Goal: Information Seeking & Learning: Learn about a topic

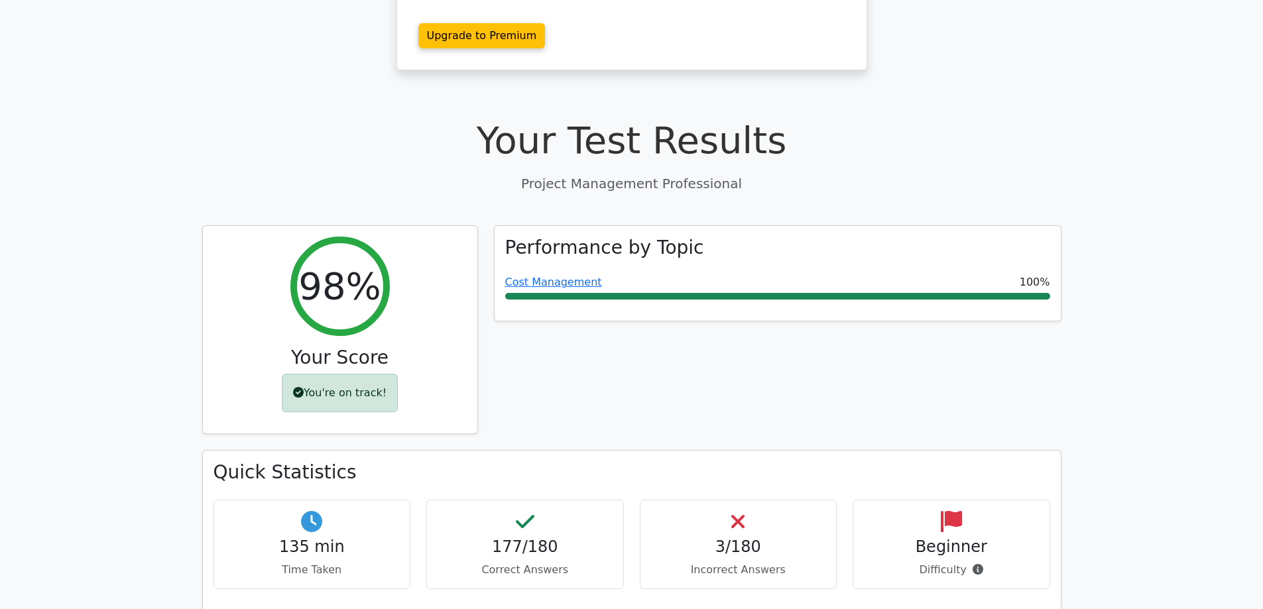
scroll to position [597, 0]
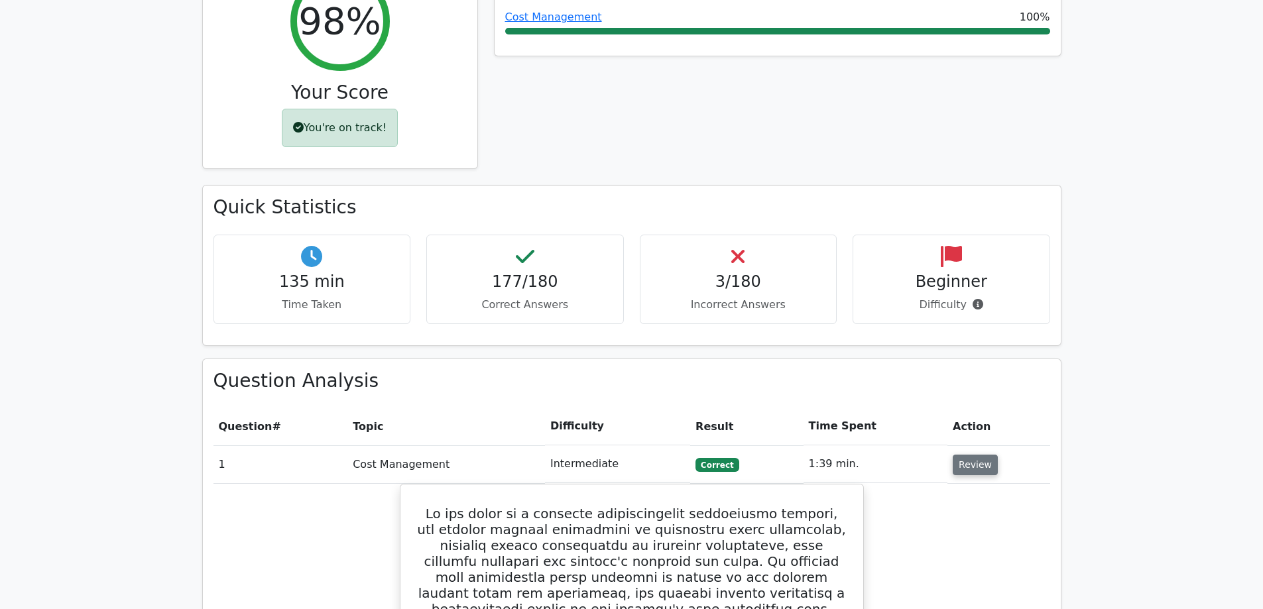
click at [983, 455] on button "Review" at bounding box center [975, 465] width 45 height 21
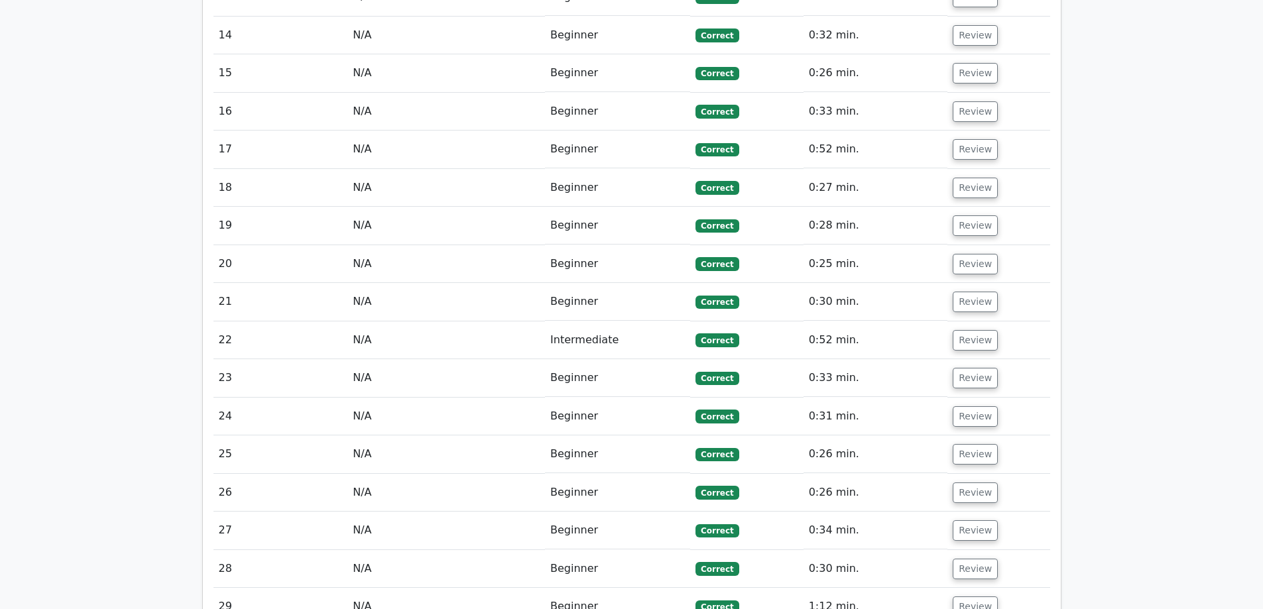
scroll to position [1856, 0]
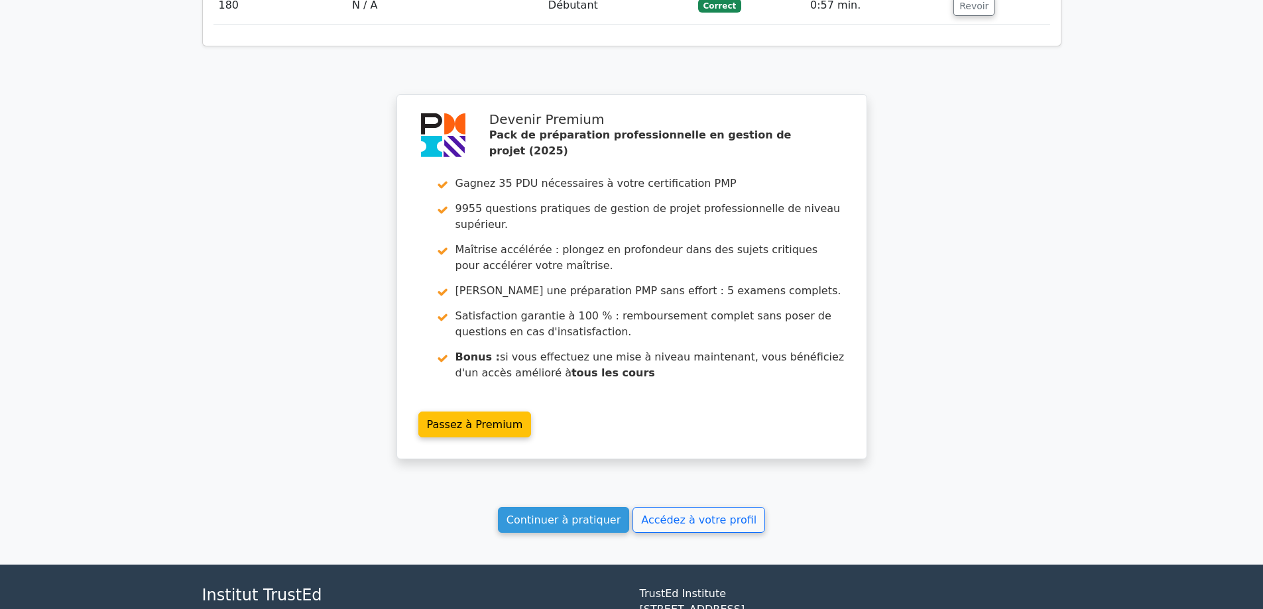
scroll to position [7911, 0]
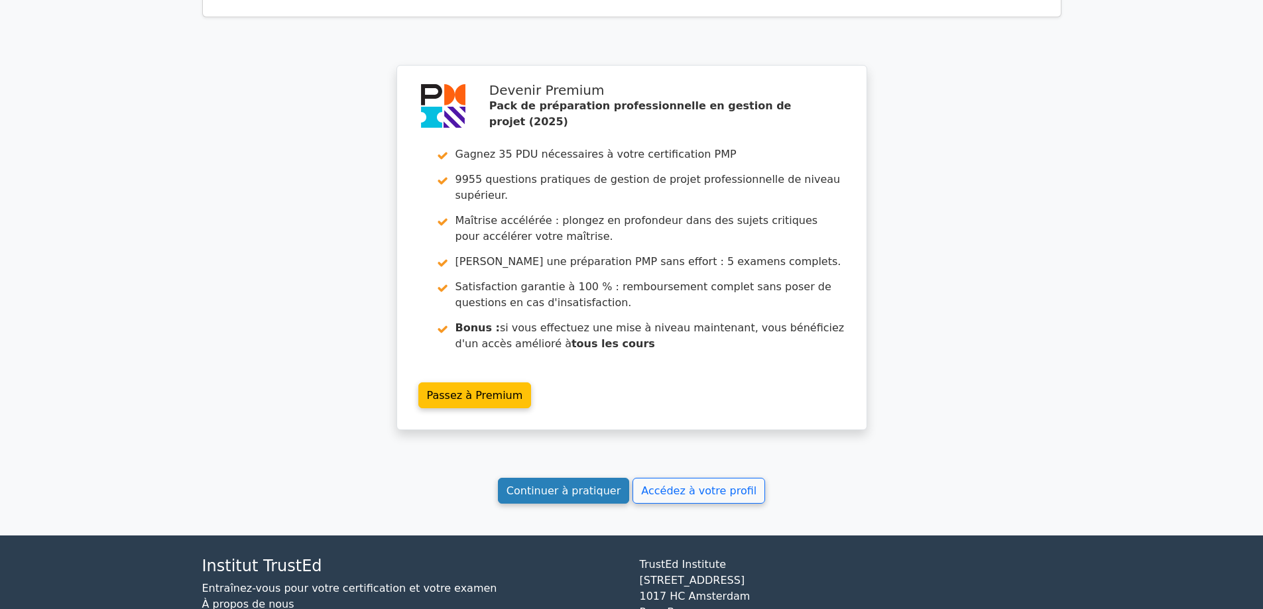
click at [591, 485] on font "Continuer à pratiquer" at bounding box center [563, 491] width 114 height 13
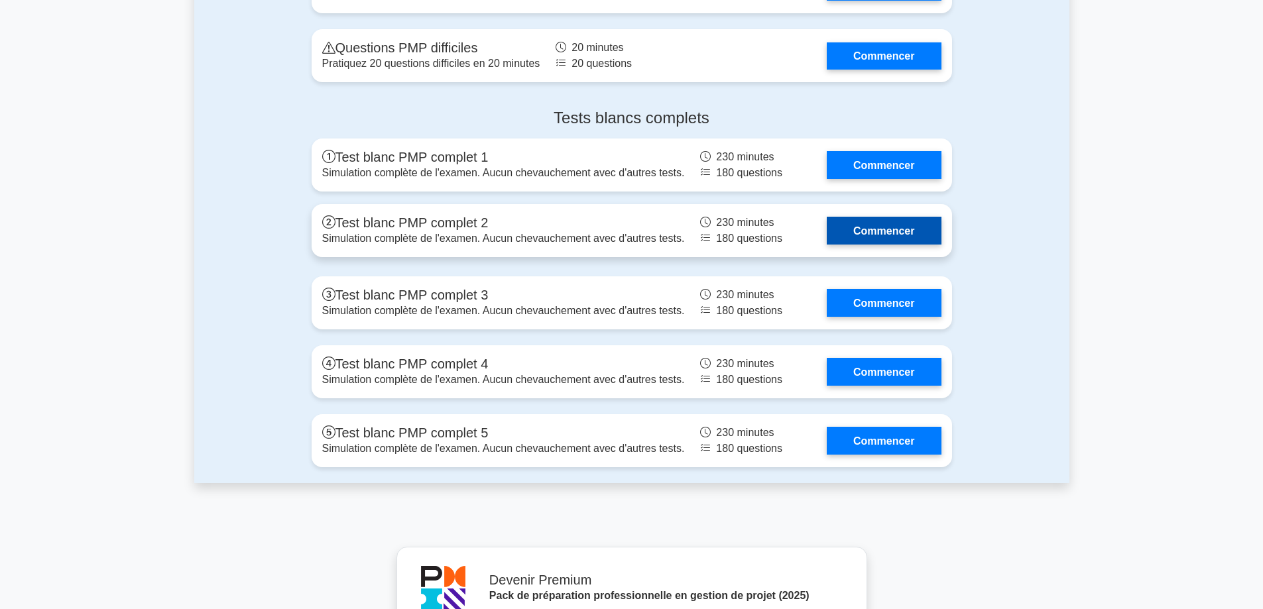
scroll to position [4972, 0]
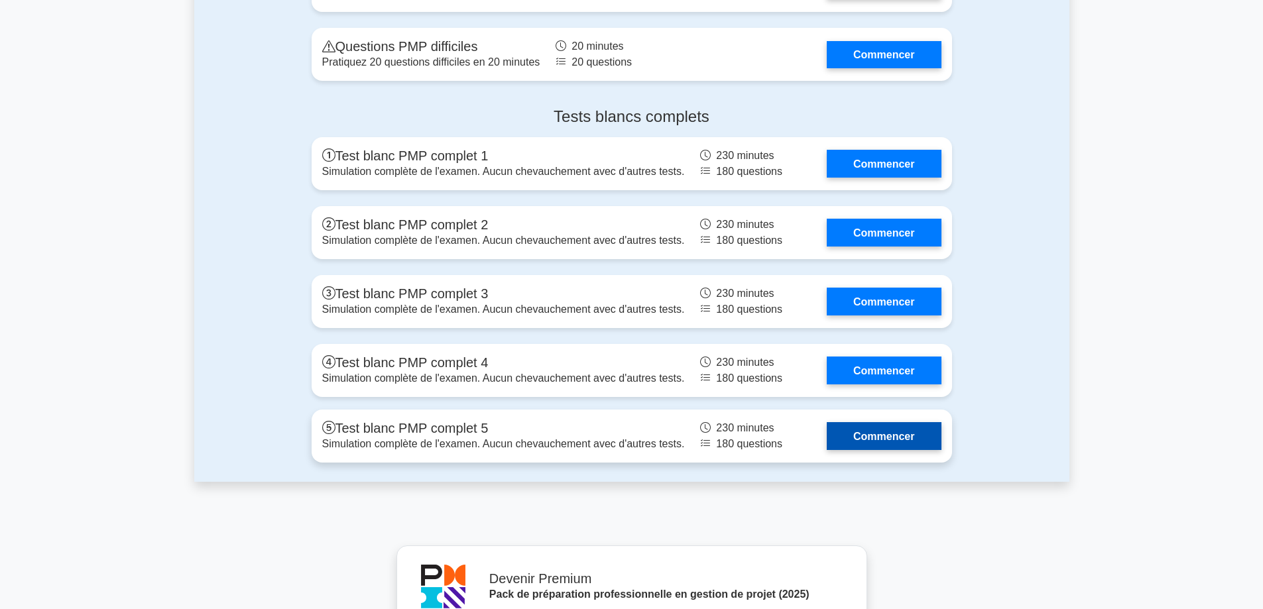
click at [906, 439] on link "Commencer" at bounding box center [884, 435] width 114 height 27
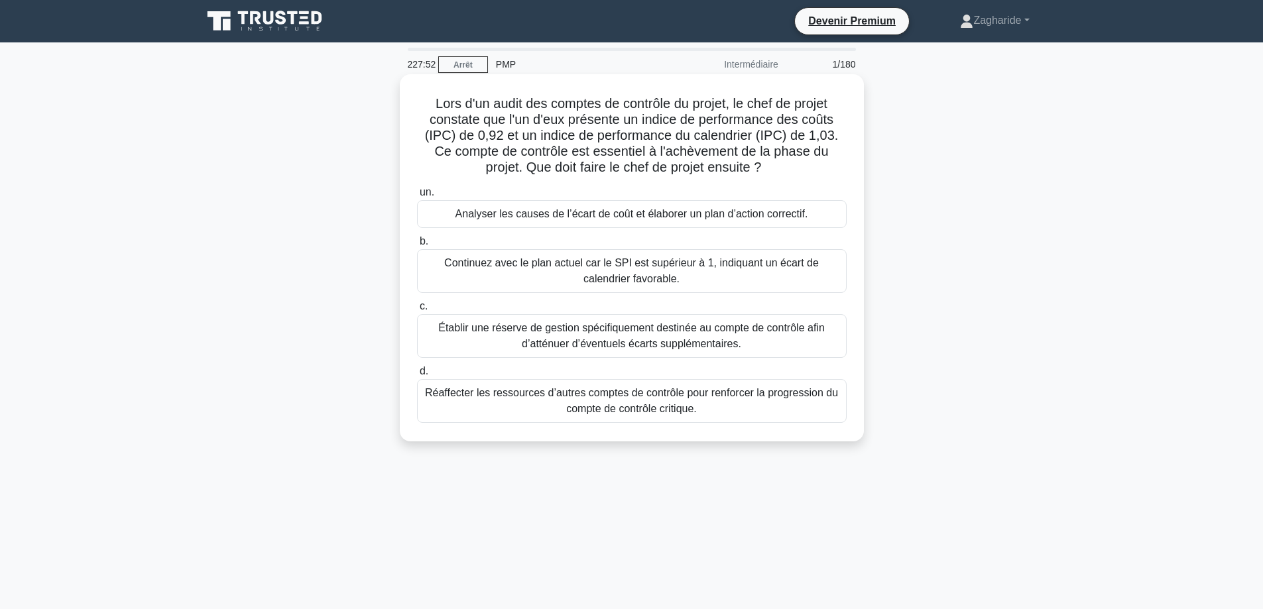
click at [699, 278] on font "Continuez avec le plan actuel car le SPI est supérieur à 1, indiquant un écart …" at bounding box center [632, 271] width 418 height 32
click at [417, 246] on input "b. Continuez avec le plan actuel car le SPI est supérieur à 1, indiquant un éca…" at bounding box center [417, 241] width 0 height 9
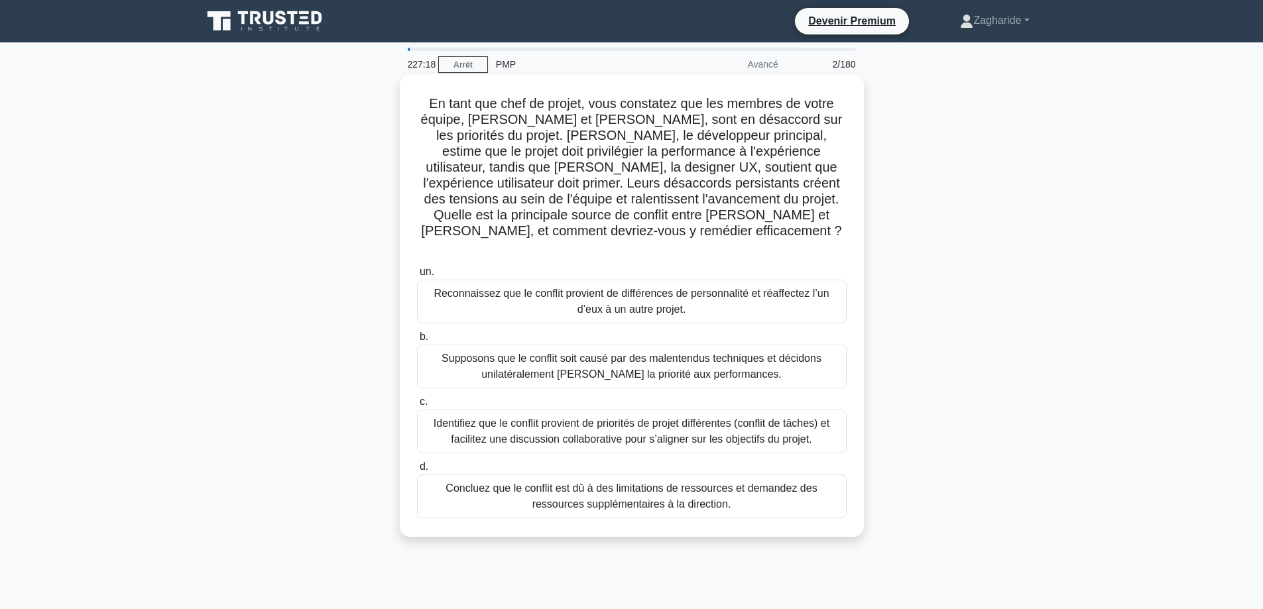
click at [667, 418] on font "Identifiez que le conflit provient de priorités de projet différentes (conflit …" at bounding box center [632, 431] width 396 height 27
click at [417, 402] on input "c. Identifiez que le conflit provient de priorités de projet différentes (confl…" at bounding box center [417, 402] width 0 height 9
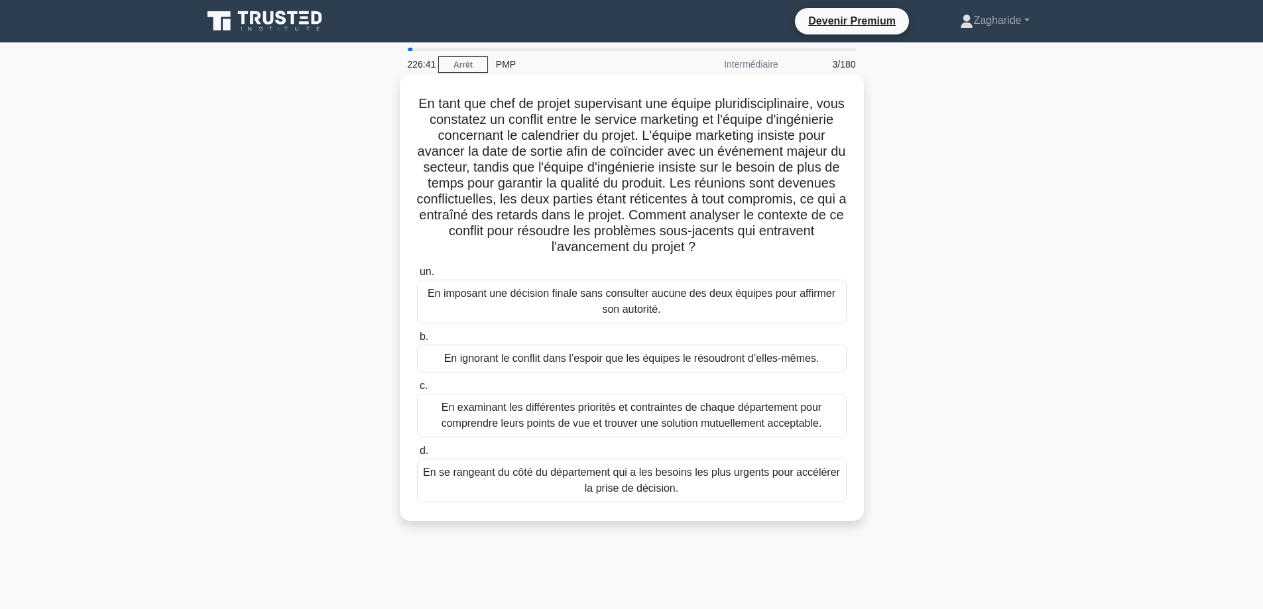
click at [721, 420] on font "En examinant les différentes priorités et contraintes de chaque département pou…" at bounding box center [631, 415] width 380 height 27
click at [417, 390] on input "c. En examinant les différentes priorités et contraintes de chaque département …" at bounding box center [417, 386] width 0 height 9
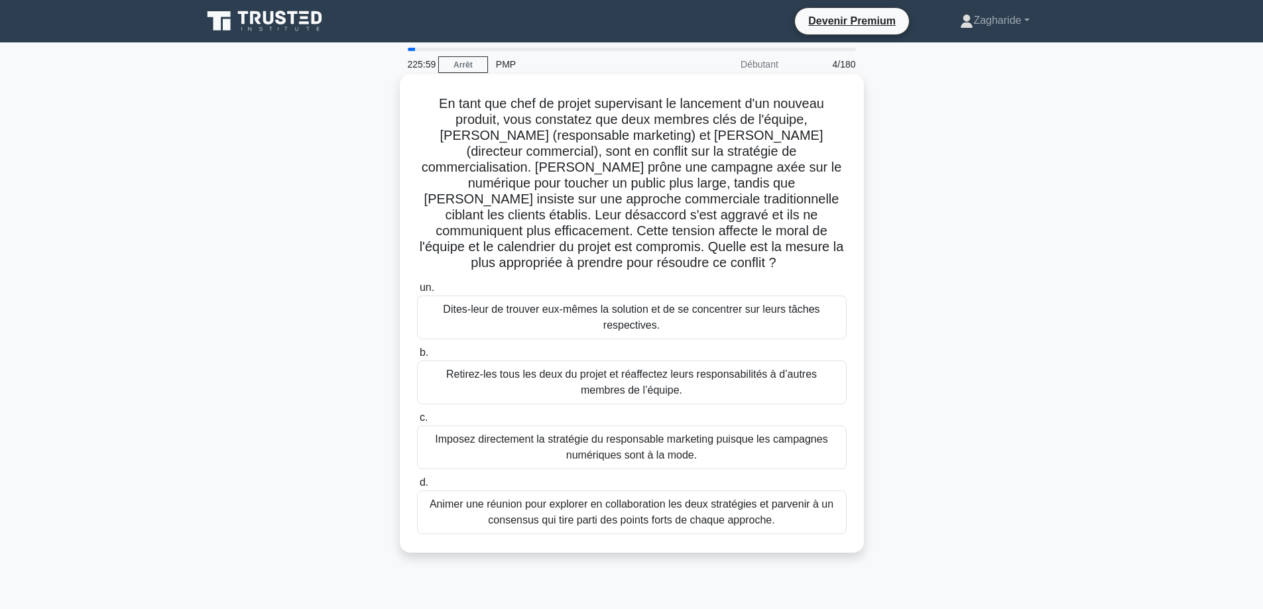
click at [662, 498] on font "Animer une réunion pour explorer en collaboration les deux stratégies et parven…" at bounding box center [632, 511] width 404 height 27
click at [417, 487] on input "d. Animer une réunion pour explorer en collaboration les deux stratégies et par…" at bounding box center [417, 483] width 0 height 9
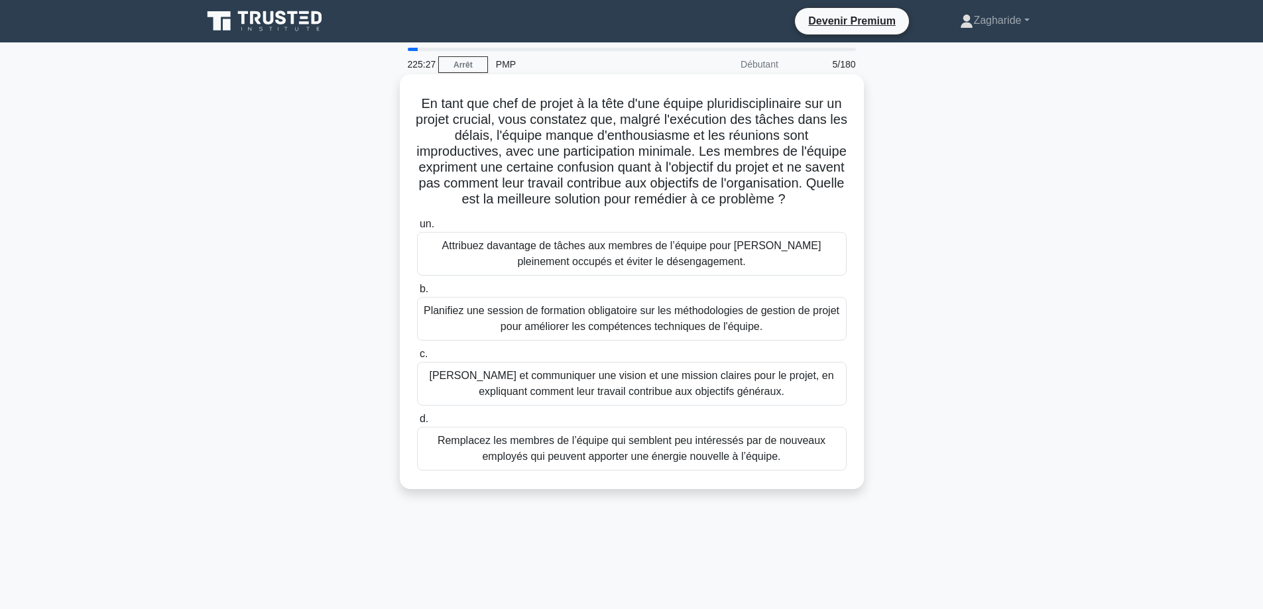
click at [725, 397] on font "Définir et communiquer une vision et une mission claires pour le projet, en exp…" at bounding box center [631, 383] width 404 height 27
click at [417, 359] on input "c. Définir et communiquer une vision et une mission claires pour le projet, en …" at bounding box center [417, 354] width 0 height 9
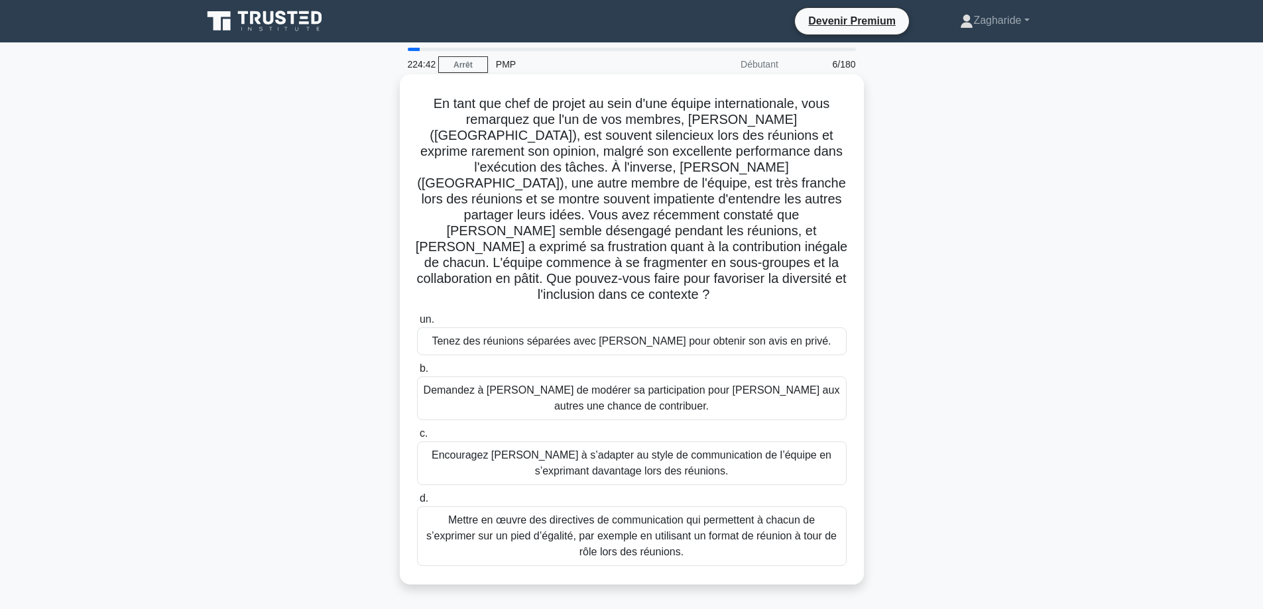
click at [534, 518] on font "Mettre en œuvre des directives de communication qui permettent à chacun de s’ex…" at bounding box center [632, 536] width 418 height 48
click at [417, 503] on input "d. Mettre en œuvre des directives de communication qui permettent à chacun de s…" at bounding box center [417, 499] width 0 height 9
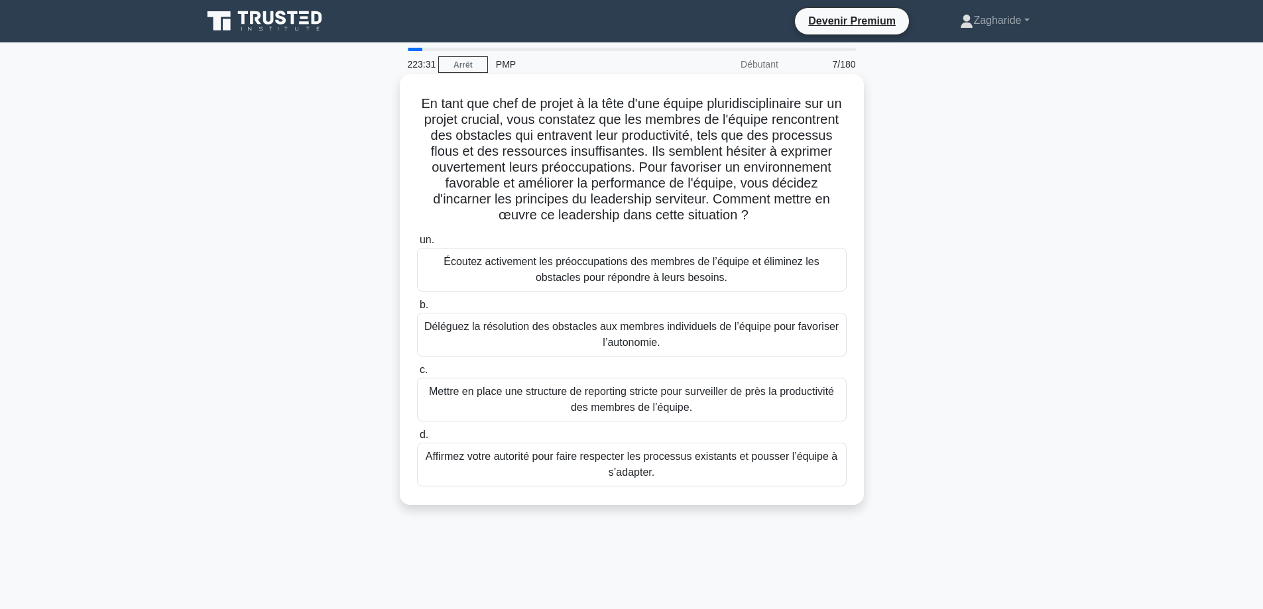
click at [565, 266] on font "Écoutez activement les préoccupations des membres de l’équipe et éliminez les o…" at bounding box center [631, 269] width 376 height 27
click at [417, 245] on input "un. Écoutez activement les préoccupations des membres de l’équipe et éliminez l…" at bounding box center [417, 240] width 0 height 9
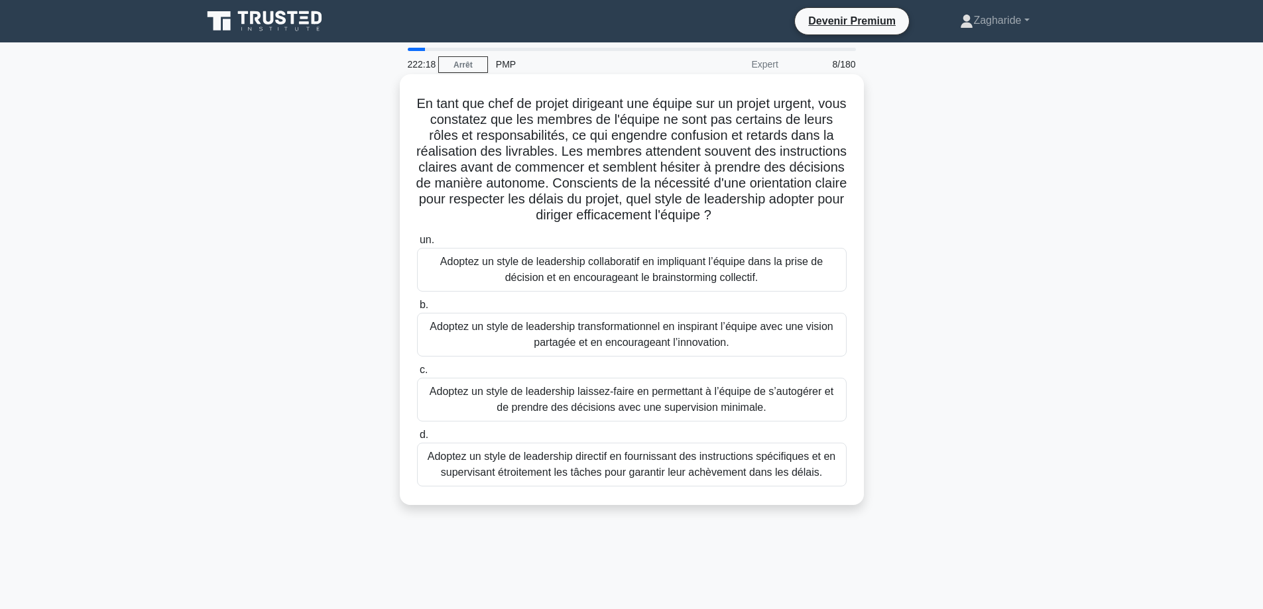
click at [711, 475] on font "Adoptez un style de leadership directif en fournissant des instructions spécifi…" at bounding box center [632, 464] width 408 height 27
click at [417, 439] on input "d. Adoptez un style de leadership directif en fournissant des instructions spéc…" at bounding box center [417, 435] width 0 height 9
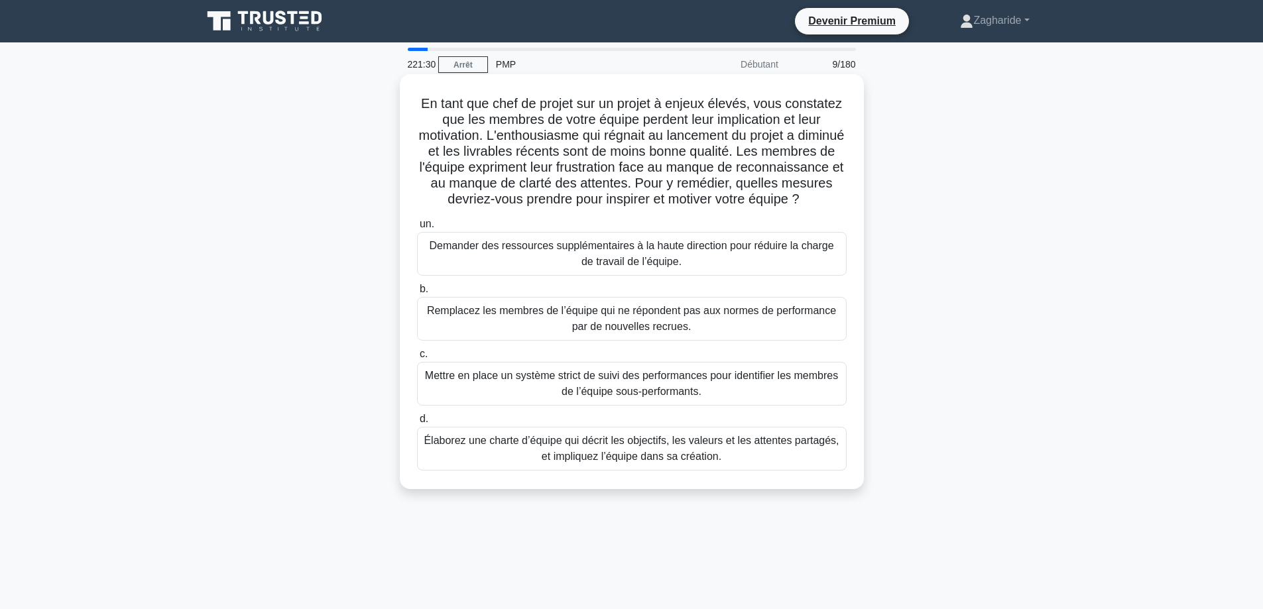
click at [628, 462] on font "Élaborez une charte d’équipe qui décrit les objectifs, les valeurs et les atten…" at bounding box center [631, 448] width 415 height 27
click at [417, 424] on input "d. Élaborez une charte d’équipe qui décrit les objectifs, les valeurs et les at…" at bounding box center [417, 419] width 0 height 9
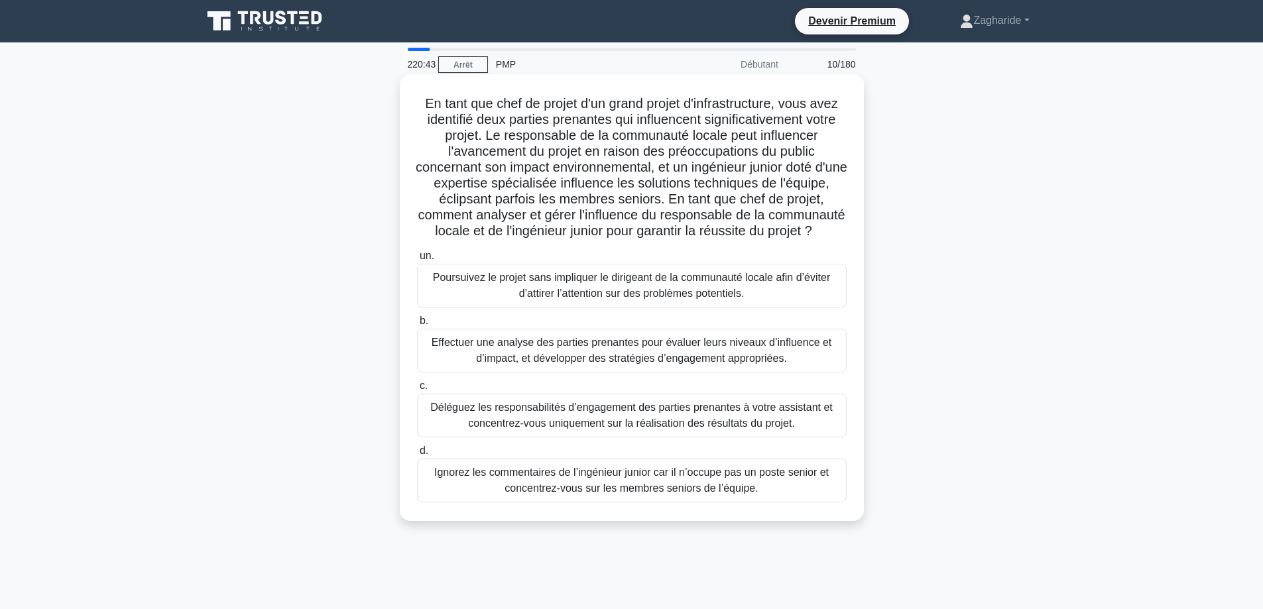
click at [694, 364] on font "Effectuer une analyse des parties prenantes pour évaluer leurs niveaux d’influe…" at bounding box center [632, 350] width 400 height 27
click at [417, 325] on input "b. Effectuer une analyse des parties prenantes pour évaluer leurs niveaux d’inf…" at bounding box center [417, 321] width 0 height 9
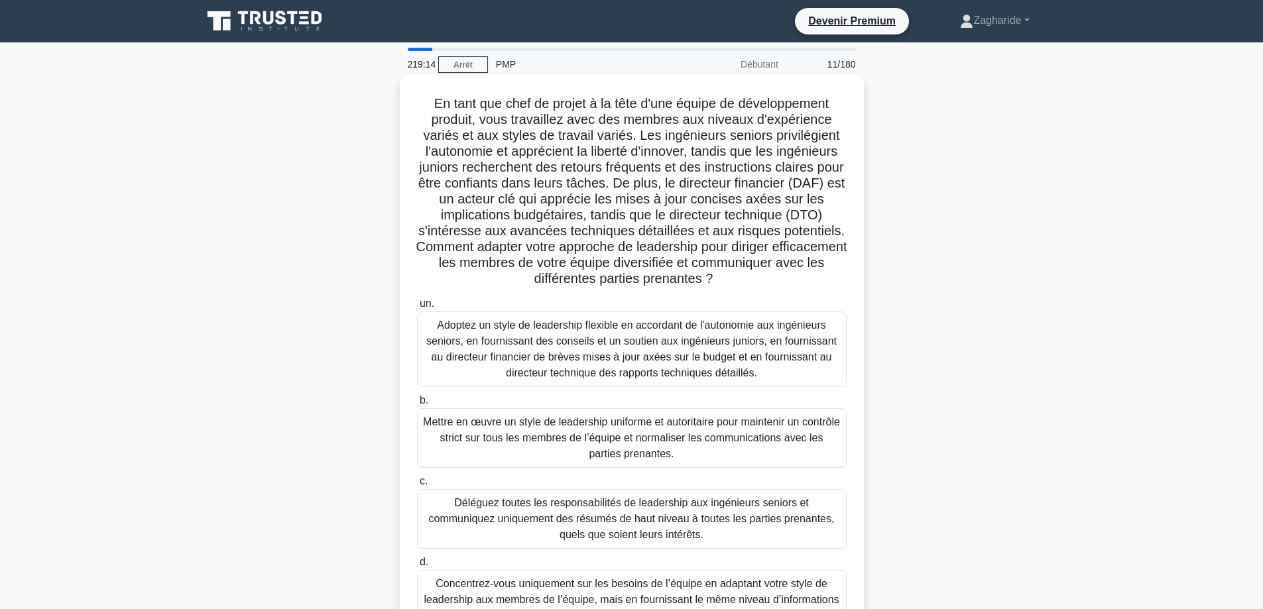
click at [585, 345] on font "Adoptez un style de leadership flexible en accordant de l'autonomie aux ingénie…" at bounding box center [631, 349] width 410 height 59
click at [417, 308] on input "un. Adoptez un style de leadership flexible en accordant de l'autonomie aux ing…" at bounding box center [417, 304] width 0 height 9
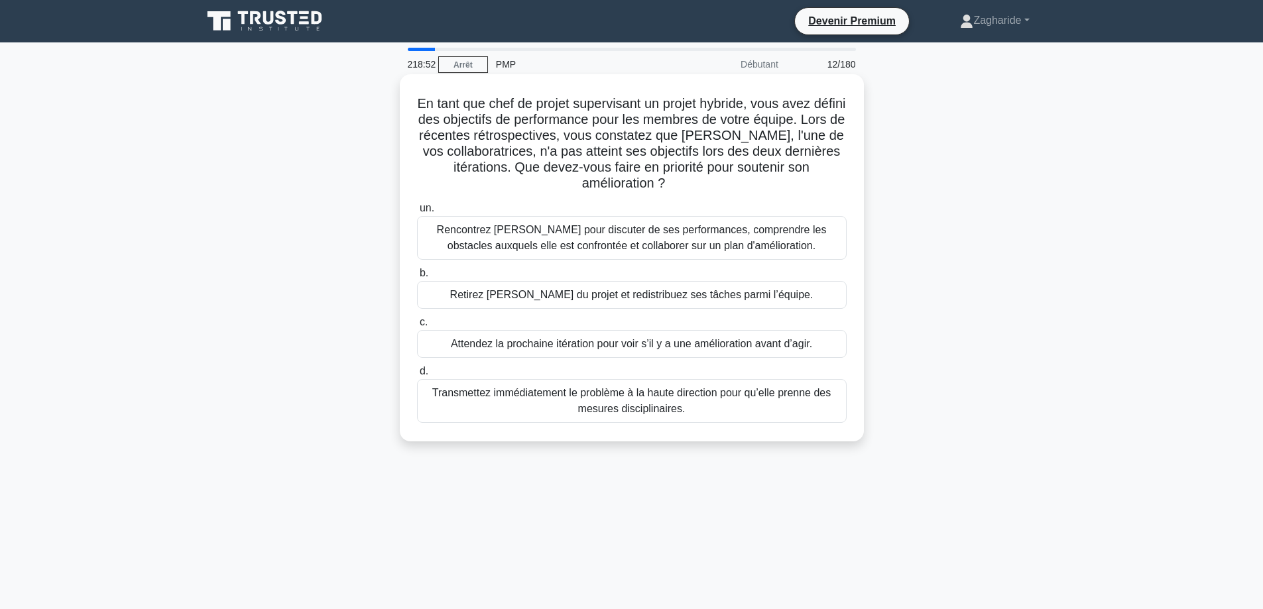
click at [605, 247] on font "Rencontrez Maria pour discuter de ses performances, comprendre les obstacles au…" at bounding box center [632, 237] width 390 height 27
click at [417, 213] on input "un. Rencontrez Maria pour discuter de ses performances, comprendre les obstacle…" at bounding box center [417, 208] width 0 height 9
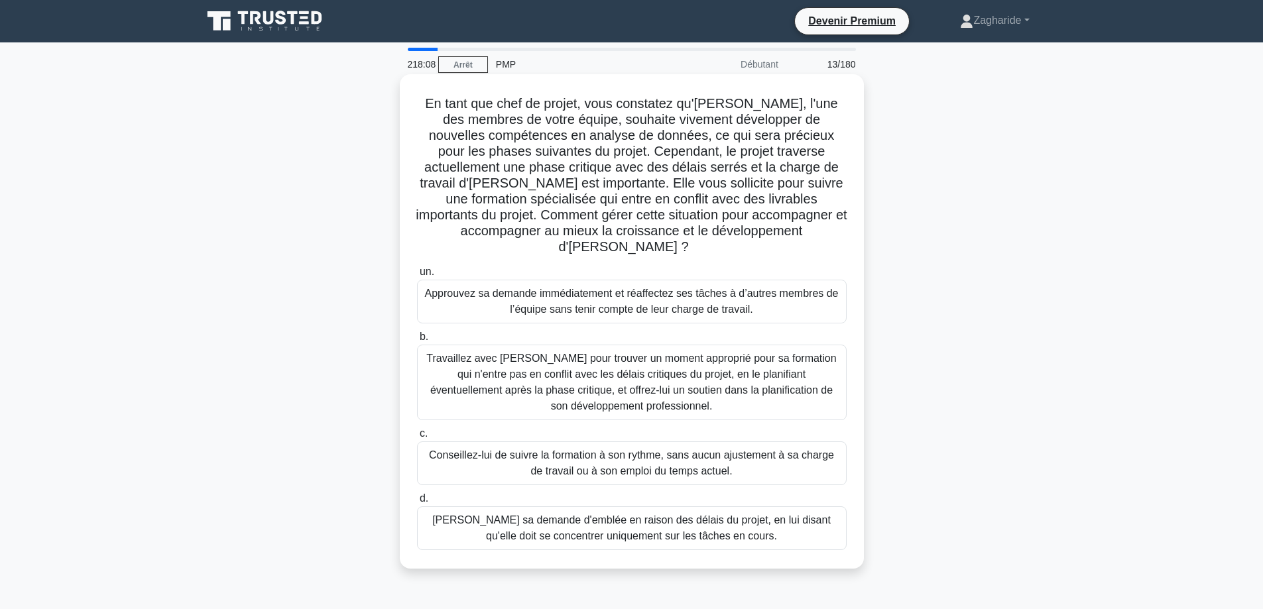
click at [640, 357] on font "Travaillez avec Emily pour trouver un moment approprié pour sa formation qui n'…" at bounding box center [631, 382] width 410 height 59
click at [417, 341] on input "b. Travaillez avec Emily pour trouver un moment approprié pour sa formation qui…" at bounding box center [417, 337] width 0 height 9
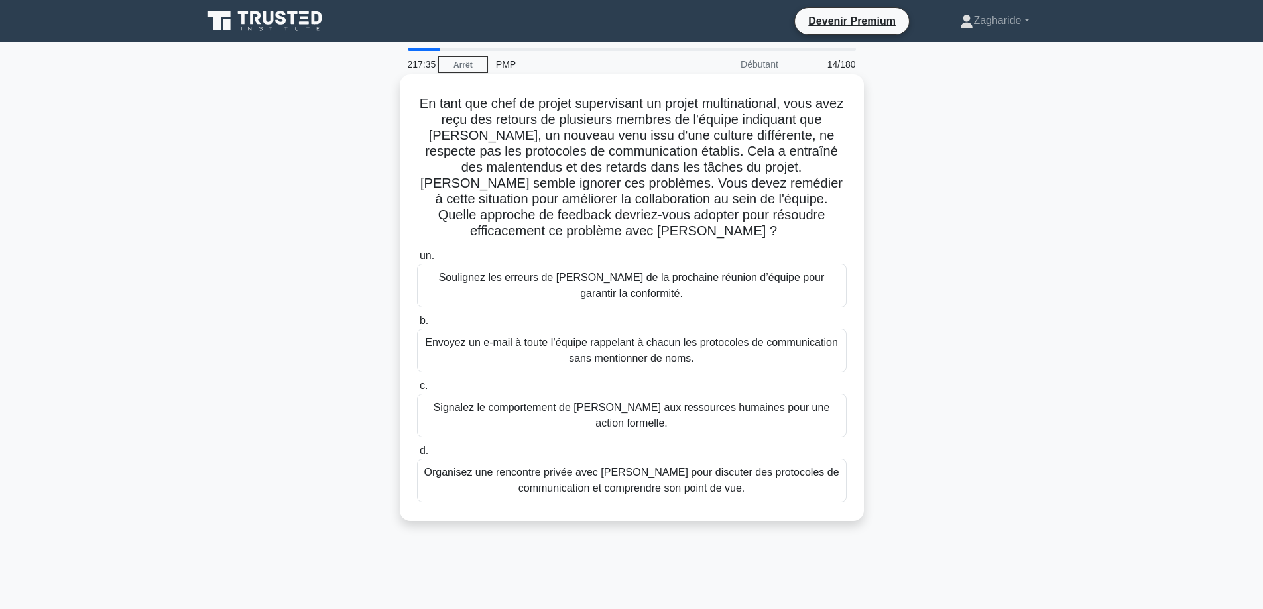
click at [593, 467] on font "Organisez une rencontre privée avec Jacob pour discuter des protocoles de commu…" at bounding box center [631, 480] width 415 height 27
click at [417, 455] on input "d. Organisez une rencontre privée avec Jacob pour discuter des protocoles de co…" at bounding box center [417, 451] width 0 height 9
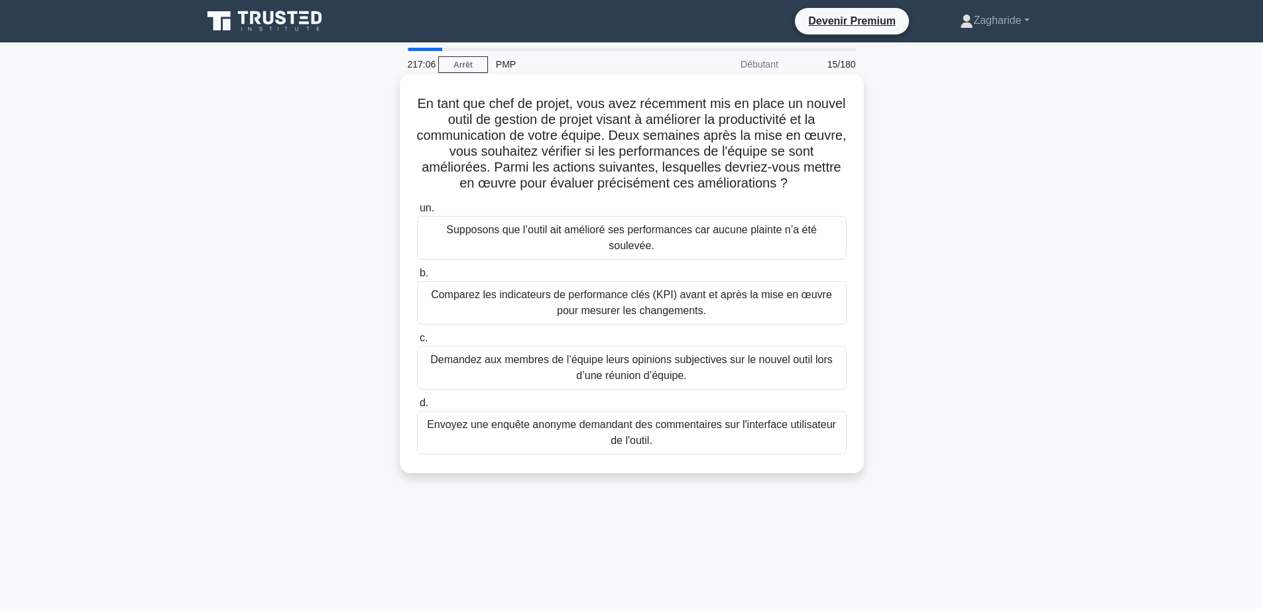
click at [580, 287] on font "Comparez les indicateurs de performance clés (KPI) avant et après la mise en œu…" at bounding box center [632, 303] width 418 height 32
click at [417, 278] on input "b. Comparez les indicateurs de performance clés (KPI) avant et après la mise en…" at bounding box center [417, 273] width 0 height 9
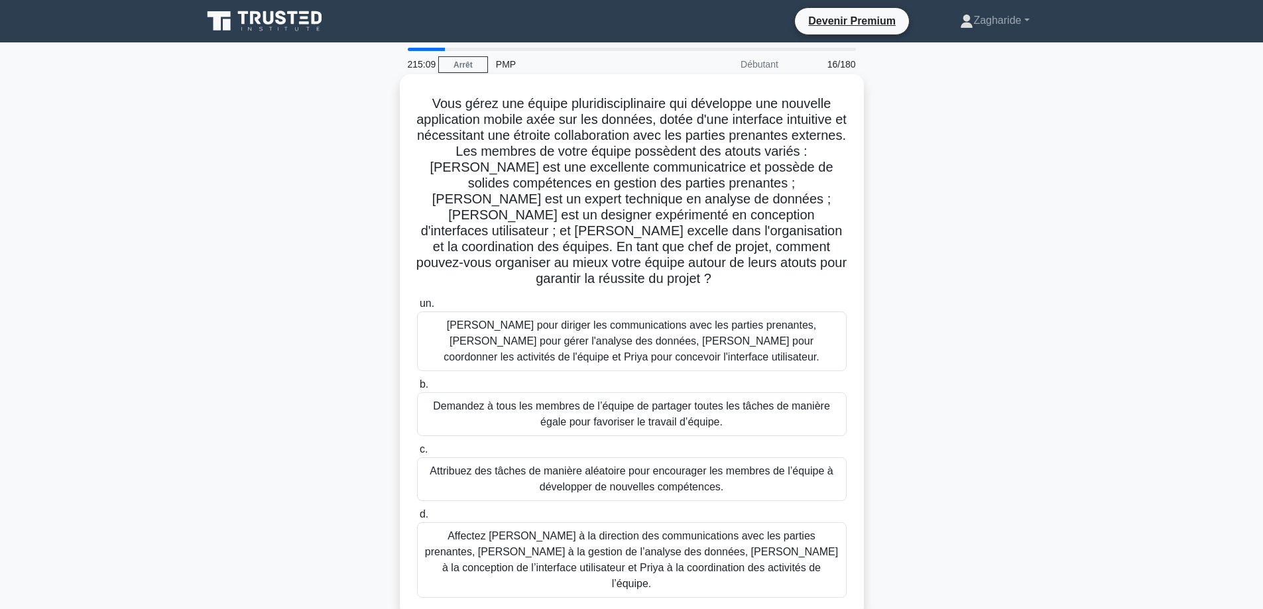
click at [684, 554] on font "Affectez Maria à la direction des communications avec les parties prenantes, Ah…" at bounding box center [631, 559] width 413 height 59
click at [417, 519] on input "d. Affectez Maria à la direction des communications avec les parties prenantes,…" at bounding box center [417, 514] width 0 height 9
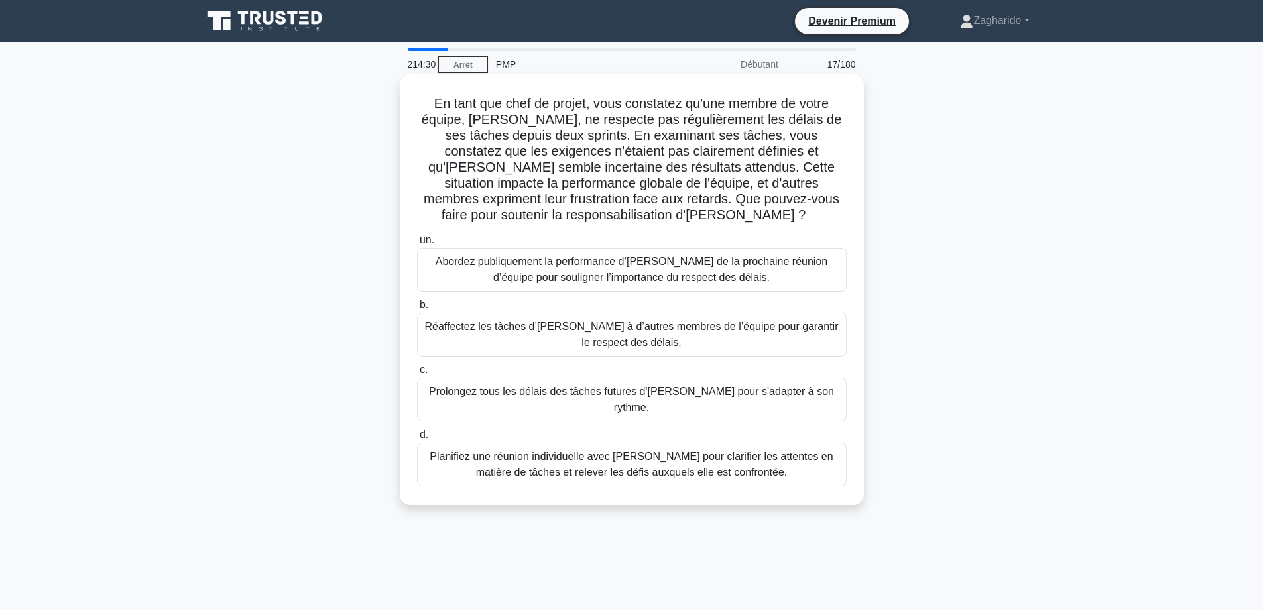
click at [565, 451] on font "Planifiez une réunion individuelle avec Emily pour clarifier les attentes en ma…" at bounding box center [631, 464] width 403 height 27
click at [417, 439] on input "d. Planifiez une réunion individuelle avec Emily pour clarifier les attentes en…" at bounding box center [417, 435] width 0 height 9
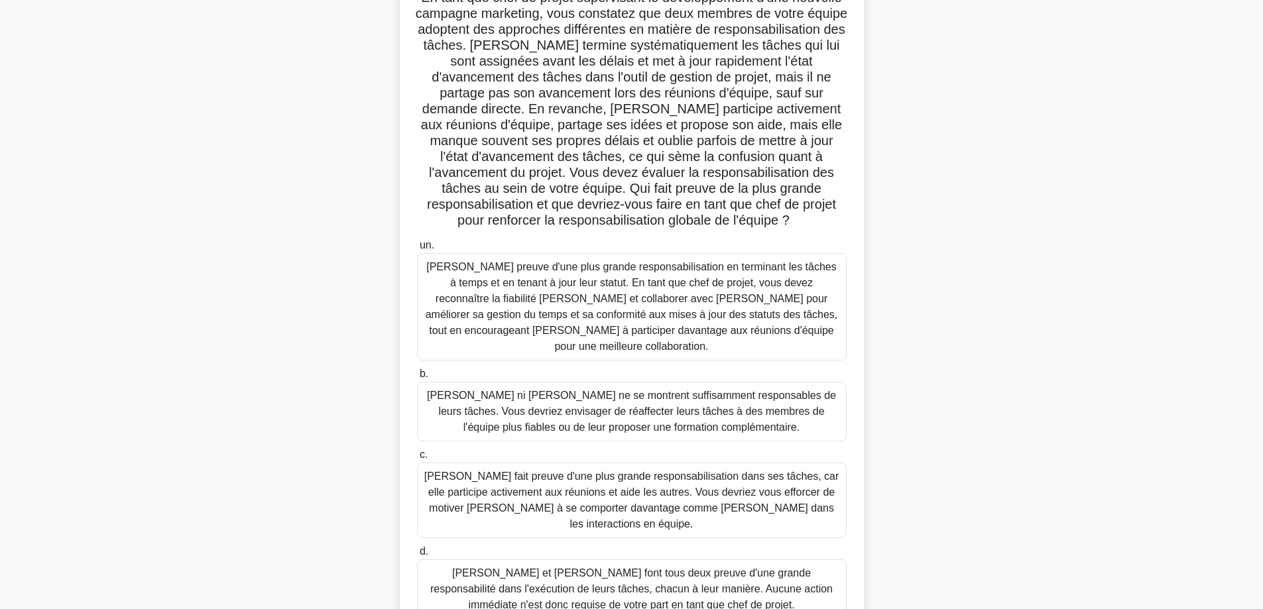
scroll to position [128, 0]
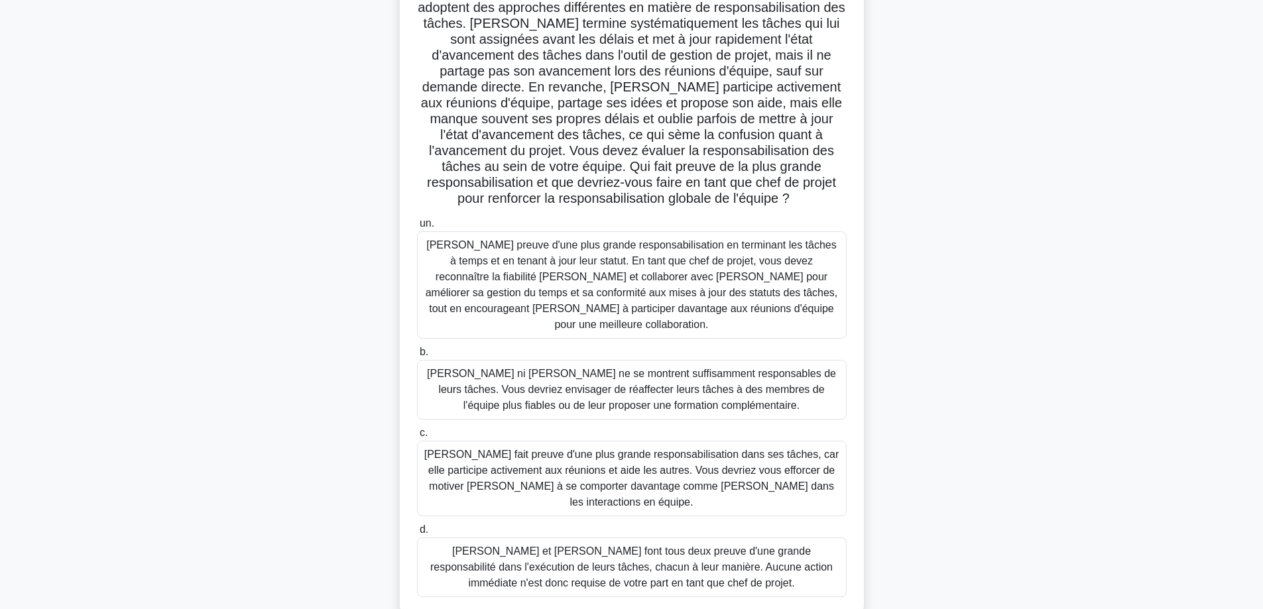
click at [557, 298] on font "Jacob fait preuve d'une plus grande responsabilisation en terminant les tâches …" at bounding box center [632, 284] width 412 height 91
click at [417, 228] on input "un. Jacob fait preuve d'une plus grande responsabilisation en terminant les tâc…" at bounding box center [417, 223] width 0 height 9
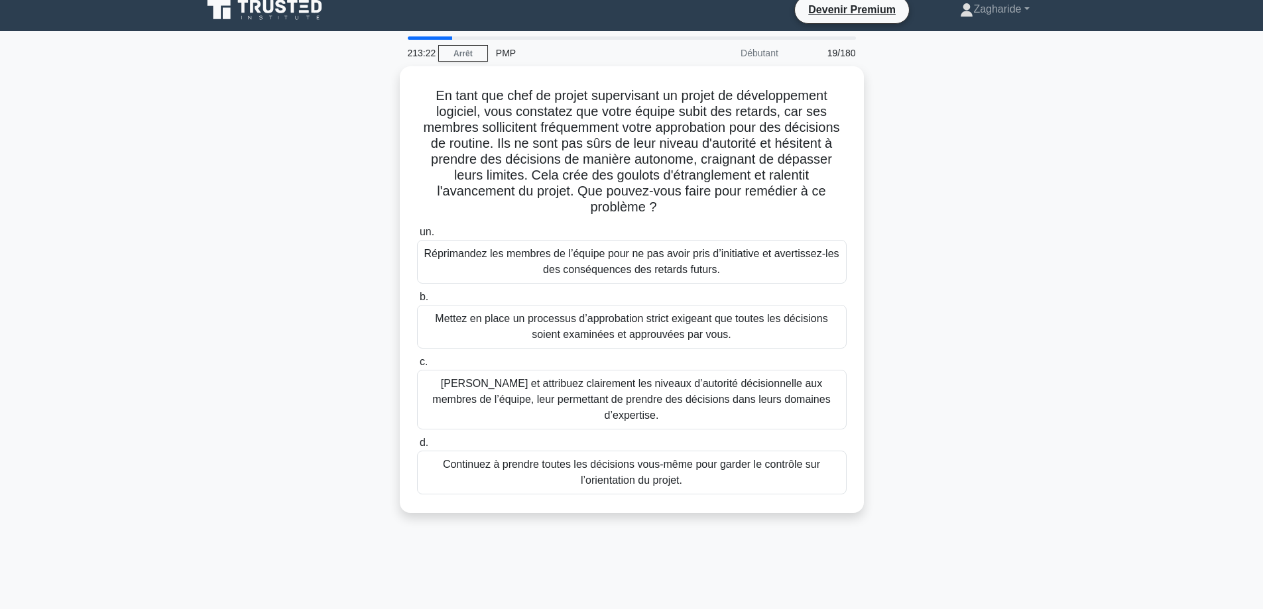
scroll to position [0, 0]
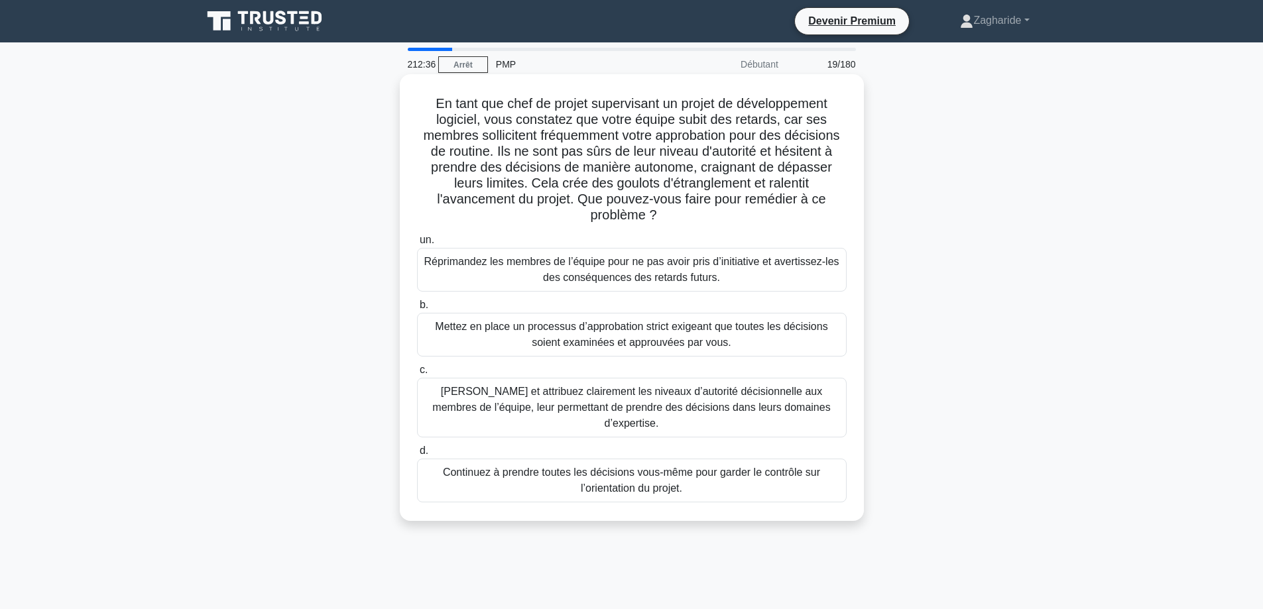
click at [745, 390] on font "Définissez et attribuez clairement les niveaux d’autorité décisionnelle aux mem…" at bounding box center [631, 407] width 398 height 43
click at [417, 375] on input "c. Définissez et attribuez clairement les niveaux d’autorité décisionnelle aux …" at bounding box center [417, 370] width 0 height 9
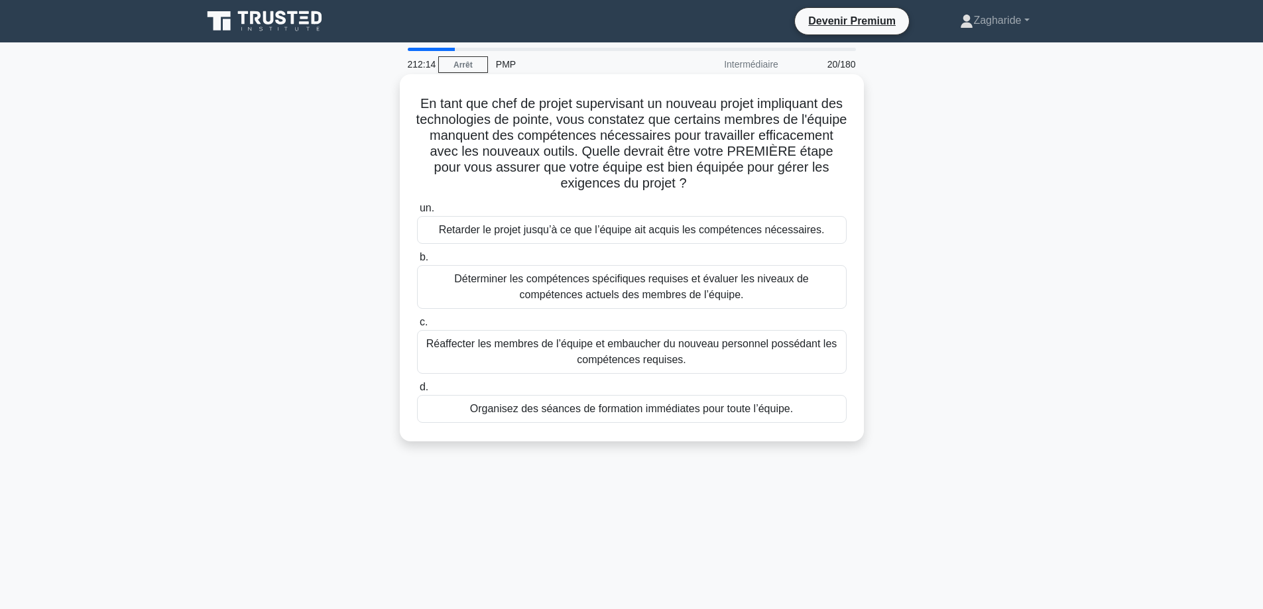
click at [677, 296] on font "Déterminer les compétences spécifiques requises et évaluer les niveaux de compé…" at bounding box center [631, 286] width 355 height 27
click at [417, 262] on input "b. Déterminer les compétences spécifiques requises et évaluer les niveaux de co…" at bounding box center [417, 257] width 0 height 9
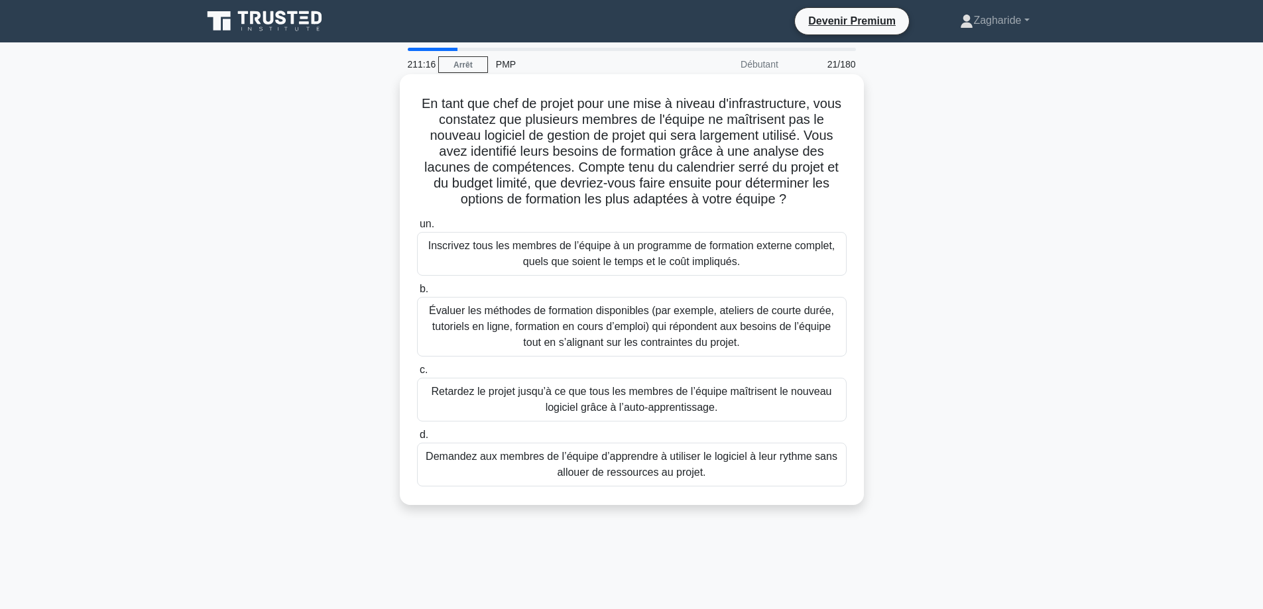
click at [682, 323] on font "Évaluer les méthodes de formation disponibles (par exemple, ateliers de courte …" at bounding box center [631, 326] width 405 height 43
click at [417, 294] on input "b. Évaluer les méthodes de formation disponibles (par exemple, ateliers de cour…" at bounding box center [417, 289] width 0 height 9
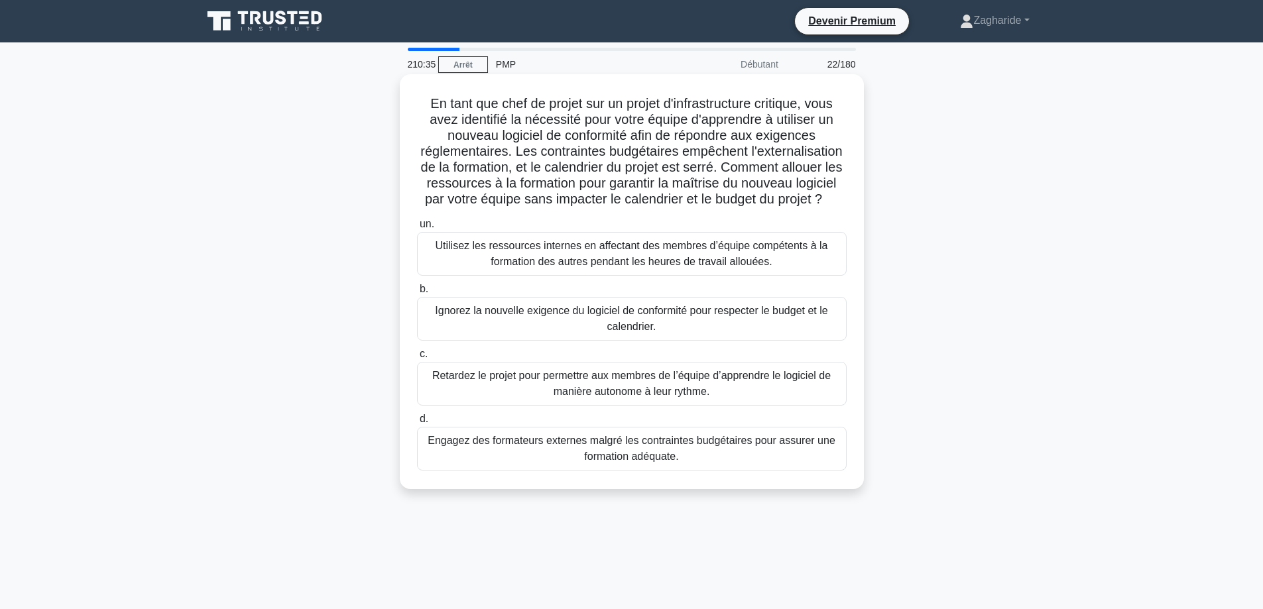
click at [567, 266] on font "Utilisez les ressources internes en affectant des membres d’équipe compétents à…" at bounding box center [631, 253] width 392 height 27
click at [417, 229] on input "un. Utilisez les ressources internes en affectant des membres d’équipe compéten…" at bounding box center [417, 224] width 0 height 9
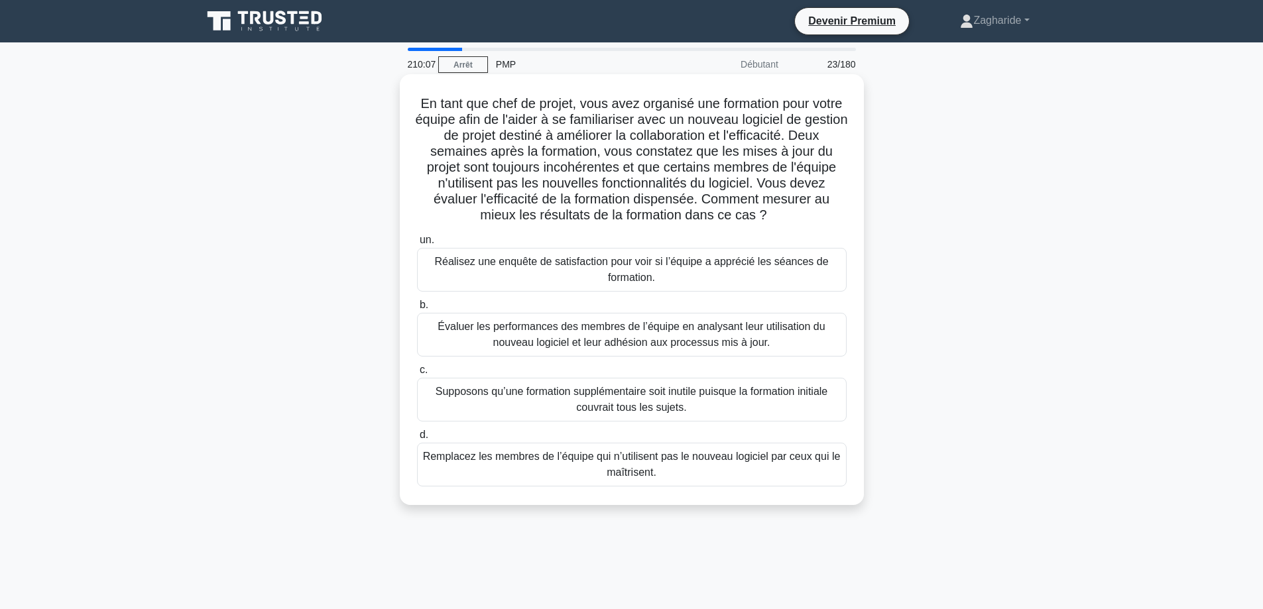
click at [553, 344] on font "Évaluer les performances des membres de l’équipe en analysant leur utilisation …" at bounding box center [630, 334] width 387 height 27
click at [417, 310] on input "b. Évaluer les performances des membres de l’équipe en analysant leur utilisati…" at bounding box center [417, 305] width 0 height 9
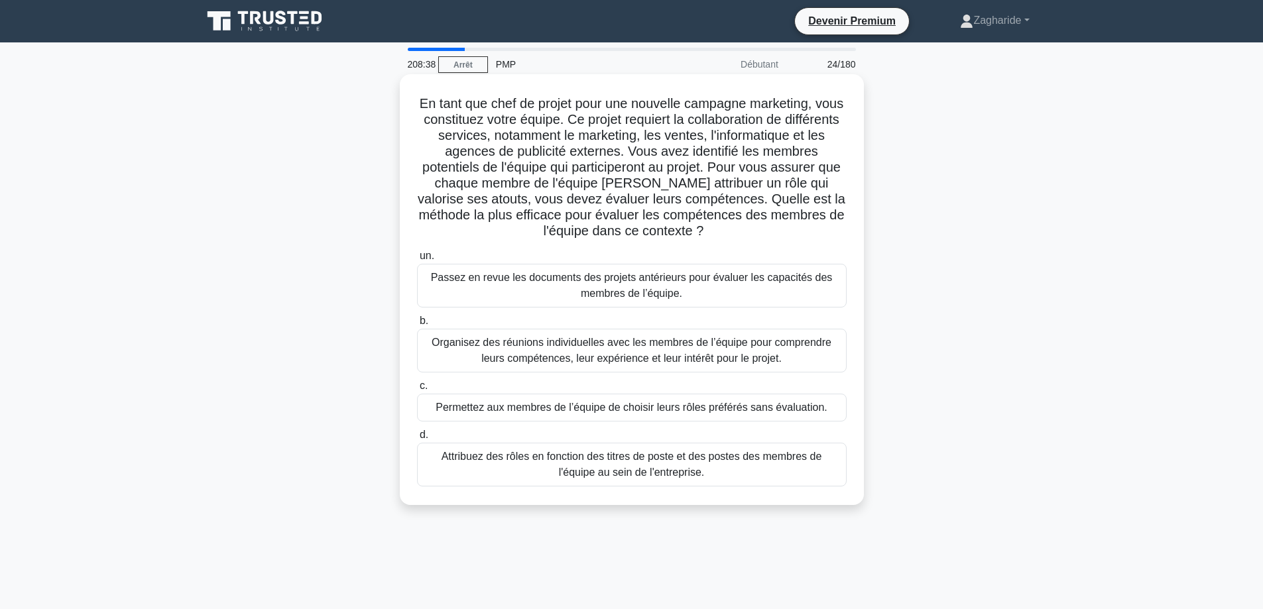
click at [556, 346] on font "Organisez des réunions individuelles avec les membres de l’équipe pour comprend…" at bounding box center [632, 350] width 400 height 27
click at [417, 325] on input "b. Organisez des réunions individuelles avec les membres de l’équipe pour compr…" at bounding box center [417, 321] width 0 height 9
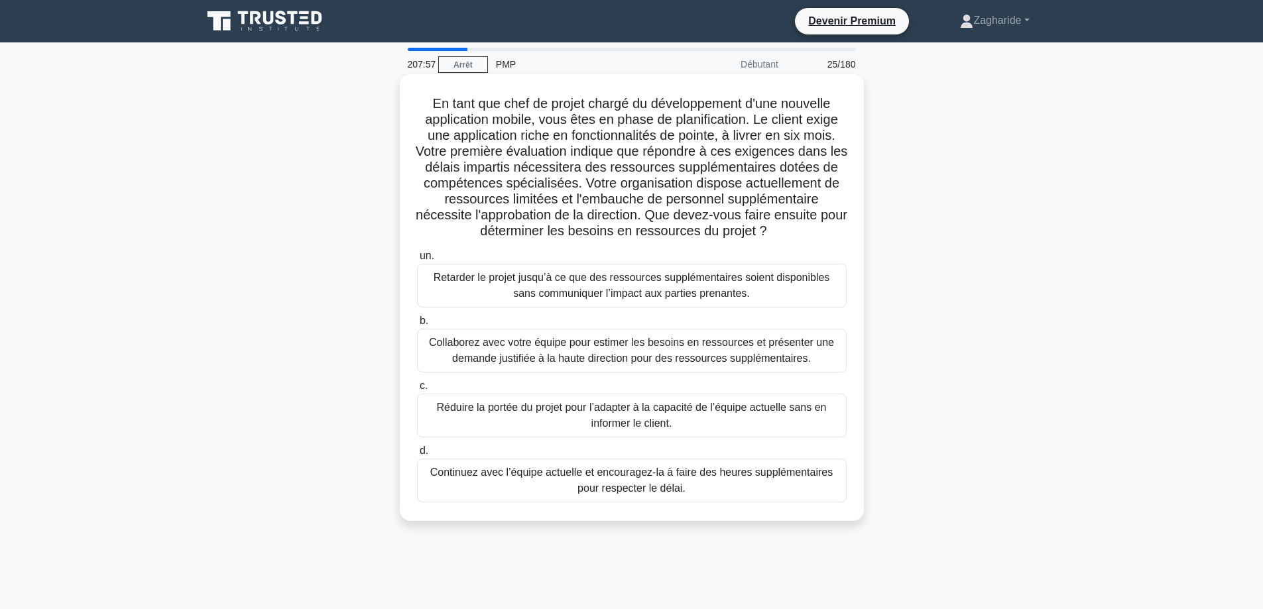
click at [560, 353] on font "Collaborez avec votre équipe pour estimer les besoins en ressources et présente…" at bounding box center [631, 350] width 405 height 27
click at [417, 325] on input "b. Collaborez avec votre équipe pour estimer les besoins en ressources et prése…" at bounding box center [417, 321] width 0 height 9
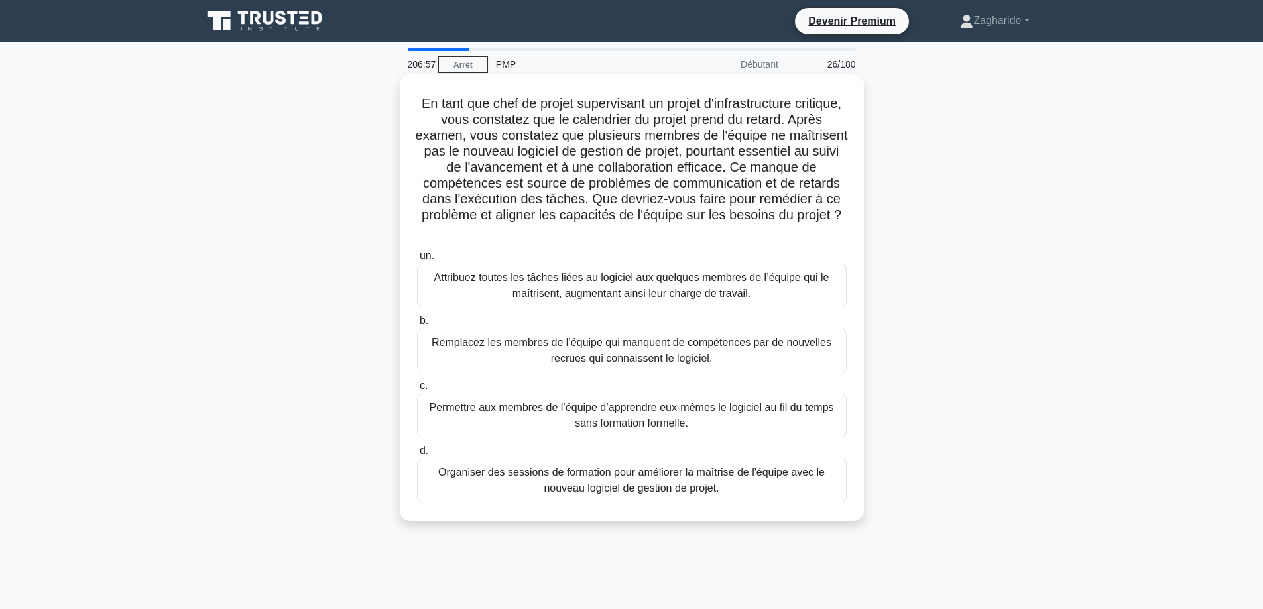
click at [577, 487] on font "Organiser des sessions de formation pour améliorer la maîtrise de l'équipe avec…" at bounding box center [631, 480] width 386 height 27
click at [417, 455] on input "d. Organiser des sessions de formation pour améliorer la maîtrise de l'équipe a…" at bounding box center [417, 451] width 0 height 9
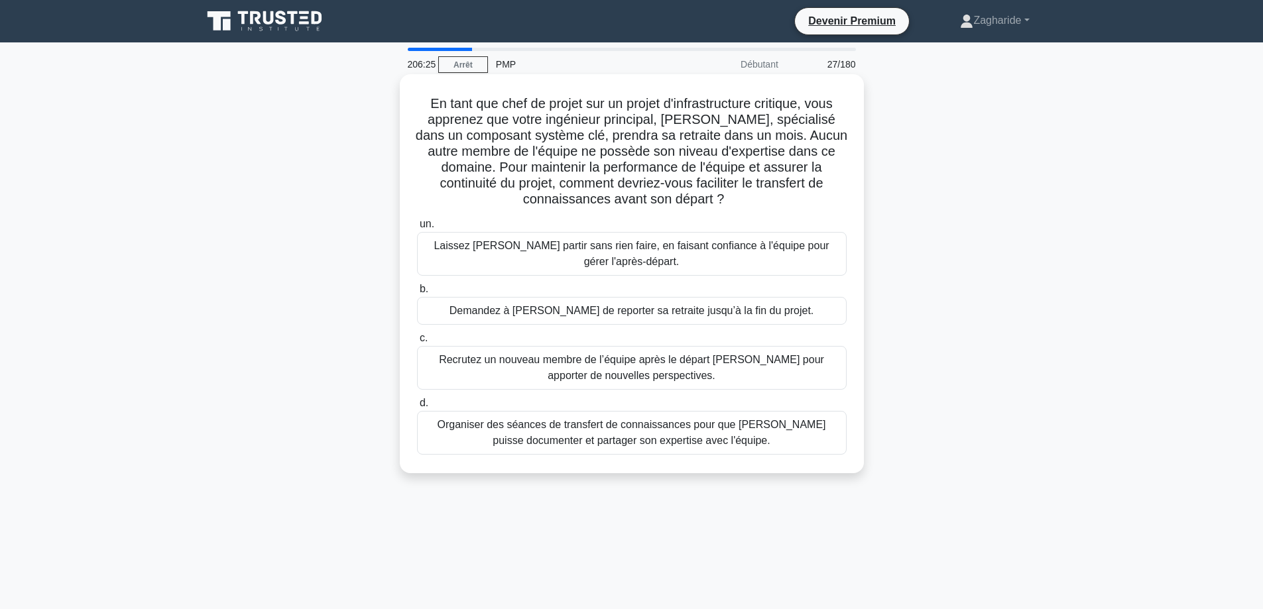
click at [621, 437] on font "Organiser des séances de transfert de connaissances pour que Daniel puisse docu…" at bounding box center [631, 432] width 388 height 27
click at [417, 408] on input "d. Organiser des séances de transfert de connaissances pour que Daniel puisse d…" at bounding box center [417, 403] width 0 height 9
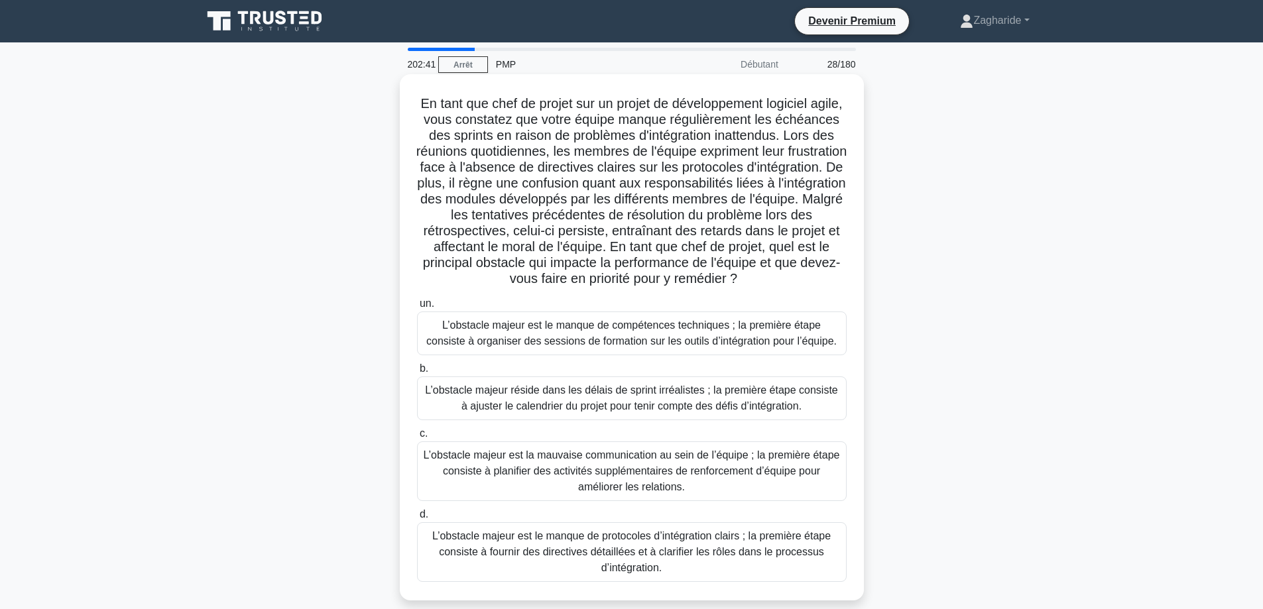
click at [654, 561] on font "L’obstacle majeur est le manque de protocoles d’intégration clairs ; la premièr…" at bounding box center [632, 552] width 418 height 48
click at [417, 519] on input "d. L’obstacle majeur est le manque de protocoles d’intégration clairs ; la prem…" at bounding box center [417, 514] width 0 height 9
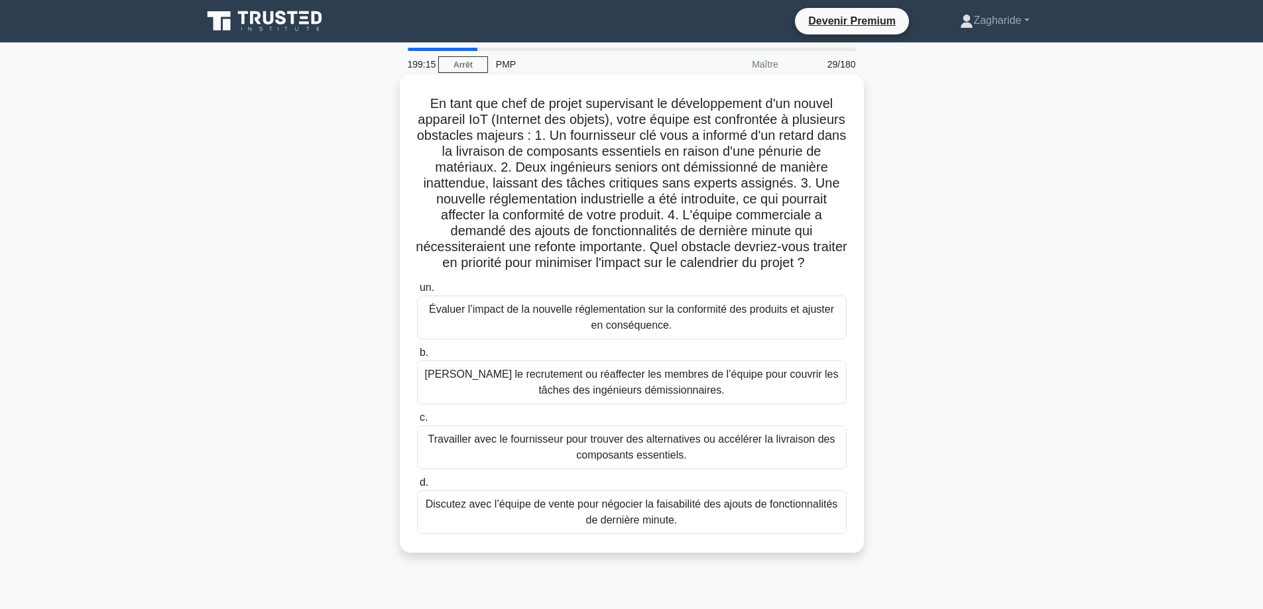
click at [650, 396] on font "Lancer le recrutement ou réaffecter les membres de l’équipe pour couvrir les tâ…" at bounding box center [632, 382] width 414 height 27
click at [417, 357] on input "b. Lancer le recrutement ou réaffecter les membres de l’équipe pour couvrir les…" at bounding box center [417, 353] width 0 height 9
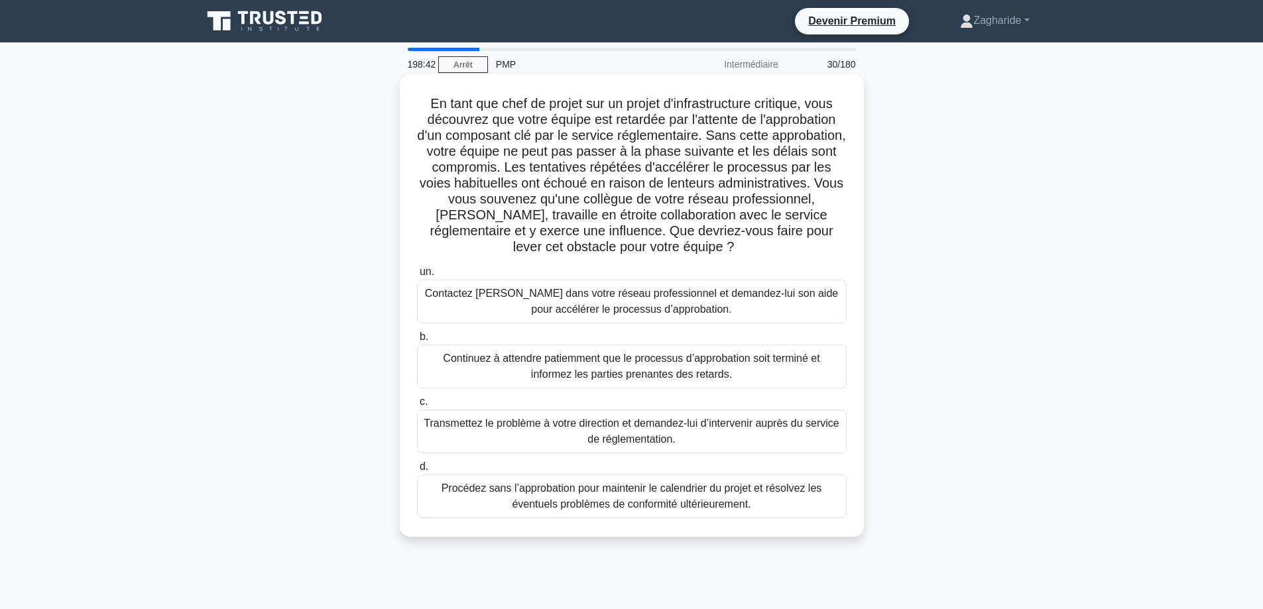
click at [659, 305] on font "Contactez Susan dans votre réseau professionnel et demandez-lui son aide pour a…" at bounding box center [631, 301] width 413 height 27
click at [417, 276] on input "un. Contactez Susan dans votre réseau professionnel et demandez-lui son aide po…" at bounding box center [417, 272] width 0 height 9
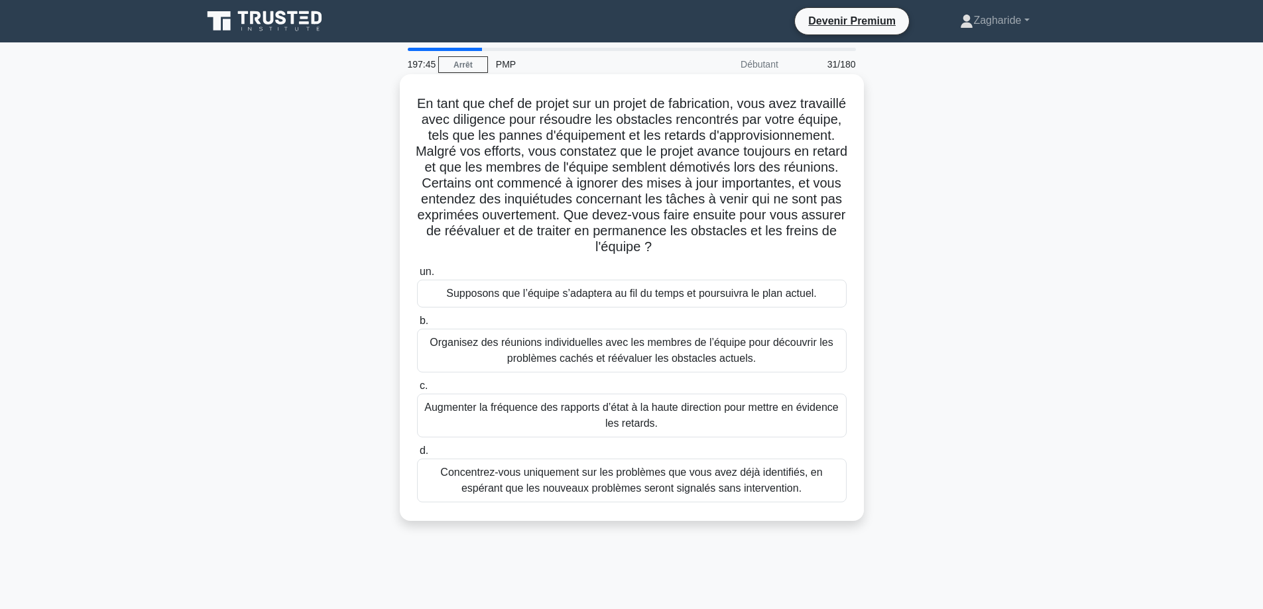
click at [707, 353] on font "Organisez des réunions individuelles avec les membres de l’équipe pour découvri…" at bounding box center [631, 350] width 403 height 27
click at [417, 325] on input "b. Organisez des réunions individuelles avec les membres de l’équipe pour décou…" at bounding box center [417, 321] width 0 height 9
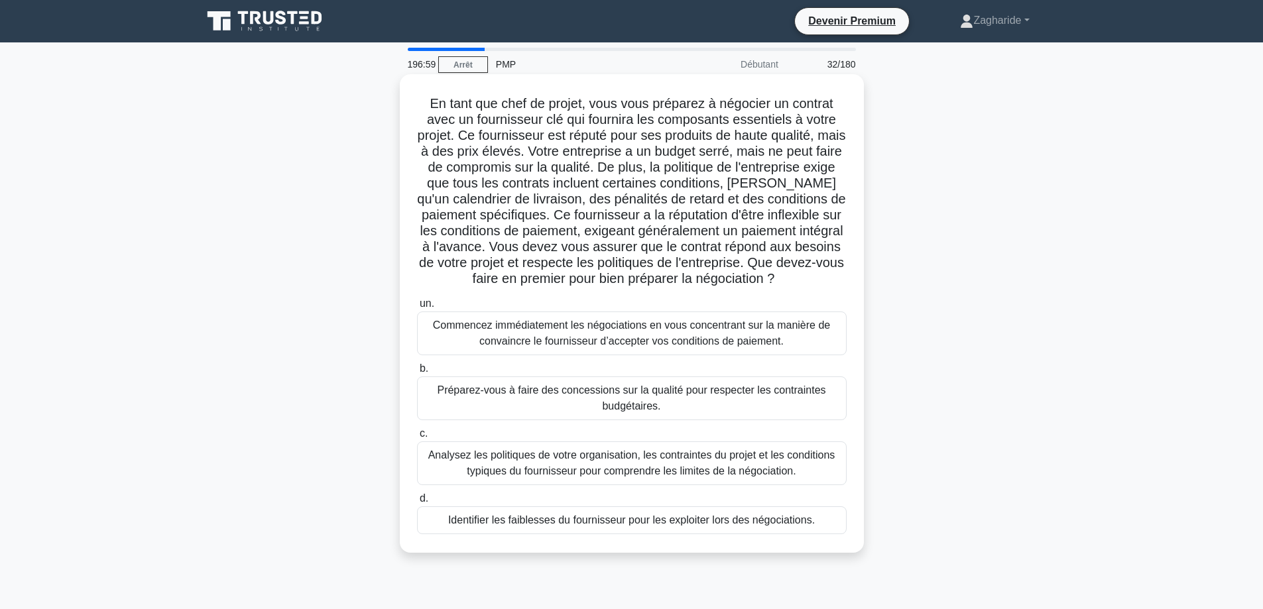
click at [677, 458] on font "Analysez les politiques de votre organisation, les contraintes du projet et les…" at bounding box center [631, 462] width 407 height 27
click at [417, 438] on input "c. Analysez les politiques de votre organisation, les contraintes du projet et …" at bounding box center [417, 434] width 0 height 9
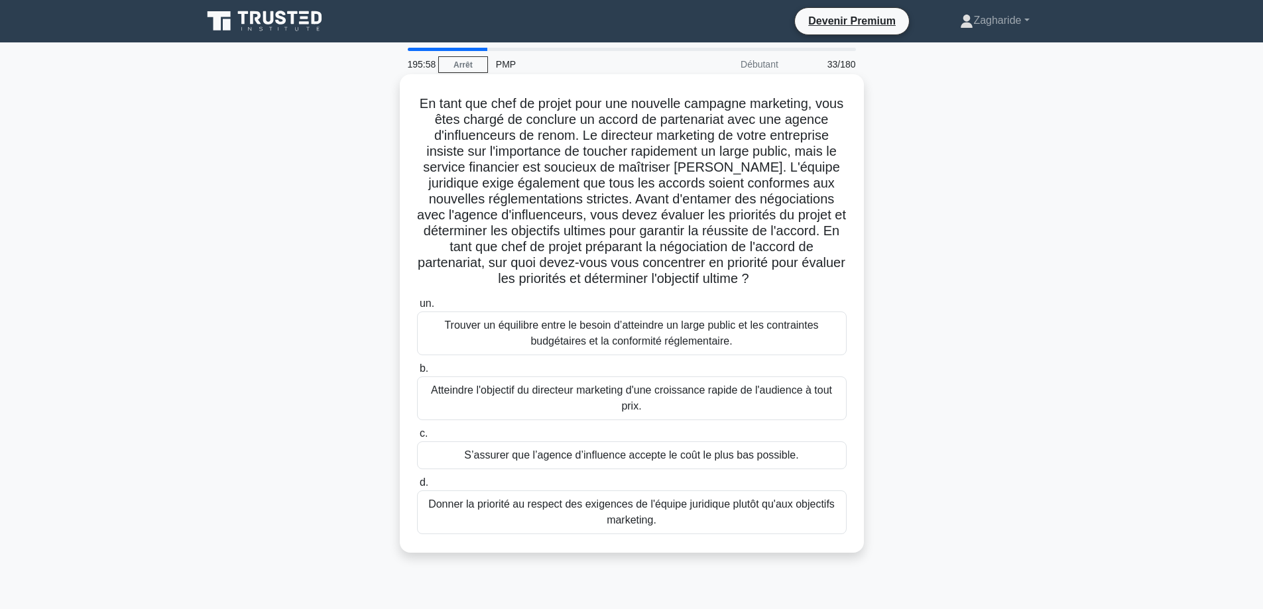
click at [715, 332] on font "Trouver un équilibre entre le besoin d’atteindre un large public et les contrai…" at bounding box center [631, 333] width 374 height 27
click at [417, 308] on input "un. Trouver un équilibre entre le besoin d’atteindre un large public et les con…" at bounding box center [417, 304] width 0 height 9
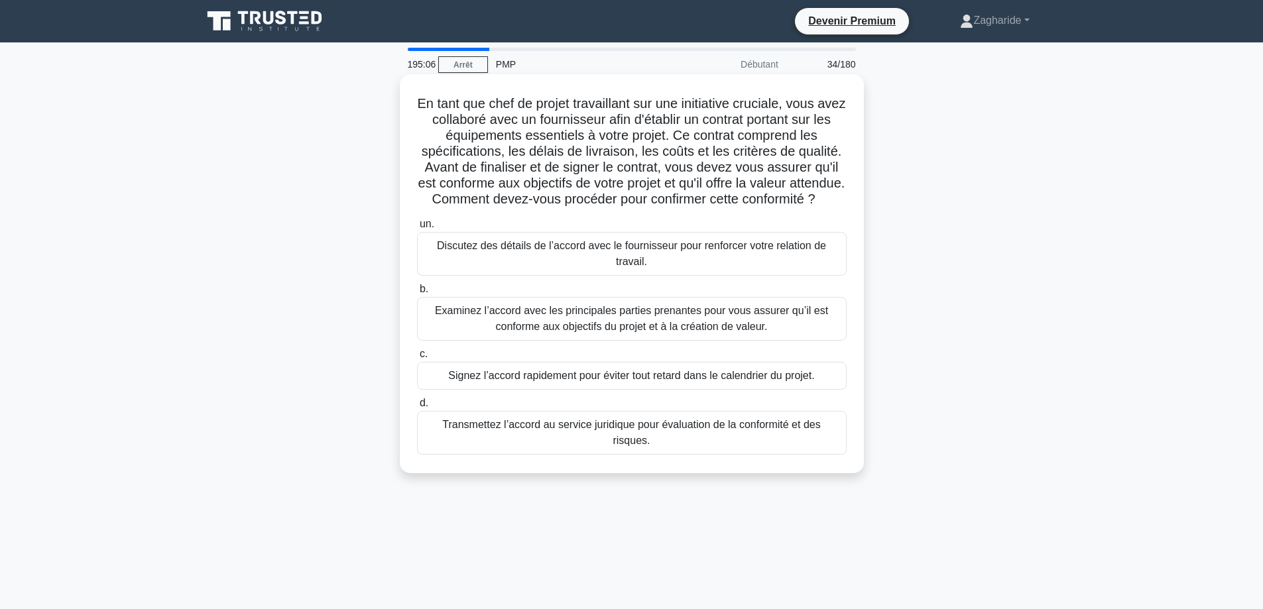
click at [718, 335] on font "Examinez l’accord avec les principales parties prenantes pour vous assurer qu’i…" at bounding box center [632, 319] width 418 height 32
click at [417, 294] on input "b. Examinez l’accord avec les principales parties prenantes pour vous assurer q…" at bounding box center [417, 289] width 0 height 9
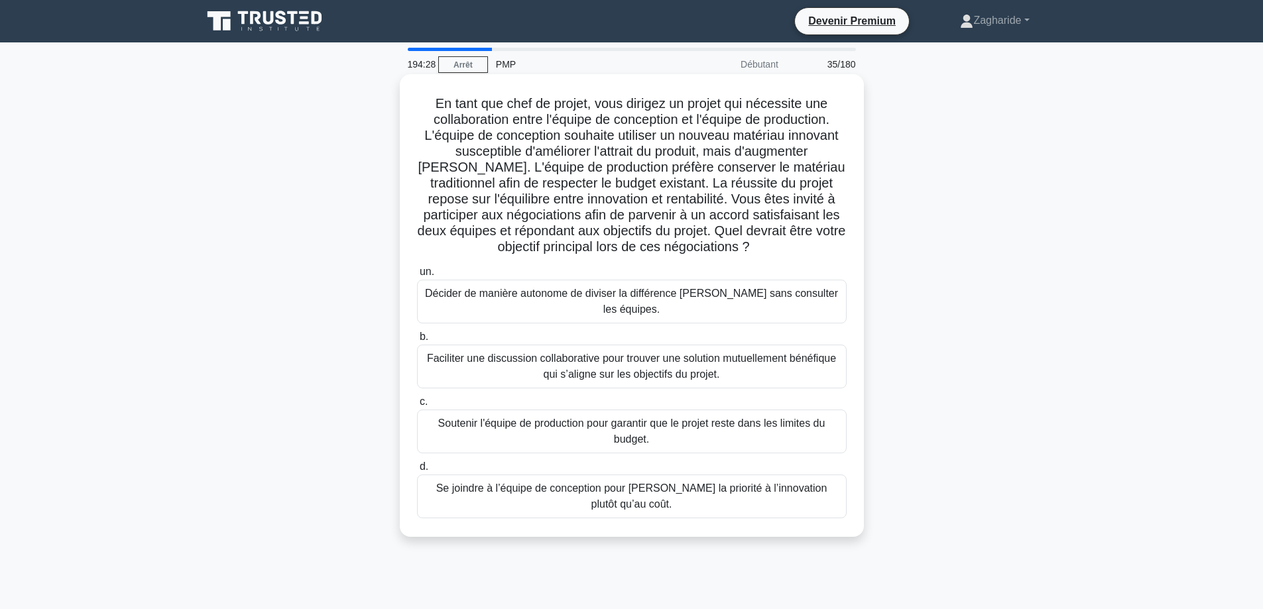
click at [658, 371] on font "Faciliter une discussion collaborative pour trouver une solution mutuellement b…" at bounding box center [631, 366] width 409 height 27
click at [417, 341] on input "b. Faciliter une discussion collaborative pour trouver une solution mutuellemen…" at bounding box center [417, 337] width 0 height 9
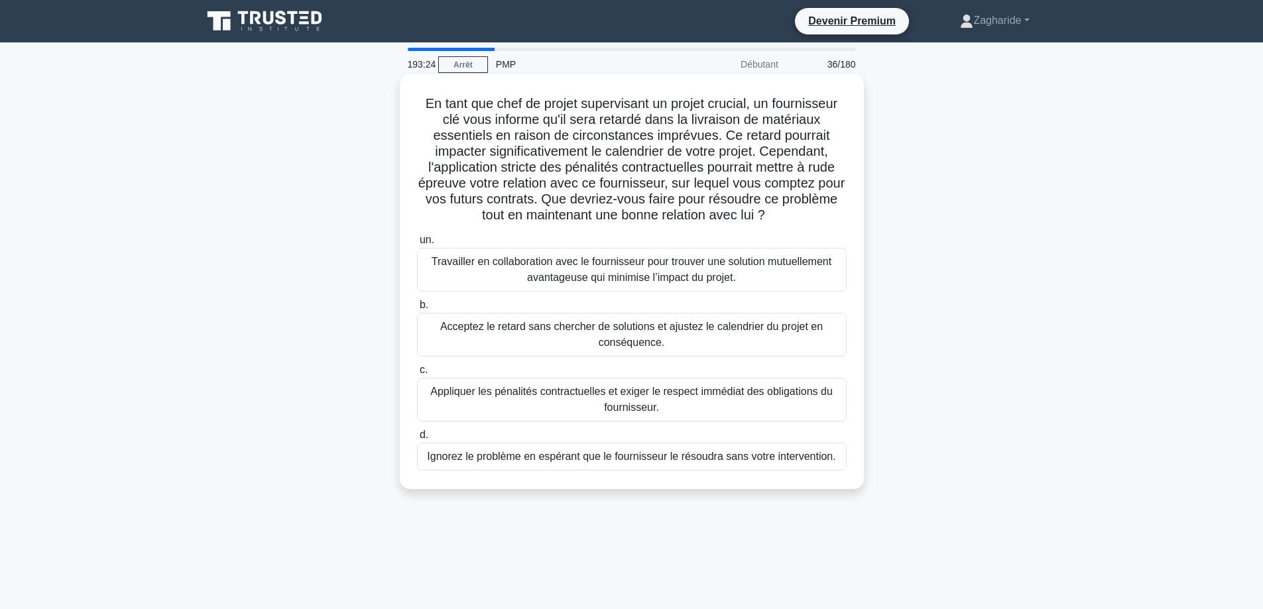
click at [603, 275] on font "Travailler en collaboration avec le fournisseur pour trouver une solution mutue…" at bounding box center [632, 269] width 400 height 27
click at [417, 245] on input "un. Travailler en collaboration avec le fournisseur pour trouver une solution m…" at bounding box center [417, 240] width 0 height 9
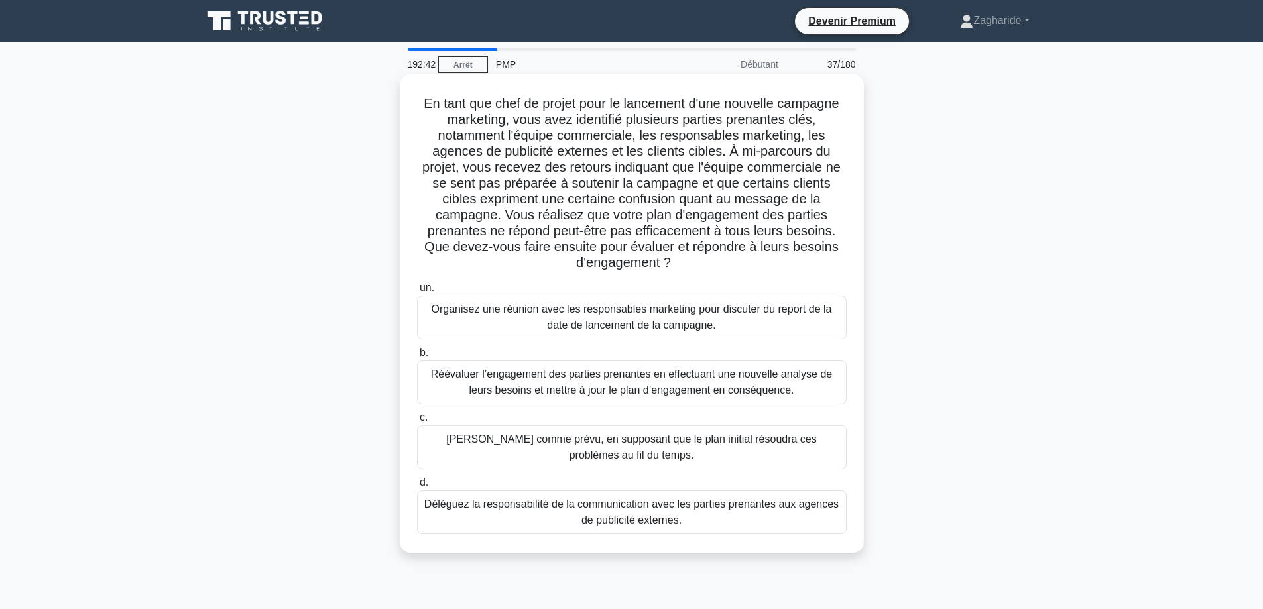
click at [607, 379] on font "Réévaluer l’engagement des parties prenantes en effectuant une nouvelle analyse…" at bounding box center [631, 382] width 401 height 27
click at [417, 357] on input "b. Réévaluer l’engagement des parties prenantes en effectuant une nouvelle anal…" at bounding box center [417, 353] width 0 height 9
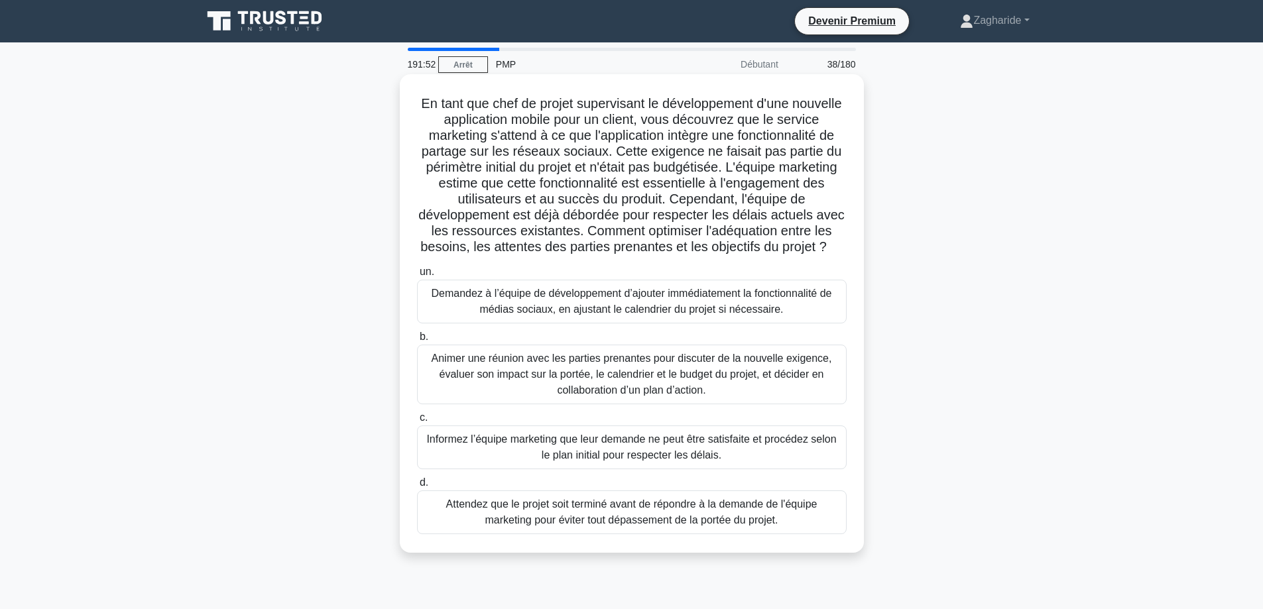
click at [618, 391] on font "Animer une réunion avec les parties prenantes pour discuter de la nouvelle exig…" at bounding box center [632, 374] width 400 height 43
click at [417, 341] on input "b. Animer une réunion avec les parties prenantes pour discuter de la nouvelle e…" at bounding box center [417, 337] width 0 height 9
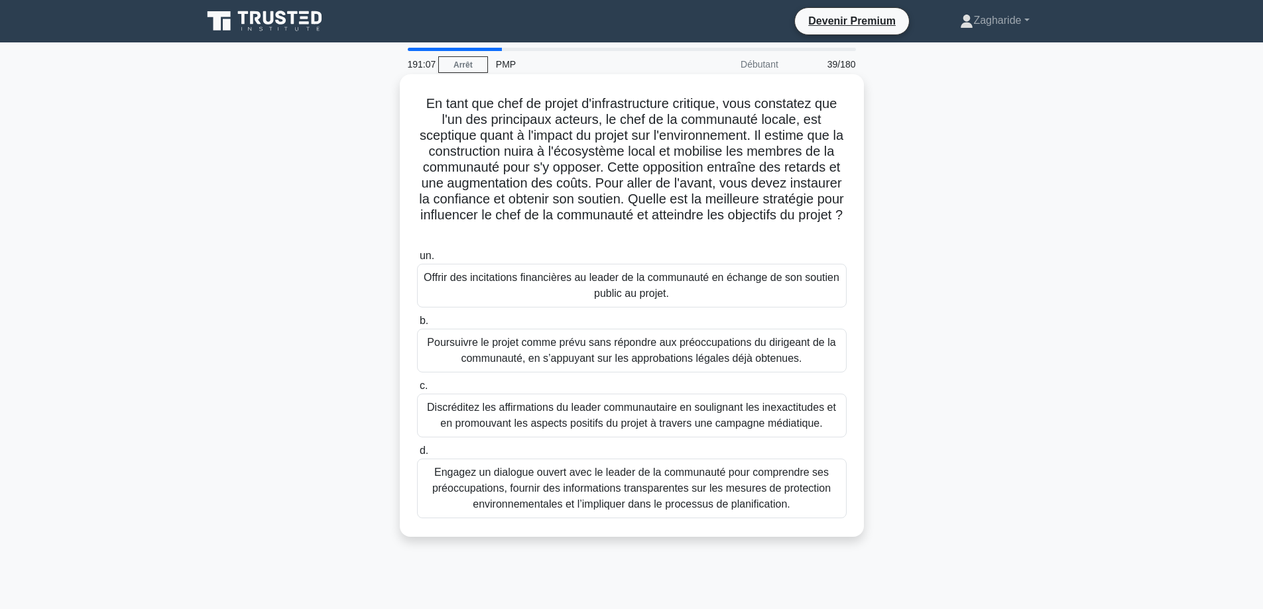
click at [639, 500] on font "Engagez un dialogue ouvert avec le leader de la communauté pour comprendre ses …" at bounding box center [631, 488] width 398 height 43
click at [417, 455] on input "d. Engagez un dialogue ouvert avec le leader de la communauté pour comprendre s…" at bounding box center [417, 451] width 0 height 9
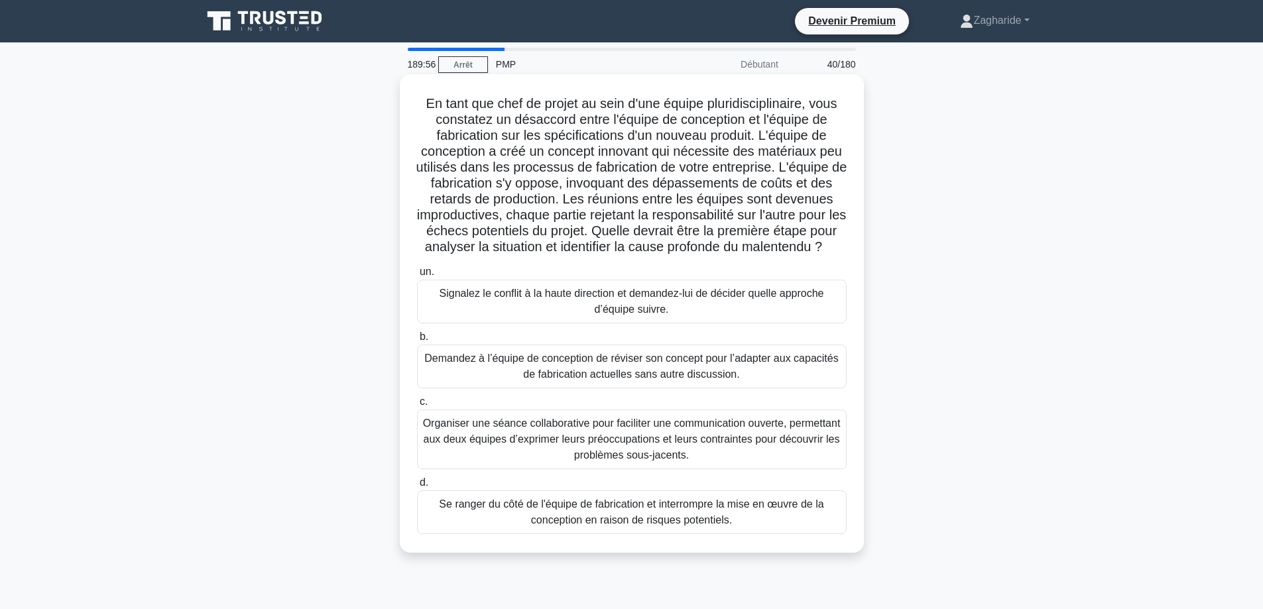
click at [699, 441] on font "Organiser une séance collaborative pour faciliter une communication ouverte, pe…" at bounding box center [632, 439] width 418 height 43
click at [417, 406] on input "c. Organiser une séance collaborative pour faciliter une communication ouverte,…" at bounding box center [417, 402] width 0 height 9
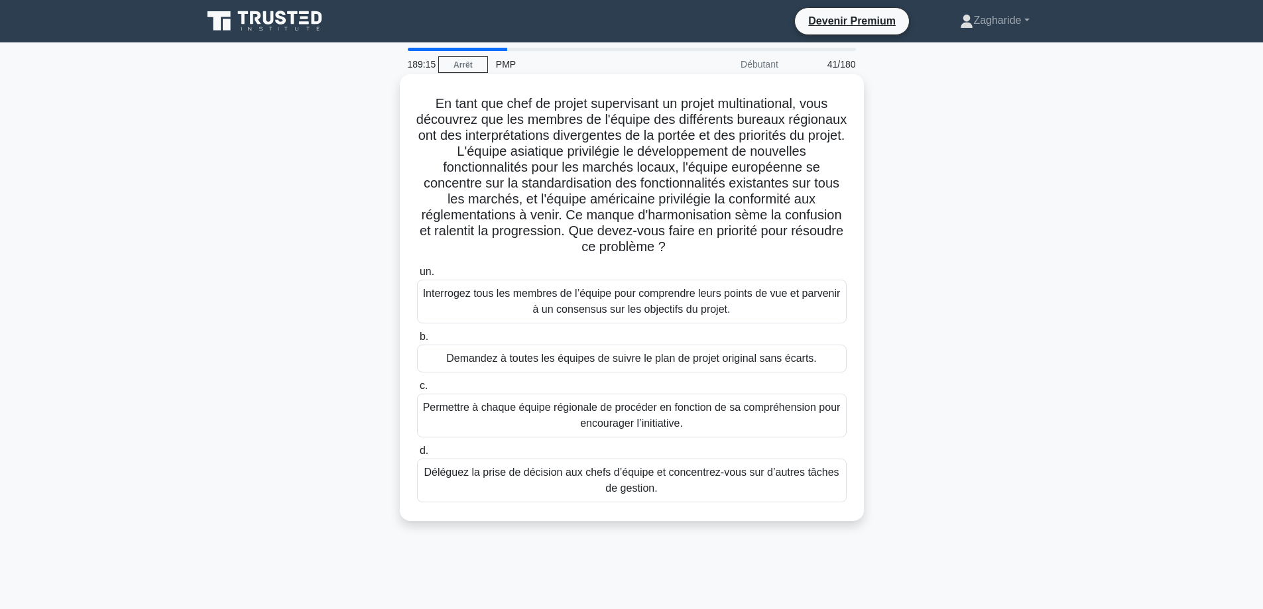
click at [705, 300] on font "Interrogez tous les membres de l’équipe pour comprendre leurs points de vue et …" at bounding box center [632, 301] width 418 height 27
click at [417, 276] on input "un. Interrogez tous les membres de l’équipe pour comprendre leurs points de vue…" at bounding box center [417, 272] width 0 height 9
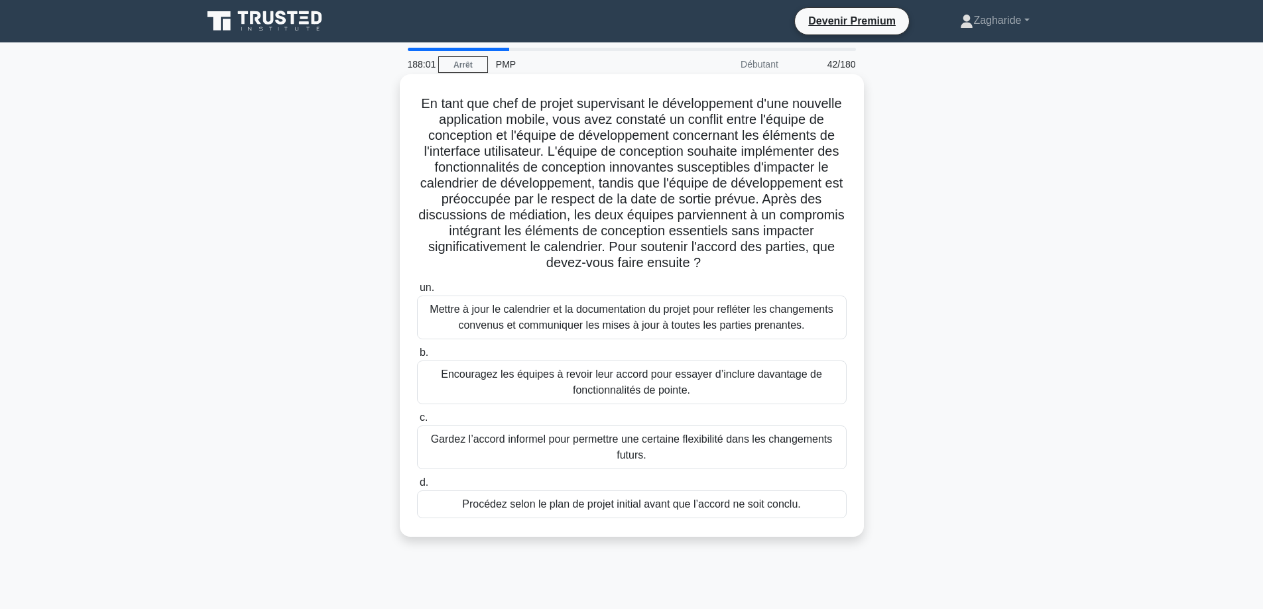
click at [680, 325] on font "Mettre à jour le calendrier et la documentation du projet pour refléter les cha…" at bounding box center [631, 317] width 403 height 27
click at [417, 292] on input "un. Mettre à jour le calendrier et la documentation du projet pour refléter les…" at bounding box center [417, 288] width 0 height 9
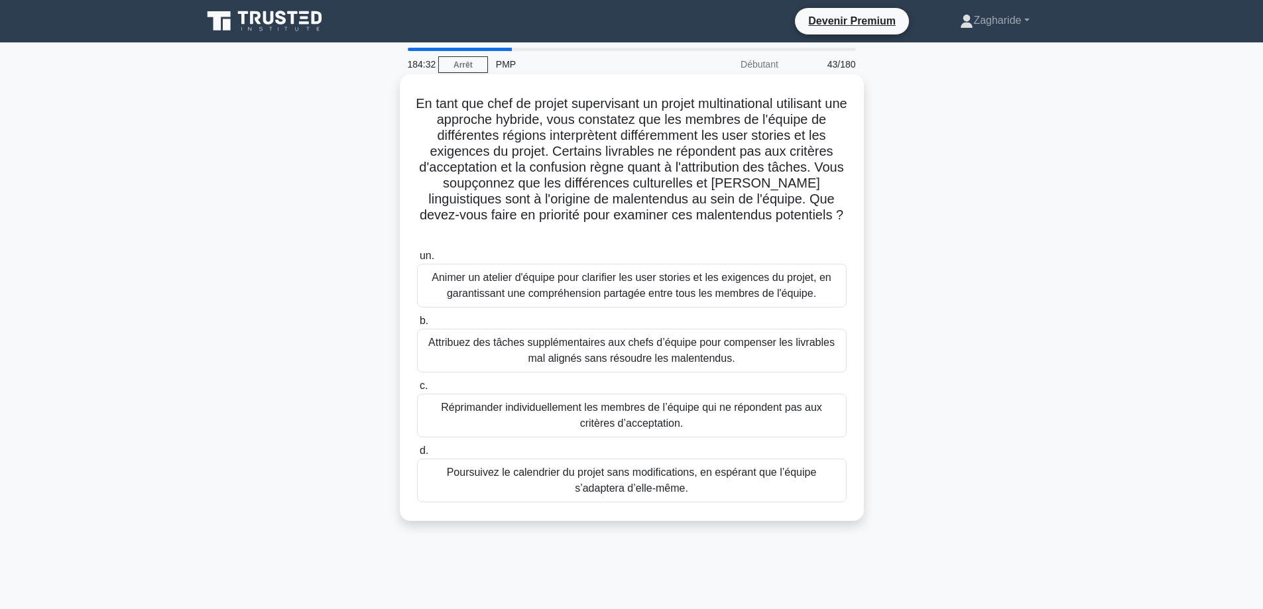
click at [634, 283] on font "Animer un atelier d'équipe pour clarifier les user stories et les exigences du …" at bounding box center [631, 285] width 399 height 27
click at [417, 261] on input "un. Animer un atelier d'équipe pour clarifier les user stories et les exigences…" at bounding box center [417, 256] width 0 height 9
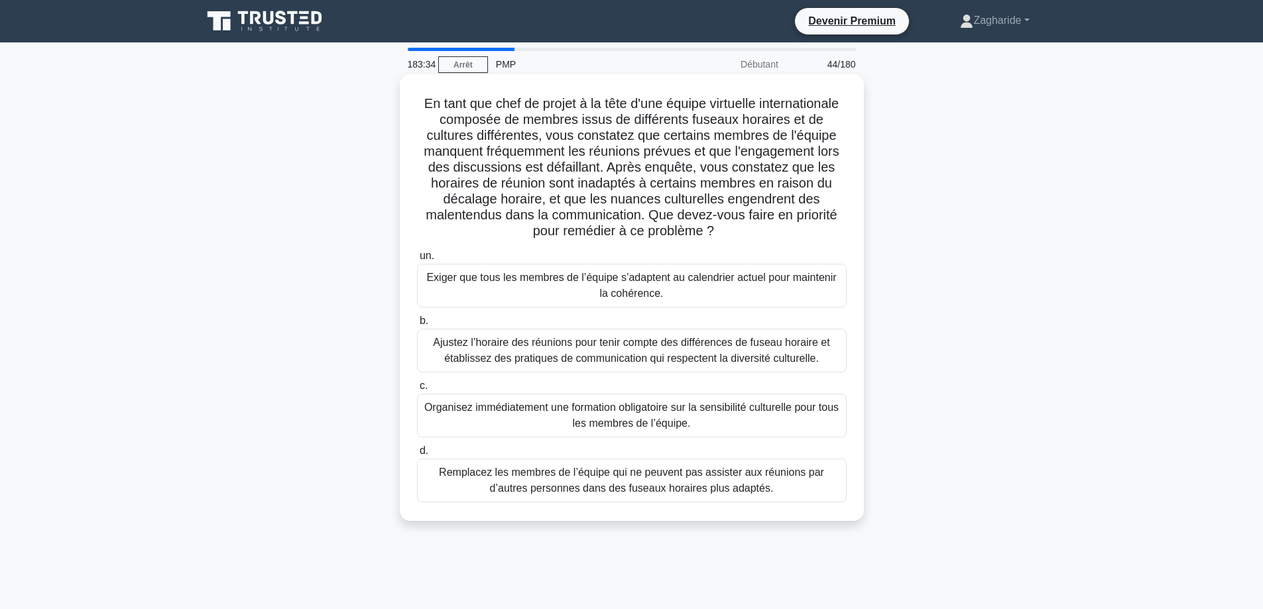
click at [757, 342] on font "Ajustez l’horaire des réunions pour tenir compte des différences de fuseau hora…" at bounding box center [631, 350] width 396 height 27
click at [417, 325] on input "b. Ajustez l’horaire des réunions pour tenir compte des différences de fuseau h…" at bounding box center [417, 321] width 0 height 9
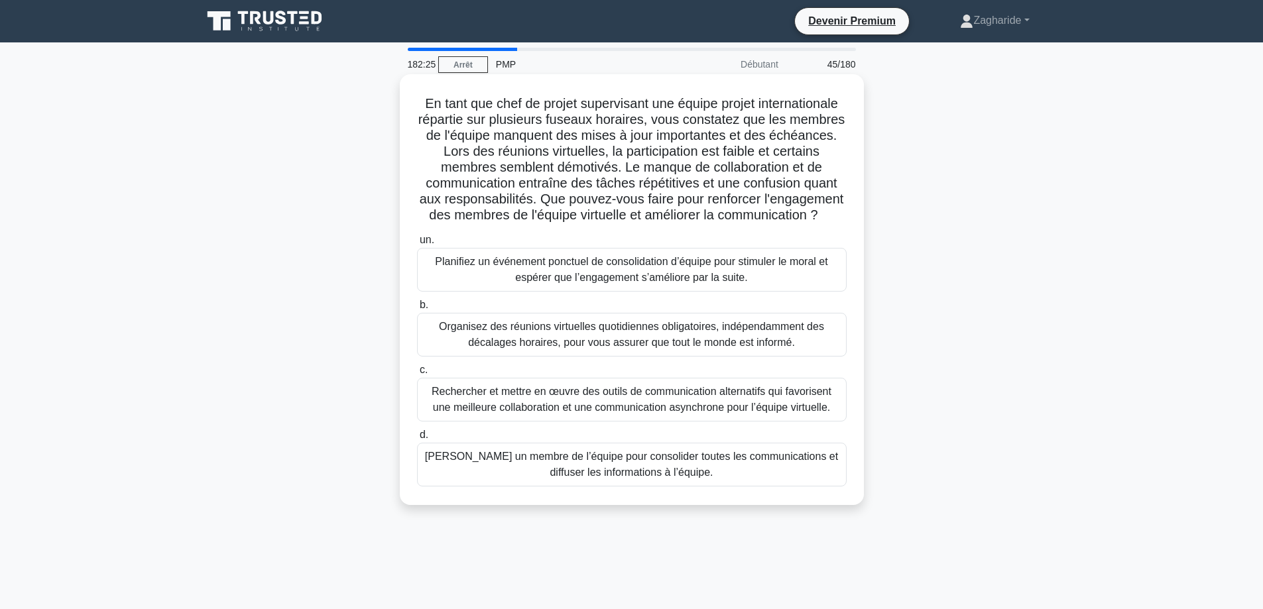
click at [591, 413] on font "Rechercher et mettre en œuvre des outils de communication alternatifs qui favor…" at bounding box center [632, 399] width 400 height 27
click at [417, 375] on input "c. Rechercher et mettre en œuvre des outils de communication alternatifs qui fa…" at bounding box center [417, 370] width 0 height 9
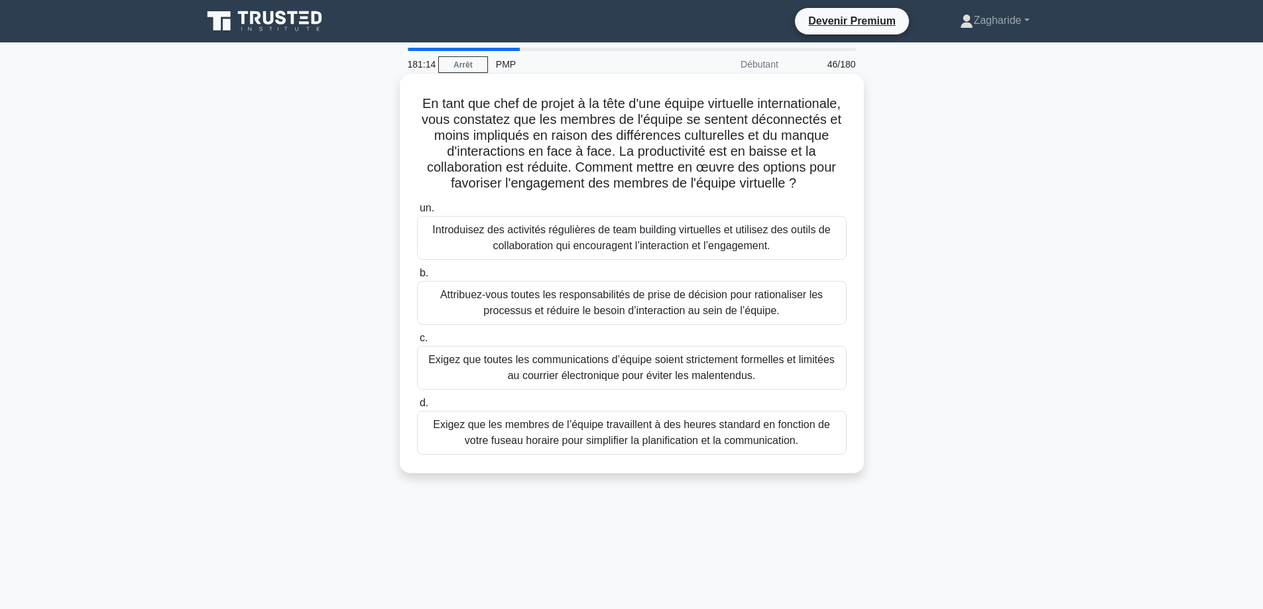
click at [660, 244] on font "Introduisez des activités régulières de team building virtuelles et utilisez de…" at bounding box center [631, 237] width 398 height 27
click at [417, 213] on input "un. Introduisez des activités régulières de team building virtuelles et utilise…" at bounding box center [417, 208] width 0 height 9
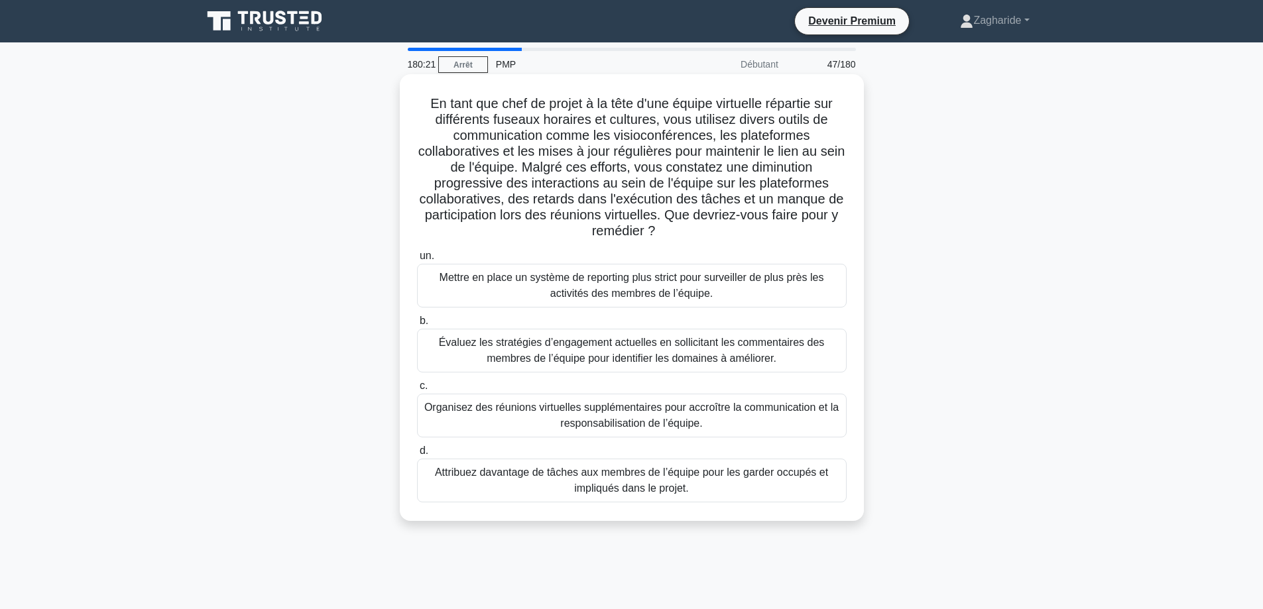
click at [745, 359] on font "Évaluez les stratégies d’engagement actuelles en sollicitant les commentaires d…" at bounding box center [632, 350] width 386 height 27
click at [417, 325] on input "b. Évaluez les stratégies d’engagement actuelles en sollicitant les commentaire…" at bounding box center [417, 321] width 0 height 9
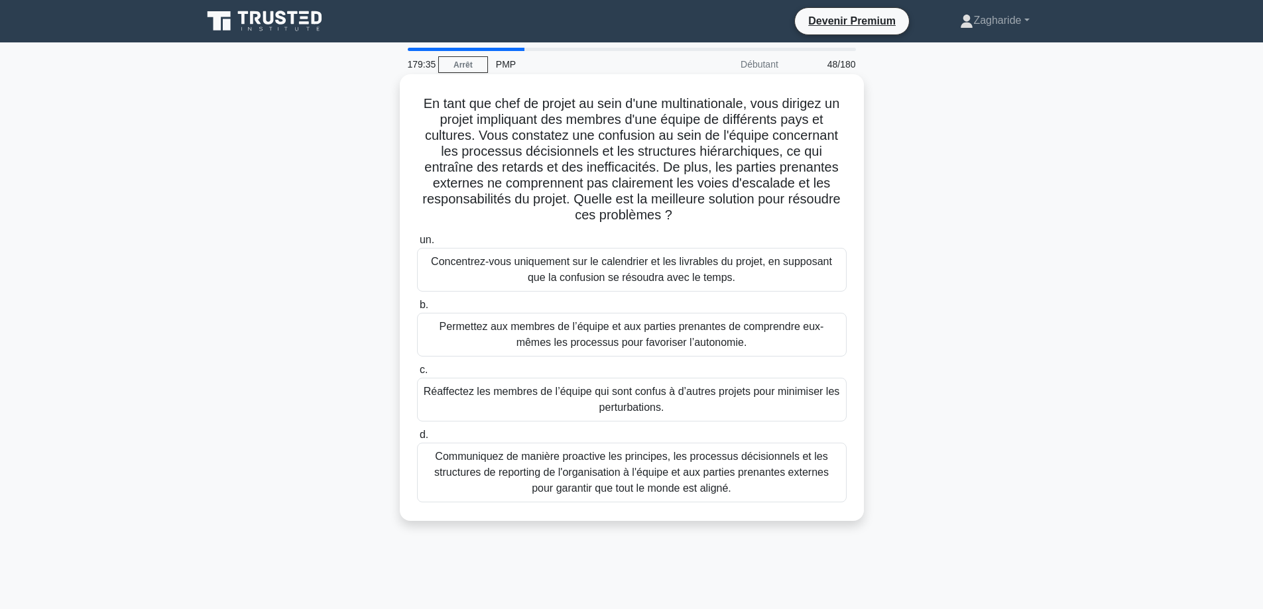
click at [613, 463] on font "Communiquez de manière proactive les principes, les processus décisionnels et l…" at bounding box center [631, 472] width 394 height 43
click at [417, 439] on input "d. Communiquez de manière proactive les principes, les processus décisionnels e…" at bounding box center [417, 435] width 0 height 9
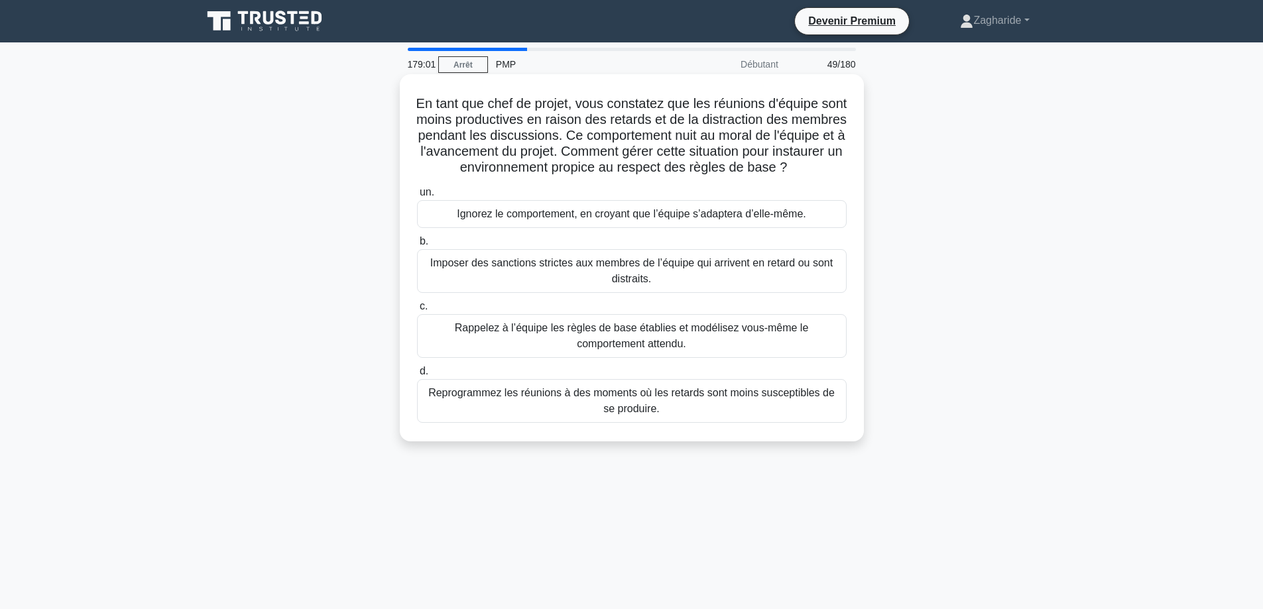
click at [685, 345] on font "Rappelez à l’équipe les règles de base établies et modélisez vous-même le compo…" at bounding box center [632, 335] width 354 height 27
click at [417, 311] on input "c. Rappelez à l’équipe les règles de base établies et modélisez vous-même le co…" at bounding box center [417, 306] width 0 height 9
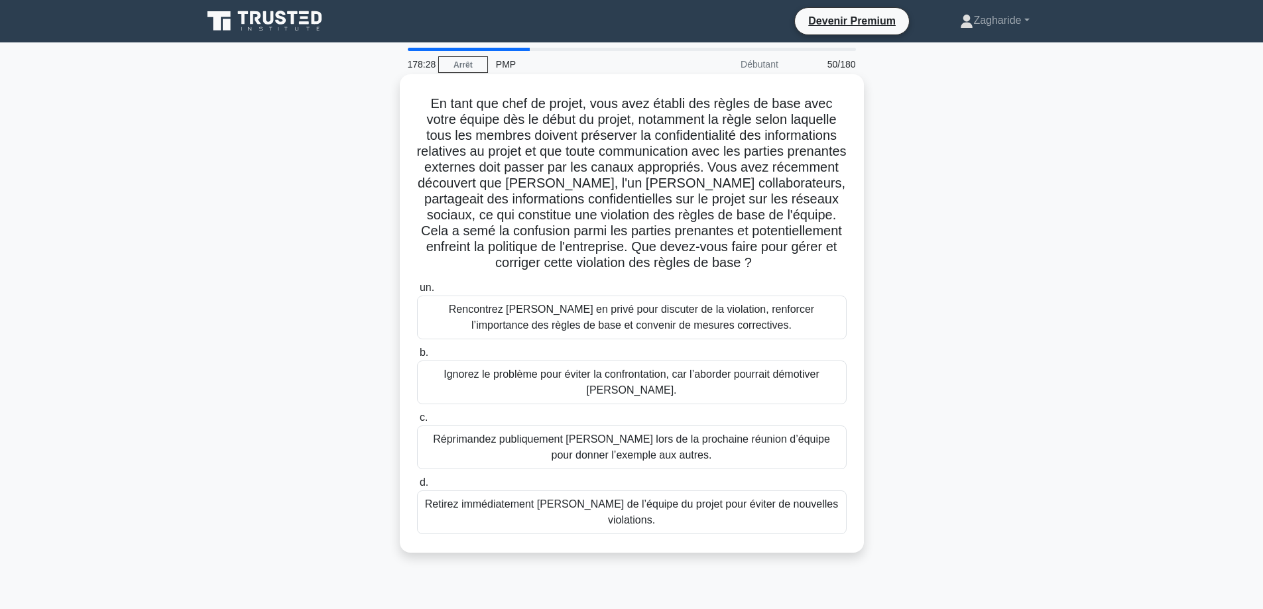
click at [653, 321] on font "Rencontrez Tom en privé pour discuter de la violation, renforcer l’importance d…" at bounding box center [631, 317] width 365 height 27
click at [417, 292] on input "un. Rencontrez Tom en privé pour discuter de la violation, renforcer l’importan…" at bounding box center [417, 288] width 0 height 9
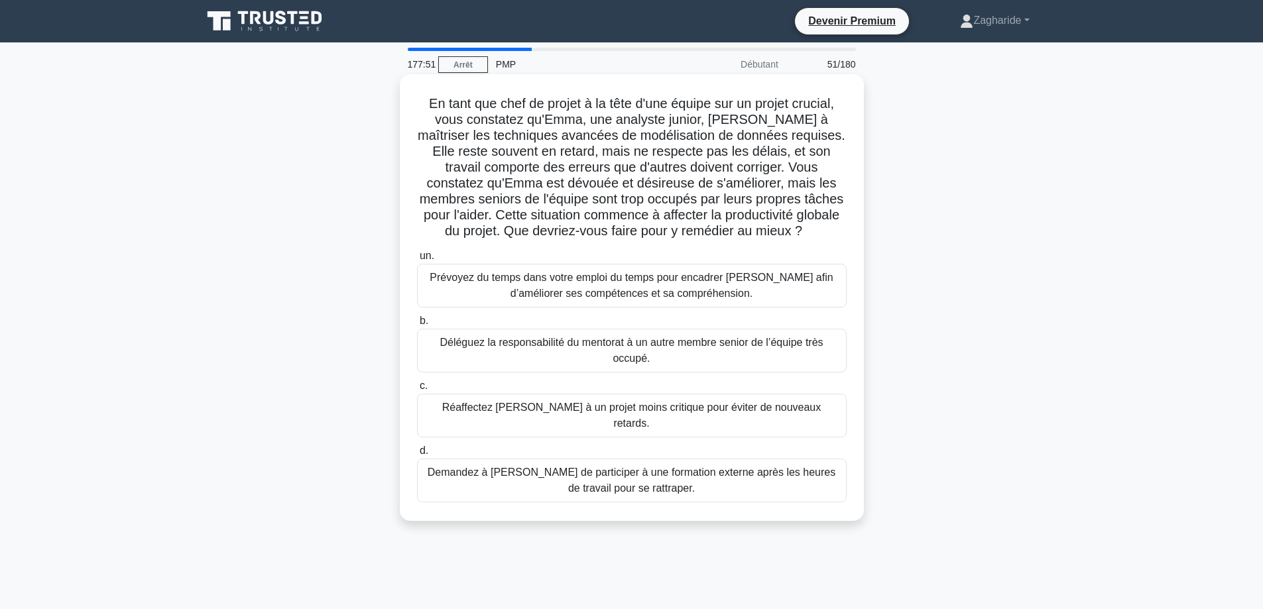
click at [616, 287] on font "Prévoyez du temps dans votre emploi du temps pour encadrer Emma afin d’améliore…" at bounding box center [631, 285] width 403 height 27
click at [417, 261] on input "un. Prévoyez du temps dans votre emploi du temps pour encadrer Emma afin d’amél…" at bounding box center [417, 256] width 0 height 9
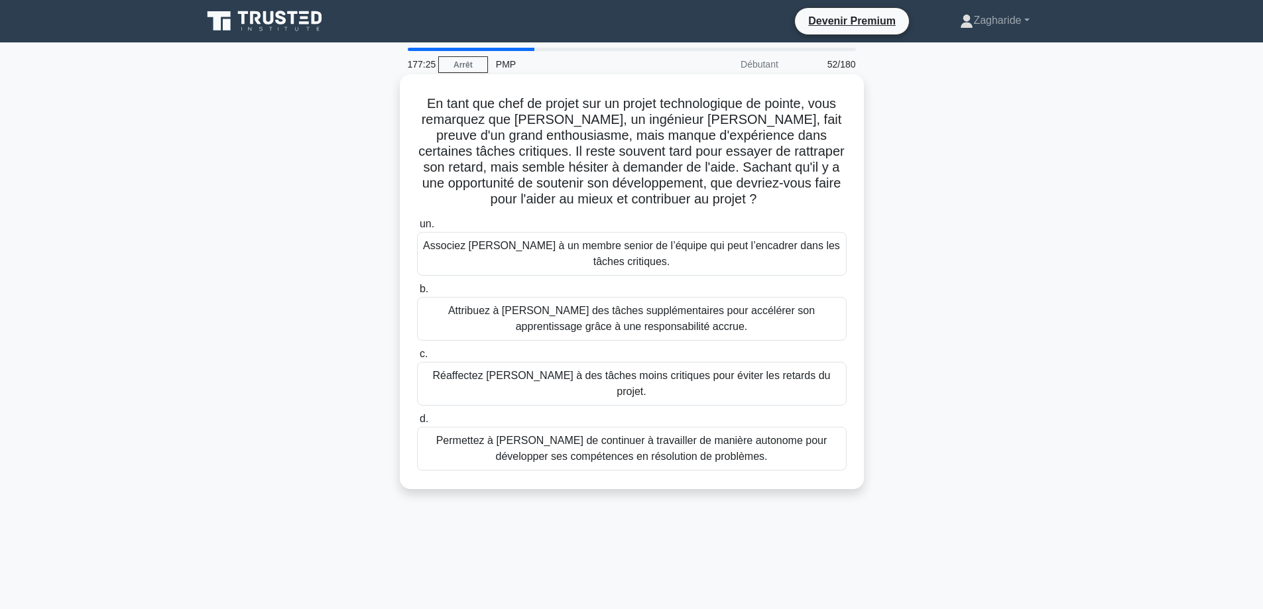
click at [690, 249] on font "Associez Sam à un membre senior de l’équipe qui peut l’encadrer dans les tâches…" at bounding box center [631, 253] width 417 height 27
click at [417, 229] on input "un. Associez Sam à un membre senior de l’équipe qui peut l’encadrer dans les tâ…" at bounding box center [417, 224] width 0 height 9
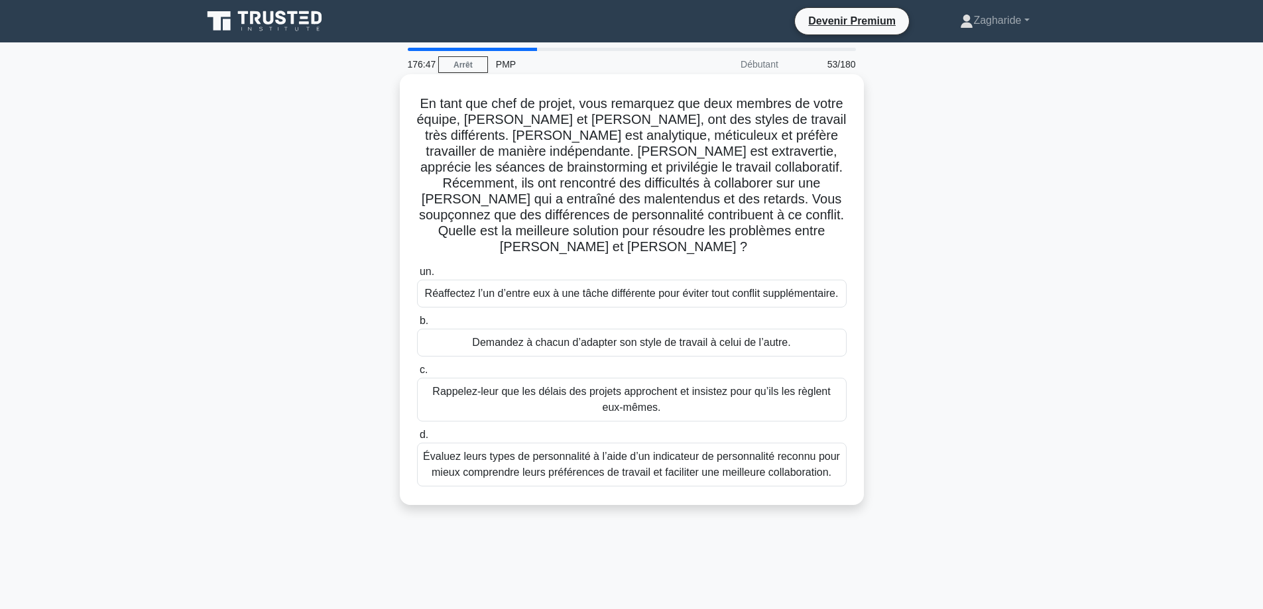
click at [664, 460] on font "Évaluez leurs types de personnalité à l’aide d’un indicateur de personnalité re…" at bounding box center [631, 464] width 417 height 27
click at [417, 439] on input "d. Évaluez leurs types de personnalité à l’aide d’un indicateur de personnalité…" at bounding box center [417, 435] width 0 height 9
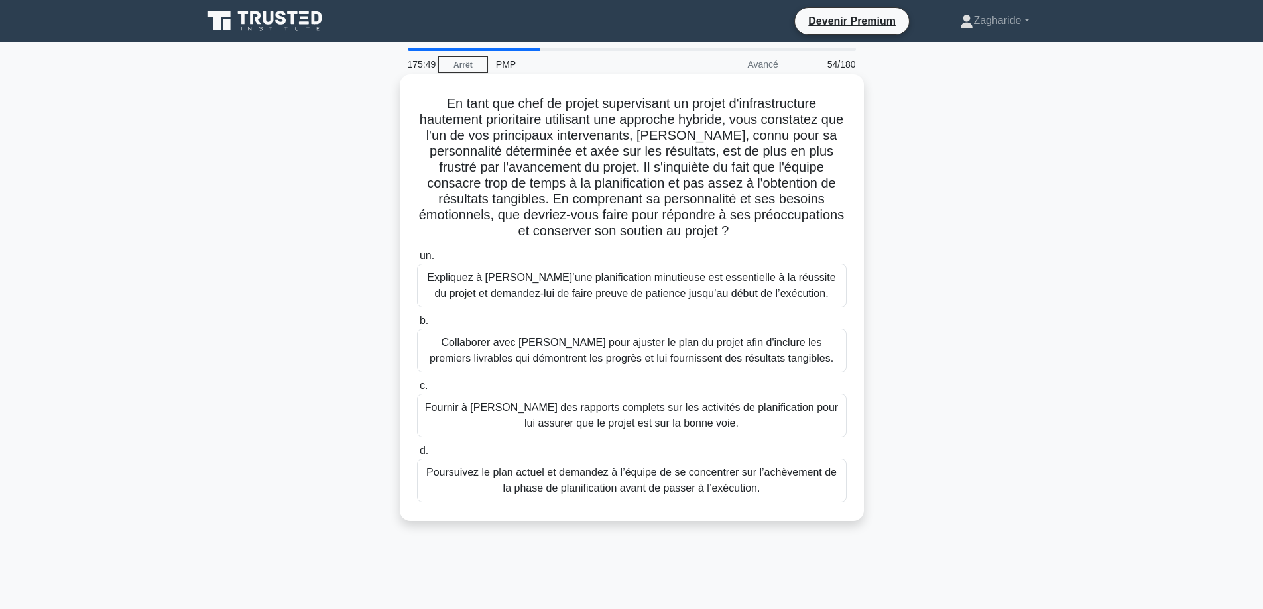
click at [785, 367] on font "Collaborer avec Thomas pour ajuster le plan du projet afin d'inclure les premie…" at bounding box center [632, 351] width 418 height 32
click at [417, 325] on input "b. Collaborer avec Thomas pour ajuster le plan du projet afin d'inclure les pre…" at bounding box center [417, 321] width 0 height 9
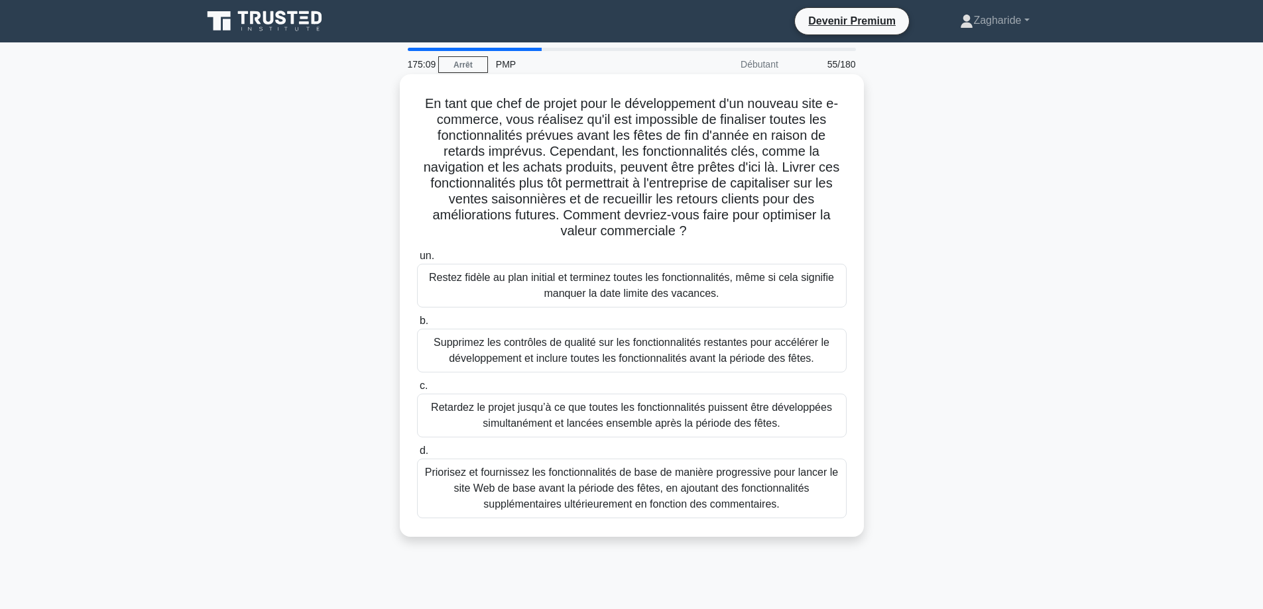
click at [614, 489] on font "Priorisez et fournissez les fonctionnalités de base de manière progressive pour…" at bounding box center [631, 488] width 413 height 43
click at [417, 455] on input "d. Priorisez et fournissez les fonctionnalités de base de manière progressive p…" at bounding box center [417, 451] width 0 height 9
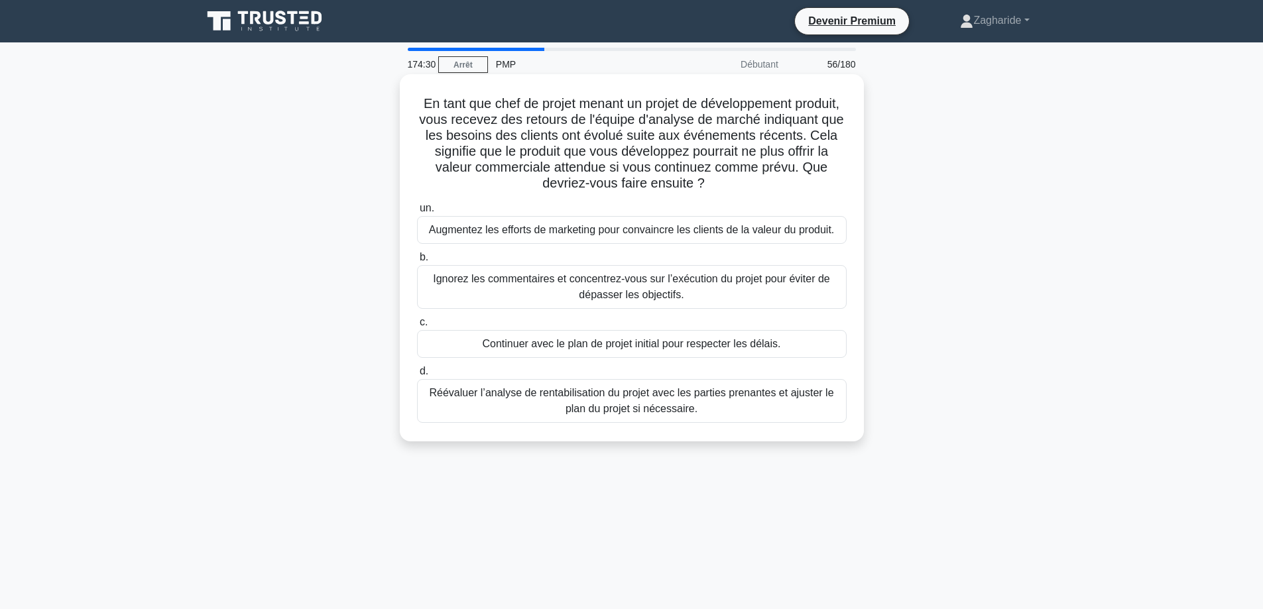
click at [624, 406] on font "Réévaluer l’analyse de rentabilisation du projet avec les parties prenantes et …" at bounding box center [631, 400] width 404 height 27
click at [417, 376] on input "d. Réévaluer l’analyse de rentabilisation du projet avec les parties prenantes …" at bounding box center [417, 371] width 0 height 9
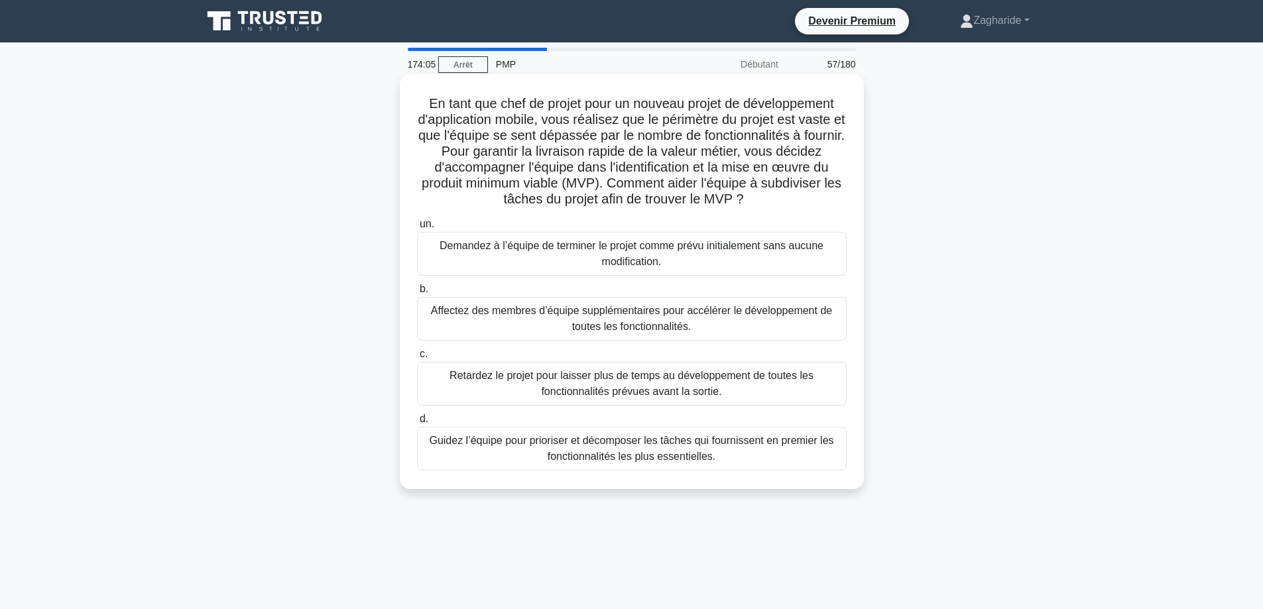
click at [634, 455] on font "Guidez l’équipe pour prioriser et décomposer les tâches qui fournissent en prem…" at bounding box center [631, 448] width 404 height 27
click at [417, 424] on input "d. Guidez l’équipe pour prioriser et décomposer les tâches qui fournissent en p…" at bounding box center [417, 419] width 0 height 9
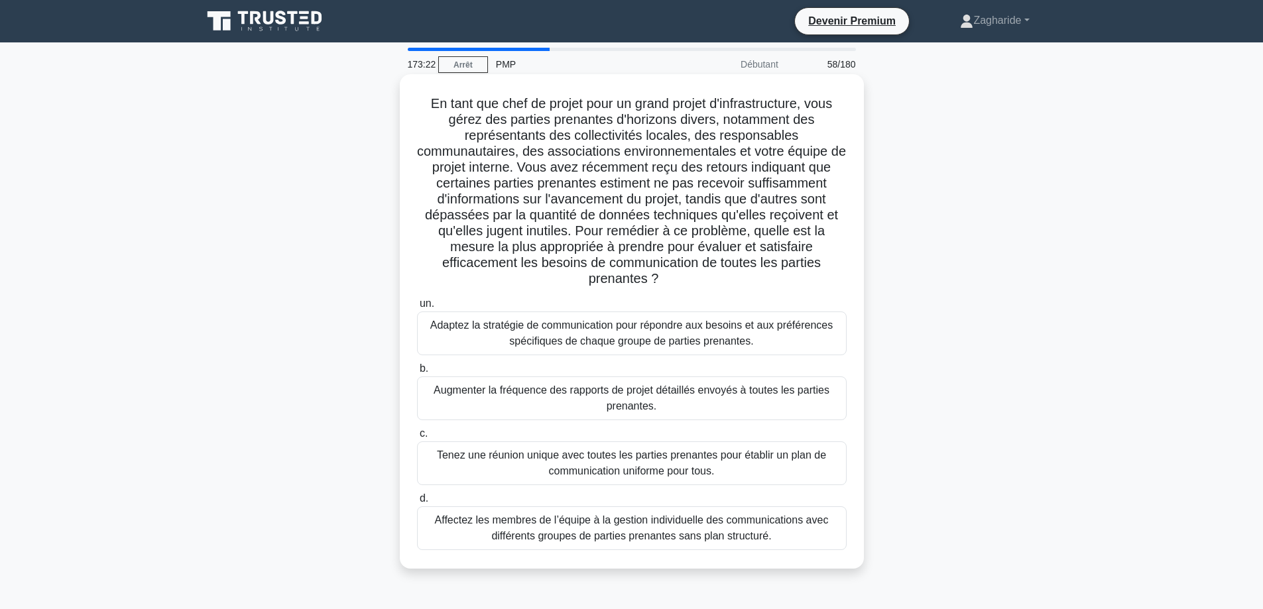
click at [640, 335] on font "Adaptez la stratégie de communication pour répondre aux besoins et aux préféren…" at bounding box center [631, 333] width 402 height 27
click at [417, 308] on input "un. Adaptez la stratégie de communication pour répondre aux besoins et aux préf…" at bounding box center [417, 304] width 0 height 9
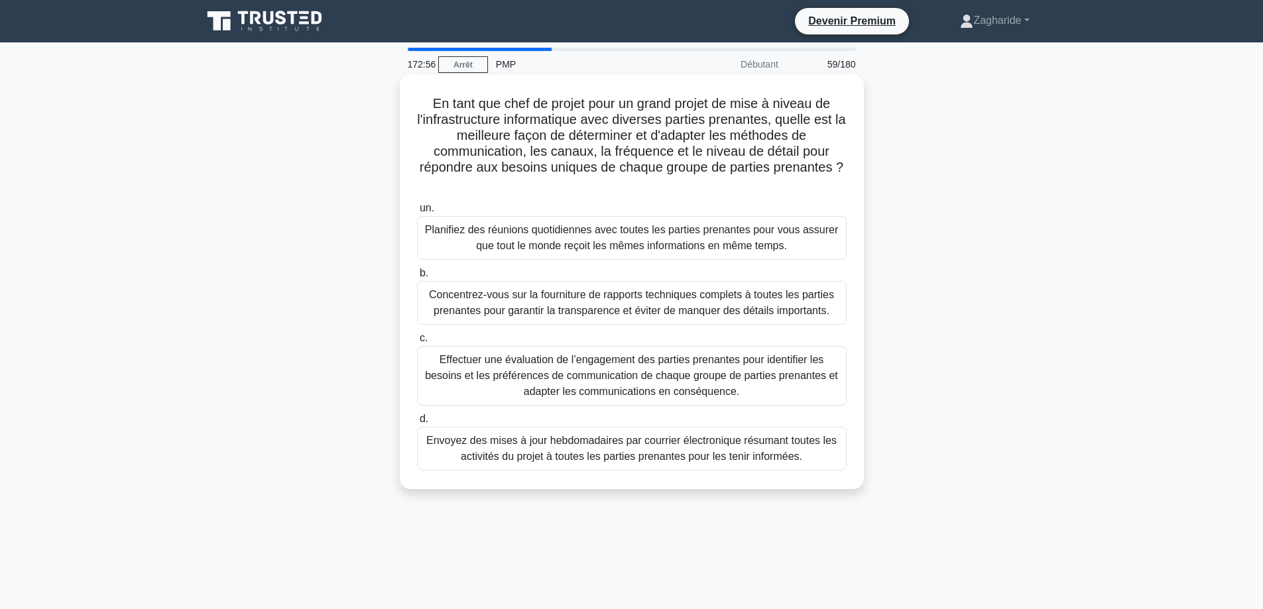
click at [605, 381] on font "Effectuer une évaluation de l’engagement des parties prenantes pour identifier …" at bounding box center [631, 375] width 413 height 43
click at [417, 343] on input "c. Effectuer une évaluation de l’engagement des parties prenantes pour identifi…" at bounding box center [417, 338] width 0 height 9
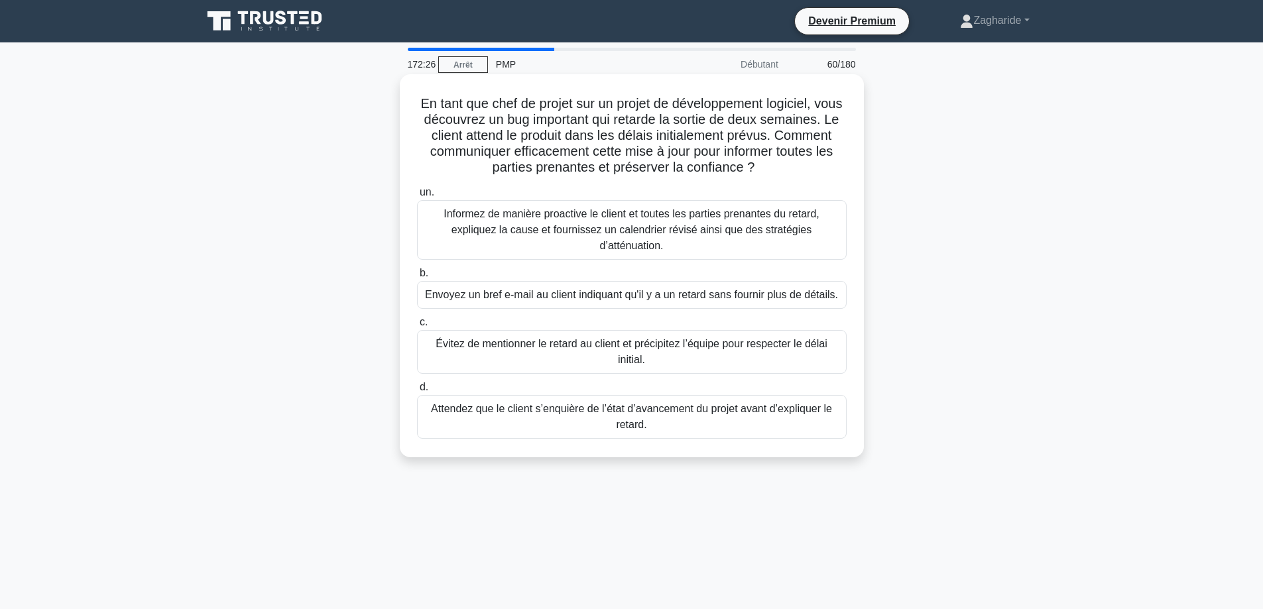
click at [675, 243] on font "Informez de manière proactive le client et toutes les parties prenantes du reta…" at bounding box center [632, 230] width 418 height 48
click at [417, 197] on input "un. Informez de manière proactive le client et toutes les parties prenantes du …" at bounding box center [417, 192] width 0 height 9
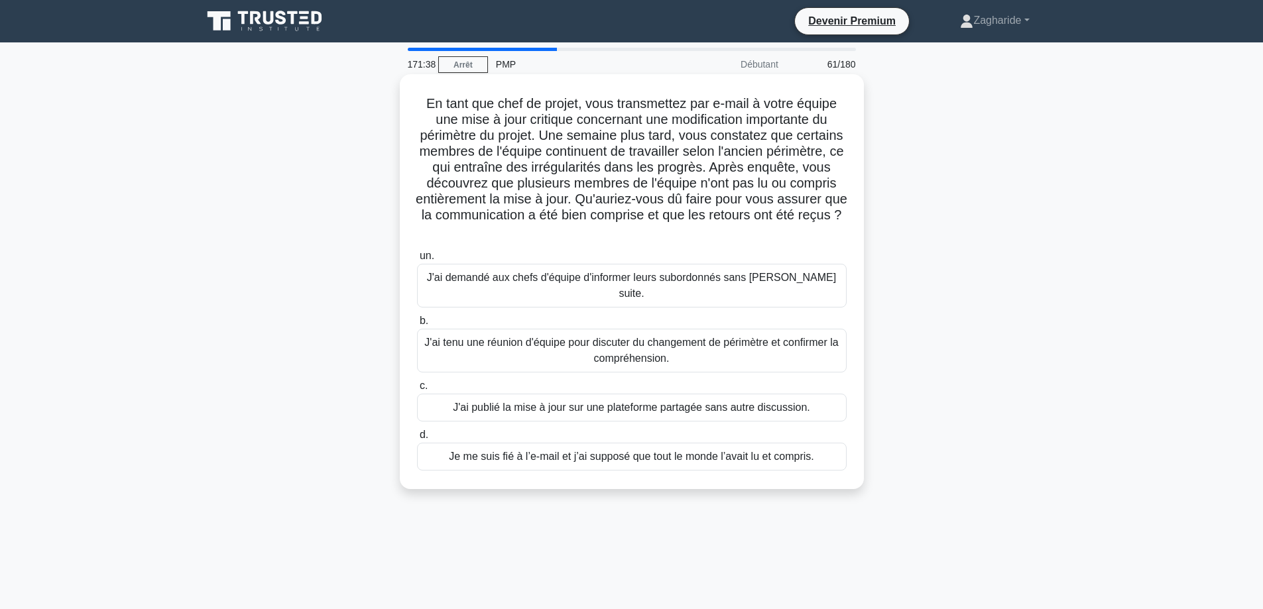
click at [571, 345] on font "J'ai tenu une réunion d'équipe pour discuter du changement de périmètre et conf…" at bounding box center [632, 351] width 418 height 32
click at [417, 325] on input "b. J'ai tenu une réunion d'équipe pour discuter du changement de périmètre et c…" at bounding box center [417, 321] width 0 height 9
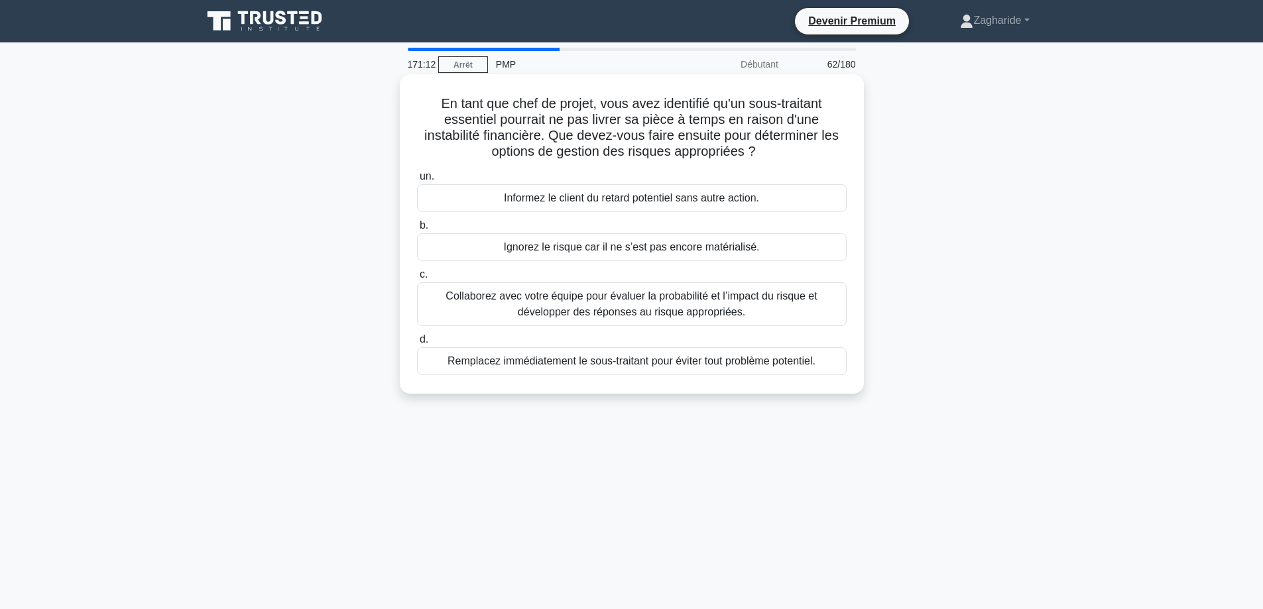
click at [703, 308] on font "Collaborez avec votre équipe pour évaluer la probabilité et l’impact du risque …" at bounding box center [630, 303] width 371 height 27
click at [417, 279] on input "c. Collaborez avec votre équipe pour évaluer la probabilité et l’impact du risq…" at bounding box center [417, 274] width 0 height 9
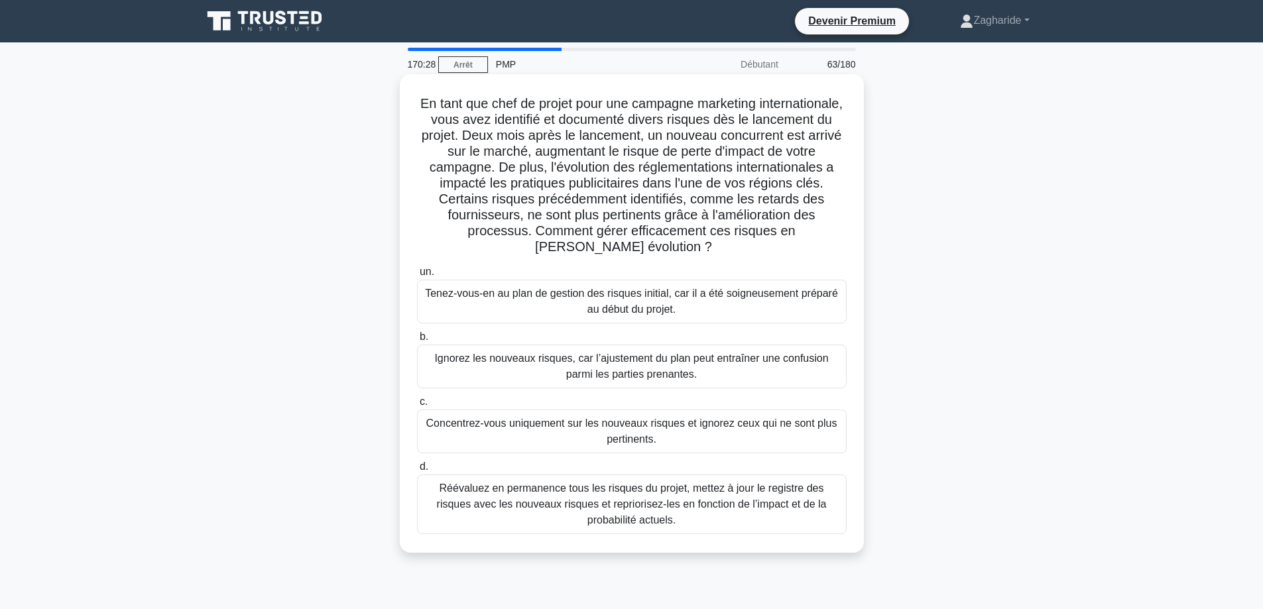
click at [653, 512] on font "Réévaluez en permanence tous les risques du projet, mettez à jour le registre d…" at bounding box center [632, 504] width 390 height 43
click at [417, 471] on input "d. Réévaluez en permanence tous les risques du projet, mettez à jour le registr…" at bounding box center [417, 467] width 0 height 9
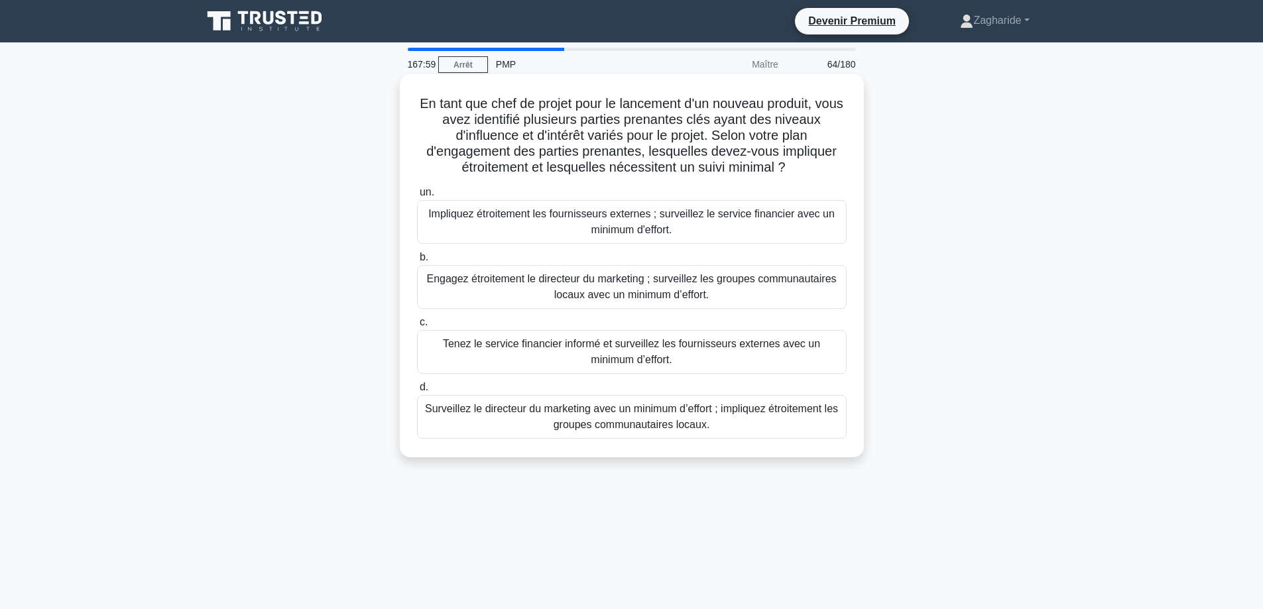
click at [710, 231] on font "Impliquez étroitement les fournisseurs externes ; surveillez le service financi…" at bounding box center [632, 222] width 418 height 32
click at [417, 197] on input "un. Impliquez étroitement les fournisseurs externes ; surveillez le service fin…" at bounding box center [417, 192] width 0 height 9
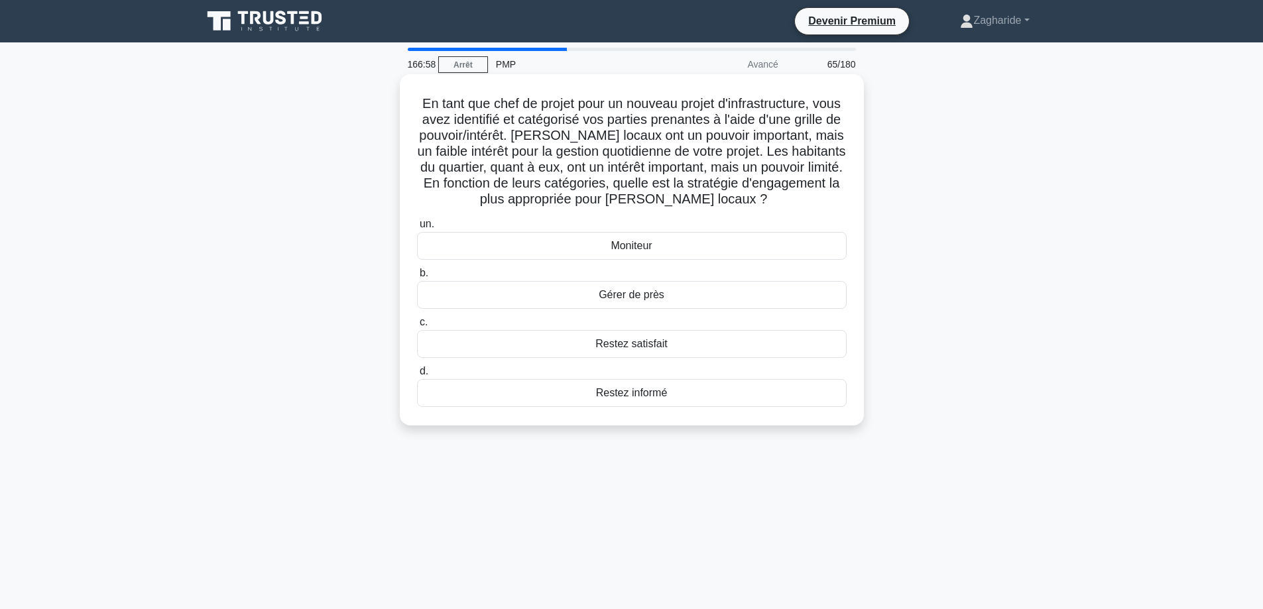
click at [659, 349] on font "Restez satisfait" at bounding box center [631, 343] width 72 height 11
click at [417, 327] on input "c. Restez satisfait" at bounding box center [417, 322] width 0 height 9
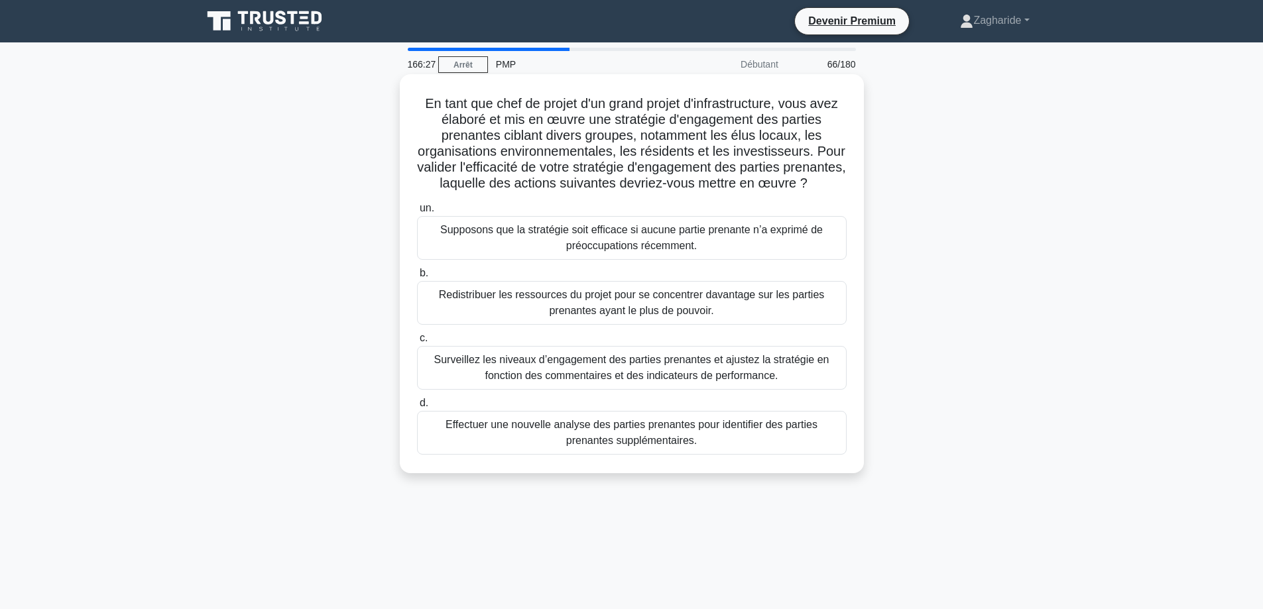
click at [673, 381] on font "Surveillez les niveaux d’engagement des parties prenantes et ajustez la stratég…" at bounding box center [631, 367] width 395 height 27
click at [417, 343] on input "c. Surveillez les niveaux d’engagement des parties prenantes et ajustez la stra…" at bounding box center [417, 338] width 0 height 9
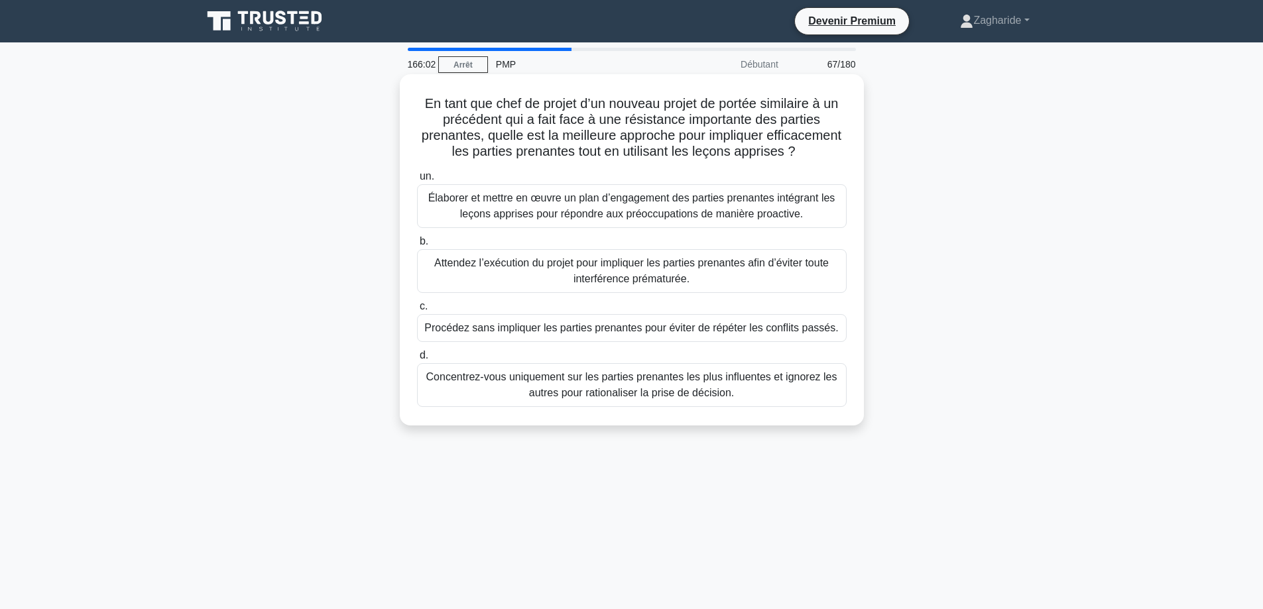
click at [631, 219] on font "Élaborer et mettre en œuvre un plan d’engagement des parties prenantes intégran…" at bounding box center [631, 205] width 407 height 27
click at [417, 181] on input "un. Élaborer et mettre en œuvre un plan d’engagement des parties prenantes inté…" at bounding box center [417, 176] width 0 height 9
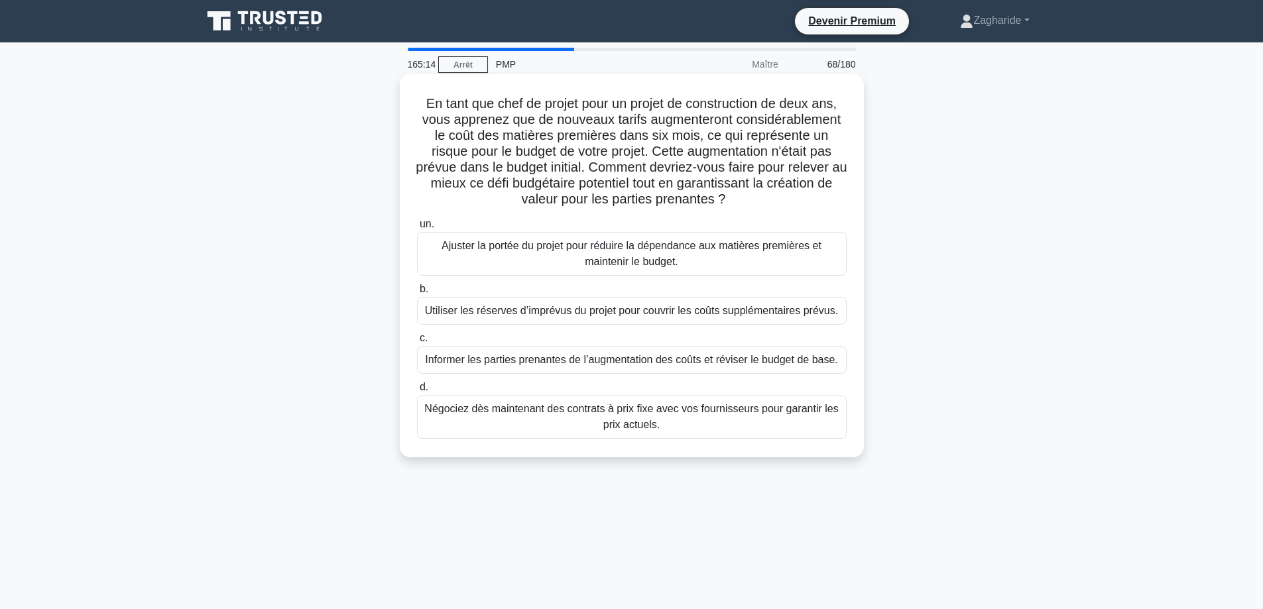
click at [724, 361] on font "Informer les parties prenantes de l’augmentation des coûts et réviser le budget…" at bounding box center [631, 359] width 413 height 11
click at [417, 343] on input "c. Informer les parties prenantes de l’augmentation des coûts et réviser le bud…" at bounding box center [417, 338] width 0 height 9
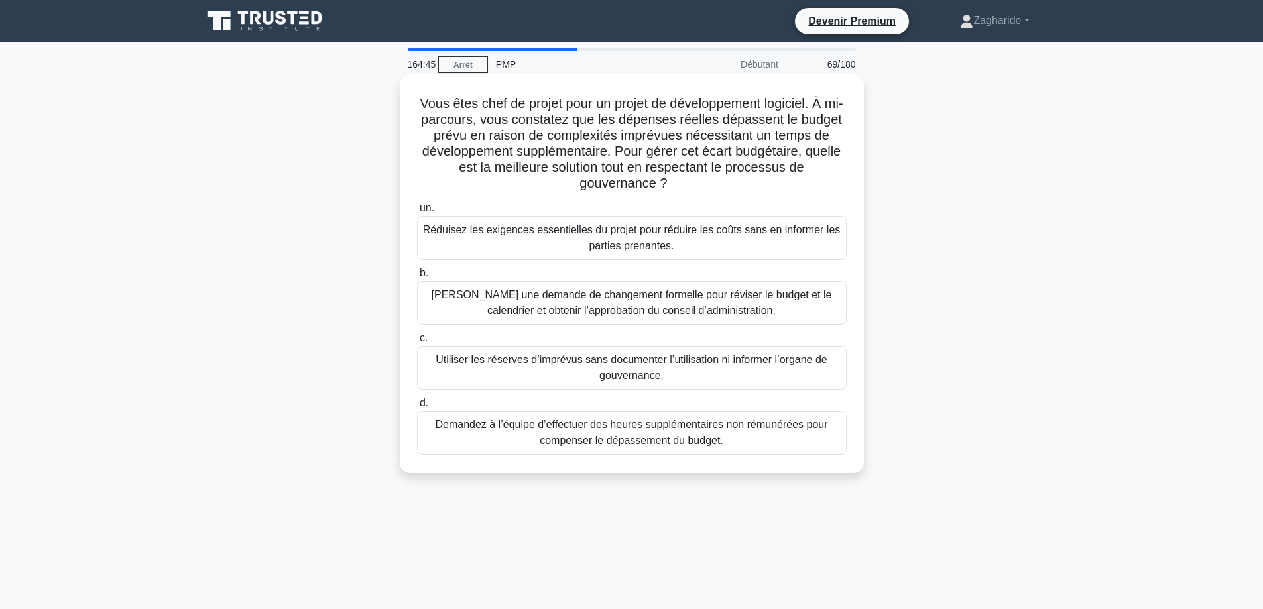
click at [708, 293] on font "Soumettre une demande de changement formelle pour réviser le budget et le calen…" at bounding box center [632, 302] width 400 height 27
click at [417, 278] on input "b. Soumettre une demande de changement formelle pour réviser le budget et le ca…" at bounding box center [417, 273] width 0 height 9
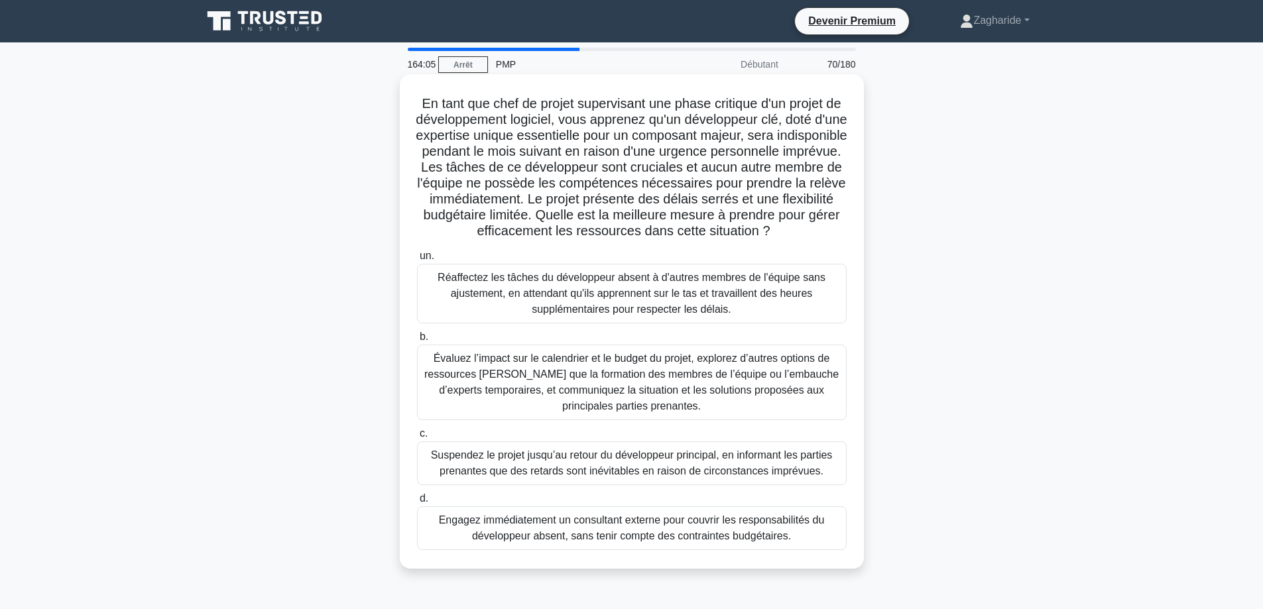
click at [547, 414] on font "Évaluez l’impact sur le calendrier et le budget du projet, explorez d’autres op…" at bounding box center [632, 383] width 418 height 64
click at [417, 341] on input "b. Évaluez l’impact sur le calendrier et le budget du projet, explorez d’autres…" at bounding box center [417, 337] width 0 height 9
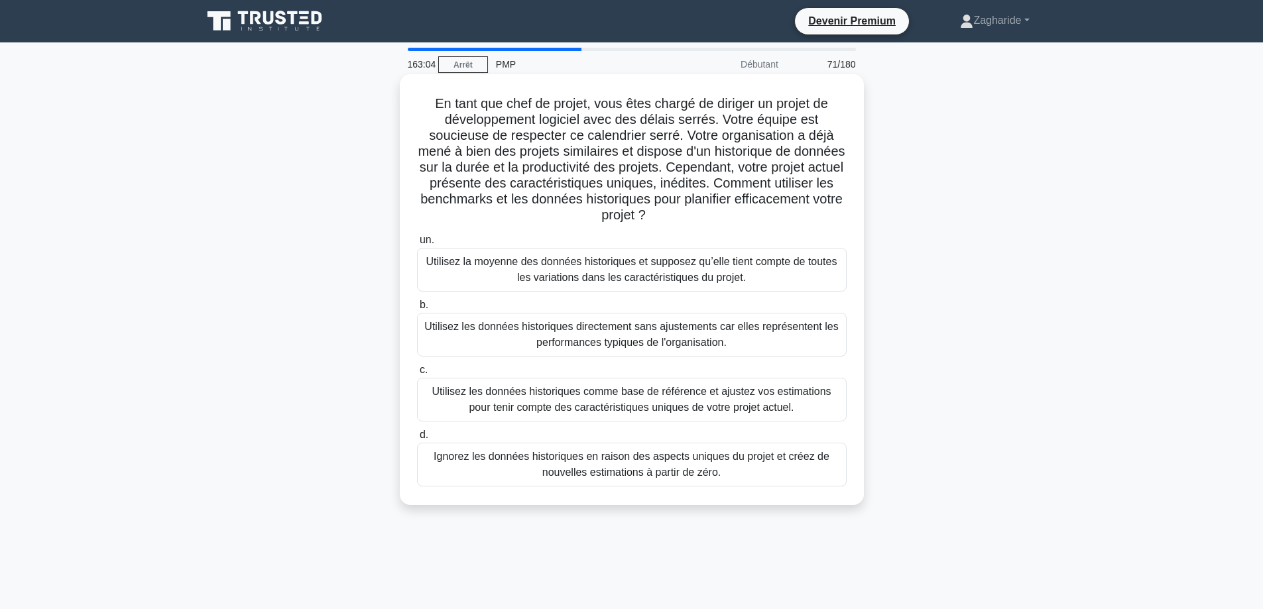
click at [698, 395] on font "Utilisez les données historiques comme base de référence et ajustez vos estimat…" at bounding box center [631, 399] width 399 height 27
click at [417, 375] on input "c. Utilisez les données historiques comme base de référence et ajustez vos esti…" at bounding box center [417, 370] width 0 height 9
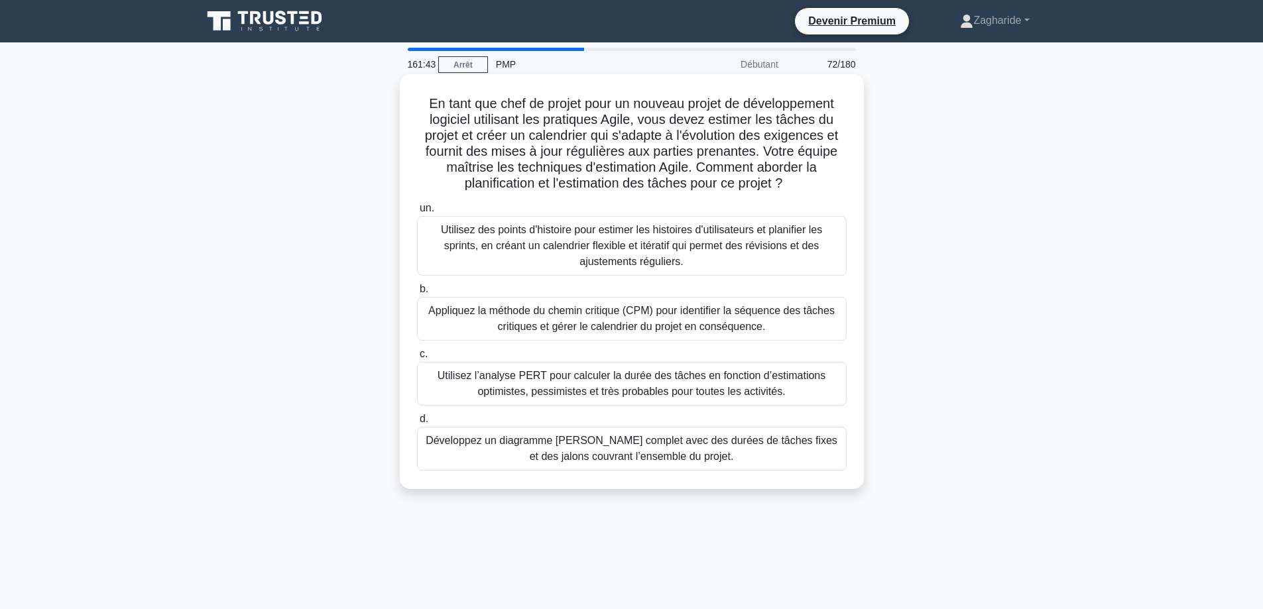
click at [761, 240] on font "Utilisez des points d'histoire pour estimer les histoires d'utilisateurs et pla…" at bounding box center [631, 245] width 381 height 43
click at [417, 213] on input "un. Utilisez des points d'histoire pour estimer les histoires d'utilisateurs et…" at bounding box center [417, 208] width 0 height 9
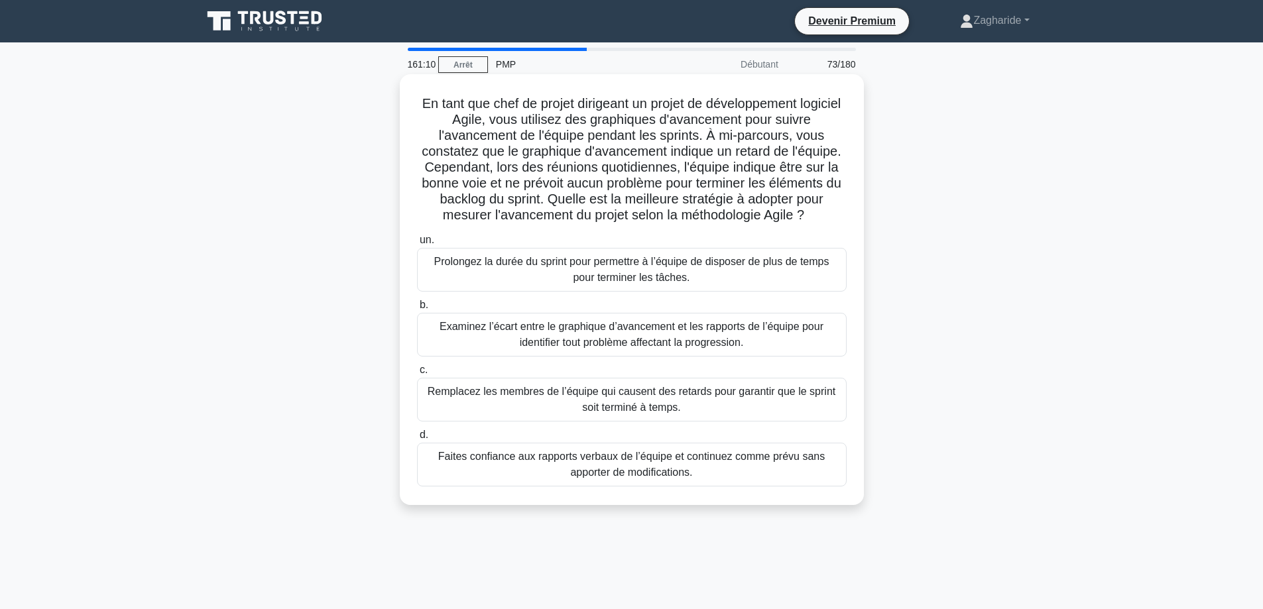
click at [689, 348] on font "Examinez l’écart entre le graphique d’avancement et les rapports de l’équipe po…" at bounding box center [631, 334] width 384 height 27
click at [417, 310] on input "b. Examinez l’écart entre le graphique d’avancement et les rapports de l’équipe…" at bounding box center [417, 305] width 0 height 9
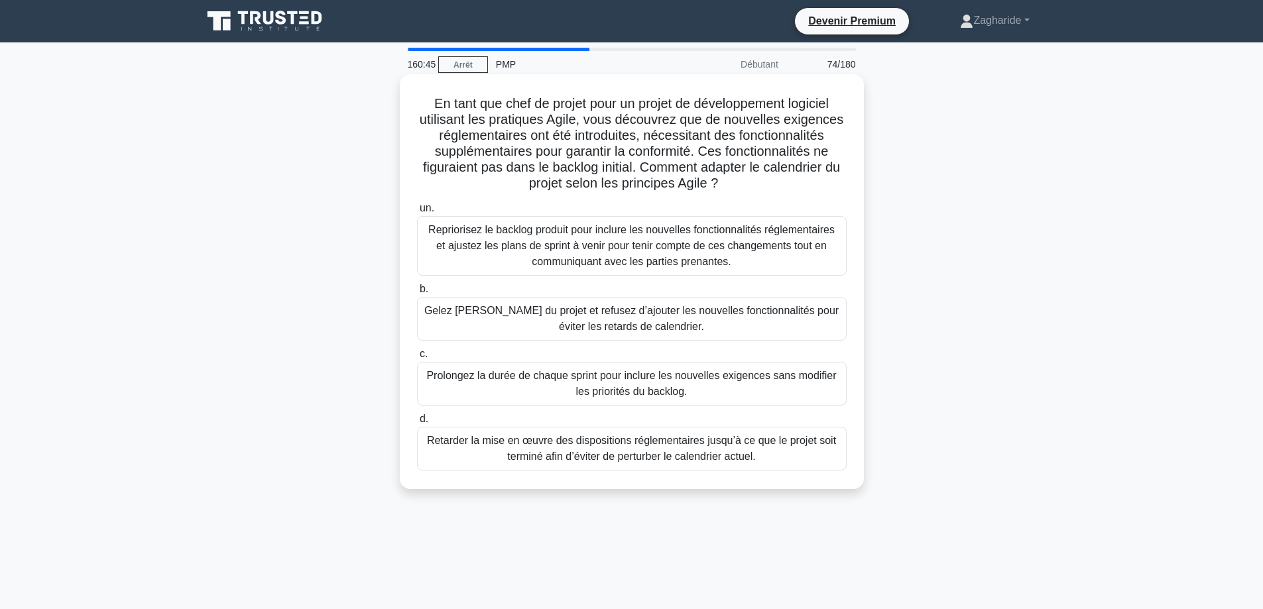
click at [662, 253] on font "Repriorisez le backlog produit pour inclure les nouvelles fonctionnalités régle…" at bounding box center [631, 245] width 406 height 43
click at [417, 213] on input "un. Repriorisez le backlog produit pour inclure les nouvelles fonctionnalités r…" at bounding box center [417, 208] width 0 height 9
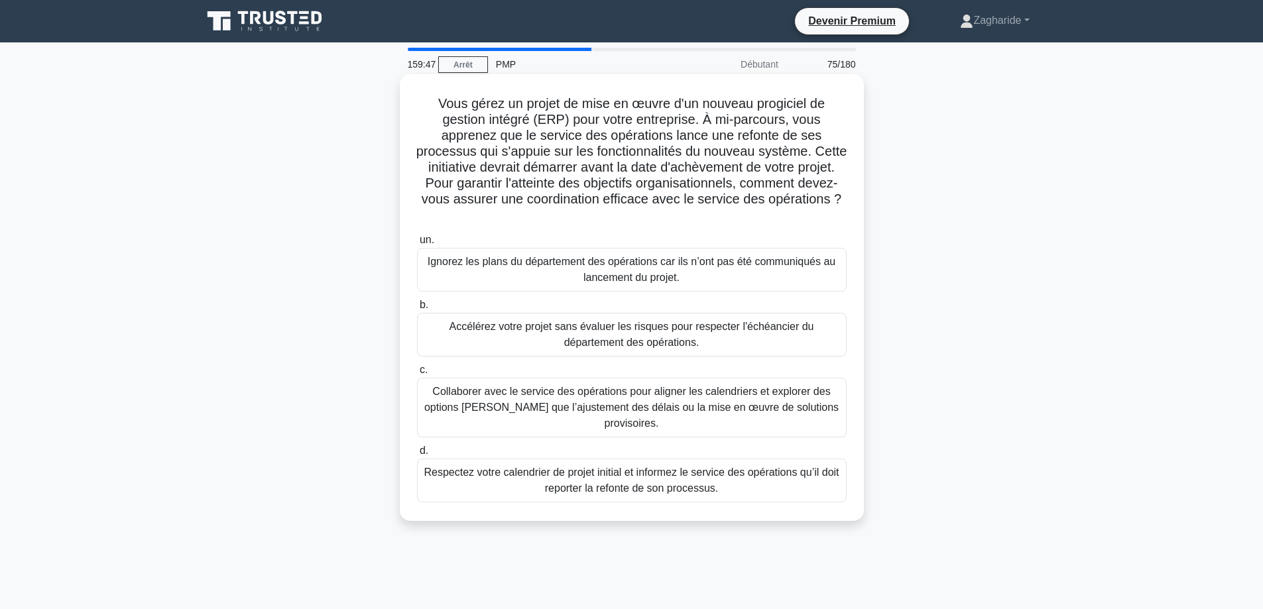
click at [681, 395] on font "Collaborer avec le service des opérations pour aligner les calendriers et explo…" at bounding box center [631, 407] width 414 height 43
click at [417, 375] on input "c. Collaborer avec le service des opérations pour aligner les calendriers et ex…" at bounding box center [417, 370] width 0 height 9
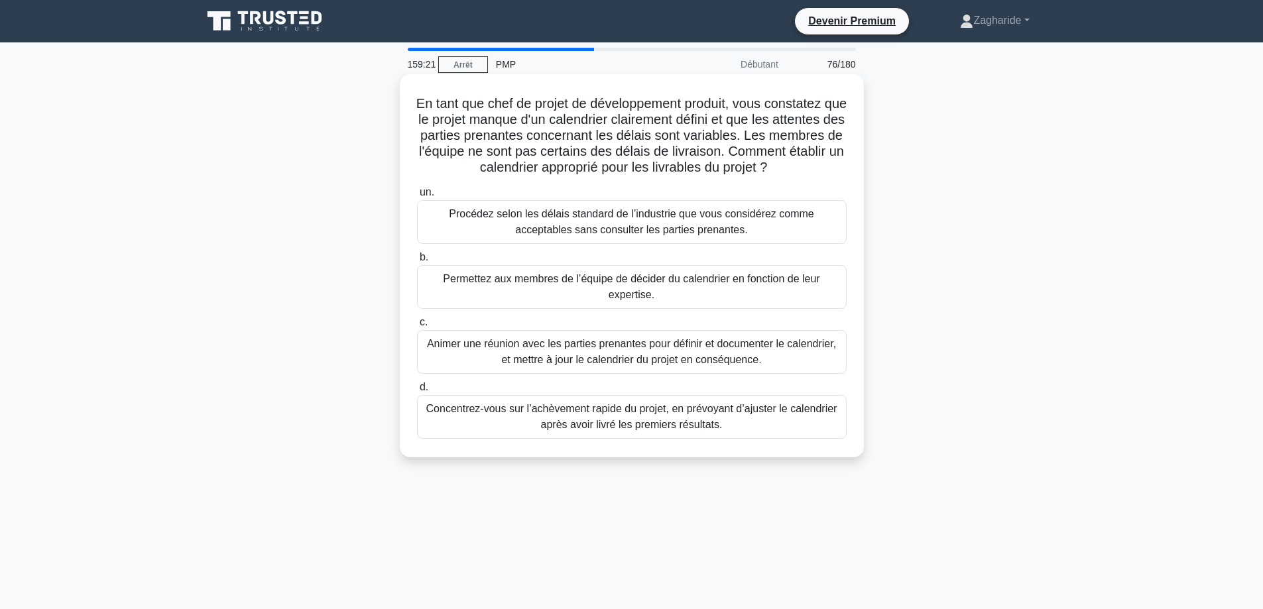
click at [658, 365] on font "Animer une réunion avec les parties prenantes pour définir et documenter le cal…" at bounding box center [631, 351] width 409 height 27
click at [417, 327] on input "c. Animer une réunion avec les parties prenantes pour définir et documenter le …" at bounding box center [417, 322] width 0 height 9
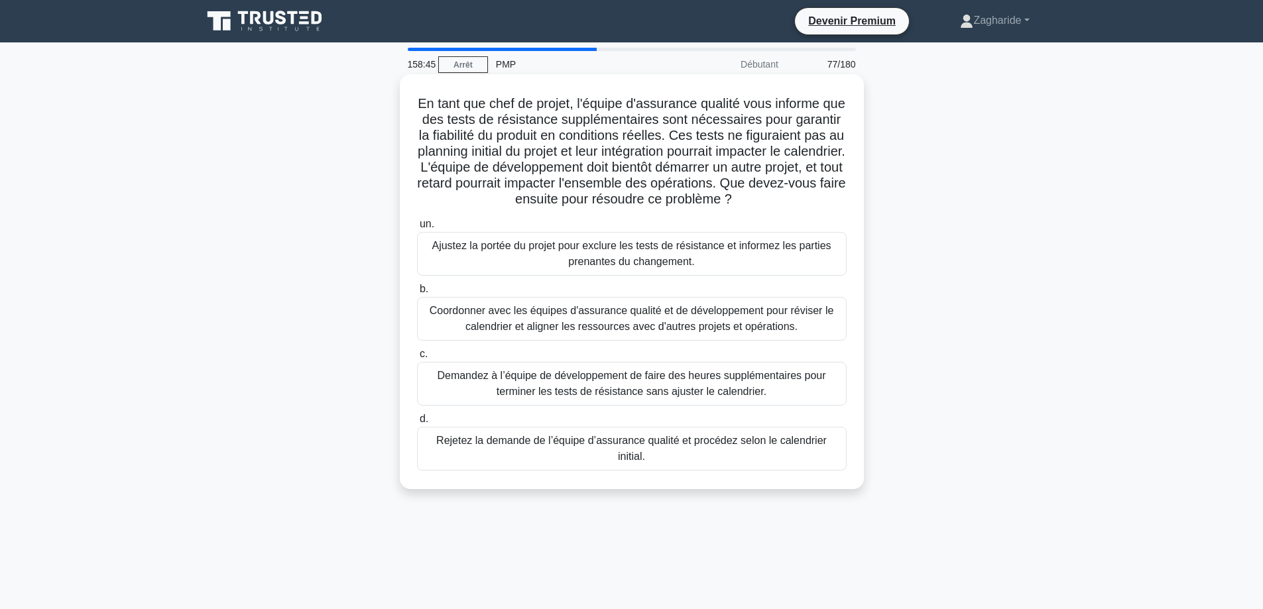
click at [634, 332] on font "Coordonner avec les équipes d'assurance qualité et de développement pour révise…" at bounding box center [632, 318] width 404 height 27
click at [417, 294] on input "b. Coordonner avec les équipes d'assurance qualité et de développement pour rév…" at bounding box center [417, 289] width 0 height 9
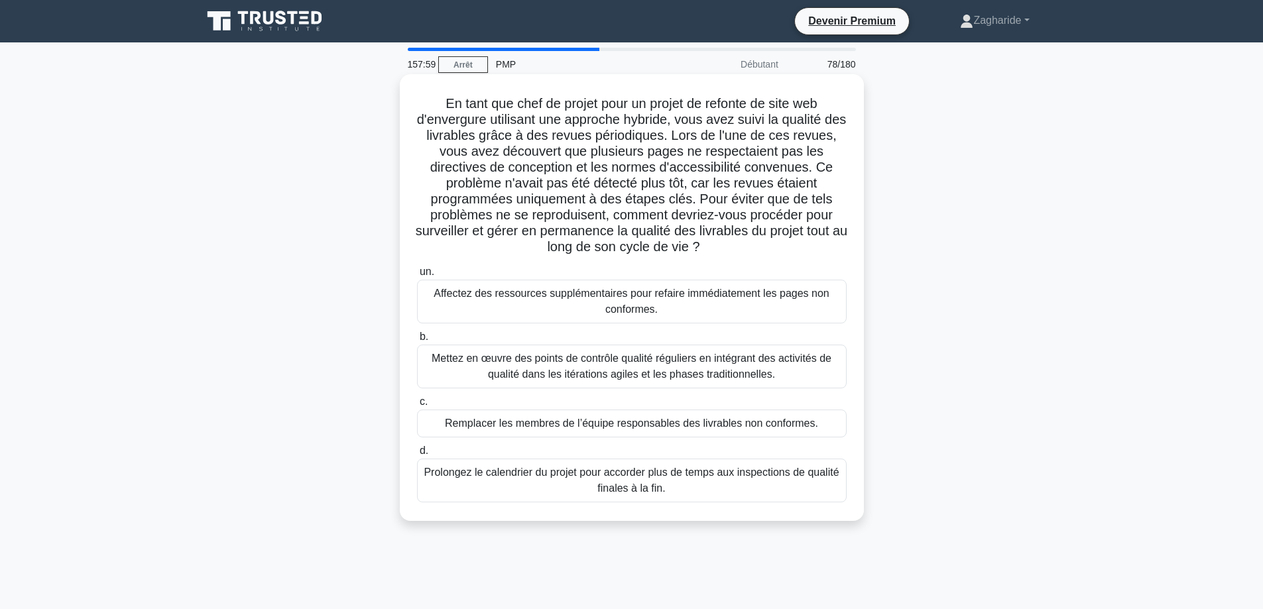
click at [787, 368] on font "Mettez en œuvre des points de contrôle qualité réguliers en intégrant des activ…" at bounding box center [632, 367] width 418 height 32
click at [417, 341] on input "b. Mettez en œuvre des points de contrôle qualité réguliers en intégrant des ac…" at bounding box center [417, 337] width 0 height 9
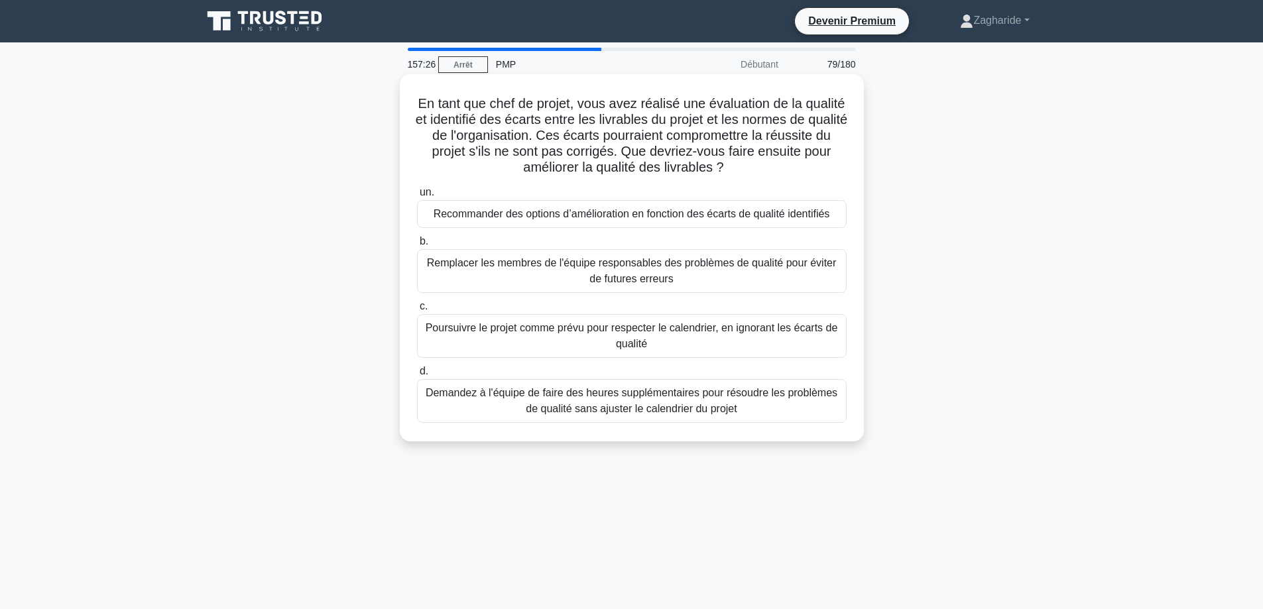
click at [703, 224] on div "Recommander des options d’amélioration en fonction des écarts de qualité identi…" at bounding box center [632, 214] width 430 height 28
click at [417, 197] on input "un. Recommander des options d’amélioration en fonction des écarts de qualité id…" at bounding box center [417, 192] width 0 height 9
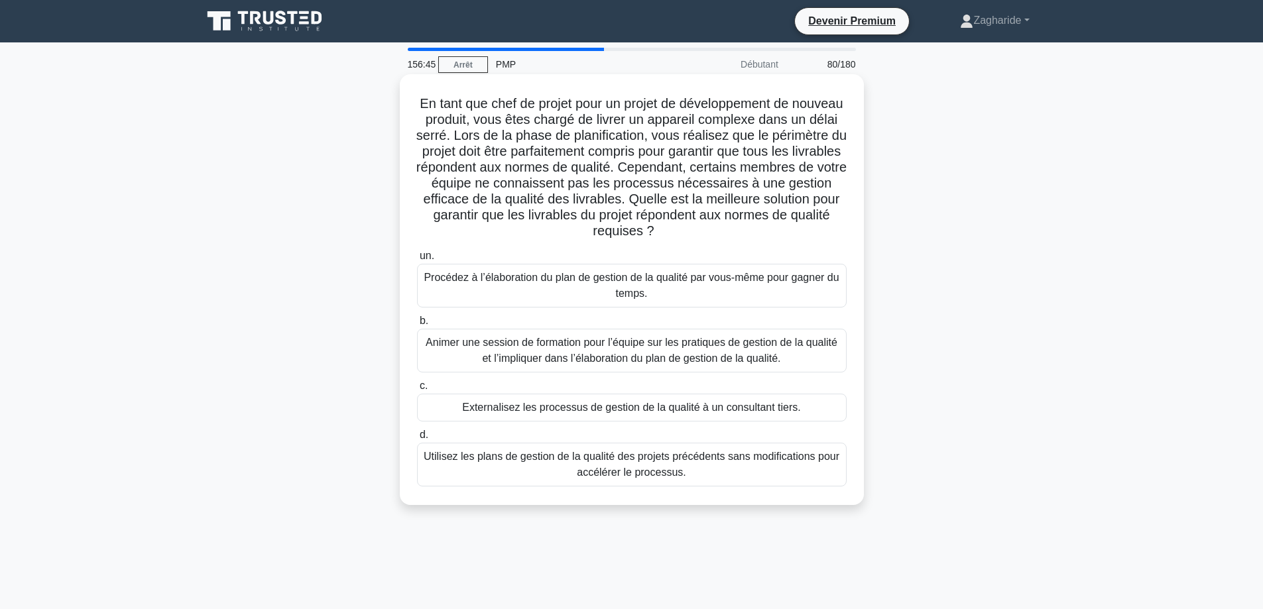
click at [647, 351] on font "Animer une session de formation pour l’équipe sur les pratiques de gestion de l…" at bounding box center [632, 351] width 418 height 32
click at [417, 325] on input "b. Animer une session de formation pour l’équipe sur les pratiques de gestion d…" at bounding box center [417, 321] width 0 height 9
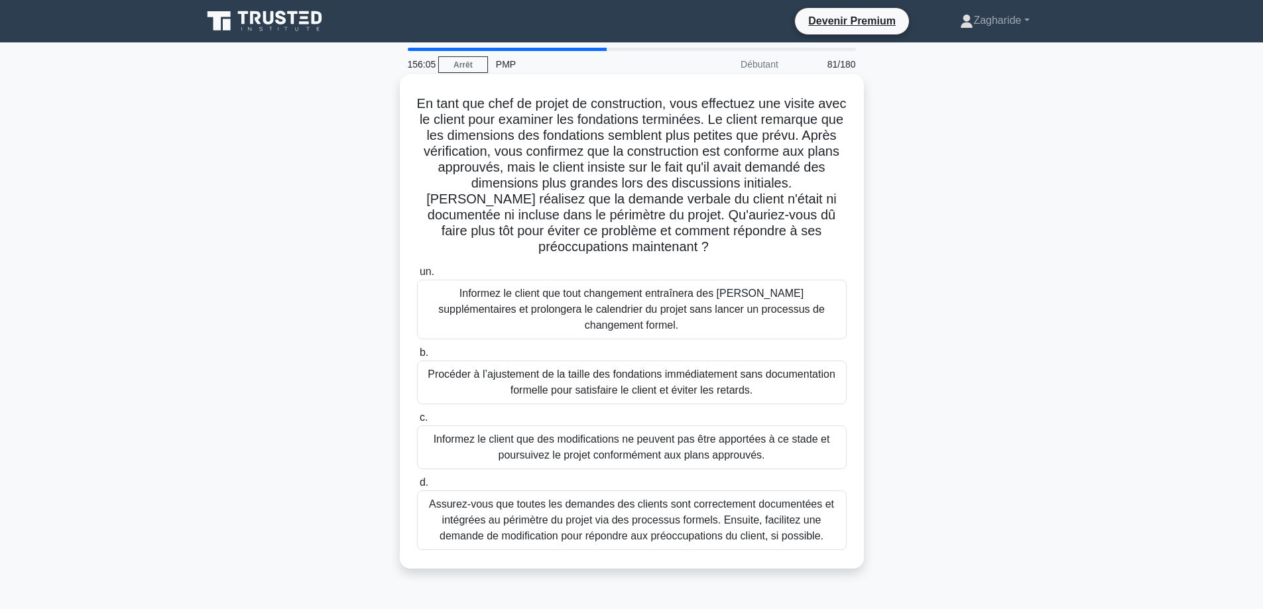
click at [622, 517] on font "Assurez-vous que toutes les demandes des clients sont correctement documentées …" at bounding box center [631, 519] width 405 height 43
click at [417, 487] on input "d. Assurez-vous que toutes les demandes des clients sont correctement documenté…" at bounding box center [417, 483] width 0 height 9
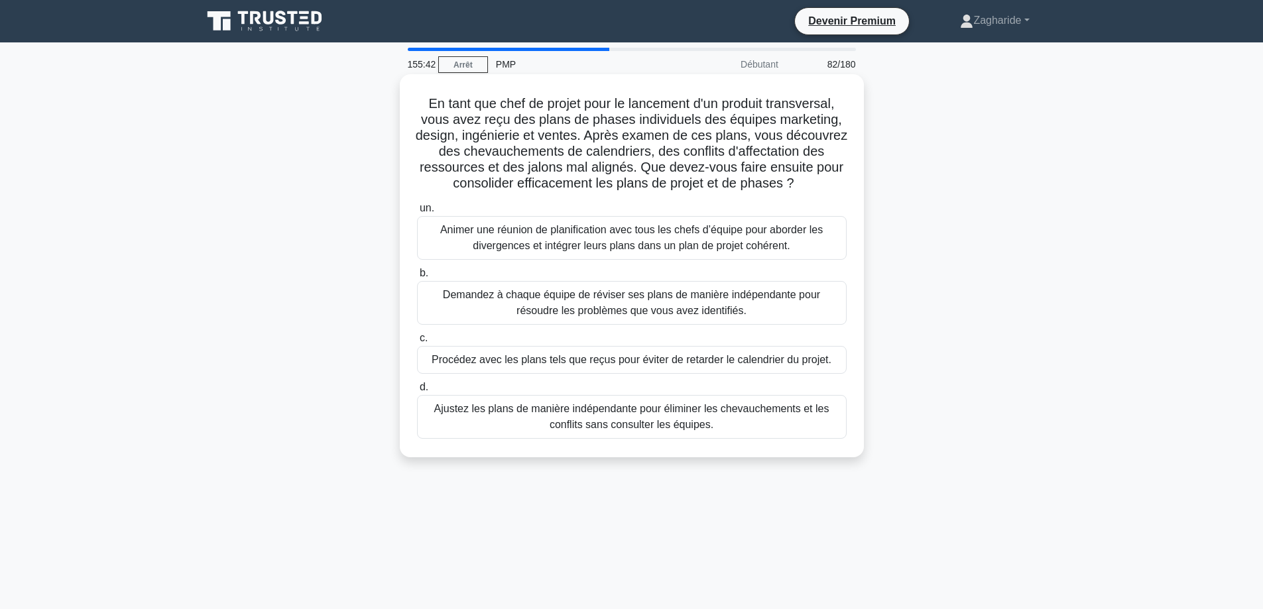
click at [737, 251] on font "Animer une réunion de planification avec tous les chefs d’équipe pour aborder l…" at bounding box center [631, 237] width 382 height 27
click at [417, 213] on input "un. Animer une réunion de planification avec tous les chefs d’équipe pour abord…" at bounding box center [417, 208] width 0 height 9
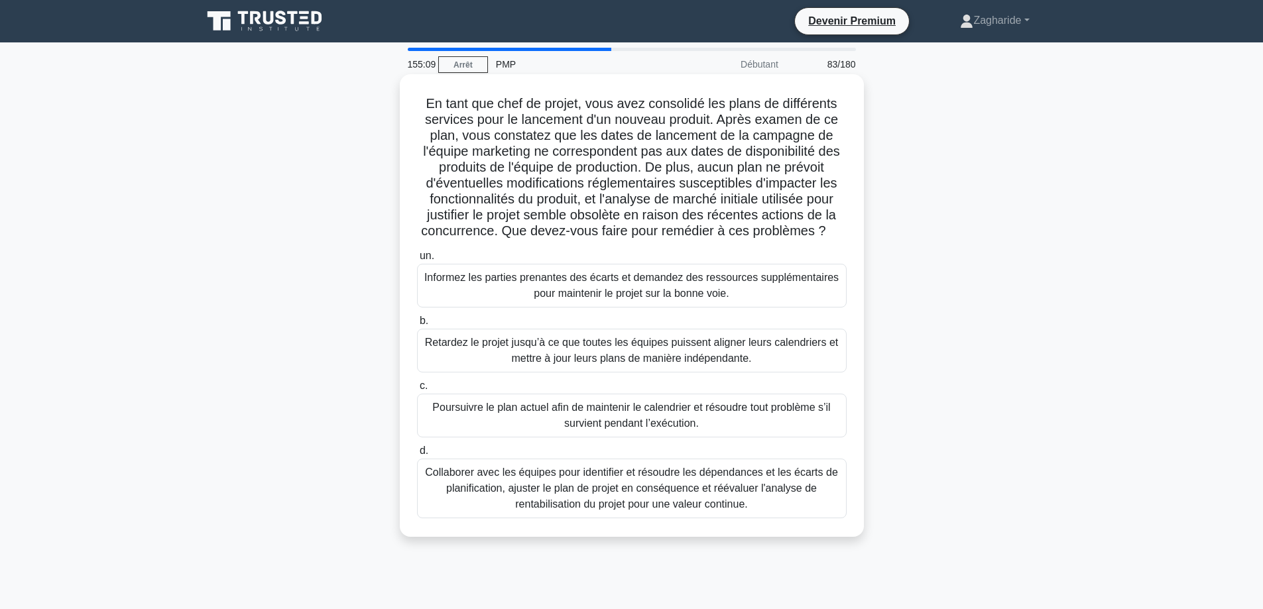
click at [701, 496] on font "Collaborer avec les équipes pour identifier et résoudre les dépendances et les …" at bounding box center [632, 489] width 418 height 48
click at [417, 455] on input "d. Collaborer avec les équipes pour identifier et résoudre les dépendances et l…" at bounding box center [417, 451] width 0 height 9
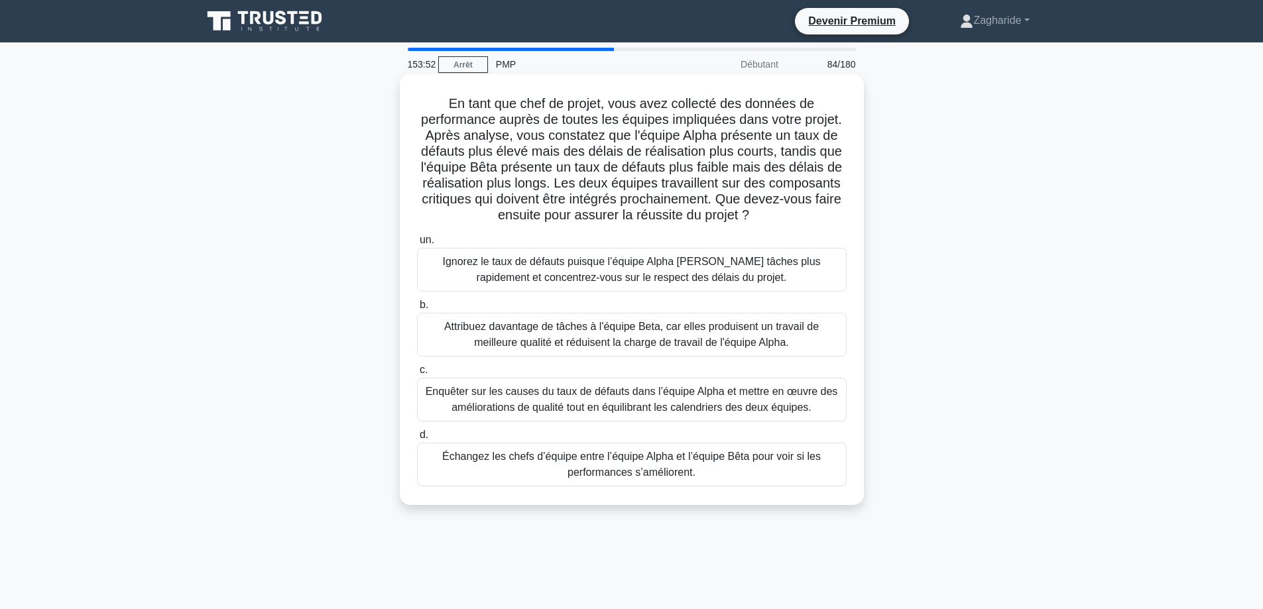
click at [741, 394] on font "Enquêter sur les causes du taux de défauts dans l’équipe Alpha et mettre en œuv…" at bounding box center [632, 399] width 412 height 27
click at [417, 375] on input "c. Enquêter sur les causes du taux de défauts dans l’équipe Alpha et mettre en …" at bounding box center [417, 370] width 0 height 9
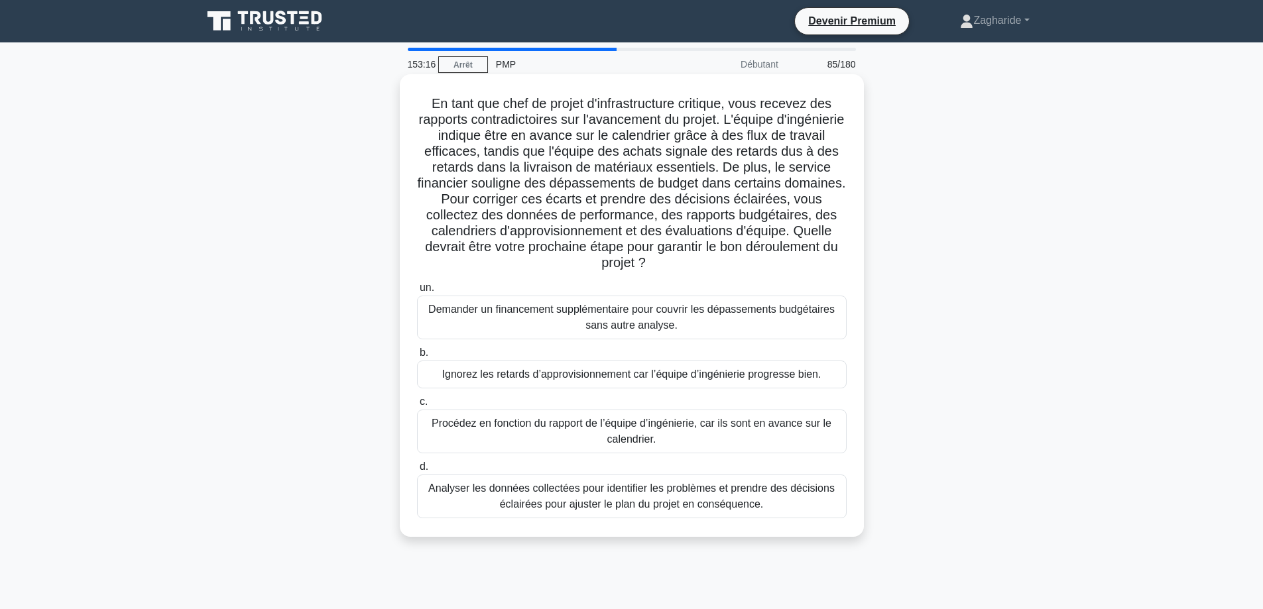
click at [689, 503] on font "Analyser les données collectées pour identifier les problèmes et prendre des dé…" at bounding box center [631, 496] width 406 height 27
click at [417, 471] on input "d. Analyser les données collectées pour identifier les problèmes et prendre des…" at bounding box center [417, 467] width 0 height 9
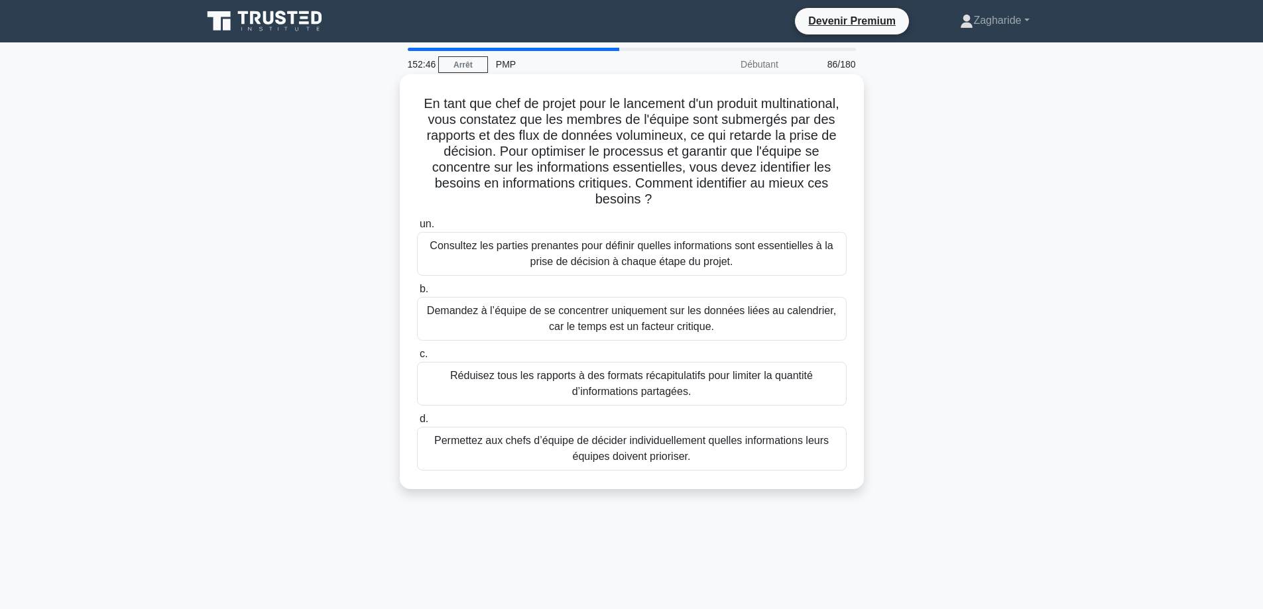
click at [628, 262] on font "Consultez les parties prenantes pour définir quelles informations sont essentie…" at bounding box center [631, 253] width 403 height 27
click at [417, 229] on input "un. Consultez les parties prenantes pour définir quelles informations sont esse…" at bounding box center [417, 224] width 0 height 9
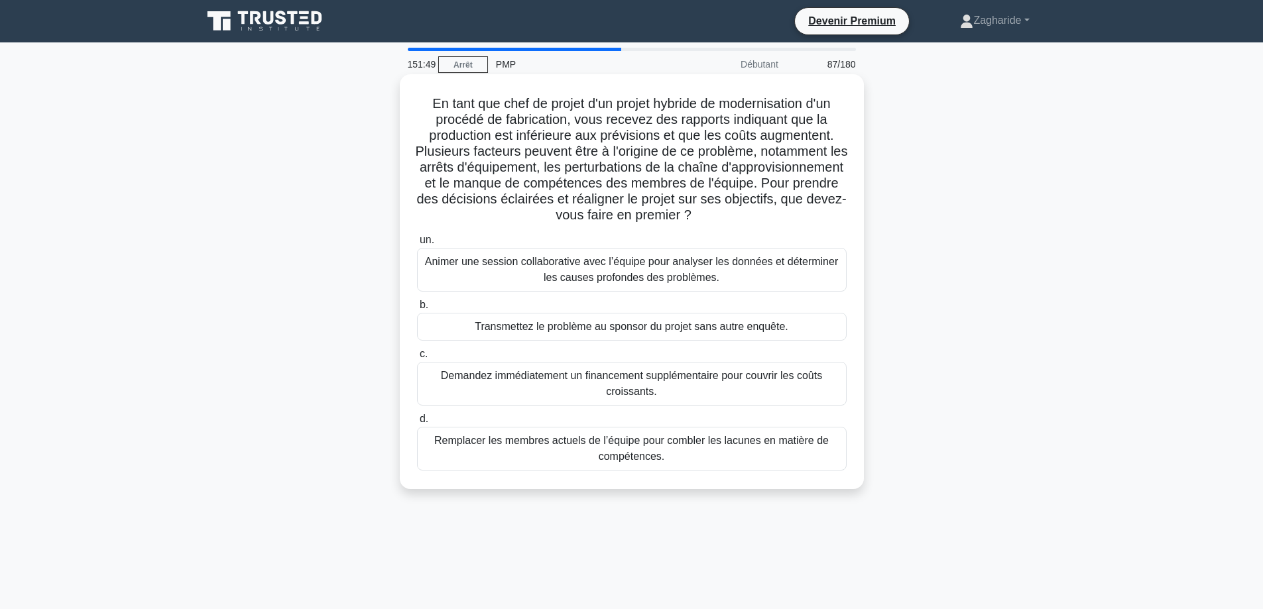
click at [644, 266] on font "Animer une session collaborative avec l’équipe pour analyser les données et dét…" at bounding box center [631, 269] width 413 height 27
click at [417, 245] on input "un. Animer une session collaborative avec l’équipe pour analyser les données et…" at bounding box center [417, 240] width 0 height 9
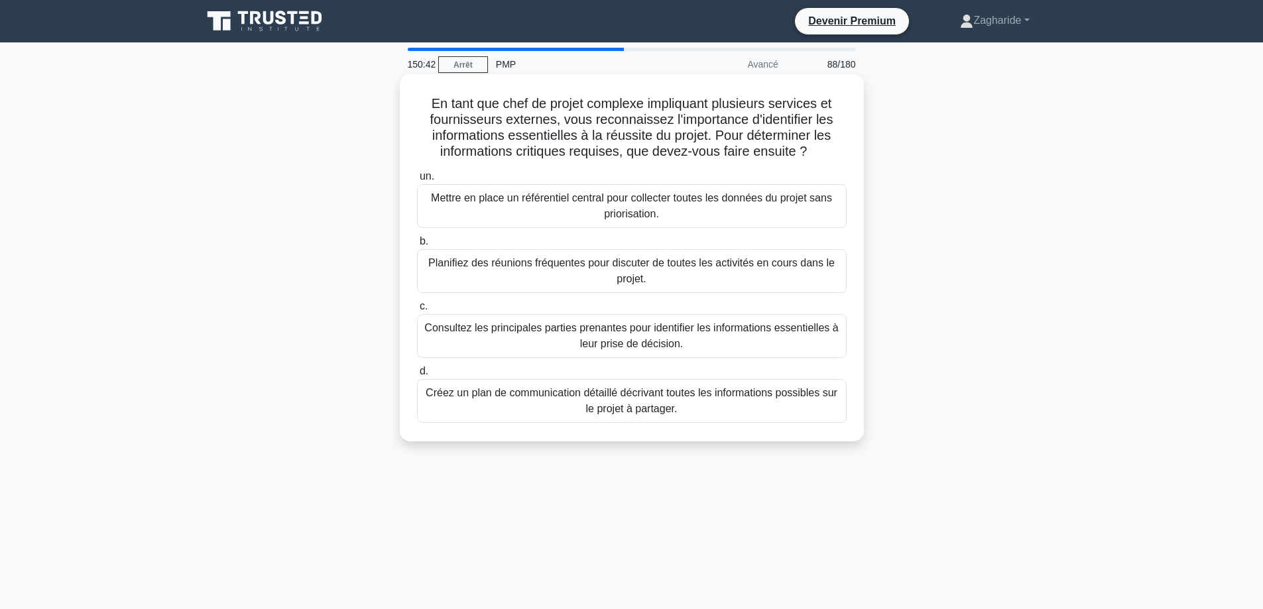
click at [770, 349] on font "Consultez les principales parties prenantes pour identifier les informations es…" at bounding box center [632, 336] width 418 height 32
click at [417, 311] on input "c. Consultez les principales parties prenantes pour identifier les informations…" at bounding box center [417, 306] width 0 height 9
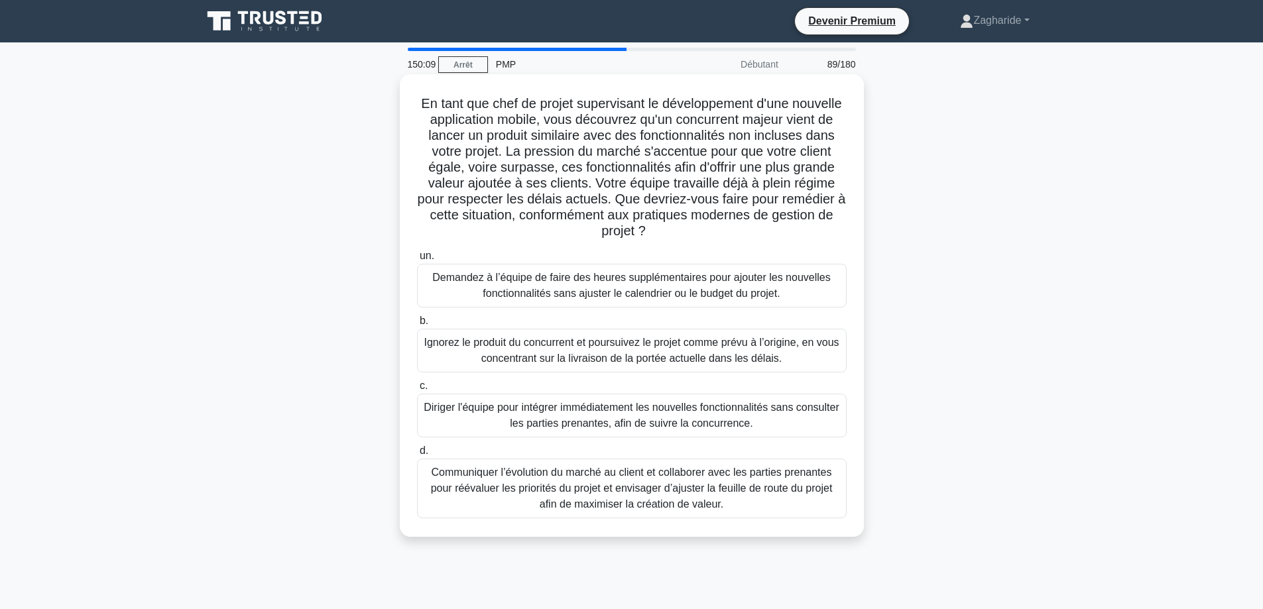
click at [626, 499] on font "Communiquer l’évolution du marché au client et collaborer avec les parties pren…" at bounding box center [632, 488] width 402 height 43
click at [417, 455] on input "d. Communiquer l’évolution du marché au client et collaborer avec les parties p…" at bounding box center [417, 451] width 0 height 9
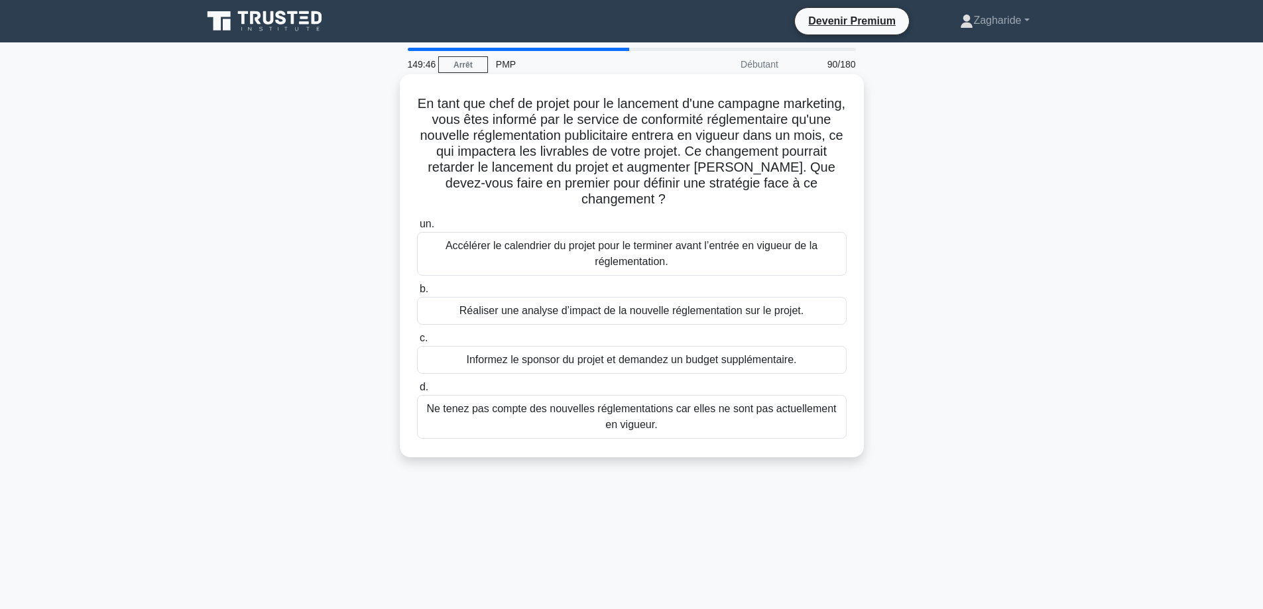
click at [616, 309] on font "Réaliser une analyse d’impact de la nouvelle réglementation sur le projet." at bounding box center [631, 310] width 344 height 11
click at [417, 294] on input "b. Réaliser une analyse d’impact de la nouvelle réglementation sur le projet." at bounding box center [417, 289] width 0 height 9
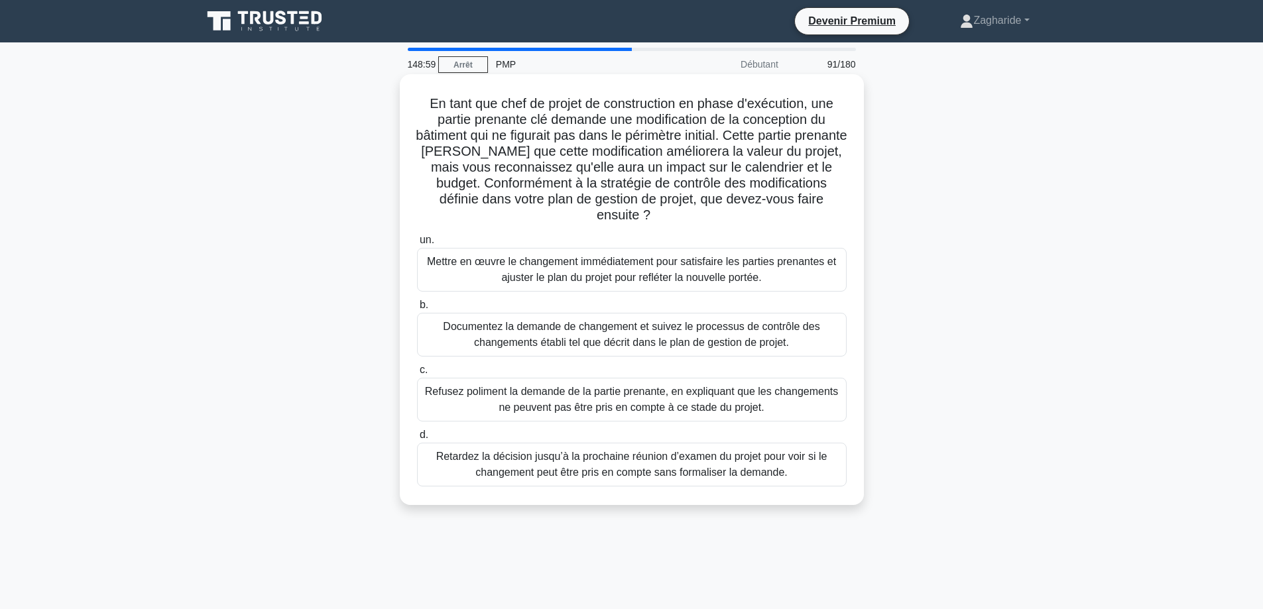
click at [619, 337] on font "Documentez la demande de changement et suivez le processus de contrôle des chan…" at bounding box center [631, 334] width 377 height 27
click at [417, 310] on input "b. Documentez la demande de changement et suivez le processus de contrôle des c…" at bounding box center [417, 305] width 0 height 9
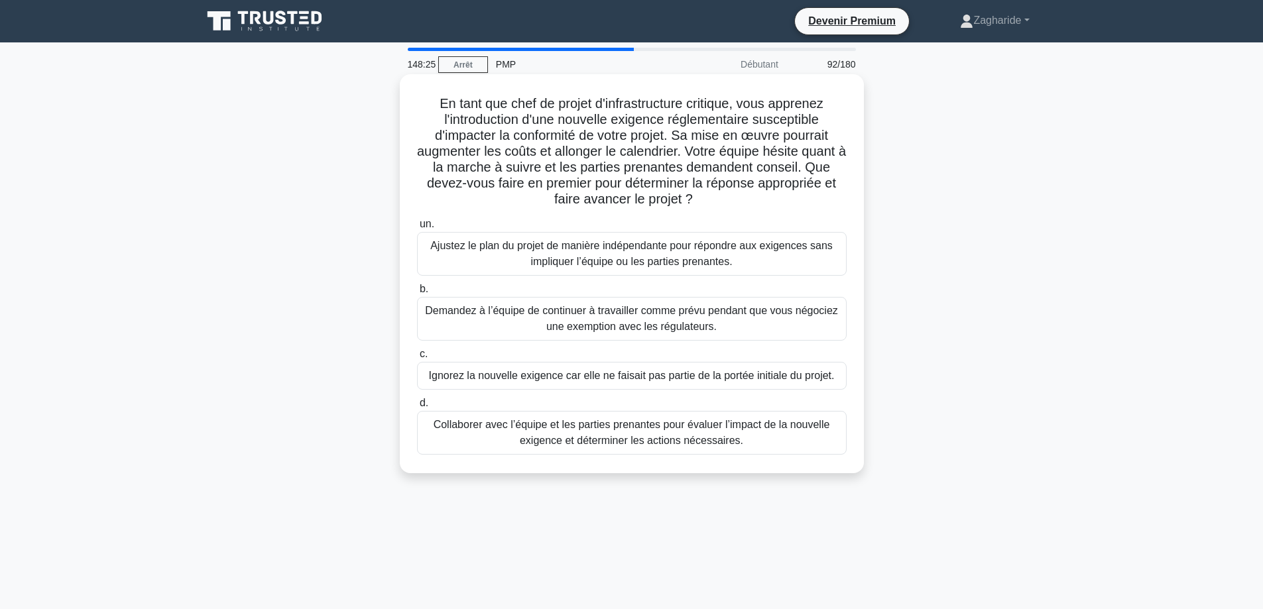
click at [695, 434] on font "Collaborer avec l’équipe et les parties prenantes pour évaluer l’impact de la n…" at bounding box center [632, 432] width 396 height 27
click at [417, 408] on input "d. Collaborer avec l’équipe et les parties prenantes pour évaluer l’impact de l…" at bounding box center [417, 403] width 0 height 9
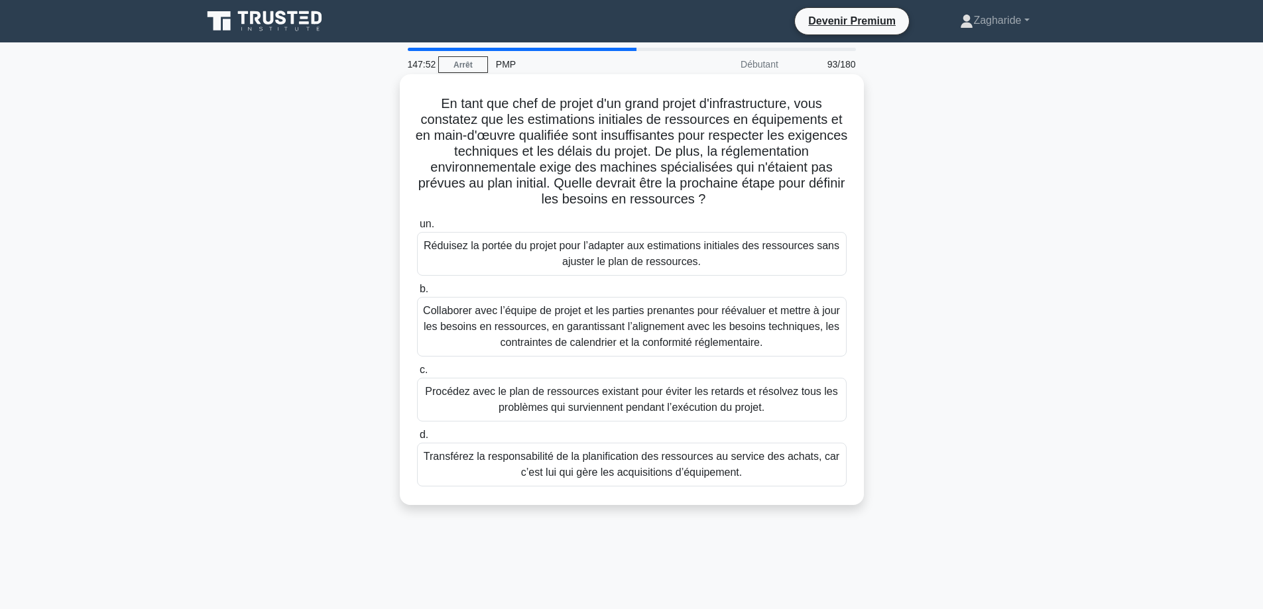
click at [583, 334] on font "Collaborer avec l’équipe de projet et les parties prenantes pour réévaluer et m…" at bounding box center [631, 326] width 417 height 43
click at [417, 294] on input "b. Collaborer avec l’équipe de projet et les parties prenantes pour réévaluer e…" at bounding box center [417, 289] width 0 height 9
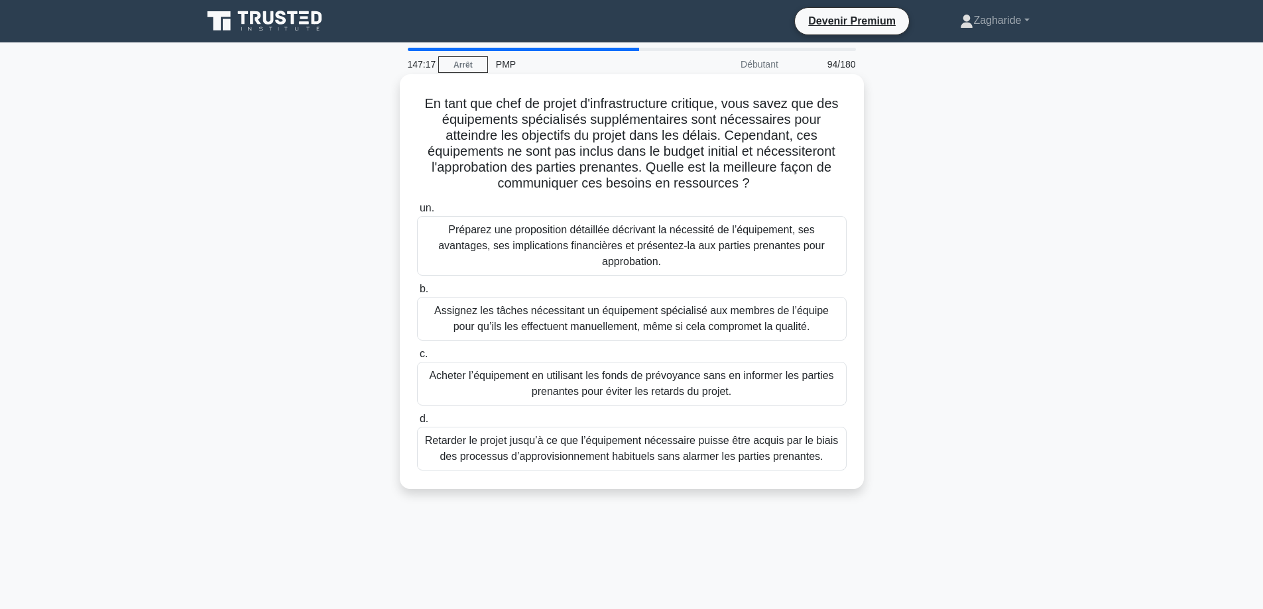
click at [536, 239] on font "Préparez une proposition détaillée décrivant la nécessité de l’équipement, ses …" at bounding box center [631, 245] width 386 height 43
click at [417, 213] on input "un. Préparez une proposition détaillée décrivant la nécessité de l’équipement, …" at bounding box center [417, 208] width 0 height 9
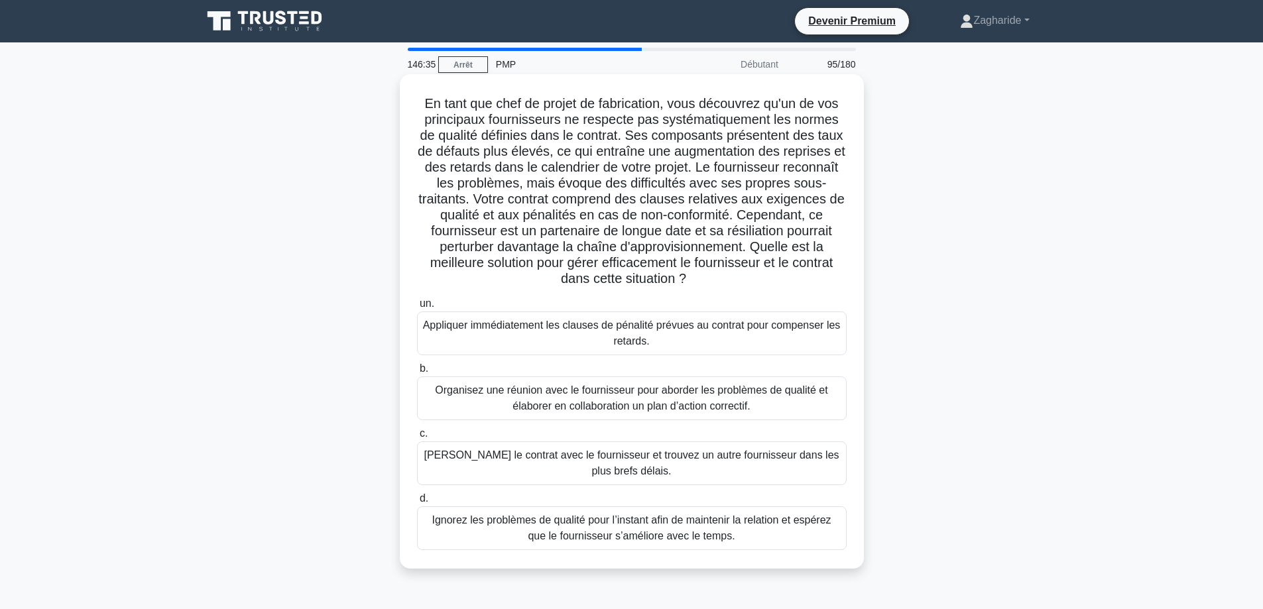
click at [563, 398] on font "Organisez une réunion avec le fournisseur pour aborder les problèmes de qualité…" at bounding box center [632, 398] width 418 height 32
click at [417, 373] on input "b. Organisez une réunion avec le fournisseur pour aborder les problèmes de qual…" at bounding box center [417, 369] width 0 height 9
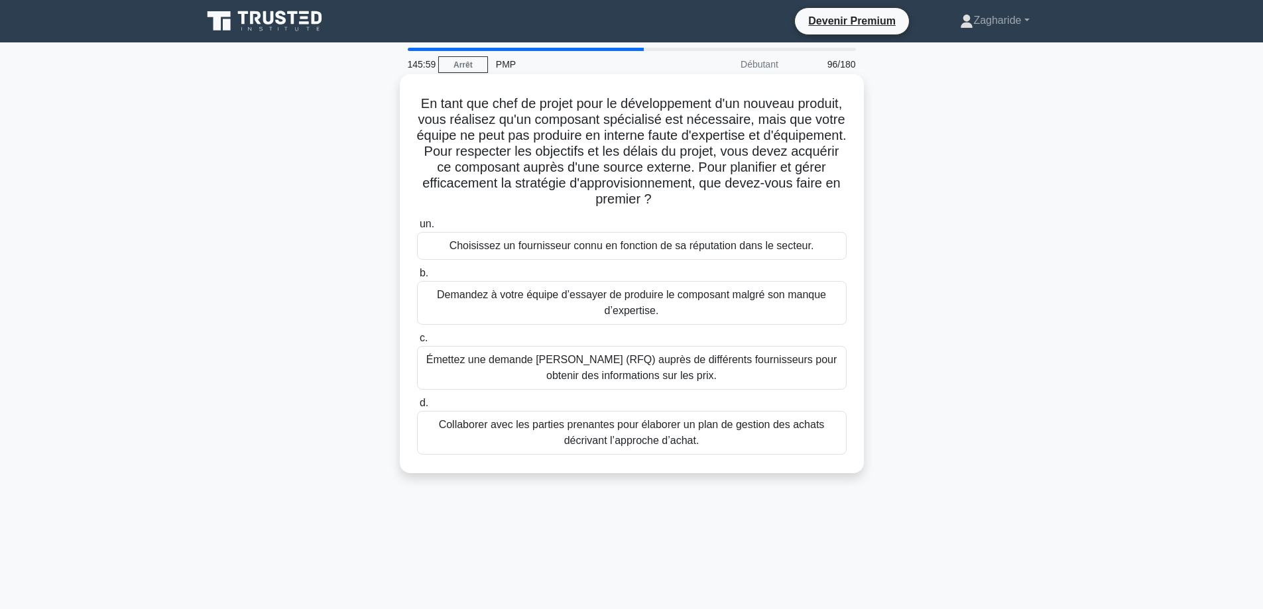
click at [685, 446] on font "Collaborer avec les parties prenantes pour élaborer un plan de gestion des acha…" at bounding box center [632, 432] width 386 height 27
click at [417, 408] on input "d. Collaborer avec les parties prenantes pour élaborer un plan de gestion des a…" at bounding box center [417, 403] width 0 height 9
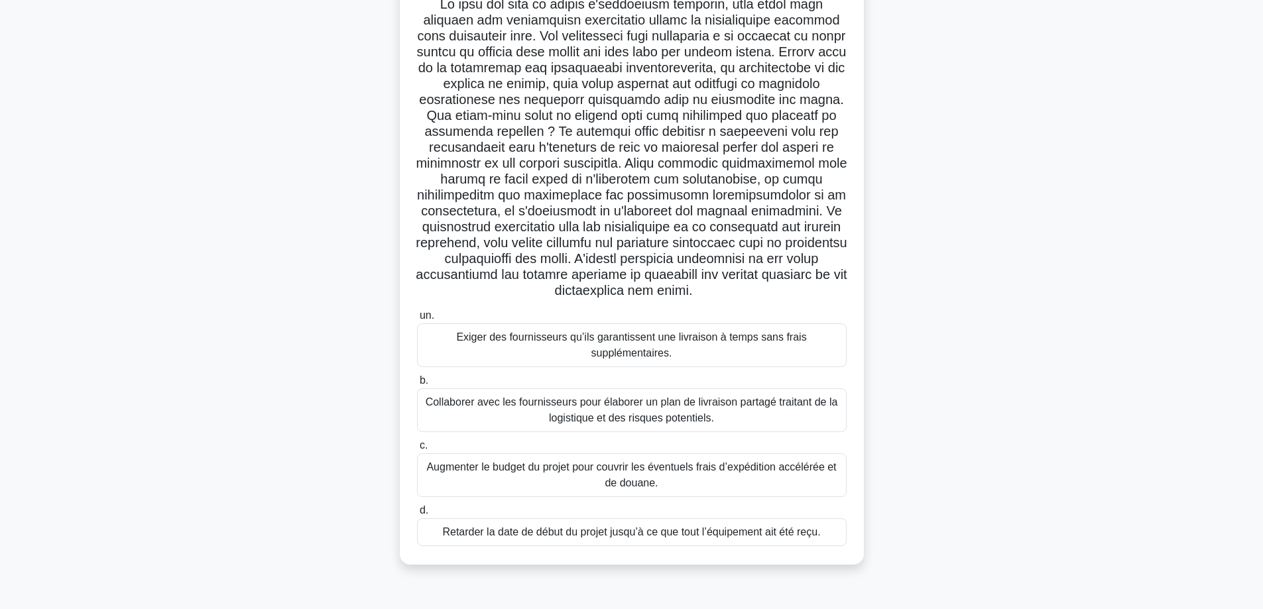
scroll to position [107, 0]
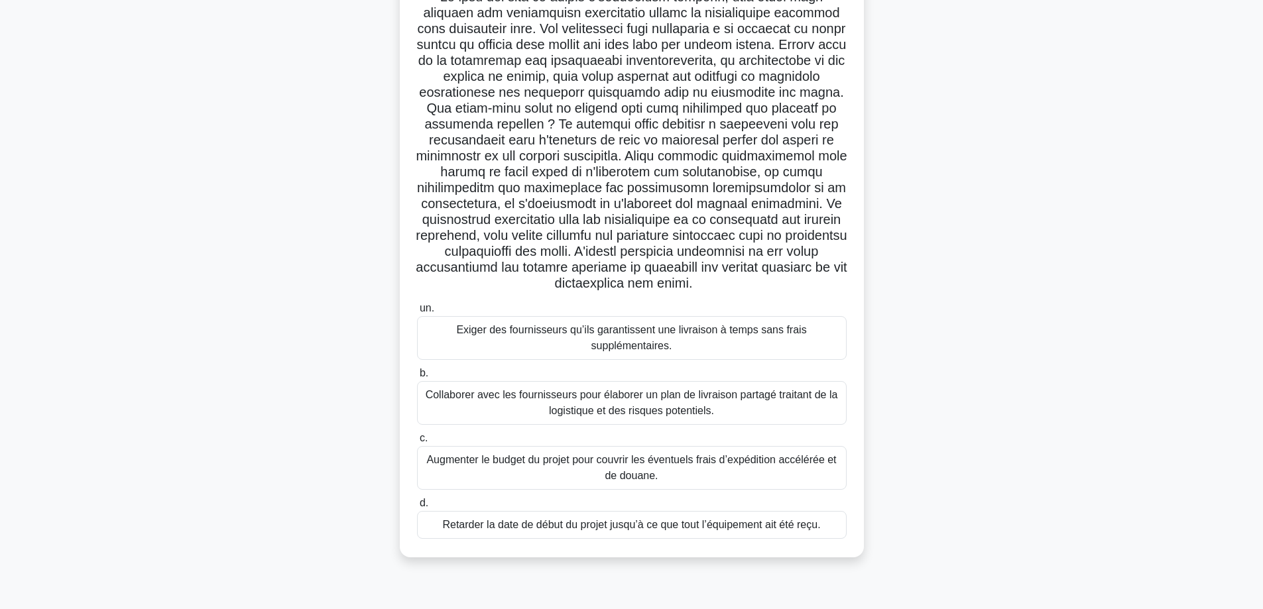
click at [633, 416] on font "Collaborer avec les fournisseurs pour élaborer un plan de livraison partagé tra…" at bounding box center [632, 402] width 412 height 27
click at [417, 378] on input "b. Collaborer avec les fournisseurs pour élaborer un plan de livraison partagé …" at bounding box center [417, 373] width 0 height 9
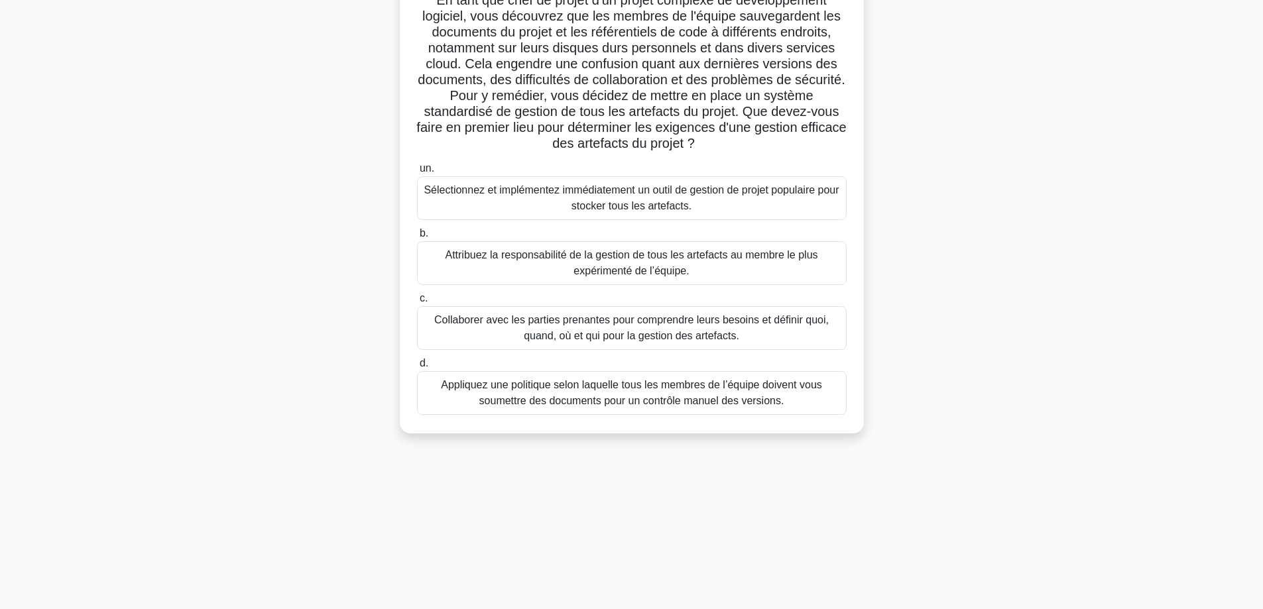
scroll to position [0, 0]
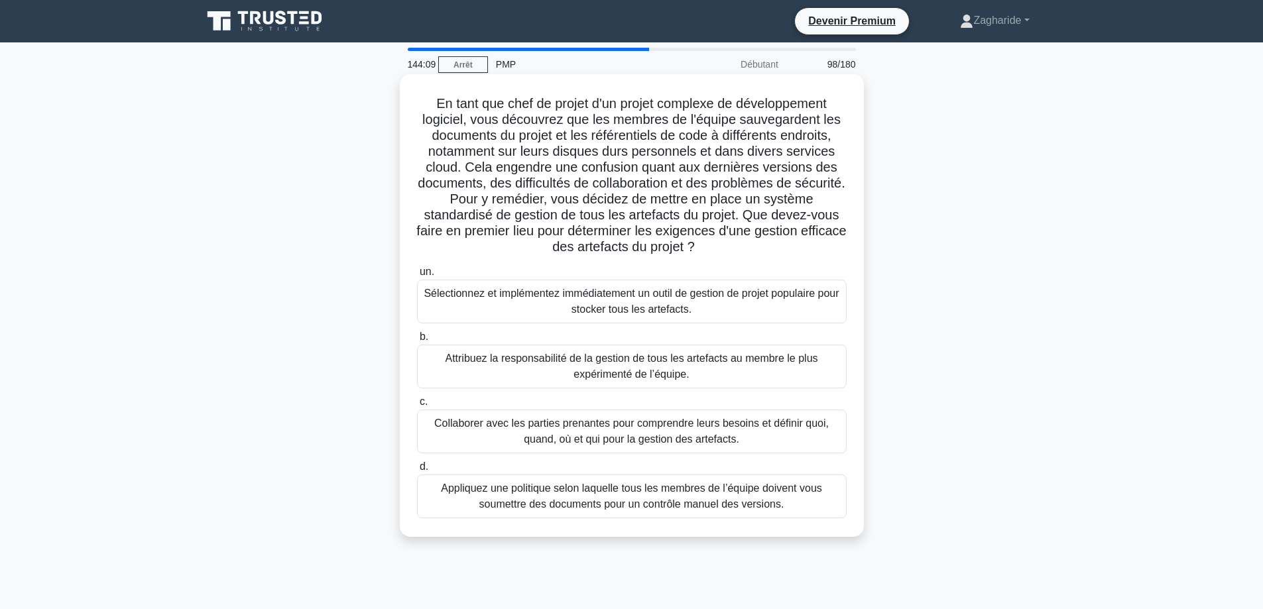
click at [693, 437] on font "Collaborer avec les parties prenantes pour comprendre leurs besoins et définir …" at bounding box center [631, 431] width 394 height 27
click at [417, 406] on input "c. Collaborer avec les parties prenantes pour comprendre leurs besoins et défin…" at bounding box center [417, 402] width 0 height 9
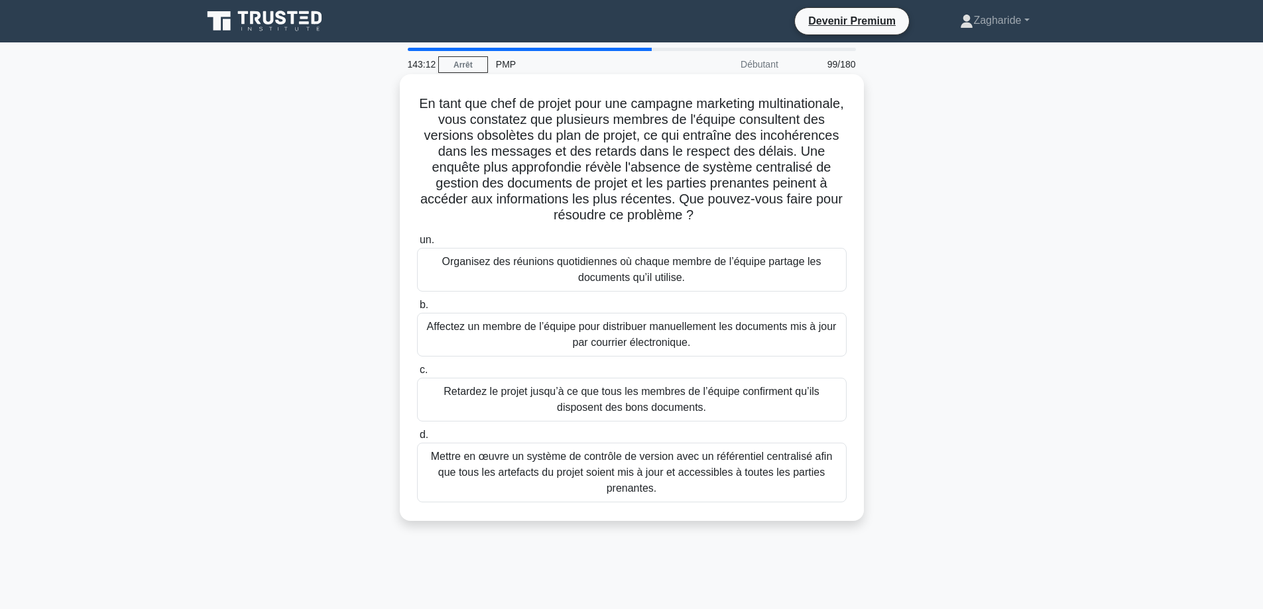
click at [721, 483] on font "Mettre en œuvre un système de contrôle de version avec un référentiel centralis…" at bounding box center [632, 473] width 418 height 48
click at [417, 439] on input "d. Mettre en œuvre un système de contrôle de version avec un référentiel centra…" at bounding box center [417, 435] width 0 height 9
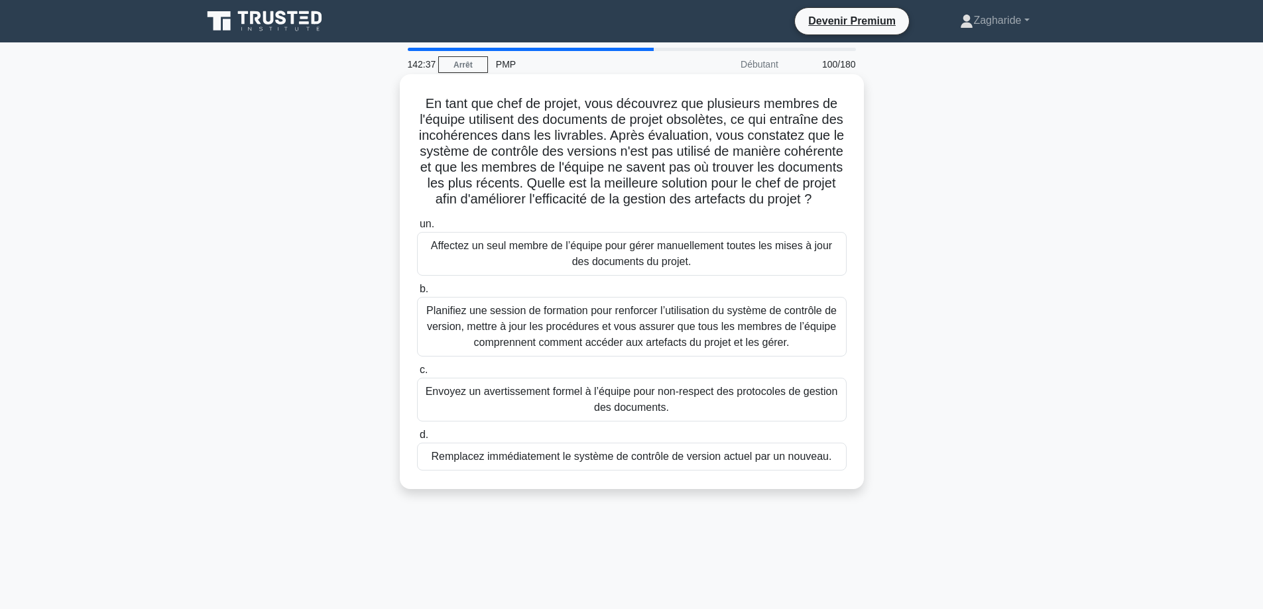
click at [553, 337] on font "Planifiez une session de formation pour renforcer l’utilisation du système de c…" at bounding box center [631, 326] width 410 height 43
click at [417, 294] on input "b. Planifiez une session de formation pour renforcer l’utilisation du système d…" at bounding box center [417, 289] width 0 height 9
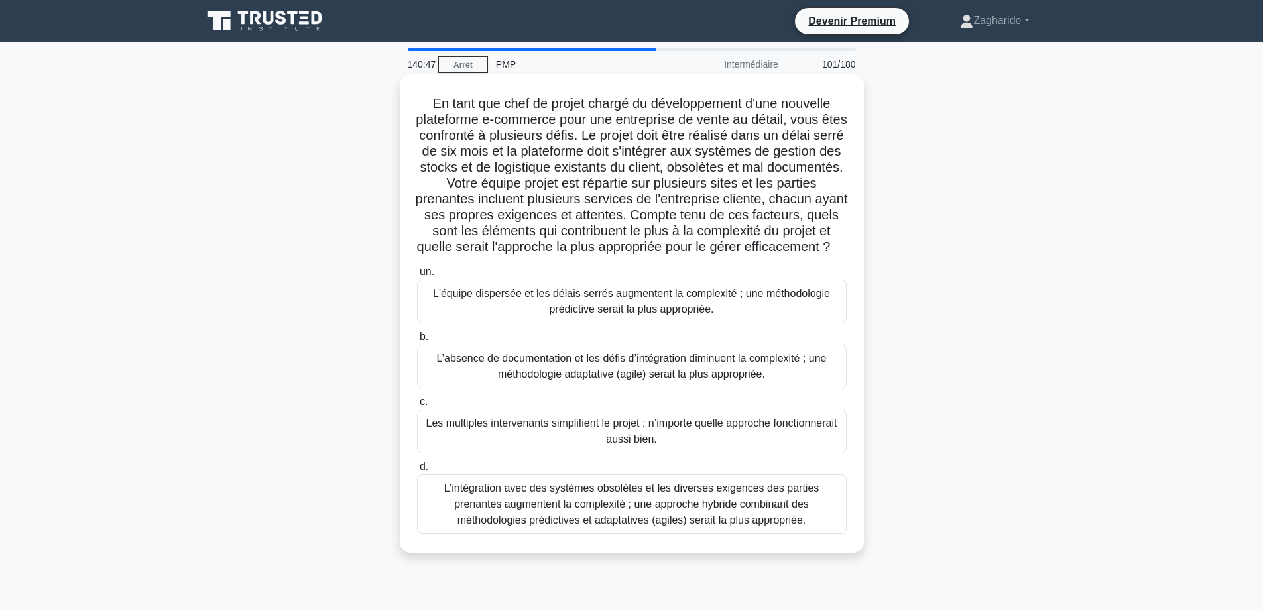
click at [756, 515] on font "L’intégration avec des systèmes obsolètes et les diverses exigences des parties…" at bounding box center [631, 504] width 375 height 43
click at [417, 471] on input "d. L’intégration avec des systèmes obsolètes et les diverses exigences des part…" at bounding box center [417, 467] width 0 height 9
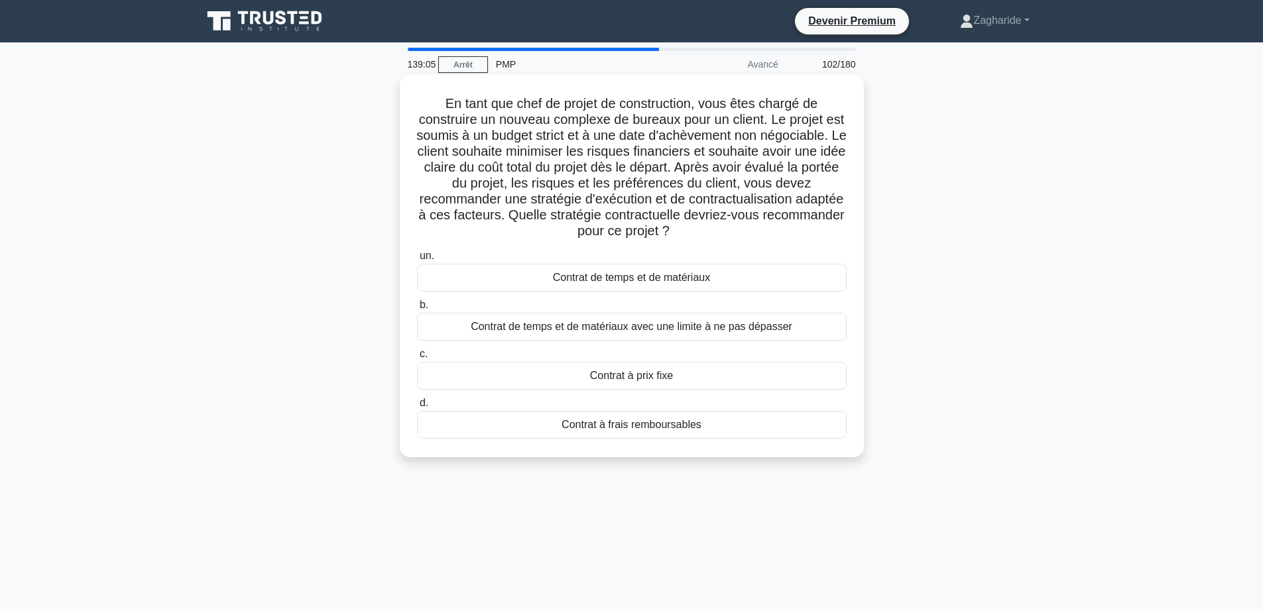
click at [672, 379] on font "Contrat à prix fixe" at bounding box center [631, 375] width 83 height 11
click at [417, 359] on input "c. Contrat à prix fixe" at bounding box center [417, 354] width 0 height 9
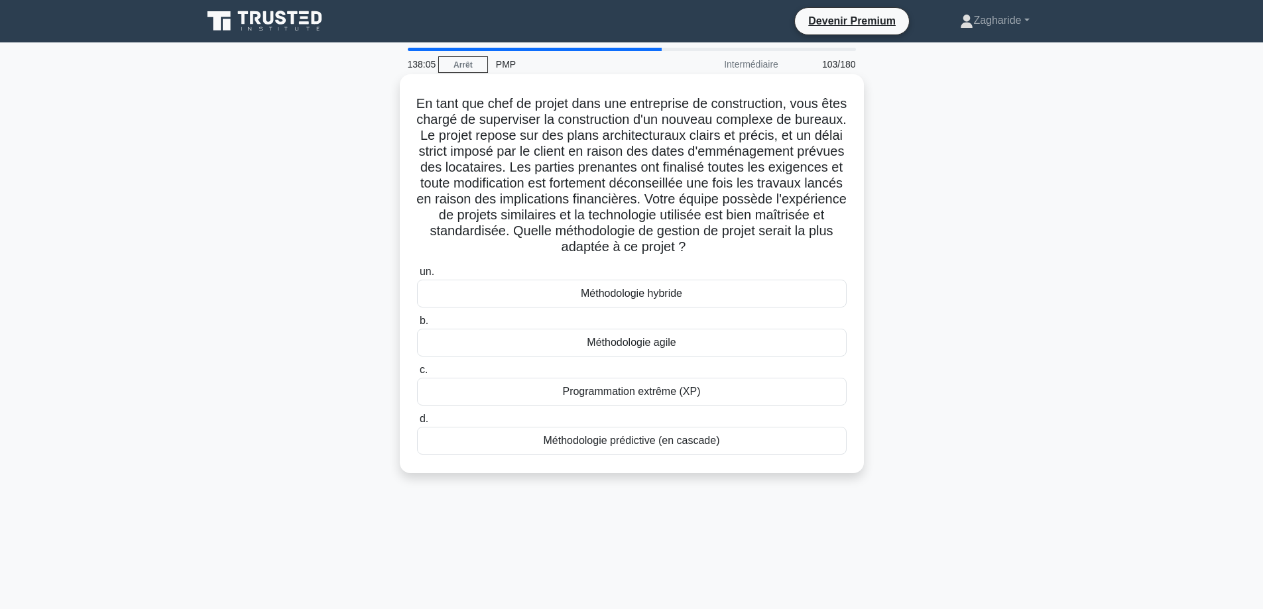
click at [605, 446] on font "Méthodologie prédictive (en cascade)" at bounding box center [632, 440] width 176 height 11
click at [417, 424] on input "d. Méthodologie prédictive (en cascade)" at bounding box center [417, 419] width 0 height 9
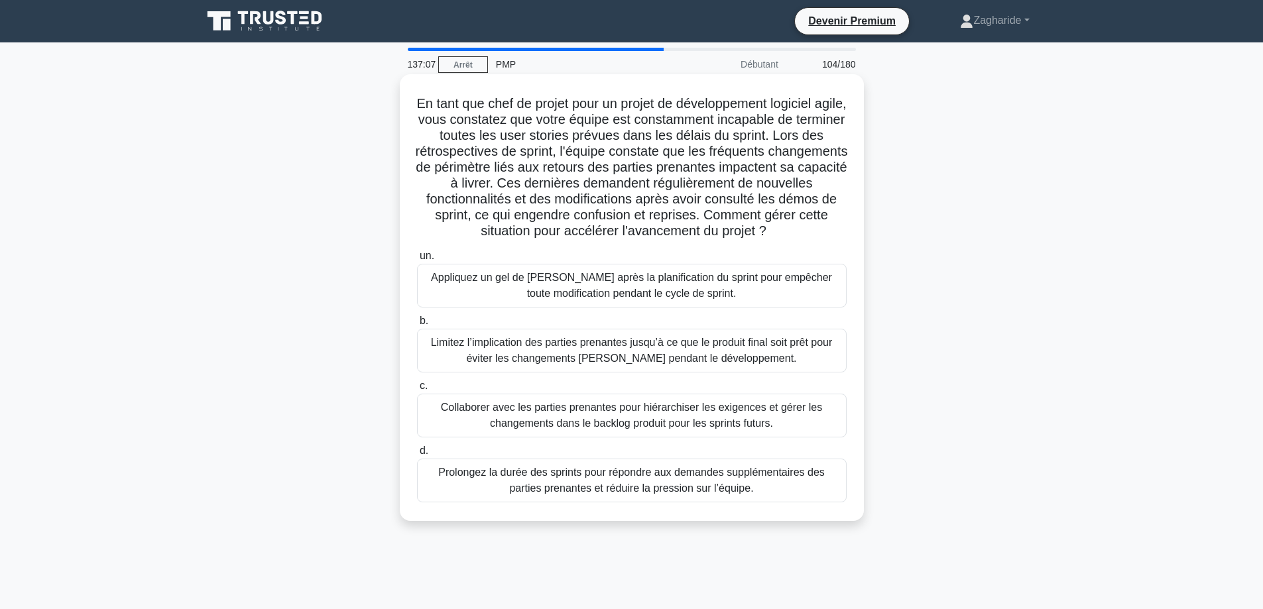
click at [597, 414] on font "Collaborer avec les parties prenantes pour hiérarchiser les exigences et gérer …" at bounding box center [631, 415] width 381 height 27
click at [417, 390] on input "c. Collaborer avec les parties prenantes pour hiérarchiser les exigences et gér…" at bounding box center [417, 386] width 0 height 9
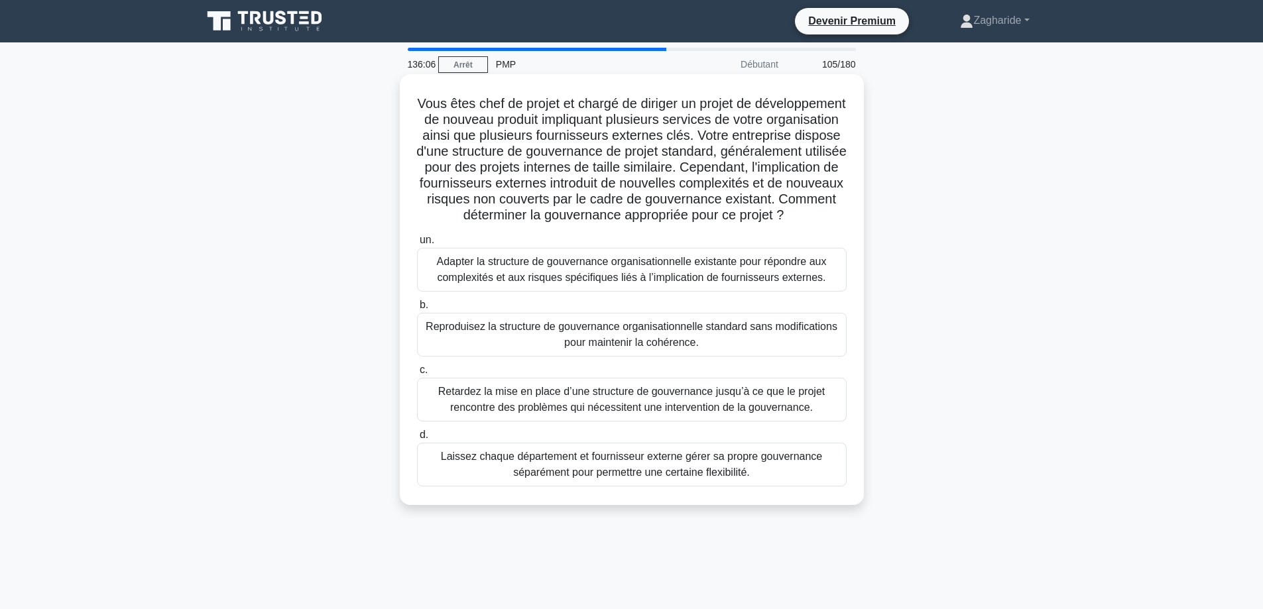
click at [603, 283] on font "Adapter la structure de gouvernance organisationnelle existante pour répondre a…" at bounding box center [632, 269] width 390 height 27
click at [417, 245] on input "un. Adapter la structure de gouvernance organisationnelle existante pour répond…" at bounding box center [417, 240] width 0 height 9
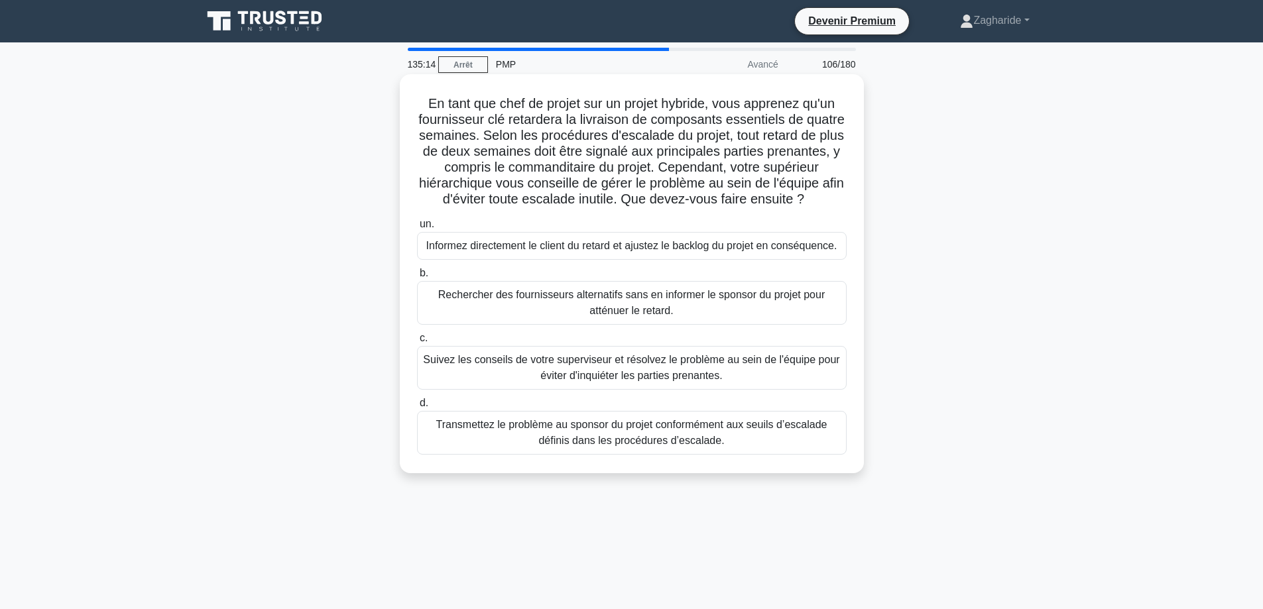
click at [638, 446] on font "Transmettez le problème au sponsor du projet conformément aux seuils d’escalade…" at bounding box center [631, 432] width 391 height 27
click at [417, 408] on input "d. Transmettez le problème au sponsor du projet conformément aux seuils d’escal…" at bounding box center [417, 403] width 0 height 9
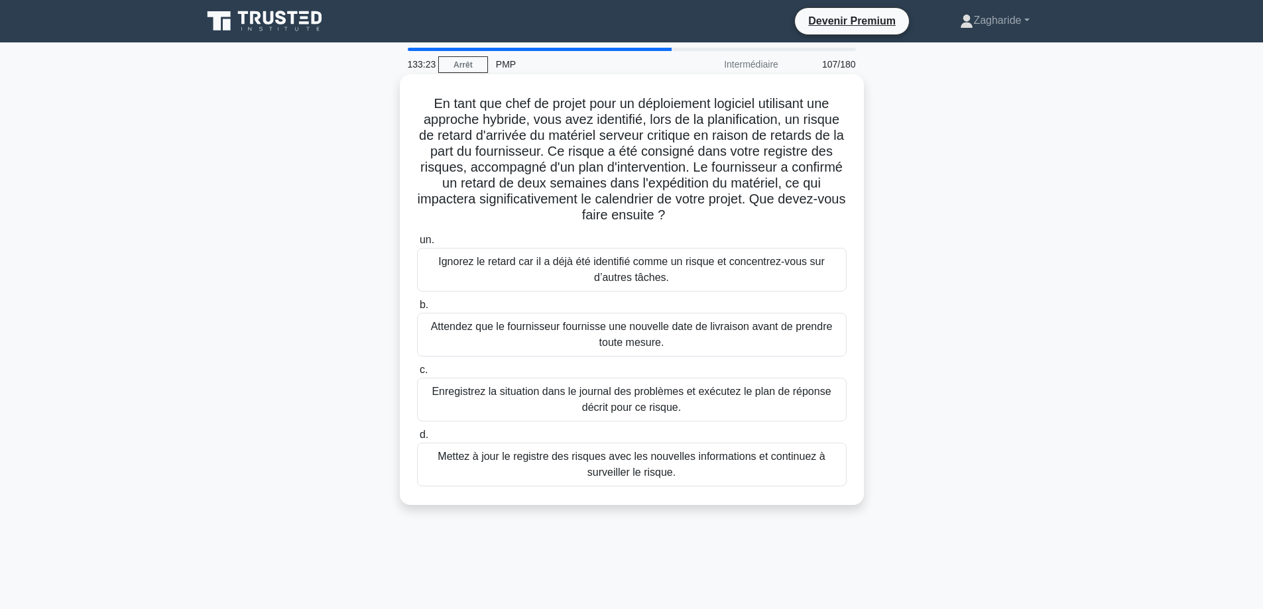
click at [716, 408] on font "Enregistrez la situation dans le journal des problèmes et exécutez le plan de r…" at bounding box center [632, 400] width 418 height 32
click at [417, 375] on input "c. Enregistrez la situation dans le journal des problèmes et exécutez le plan d…" at bounding box center [417, 370] width 0 height 9
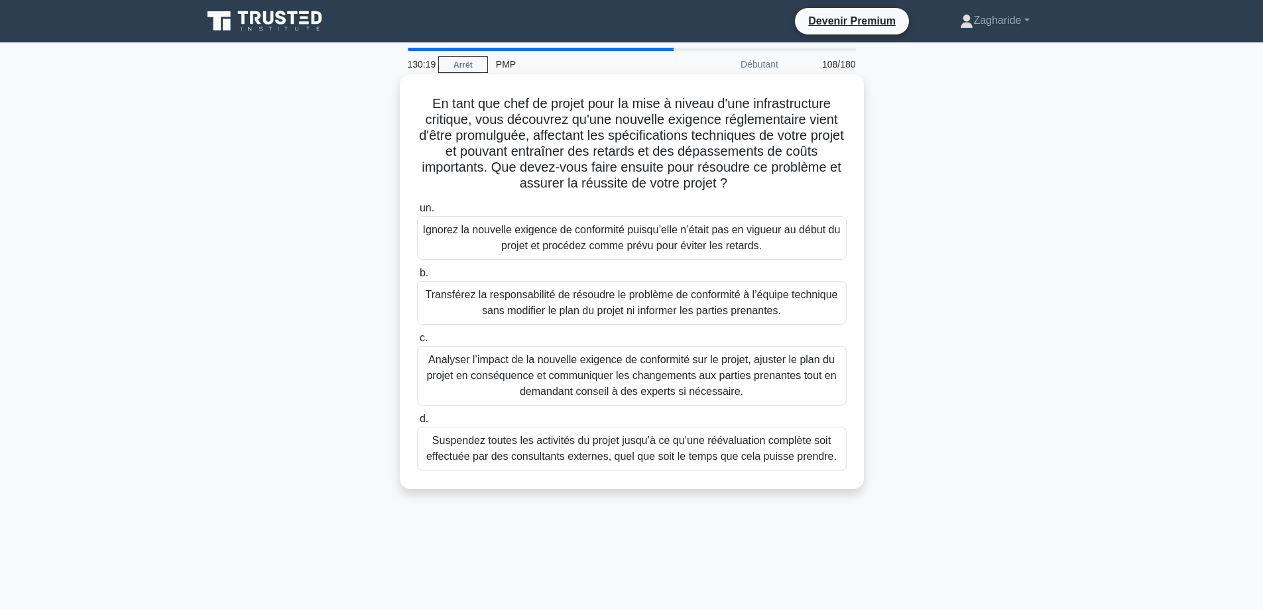
click at [625, 371] on font "Analyser l’impact de la nouvelle exigence de conformité sur le projet, ajuster …" at bounding box center [631, 375] width 410 height 43
click at [417, 343] on input "c. Analyser l’impact de la nouvelle exigence de conformité sur le projet, ajust…" at bounding box center [417, 338] width 0 height 9
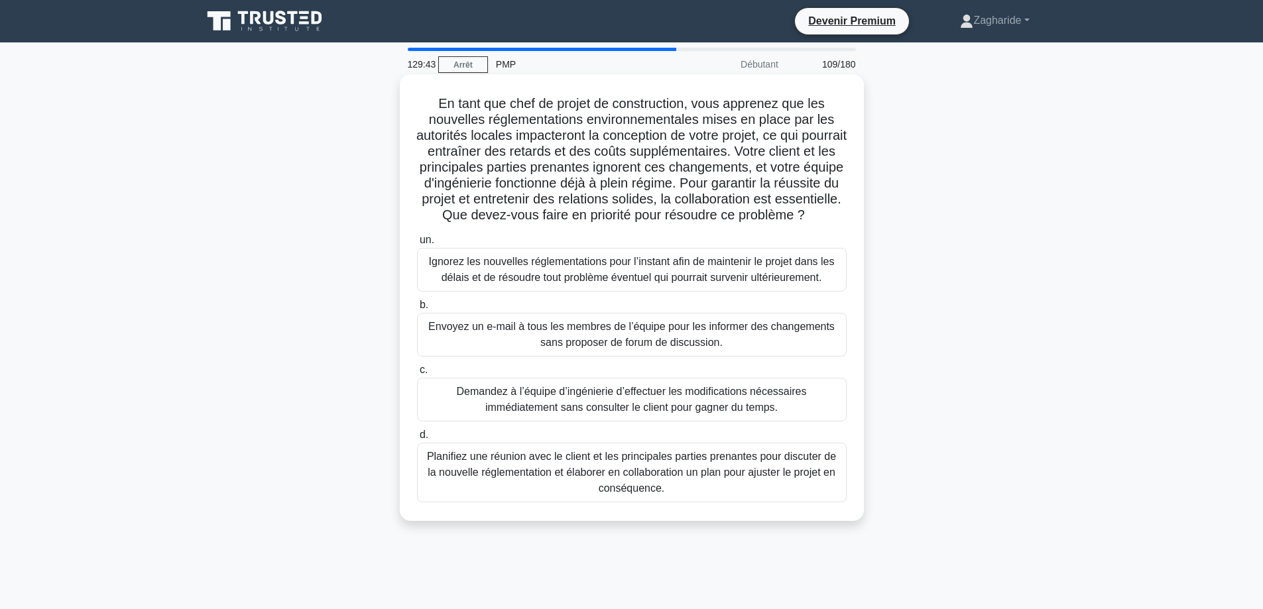
click at [793, 496] on font "Planifiez une réunion avec le client et les principales parties prenantes pour …" at bounding box center [632, 473] width 418 height 48
click at [417, 439] on input "d. Planifiez une réunion avec le client et les principales parties prenantes po…" at bounding box center [417, 435] width 0 height 9
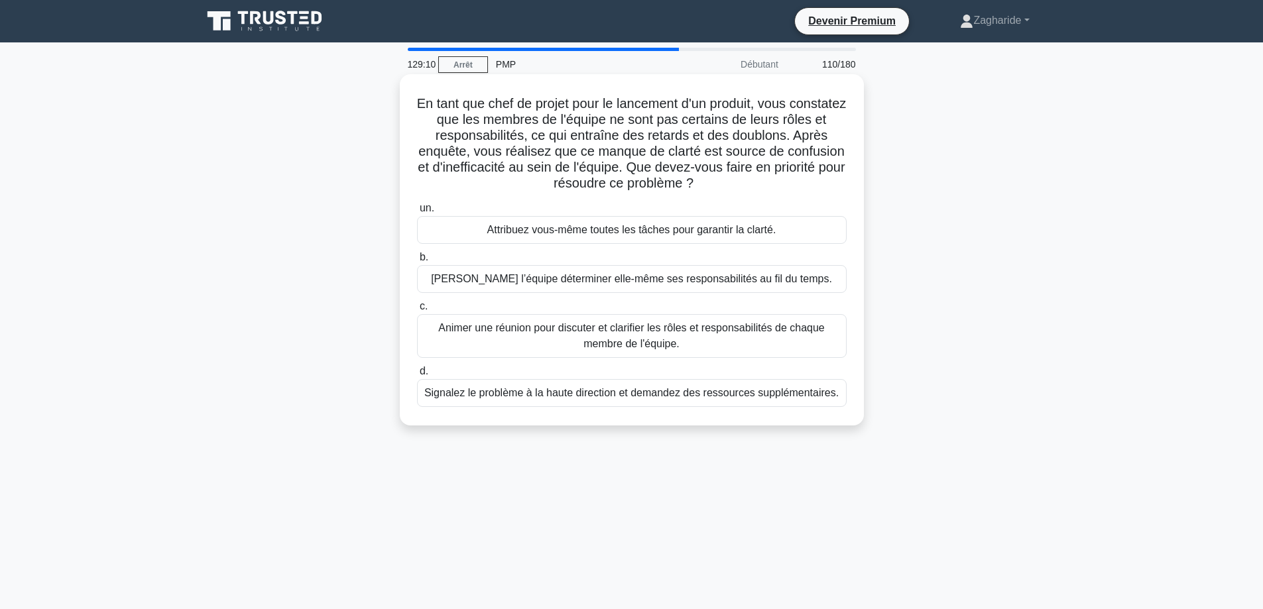
click at [666, 330] on font "Animer une réunion pour discuter et clarifier les rôles et responsabilités de c…" at bounding box center [631, 335] width 386 height 27
click at [417, 311] on input "c. Animer une réunion pour discuter et clarifier les rôles et responsabilités d…" at bounding box center [417, 306] width 0 height 9
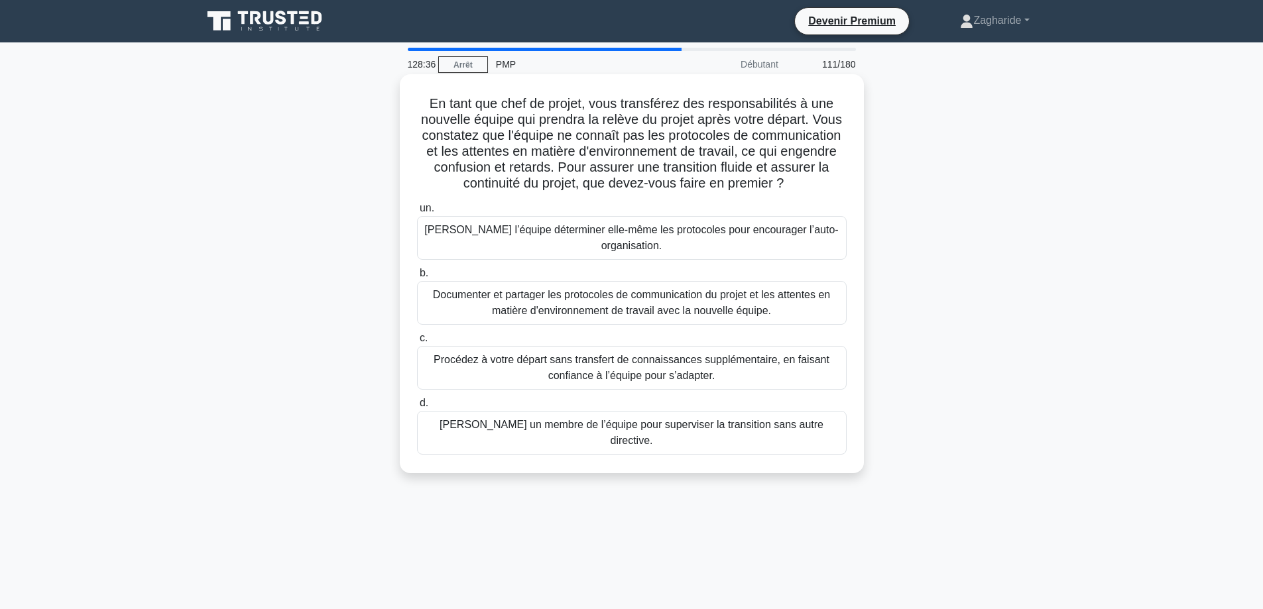
click at [770, 312] on font "Documenter et partager les protocoles de communication du projet et les attente…" at bounding box center [631, 302] width 397 height 27
click at [417, 278] on input "b. Documenter et partager les protocoles de communication du projet et les atte…" at bounding box center [417, 273] width 0 height 9
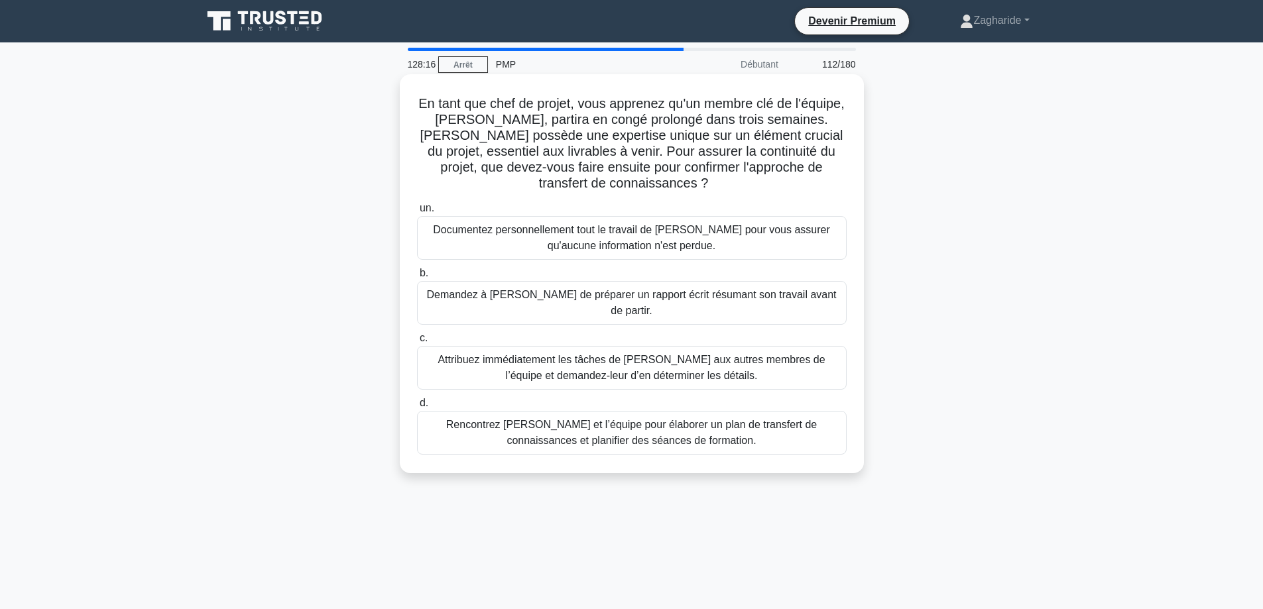
click at [666, 424] on font "Rencontrez Tom et l’équipe pour élaborer un plan de transfert de connaissances …" at bounding box center [631, 432] width 371 height 27
click at [417, 408] on input "d. Rencontrez Tom et l’équipe pour élaborer un plan de transfert de connaissanc…" at bounding box center [417, 403] width 0 height 9
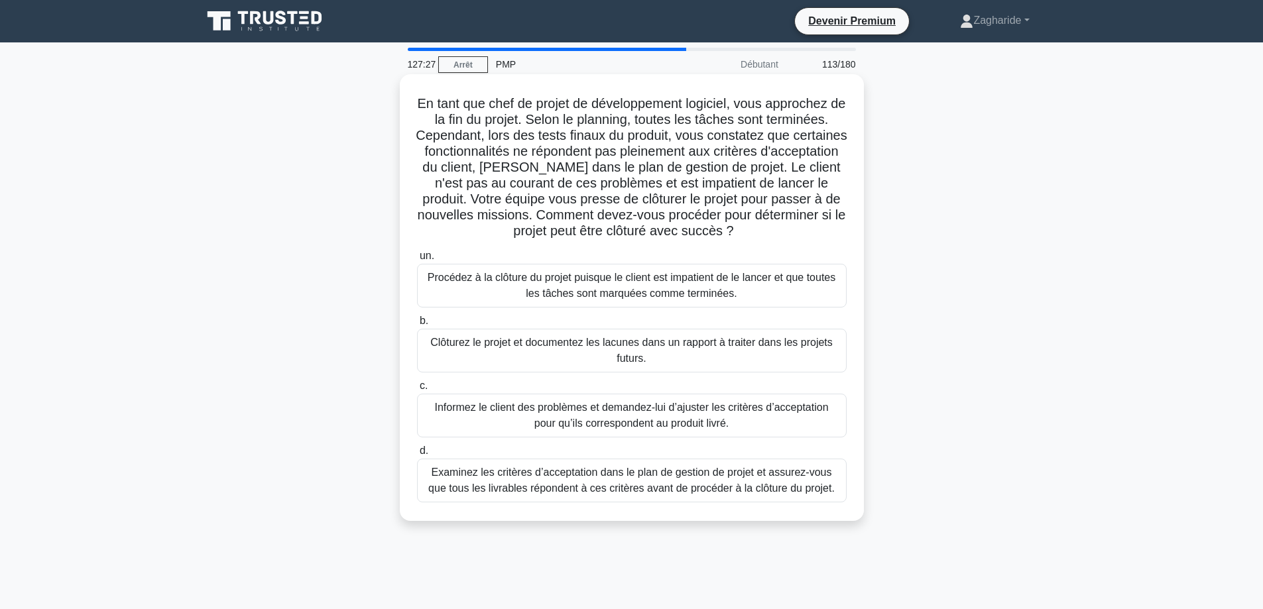
click at [710, 481] on font "Examinez les critères d’acceptation dans le plan de gestion de projet et assure…" at bounding box center [632, 481] width 418 height 32
click at [417, 455] on input "d. Examinez les critères d’acceptation dans le plan de gestion de projet et ass…" at bounding box center [417, 451] width 0 height 9
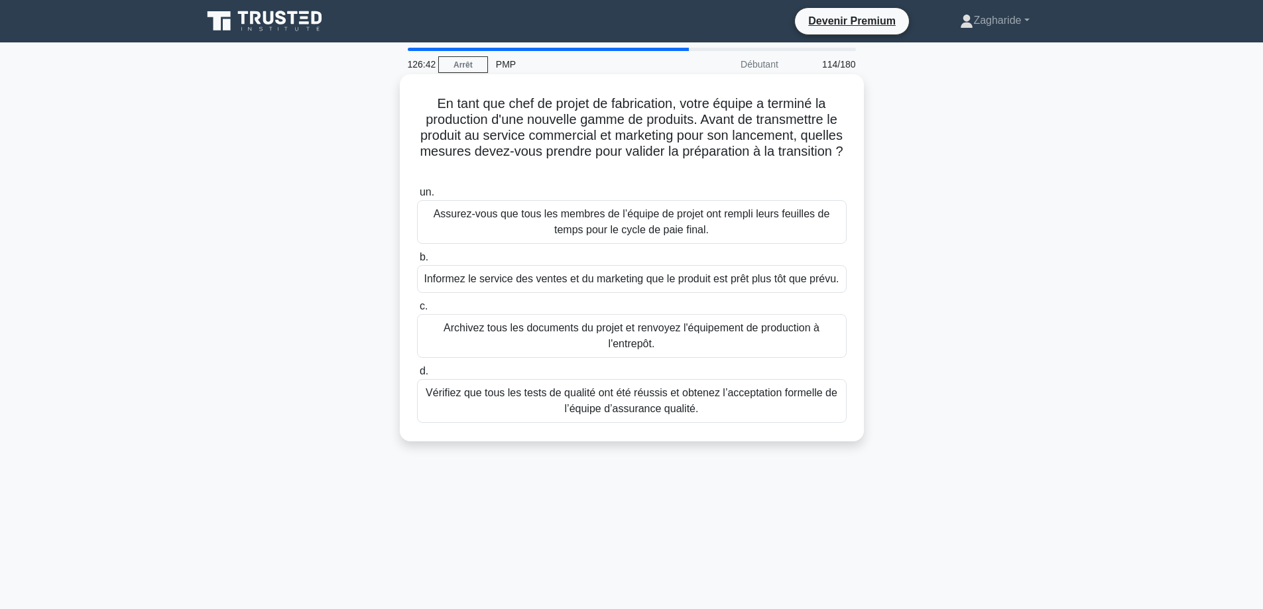
click at [721, 405] on font "Vérifiez que tous les tests de qualité ont été réussis et obtenez l’acceptation…" at bounding box center [632, 401] width 418 height 32
click at [417, 376] on input "d. Vérifiez que tous les tests de qualité ont été réussis et obtenez l’acceptat…" at bounding box center [417, 371] width 0 height 9
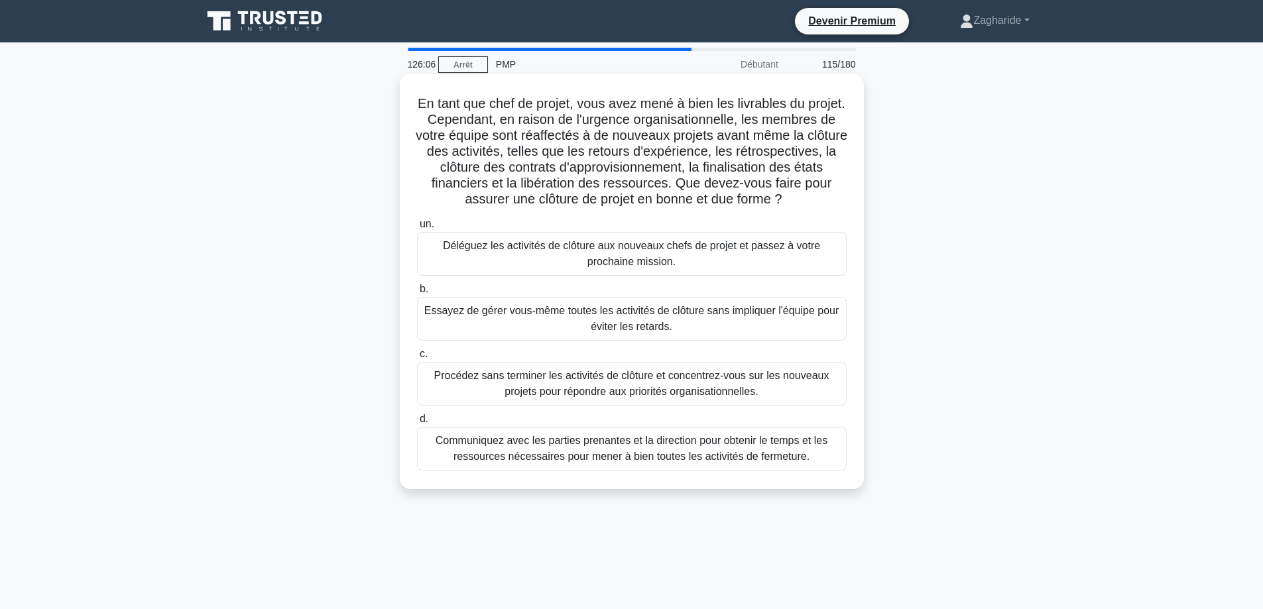
click at [770, 471] on div "Communiquez avec les parties prenantes et la direction pour obtenir le temps et…" at bounding box center [632, 449] width 430 height 44
click at [417, 424] on input "d. Communiquez avec les parties prenantes et la direction pour obtenir le temps…" at bounding box center [417, 419] width 0 height 9
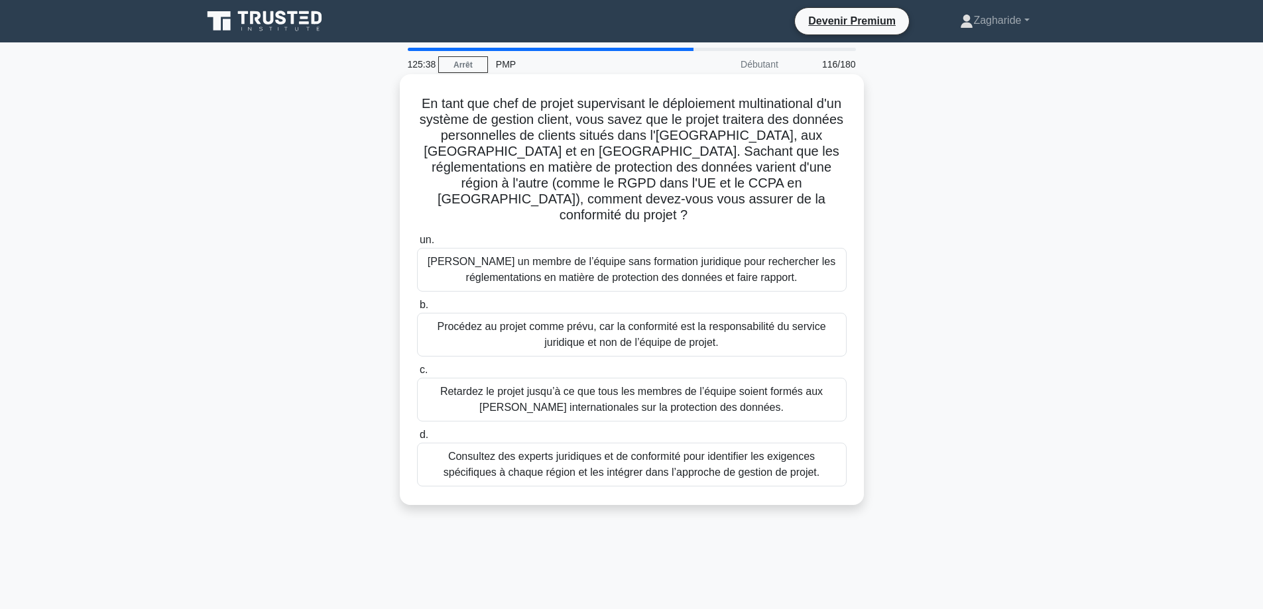
click at [638, 458] on font "Consultez des experts juridiques et de conformité pour identifier les exigences…" at bounding box center [631, 464] width 376 height 27
click at [417, 439] on input "d. Consultez des experts juridiques et de conformité pour identifier les exigen…" at bounding box center [417, 435] width 0 height 9
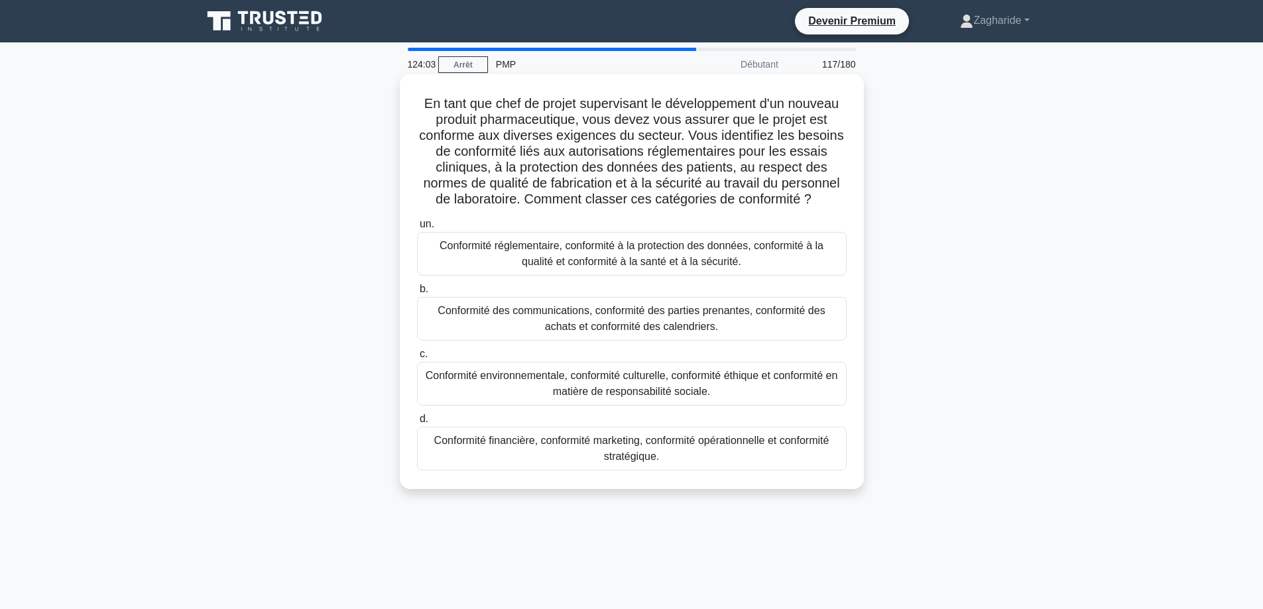
click at [625, 245] on font "Conformité réglementaire, conformité à la protection des données, conformité à …" at bounding box center [631, 253] width 384 height 27
click at [417, 229] on input "un. Conformité réglementaire, conformité à la protection des données, conformit…" at bounding box center [417, 224] width 0 height 9
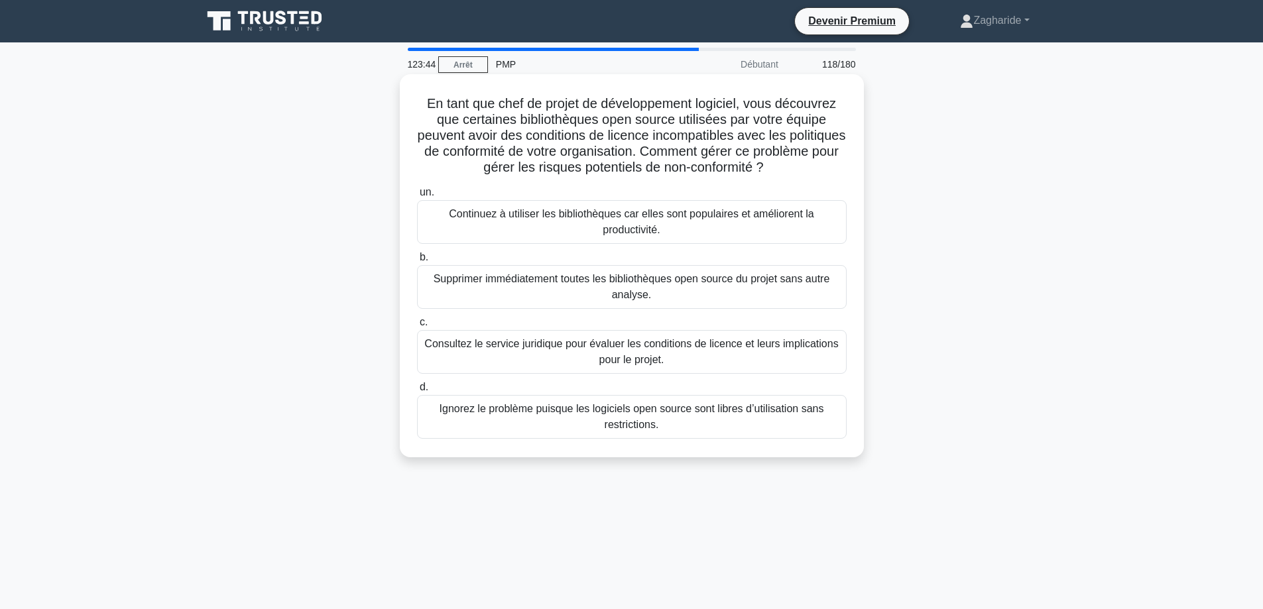
click at [591, 369] on div "Consultez le service juridique pour évaluer les conditions de licence et leurs …" at bounding box center [632, 352] width 430 height 44
click at [417, 327] on input "c. Consultez le service juridique pour évaluer les conditions de licence et leu…" at bounding box center [417, 322] width 0 height 9
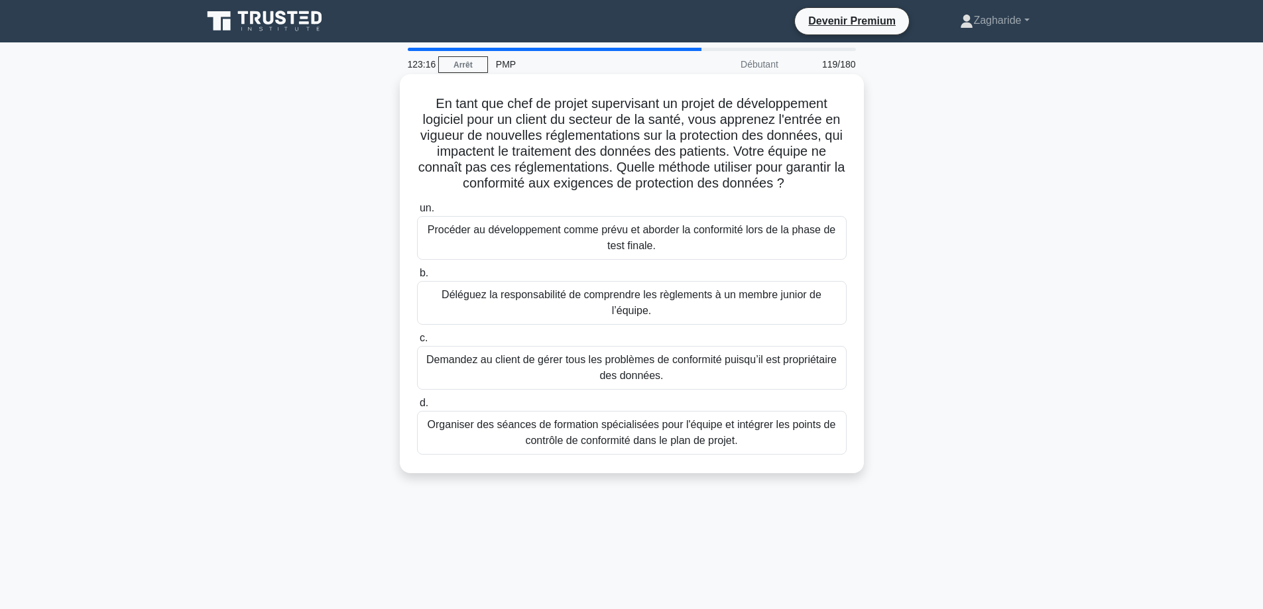
click at [655, 443] on font "Organiser des séances de formation spécialisées pour l'équipe et intégrer les p…" at bounding box center [632, 432] width 408 height 27
click at [417, 408] on input "d. Organiser des séances de formation spécialisées pour l'équipe et intégrer le…" at bounding box center [417, 403] width 0 height 9
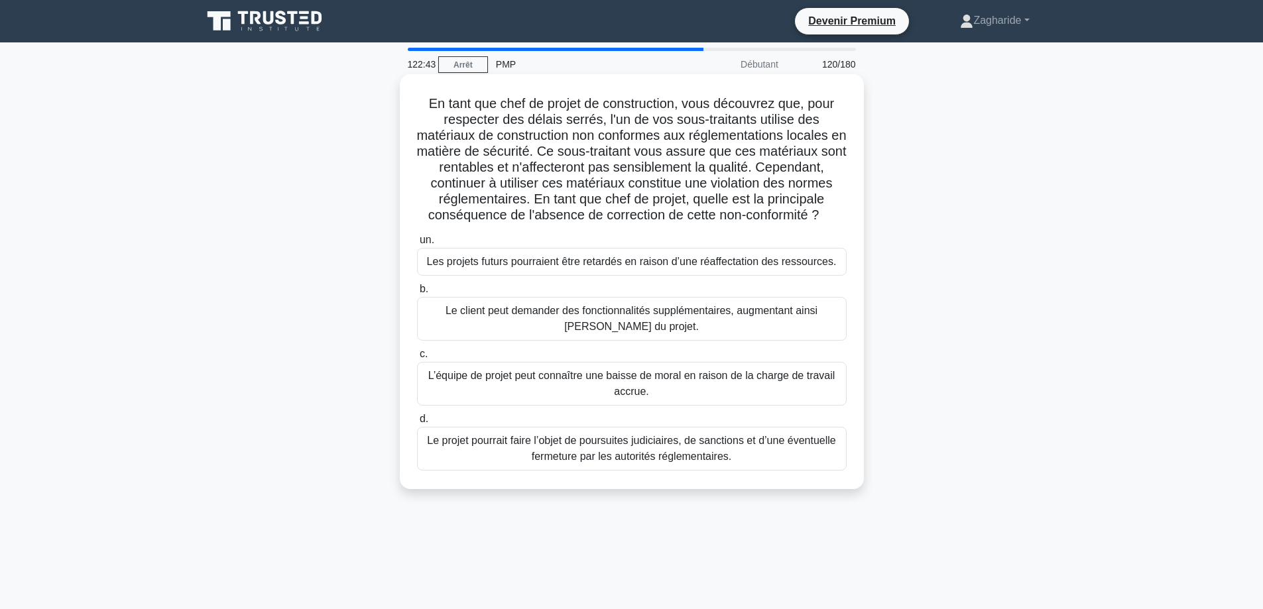
click at [563, 459] on font "Le projet pourrait faire l’objet de poursuites judiciaires, de sanctions et d’u…" at bounding box center [631, 448] width 408 height 27
click at [417, 424] on input "d. Le projet pourrait faire l’objet de poursuites judiciaires, de sanctions et …" at bounding box center [417, 419] width 0 height 9
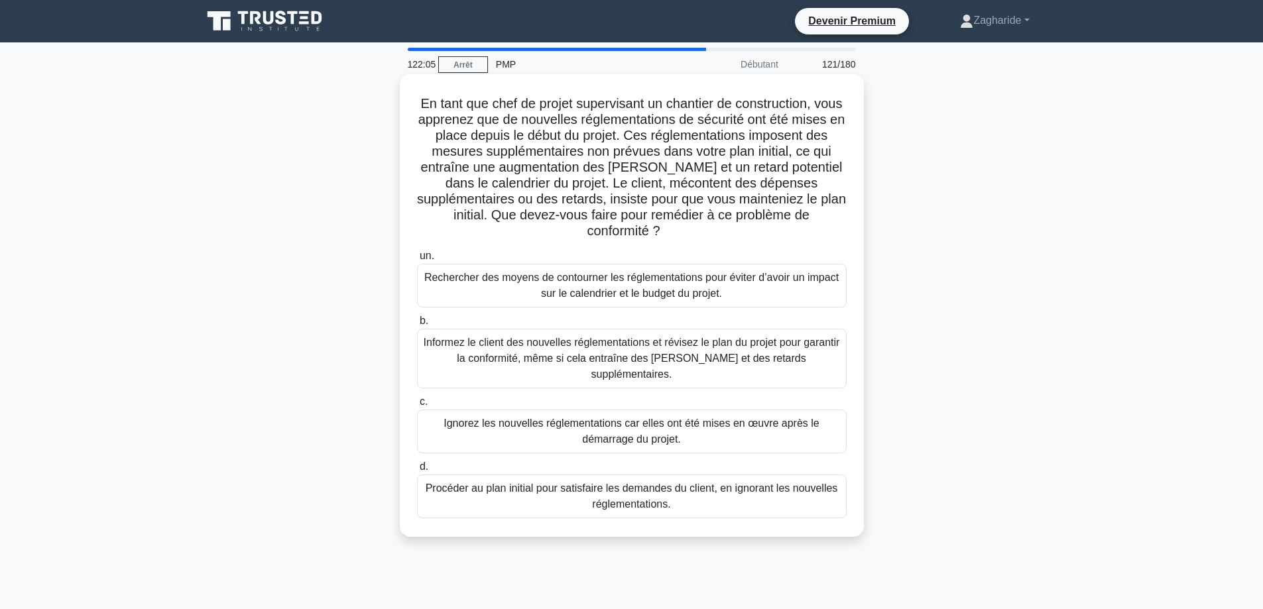
click at [571, 338] on font "Informez le client des nouvelles réglementations et révisez le plan du projet p…" at bounding box center [632, 358] width 416 height 43
click at [417, 325] on input "b. Informez le client des nouvelles réglementations et révisez le plan du proje…" at bounding box center [417, 321] width 0 height 9
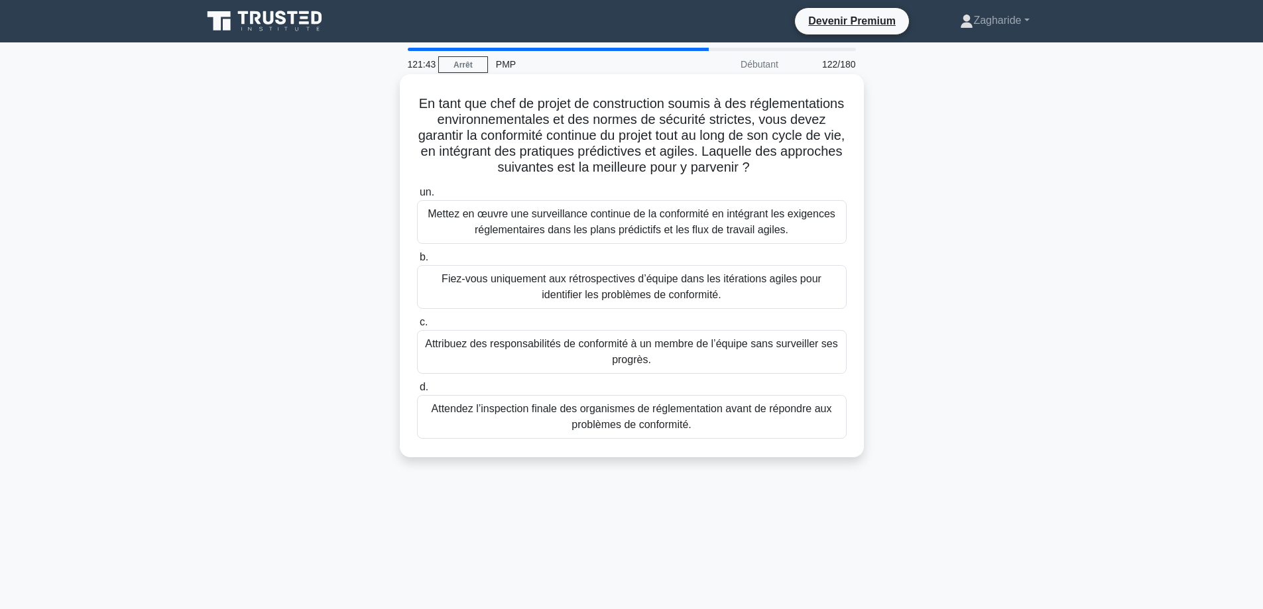
click at [625, 223] on font "Mettez en œuvre une surveillance continue de la conformité en intégrant les exi…" at bounding box center [632, 222] width 418 height 32
click at [417, 197] on input "un. Mettez en œuvre une surveillance continue de la conformité en intégrant les…" at bounding box center [417, 192] width 0 height 9
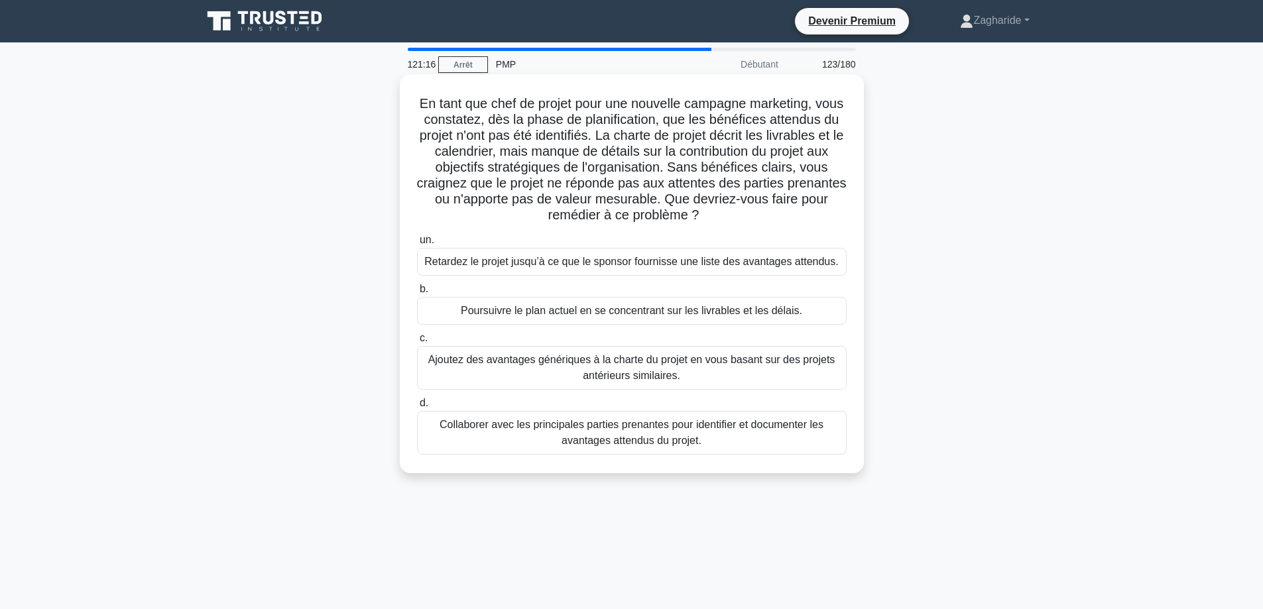
click at [669, 437] on font "Collaborer avec les principales parties prenantes pour identifier et documenter…" at bounding box center [631, 432] width 384 height 27
click at [417, 408] on input "d. Collaborer avec les principales parties prenantes pour identifier et documen…" at bounding box center [417, 403] width 0 height 9
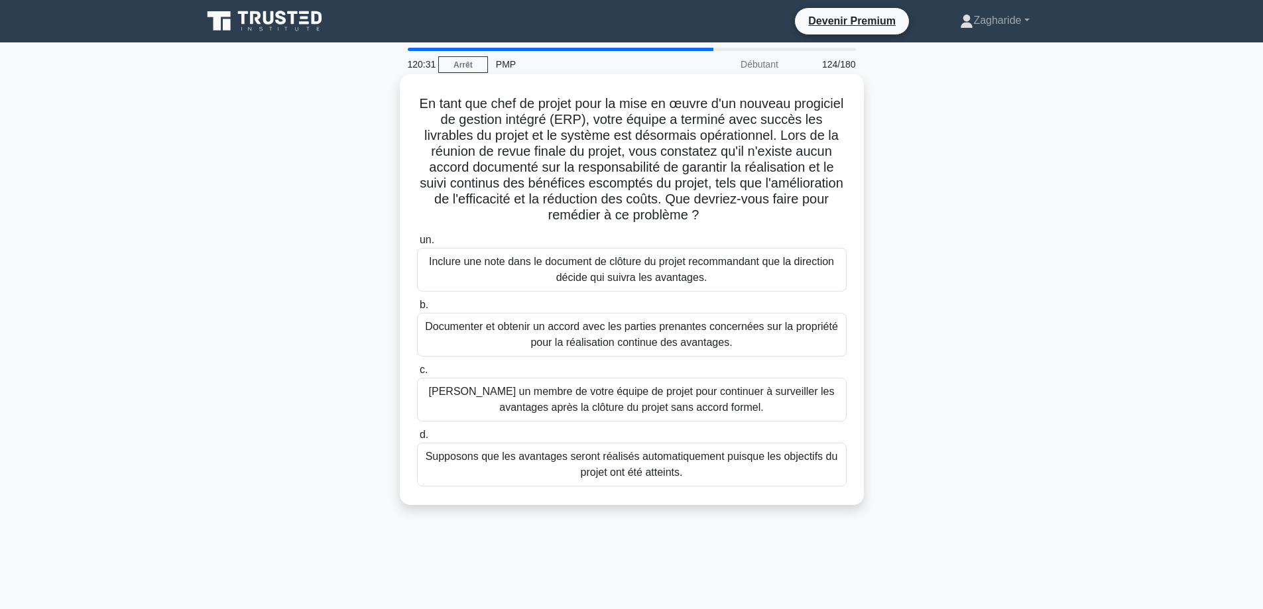
click at [614, 348] on font "Documenter et obtenir un accord avec les parties prenantes concernées sur la pr…" at bounding box center [631, 334] width 413 height 27
click at [417, 310] on input "b. Documenter et obtenir un accord avec les parties prenantes concernées sur la…" at bounding box center [417, 305] width 0 height 9
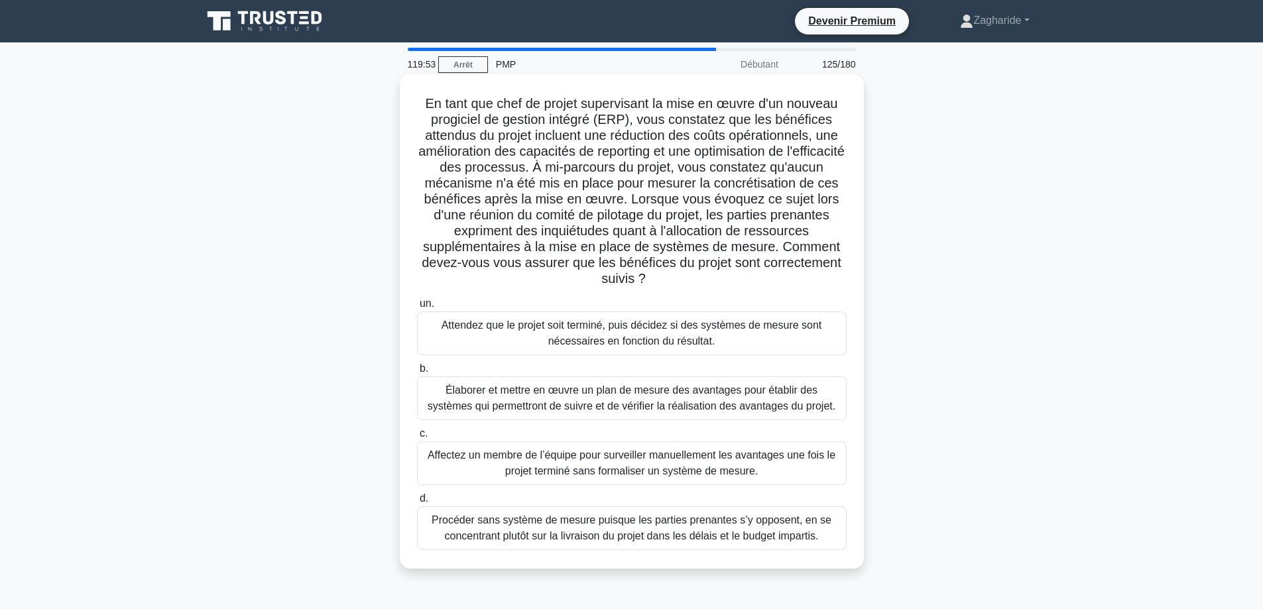
click at [687, 411] on font "Élaborer et mettre en œuvre un plan de mesure des avantages pour établir des sy…" at bounding box center [632, 397] width 408 height 27
click at [417, 373] on input "b. Élaborer et mettre en œuvre un plan de mesure des avantages pour établir des…" at bounding box center [417, 369] width 0 height 9
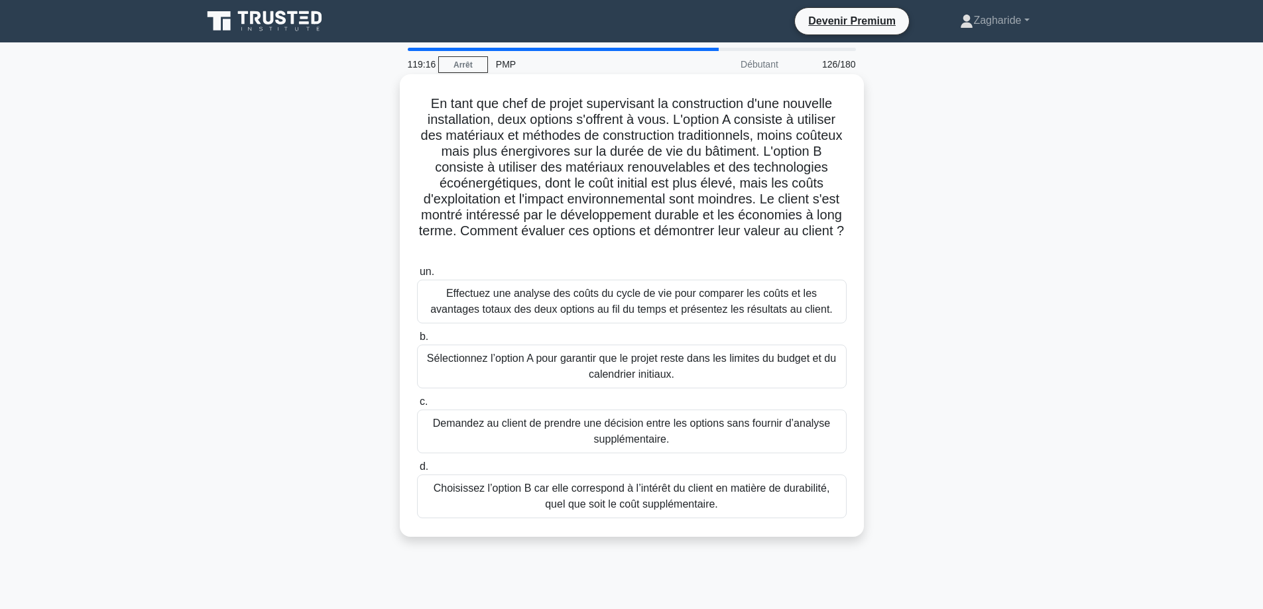
click at [771, 312] on font "Effectuez une analyse des coûts du cycle de vie pour comparer les coûts et les …" at bounding box center [631, 301] width 402 height 27
click at [417, 276] on input "un. Effectuez une analyse des coûts du cycle de vie pour comparer les coûts et …" at bounding box center [417, 272] width 0 height 9
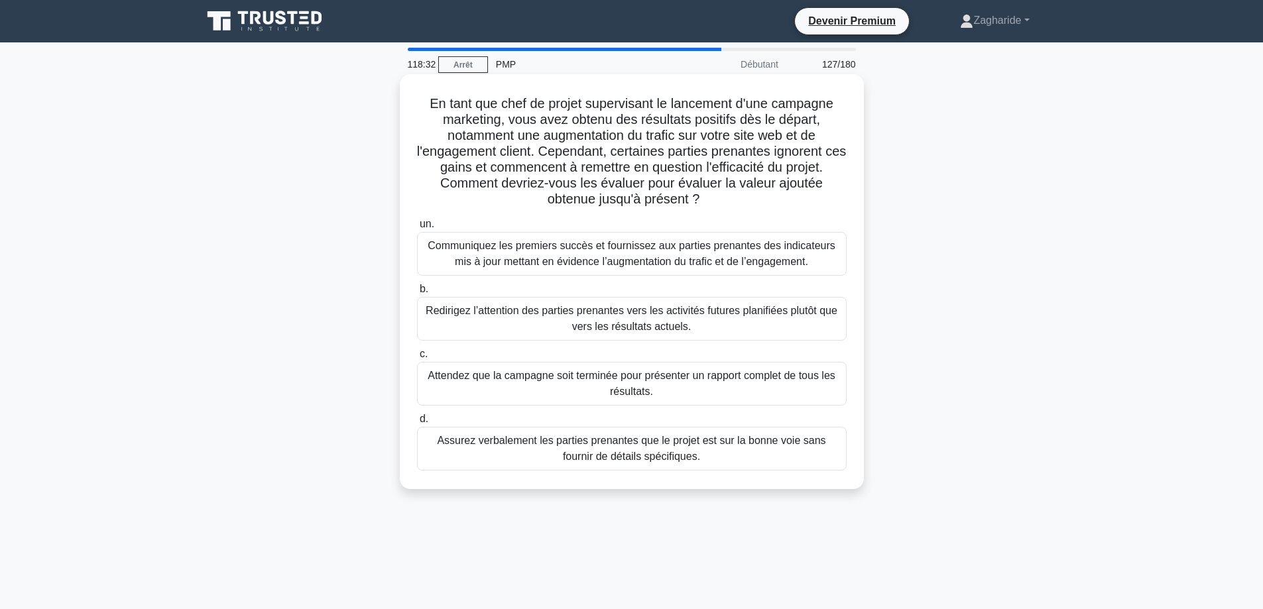
click at [628, 253] on font "Communiquez les premiers succès et fournissez aux parties prenantes des indicat…" at bounding box center [632, 253] width 408 height 27
click at [417, 229] on input "un. Communiquez les premiers succès et fournissez aux parties prenantes des ind…" at bounding box center [417, 224] width 0 height 9
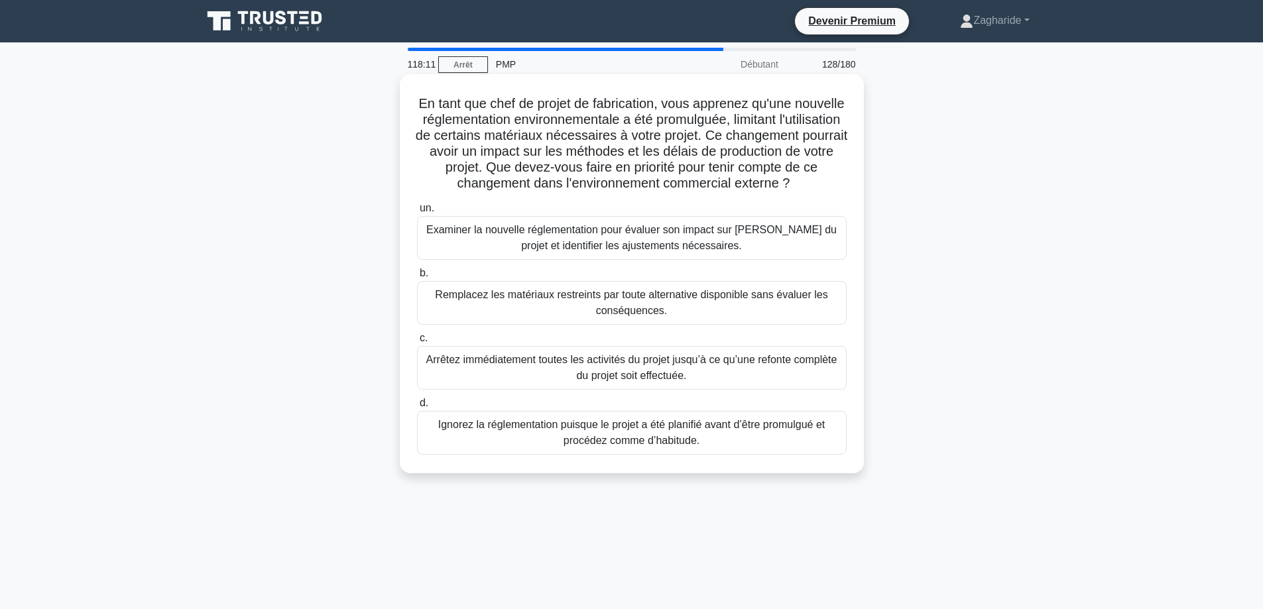
click at [621, 246] on font "Examiner la nouvelle réglementation pour évaluer son impact sur la portée du pr…" at bounding box center [631, 237] width 410 height 27
click at [417, 213] on input "un. Examiner la nouvelle réglementation pour évaluer son impact sur la portée d…" at bounding box center [417, 208] width 0 height 9
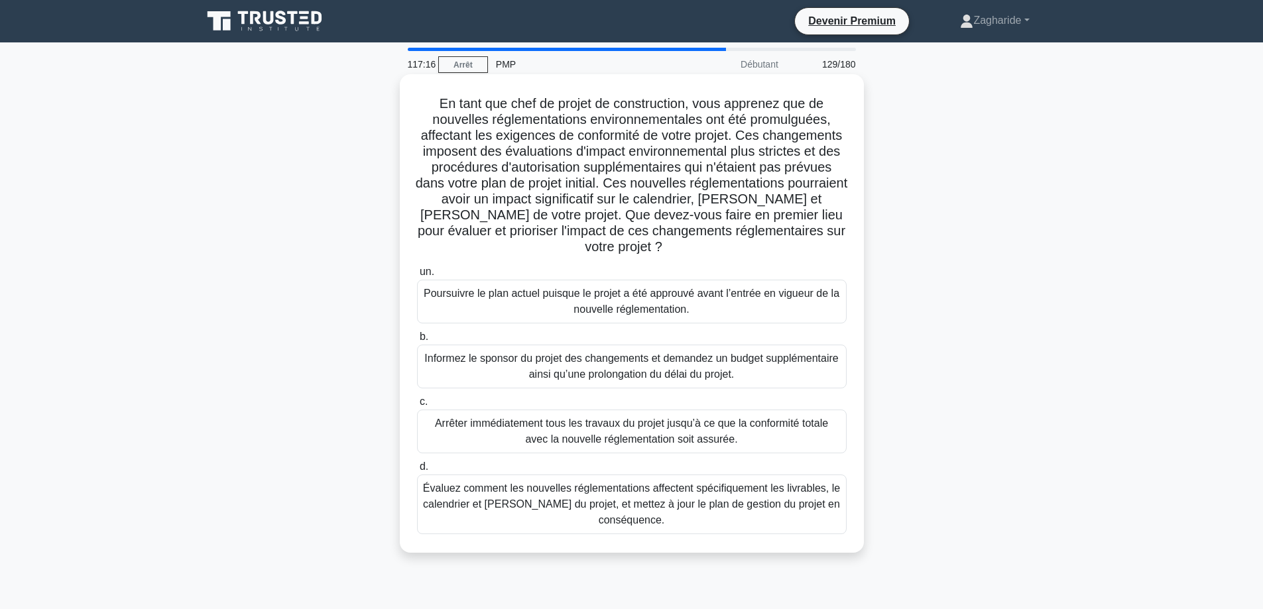
click at [754, 528] on font "Évaluez comment les nouvelles réglementations affectent spécifiquement les livr…" at bounding box center [632, 505] width 418 height 48
click at [417, 471] on input "d. Évaluez comment les nouvelles réglementations affectent spécifiquement les l…" at bounding box center [417, 467] width 0 height 9
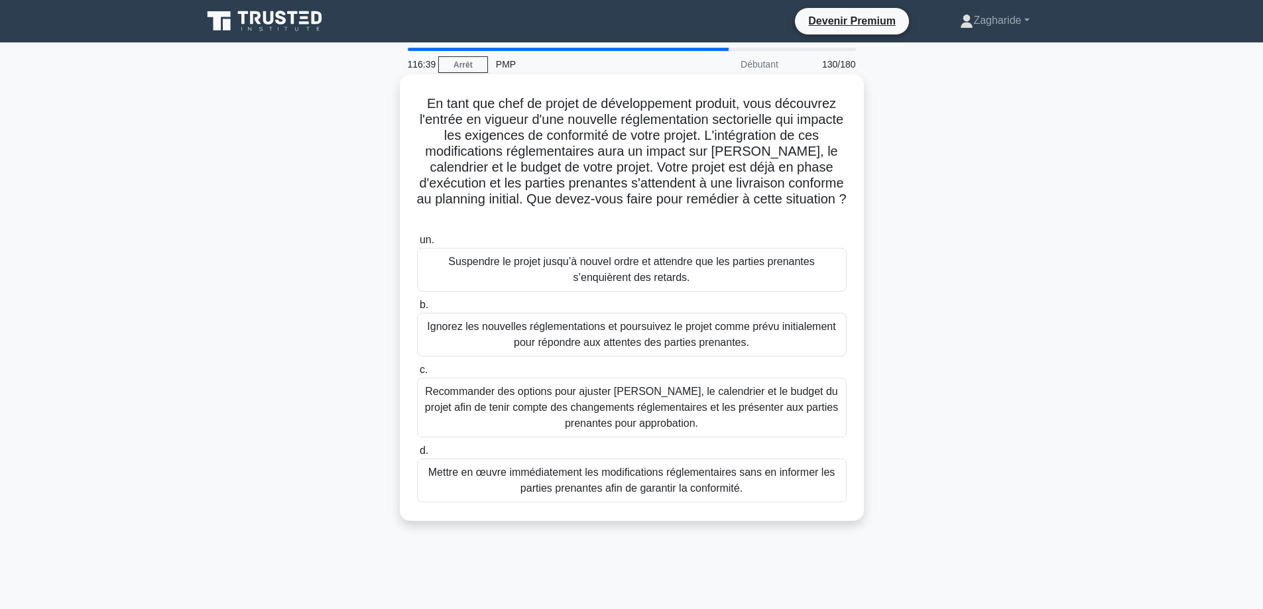
click at [729, 418] on font "Recommander des options pour ajuster la portée, le calendrier et le budget du p…" at bounding box center [632, 408] width 418 height 48
click at [417, 375] on input "c. Recommander des options pour ajuster la portée, le calendrier et le budget d…" at bounding box center [417, 370] width 0 height 9
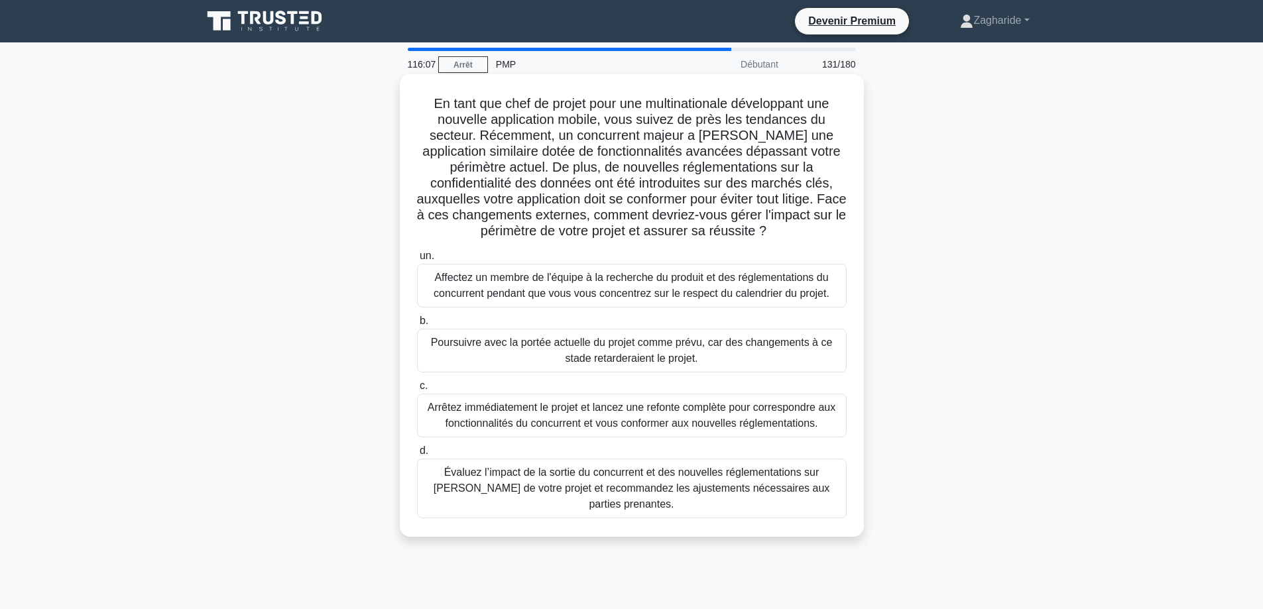
click at [717, 485] on font "Évaluez l’impact de la sortie du concurrent et des nouvelles réglementations su…" at bounding box center [632, 488] width 396 height 43
click at [417, 455] on input "d. Évaluez l’impact de la sortie du concurrent et des nouvelles réglementations…" at bounding box center [417, 451] width 0 height 9
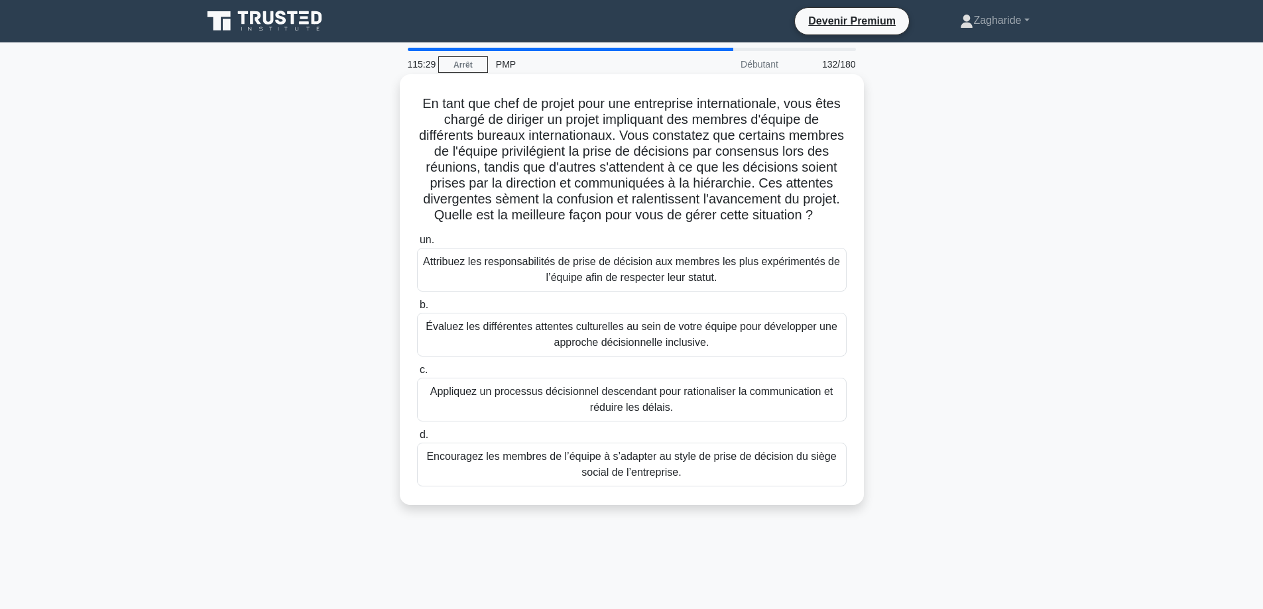
click at [699, 348] on font "Évaluez les différentes attentes culturelles au sein de votre équipe pour dével…" at bounding box center [632, 334] width 412 height 27
click at [417, 310] on input "b. Évaluez les différentes attentes culturelles au sein de votre équipe pour dé…" at bounding box center [417, 305] width 0 height 9
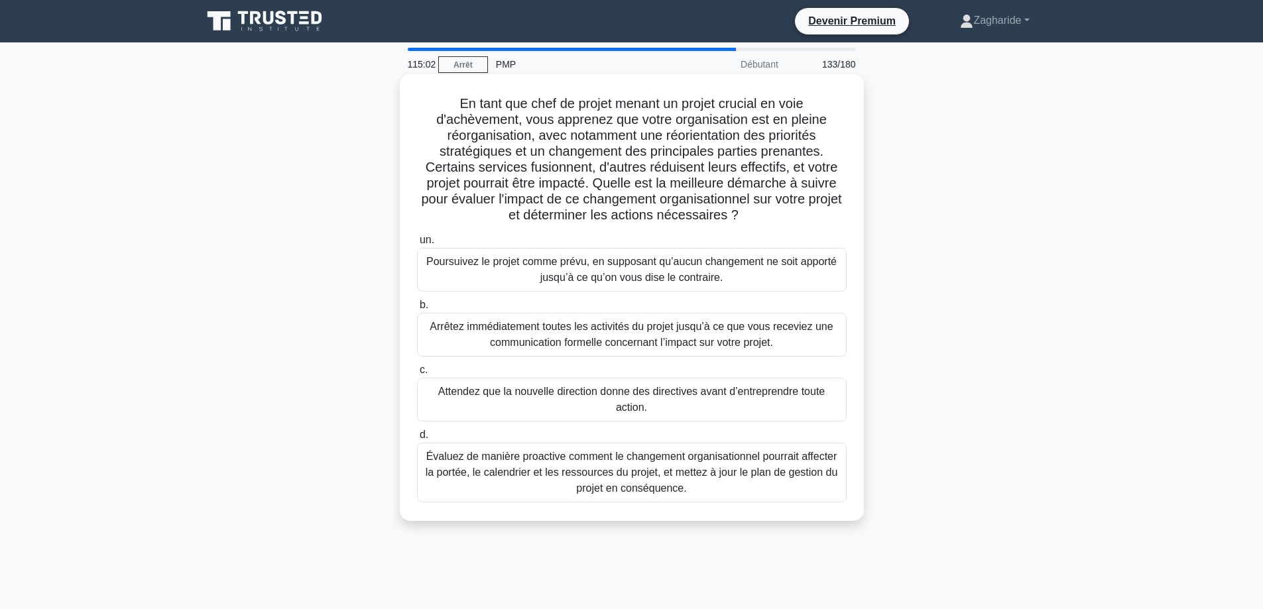
click at [556, 482] on font "Évaluez de manière proactive comment le changement organisationnel pourrait aff…" at bounding box center [632, 473] width 418 height 48
click at [417, 439] on input "d. Évaluez de manière proactive comment le changement organisationnel pourrait …" at bounding box center [417, 435] width 0 height 9
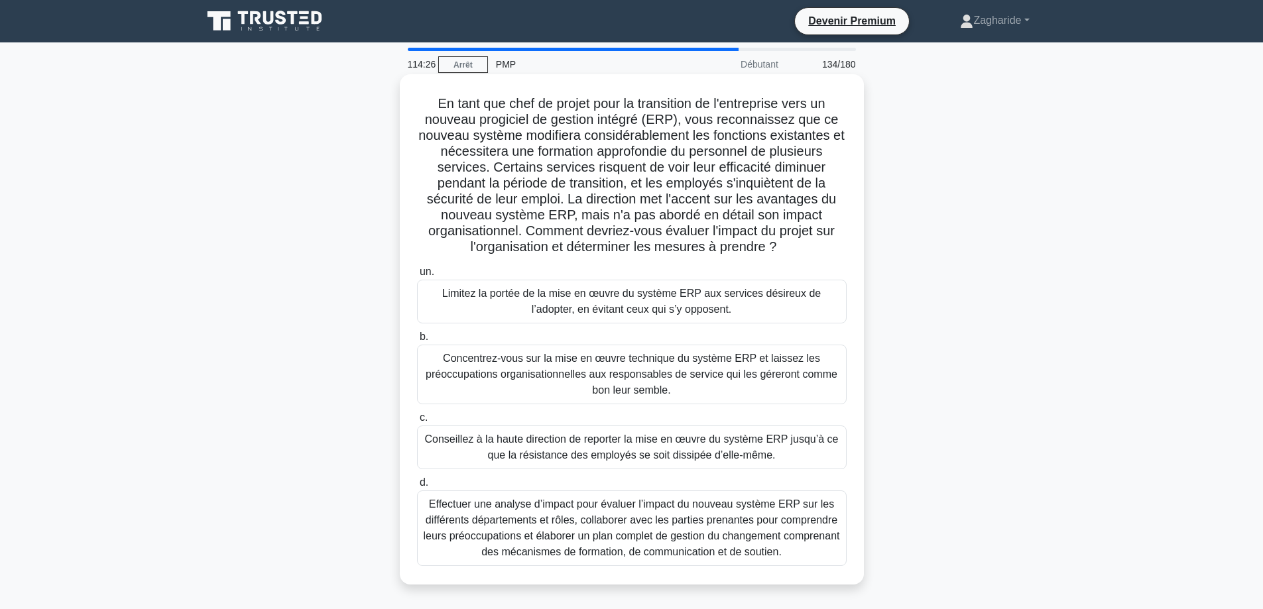
click at [573, 528] on font "Effectuer une analyse d’impact pour évaluer l’impact du nouveau système ERP sur…" at bounding box center [632, 528] width 418 height 64
click at [417, 487] on input "d. Effectuer une analyse d’impact pour évaluer l’impact du nouveau système ERP …" at bounding box center [417, 483] width 0 height 9
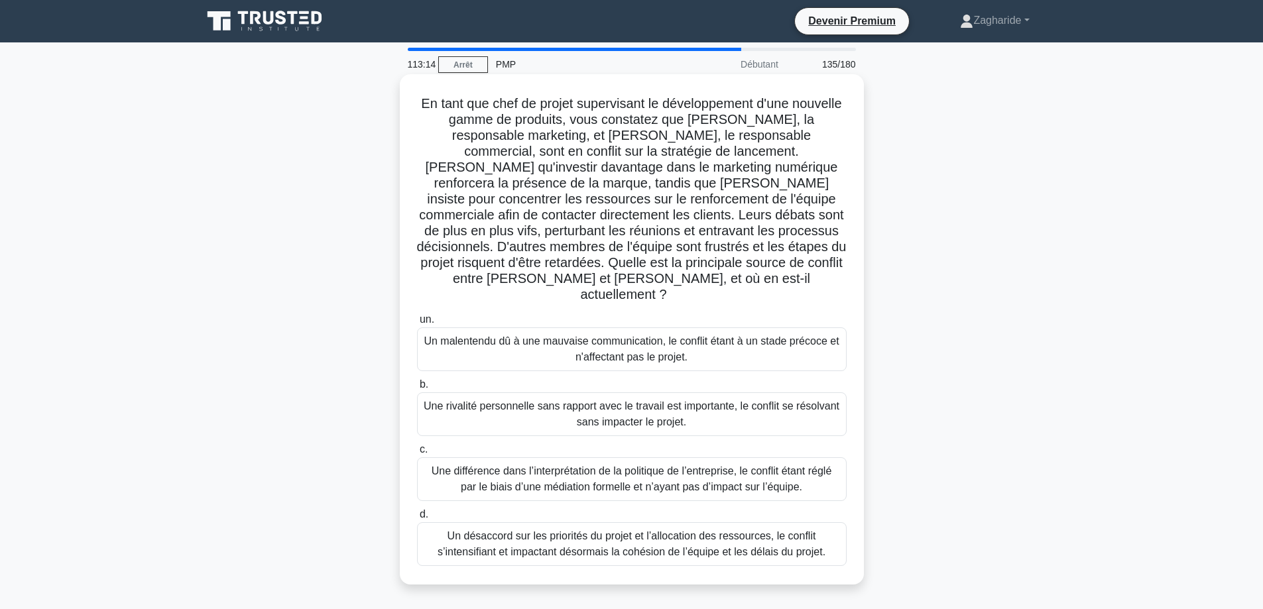
click at [608, 530] on font "Un désaccord sur les priorités du projet et l’allocation des ressources, le con…" at bounding box center [631, 543] width 388 height 27
click at [417, 519] on input "d. Un désaccord sur les priorités du projet et l’allocation des ressources, le …" at bounding box center [417, 514] width 0 height 9
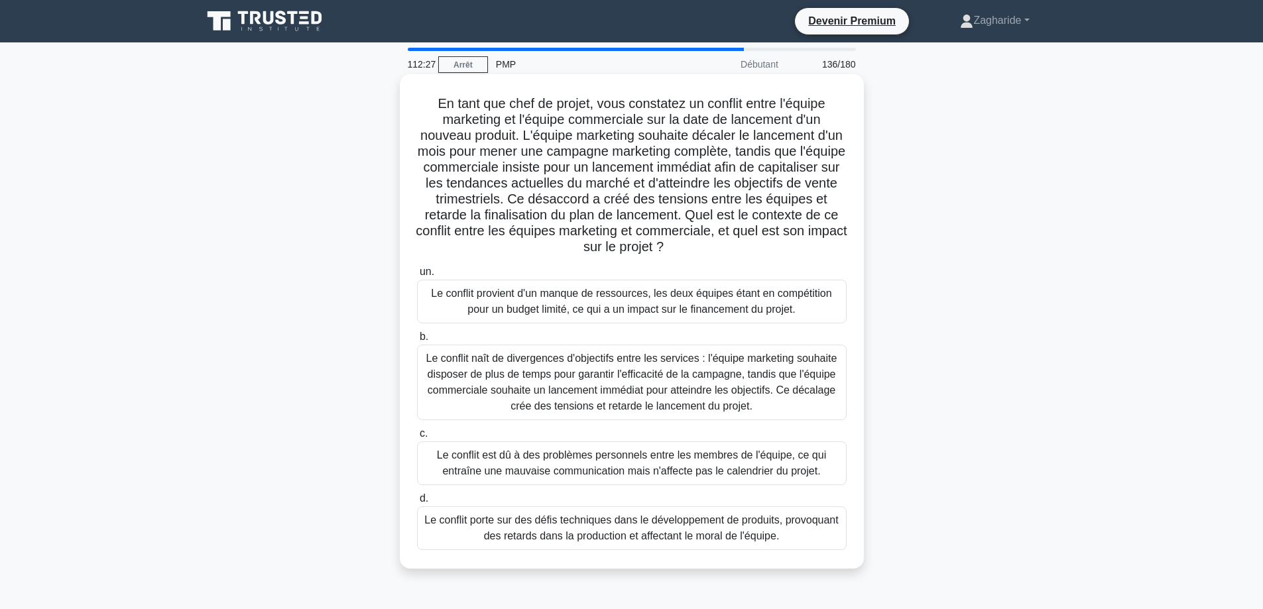
click at [630, 395] on font "Le conflit naît de divergences d'objectifs entre les services : l'équipe market…" at bounding box center [631, 382] width 411 height 59
click at [417, 341] on input "b. Le conflit naît de divergences d'objectifs entre les services : l'équipe mar…" at bounding box center [417, 337] width 0 height 9
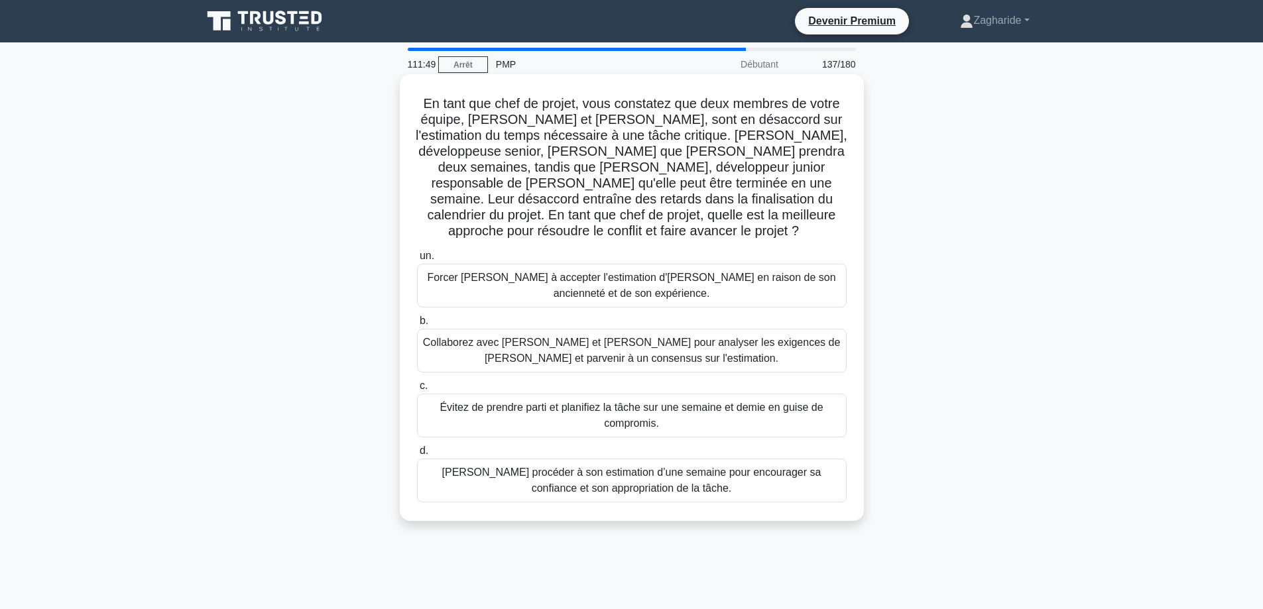
click at [725, 335] on font "Collaborez avec Emily et Raj pour analyser les exigences de la tâche et parveni…" at bounding box center [632, 351] width 418 height 32
click at [417, 325] on input "b. Collaborez avec Emily et Raj pour analyser les exigences de la tâche et parv…" at bounding box center [417, 321] width 0 height 9
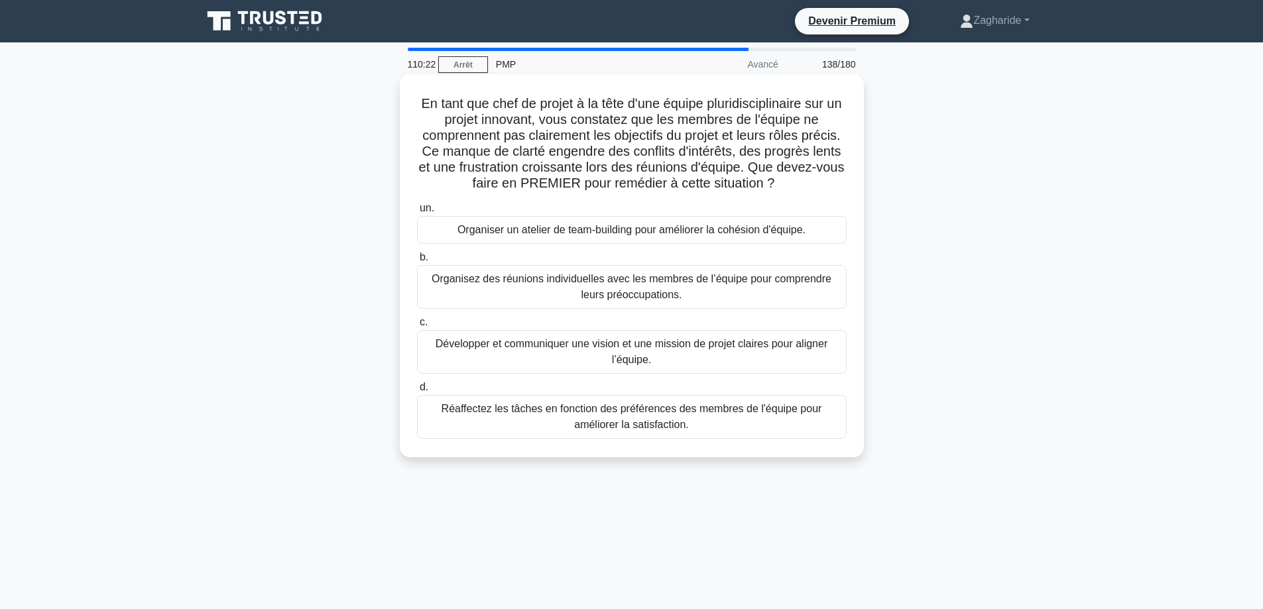
click at [744, 368] on font "Développer et communiquer une vision et une mission de projet claires pour alig…" at bounding box center [632, 352] width 418 height 32
click at [417, 327] on input "c. Développer et communiquer une vision et une mission de projet claires pour a…" at bounding box center [417, 322] width 0 height 9
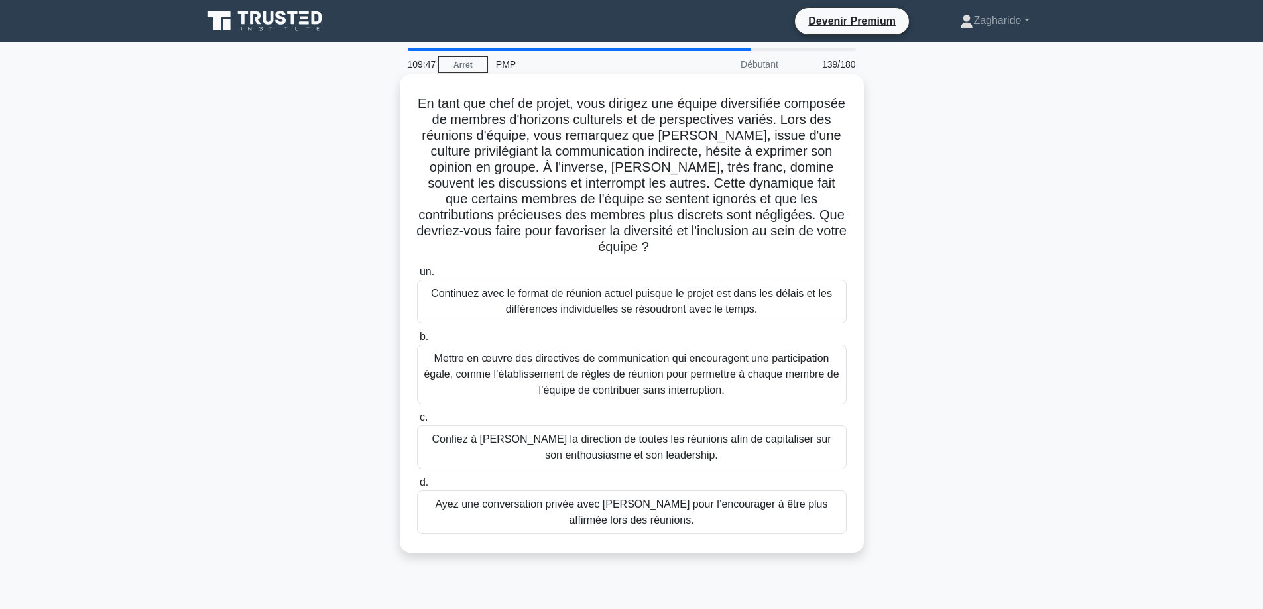
click at [683, 372] on font "Mettre en œuvre des directives de communication qui encouragent une participati…" at bounding box center [631, 374] width 415 height 43
click at [417, 341] on input "b. Mettre en œuvre des directives de communication qui encouragent une particip…" at bounding box center [417, 337] width 0 height 9
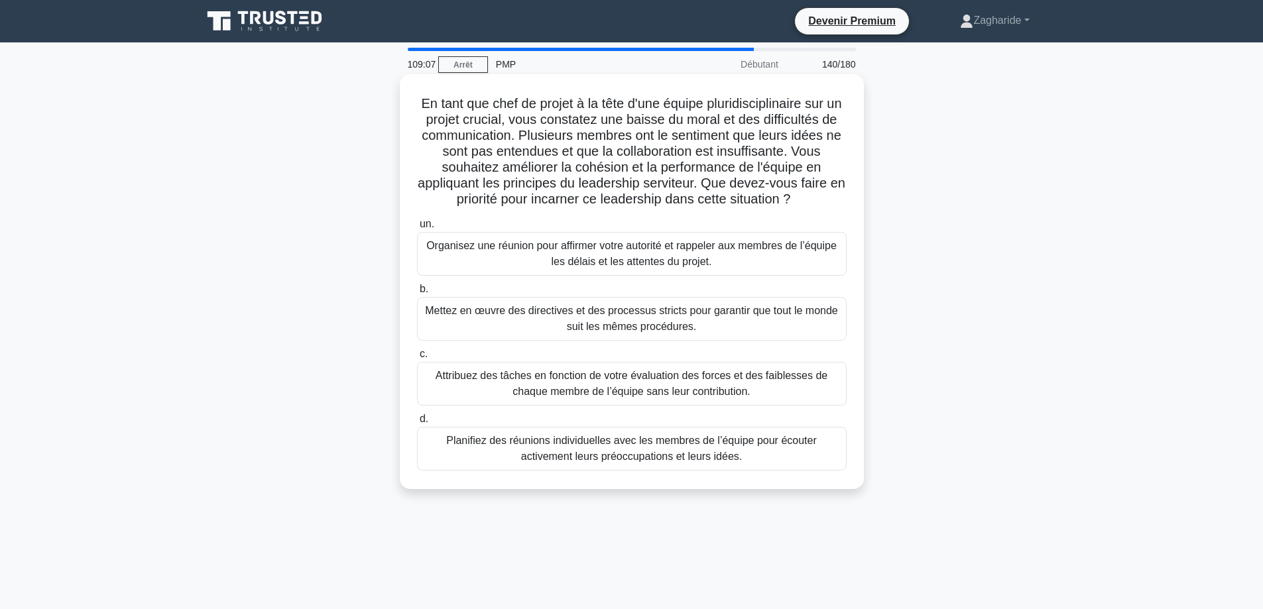
click at [725, 457] on font "Planifiez des réunions individuelles avec les membres de l’équipe pour écouter …" at bounding box center [631, 448] width 371 height 27
click at [417, 424] on input "d. Planifiez des réunions individuelles avec les membres de l’équipe pour écout…" at bounding box center [417, 419] width 0 height 9
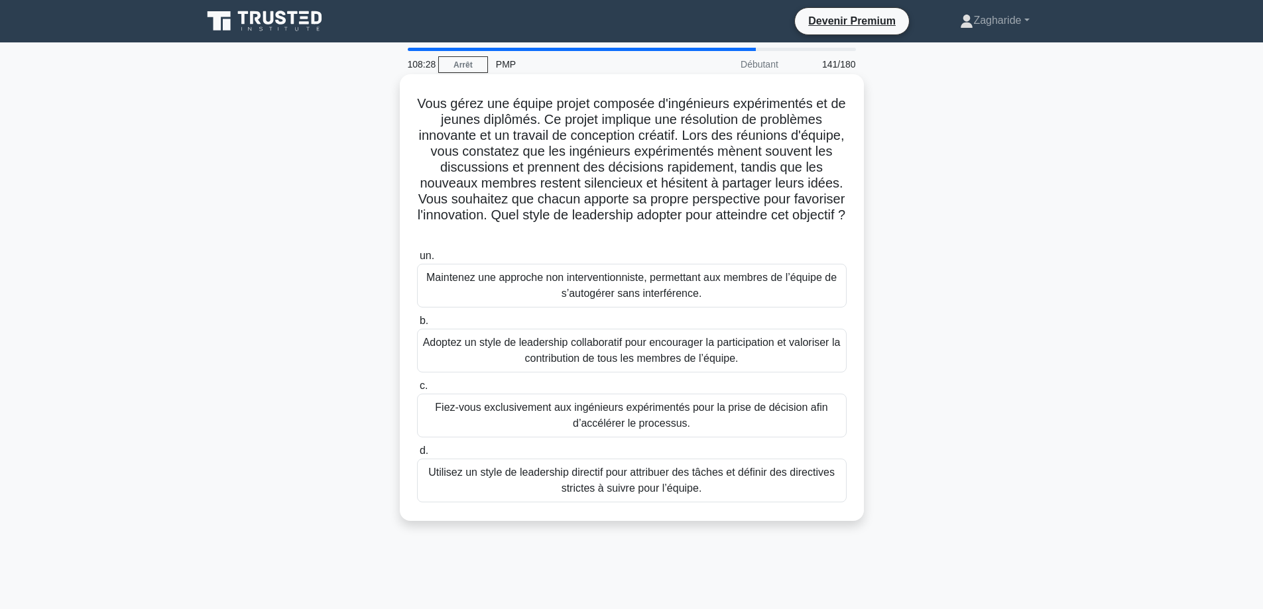
click at [618, 354] on font "Adoptez un style de leadership collaboratif pour encourager la participation et…" at bounding box center [632, 350] width 418 height 27
click at [417, 325] on input "b. Adoptez un style de leadership collaboratif pour encourager la participation…" at bounding box center [417, 321] width 0 height 9
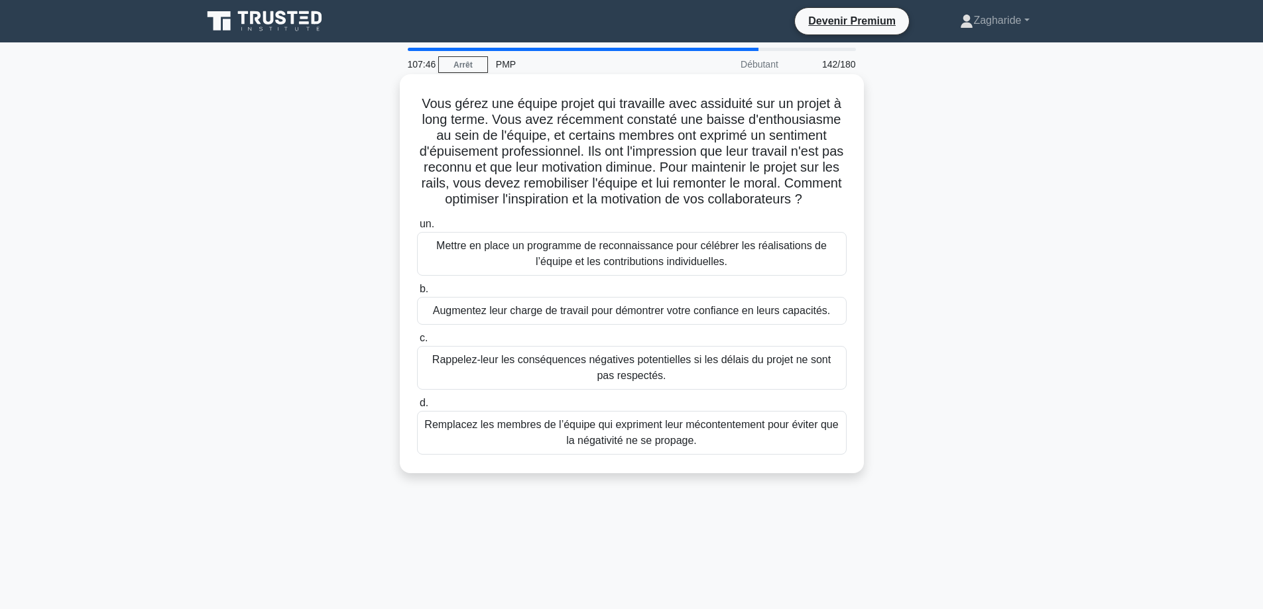
click at [744, 270] on font "Mettre en place un programme de reconnaissance pour célébrer les réalisations d…" at bounding box center [632, 254] width 418 height 32
click at [417, 229] on input "un. Mettre en place un programme de reconnaissance pour célébrer les réalisatio…" at bounding box center [417, 224] width 0 height 9
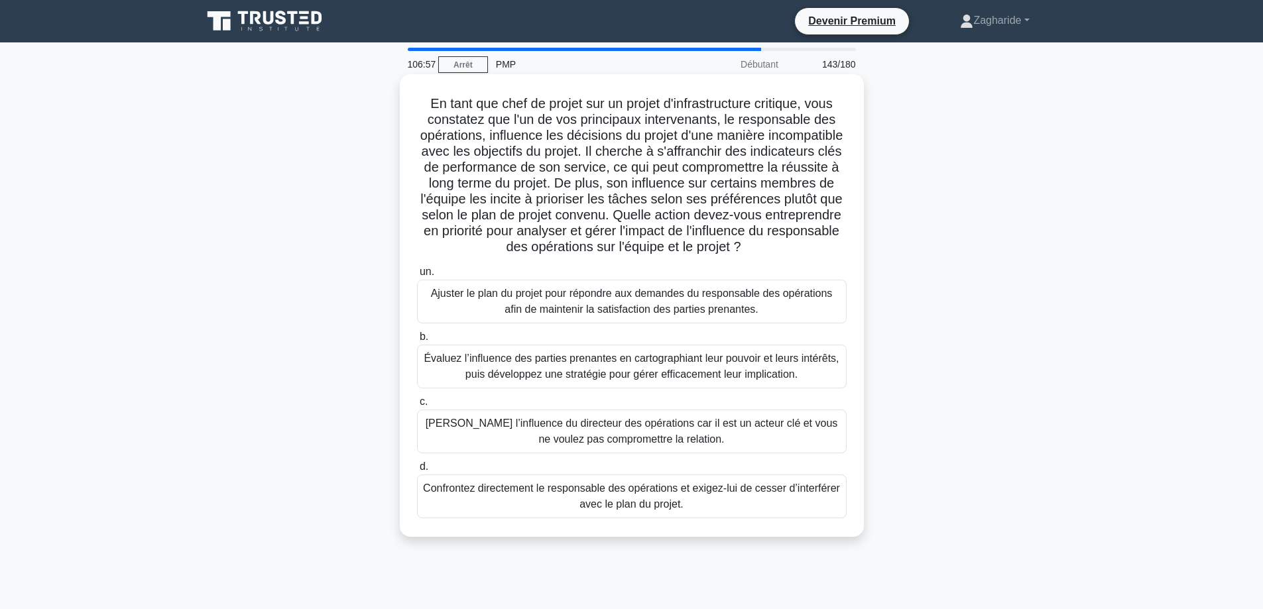
click at [546, 380] on font "Évaluez l’influence des parties prenantes en cartographiant leur pouvoir et leu…" at bounding box center [631, 366] width 415 height 27
click at [417, 341] on input "b. Évaluez l’influence des parties prenantes en cartographiant leur pouvoir et …" at bounding box center [417, 337] width 0 height 9
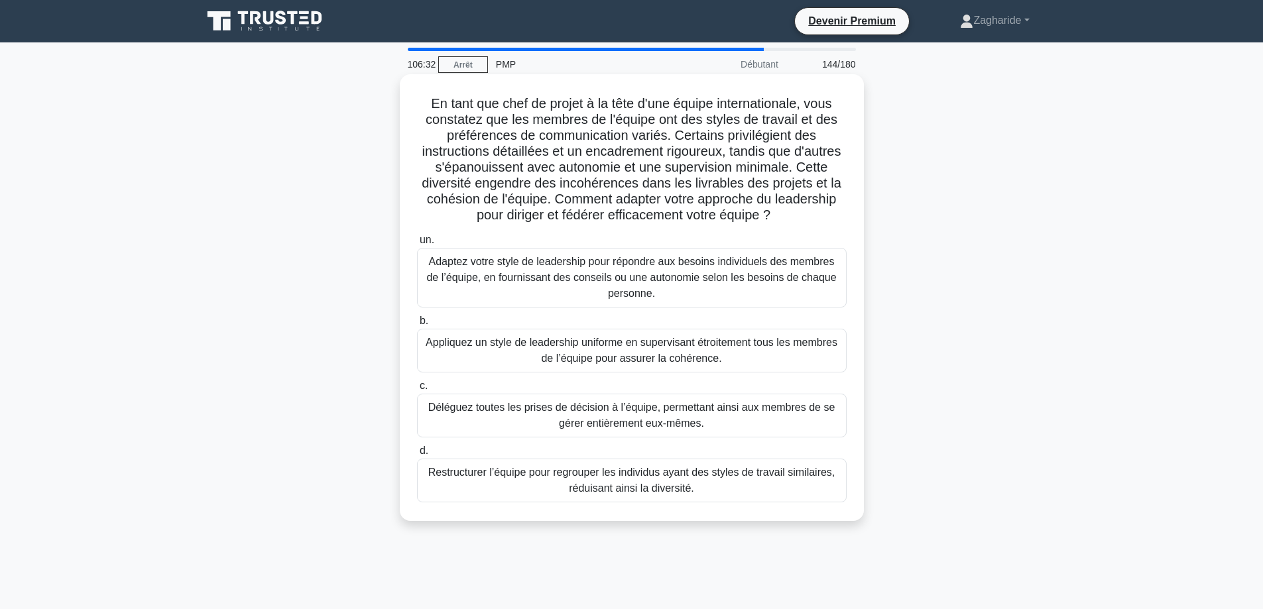
click at [605, 278] on font "Adaptez votre style de leadership pour répondre aux besoins individuels des mem…" at bounding box center [631, 277] width 410 height 43
click at [417, 245] on input "un. Adaptez votre style de leadership pour répondre aux besoins individuels des…" at bounding box center [417, 240] width 0 height 9
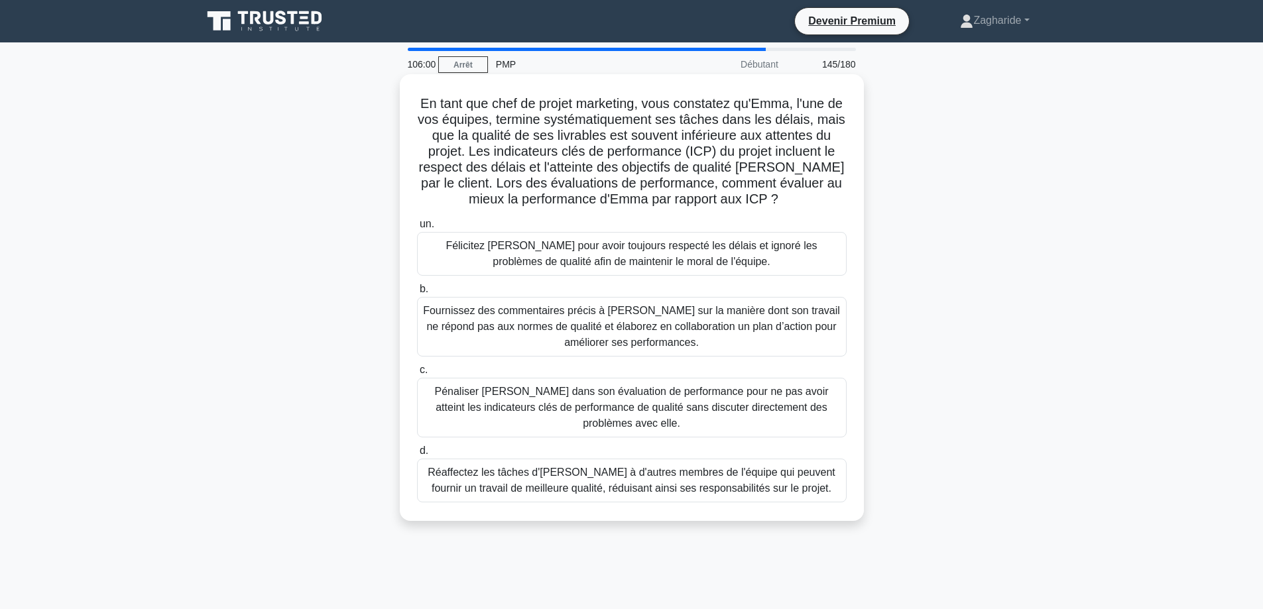
click at [658, 342] on font "Fournissez des commentaires précis à Emma sur la manière dont son travail ne ré…" at bounding box center [631, 326] width 417 height 43
click at [417, 294] on input "b. Fournissez des commentaires précis à Emma sur la manière dont son travail ne…" at bounding box center [417, 289] width 0 height 9
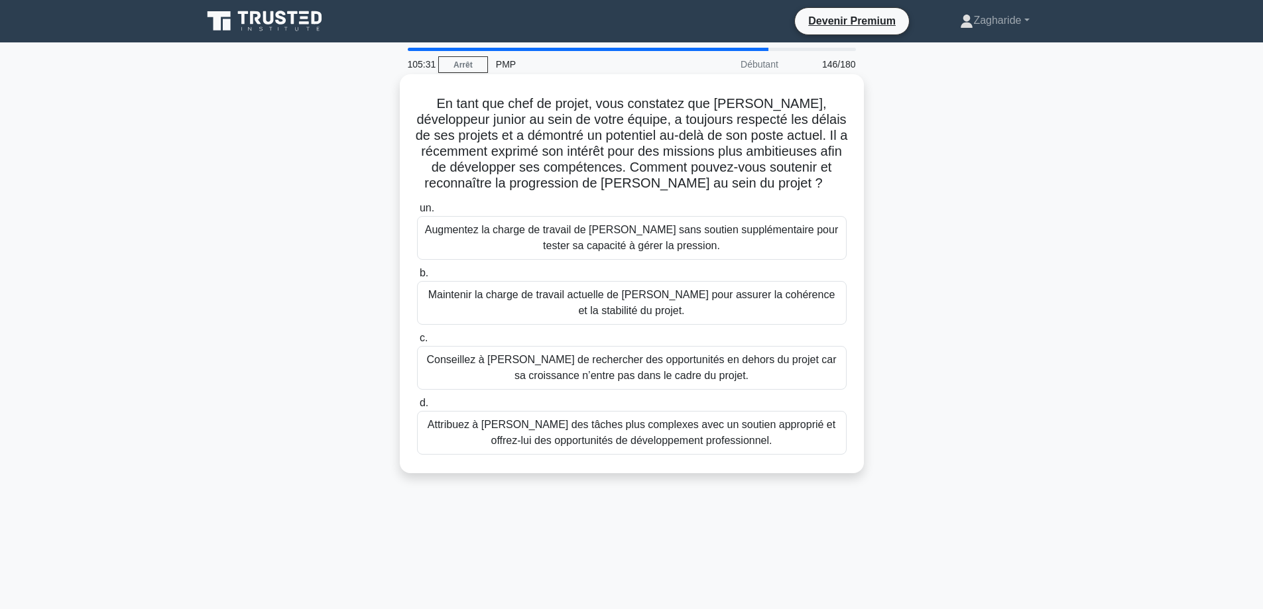
click at [690, 445] on font "Attribuez à Jamal des tâches plus complexes avec un soutien approprié et offrez…" at bounding box center [632, 432] width 408 height 27
click at [417, 408] on input "d. Attribuez à Jamal des tâches plus complexes avec un soutien approprié et off…" at bounding box center [417, 403] width 0 height 9
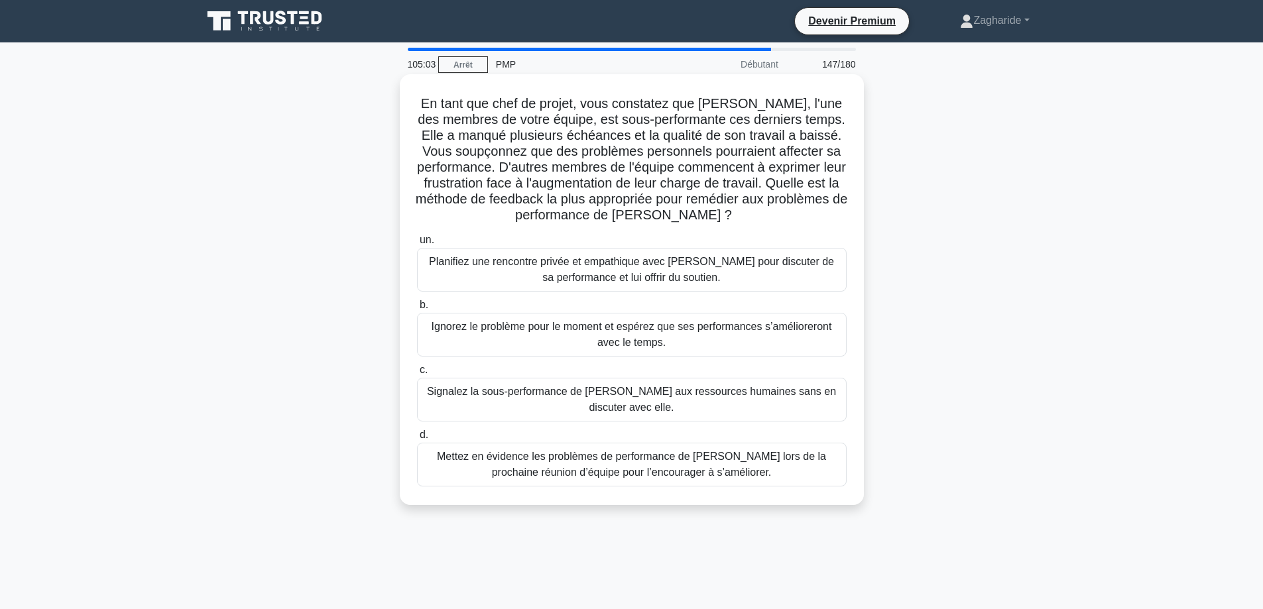
click at [644, 281] on font "Planifiez une rencontre privée et empathique avec Karen pour discuter de sa per…" at bounding box center [631, 269] width 405 height 27
click at [417, 245] on input "un. Planifiez une rencontre privée et empathique avec Karen pour discuter de sa…" at bounding box center [417, 240] width 0 height 9
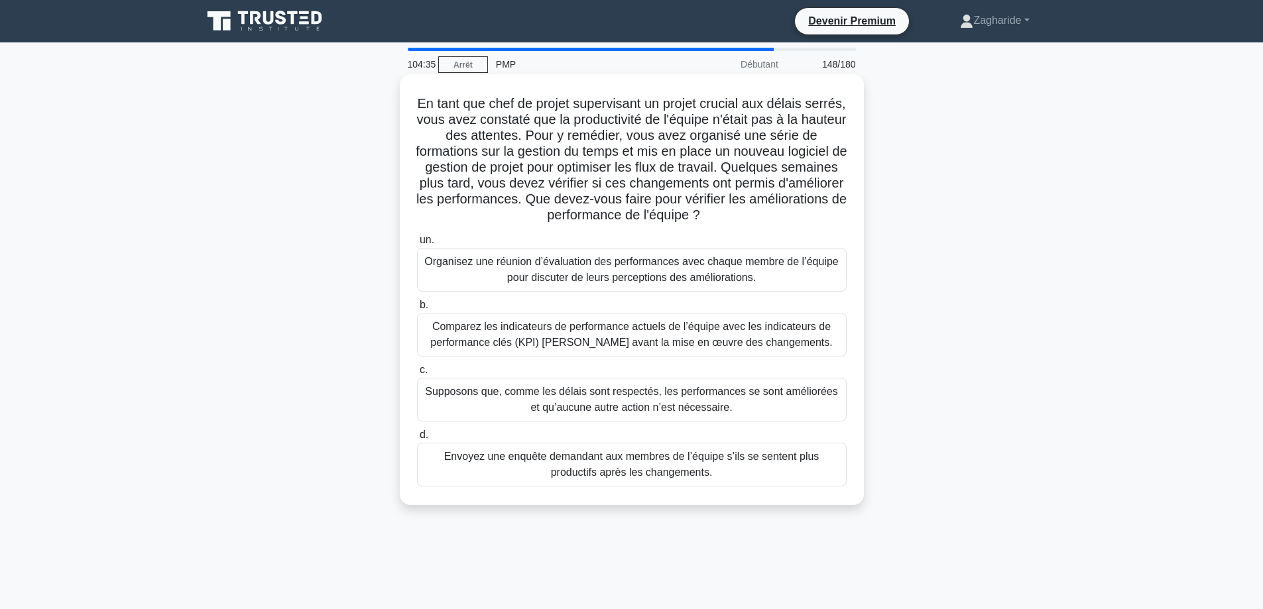
click at [696, 337] on font "Comparez les indicateurs de performance actuels de l’équipe avec les indicateur…" at bounding box center [631, 334] width 402 height 27
click at [417, 310] on input "b. Comparez les indicateurs de performance actuels de l’équipe avec les indicat…" at bounding box center [417, 305] width 0 height 9
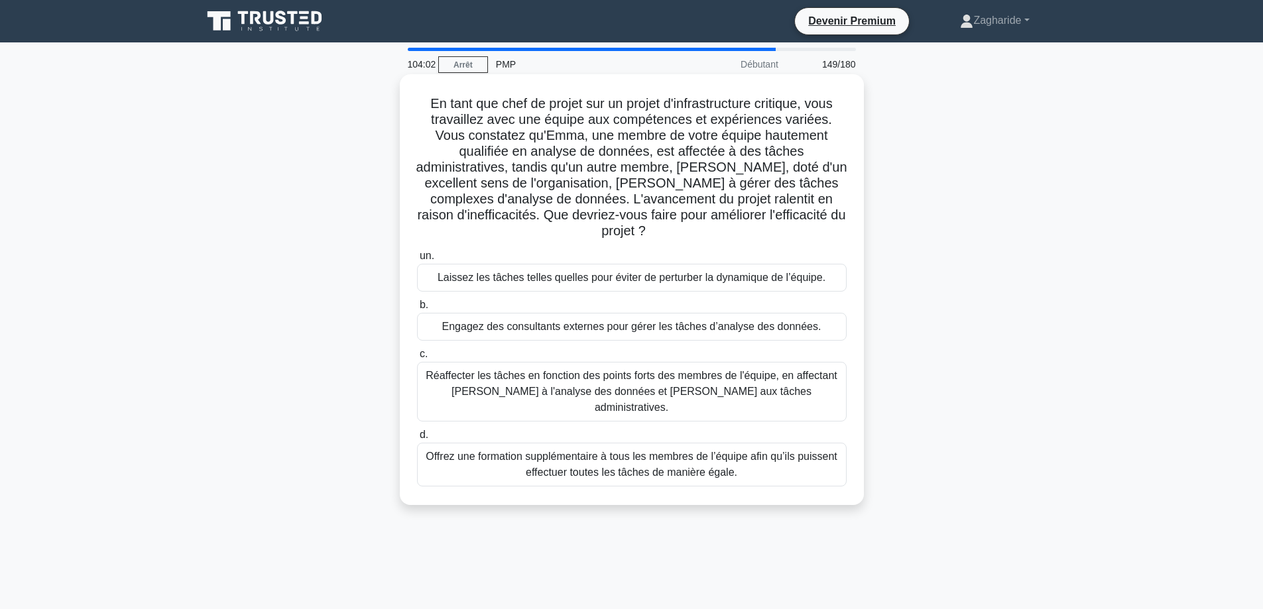
click at [721, 373] on font "Réaffecter les tâches en fonction des points forts des membres de l'équipe, en …" at bounding box center [632, 391] width 412 height 43
click at [417, 359] on input "c. Réaffecter les tâches en fonction des points forts des membres de l'équipe, …" at bounding box center [417, 354] width 0 height 9
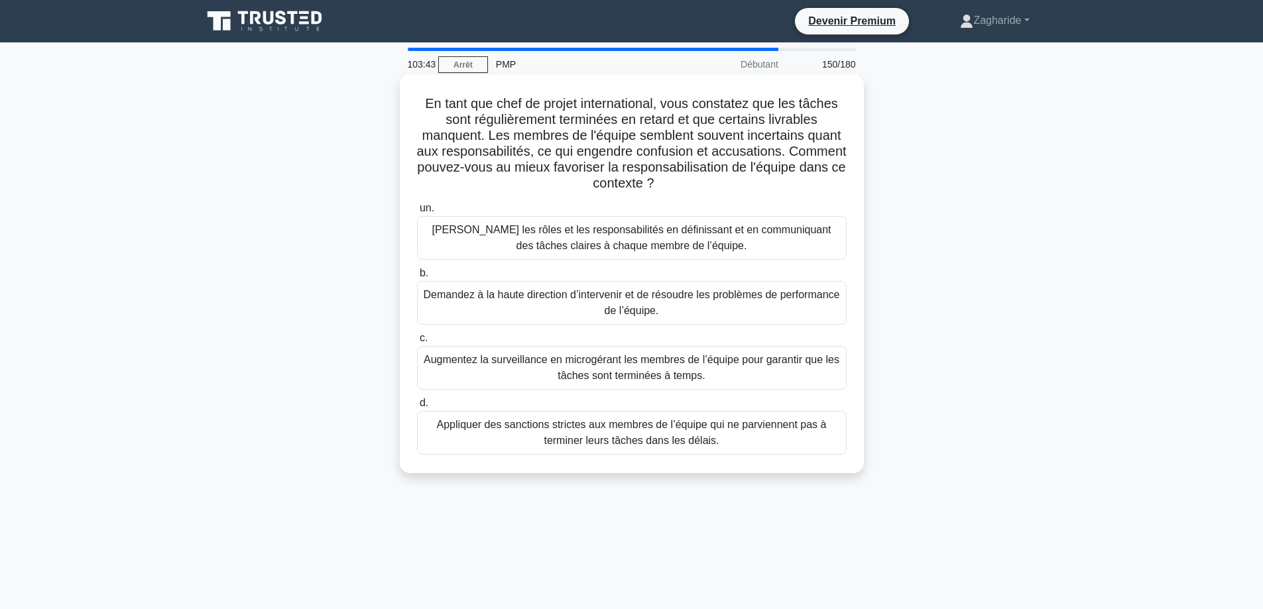
click at [589, 254] on font "Clarifiez les rôles et les responsabilités en définissant et en communiquant de…" at bounding box center [632, 238] width 418 height 32
click at [417, 213] on input "un. Clarifiez les rôles et les responsabilités en définissant et en communiquan…" at bounding box center [417, 208] width 0 height 9
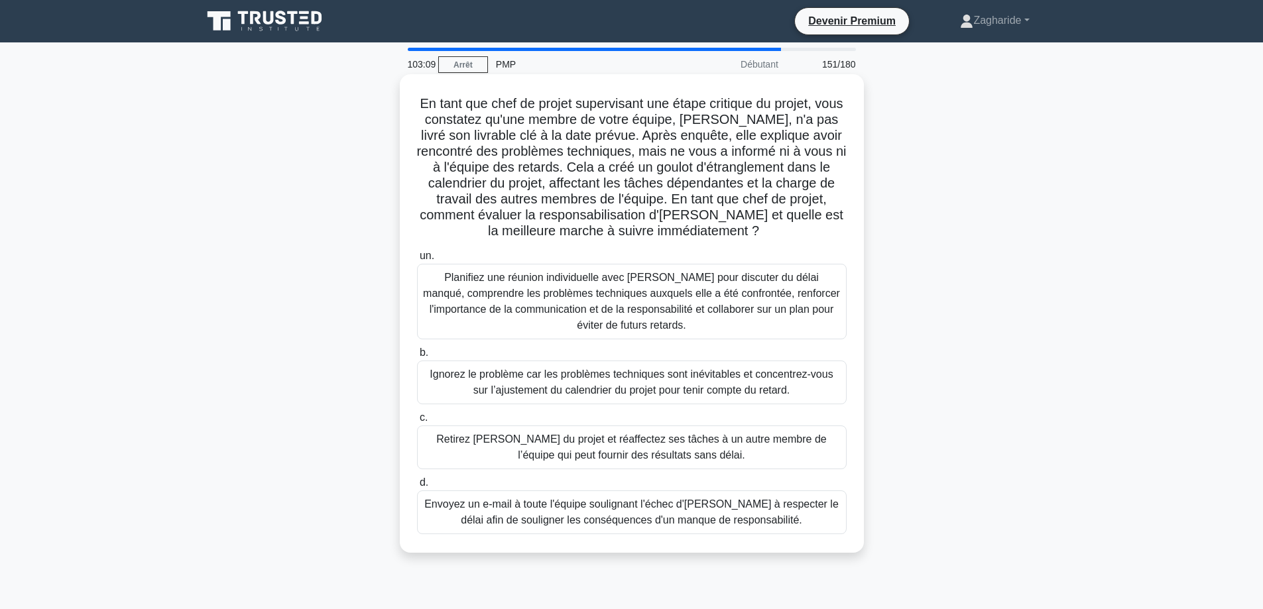
click at [635, 314] on font "Planifiez une réunion individuelle avec Emily pour discuter du délai manqué, co…" at bounding box center [631, 301] width 417 height 59
click at [417, 261] on input "un. Planifiez une réunion individuelle avec Emily pour discuter du délai manqué…" at bounding box center [417, 256] width 0 height 9
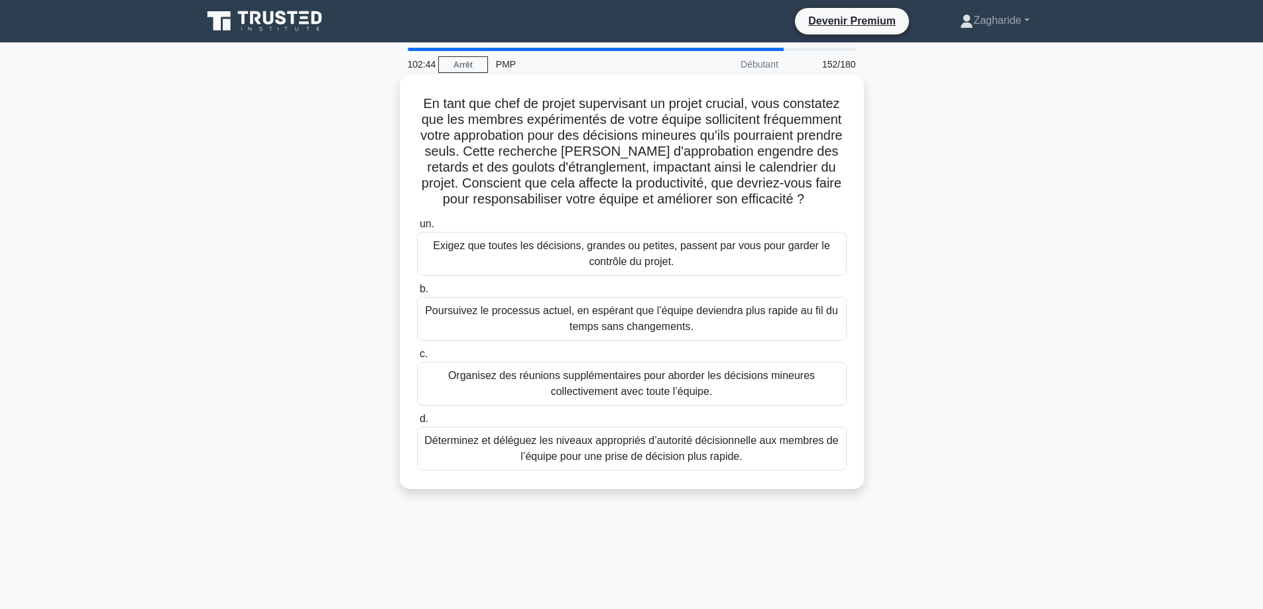
click at [650, 462] on font "Déterminez et déléguez les niveaux appropriés d’autorité décisionnelle aux memb…" at bounding box center [631, 448] width 414 height 27
click at [417, 424] on input "d. Déterminez et déléguez les niveaux appropriés d’autorité décisionnelle aux m…" at bounding box center [417, 419] width 0 height 9
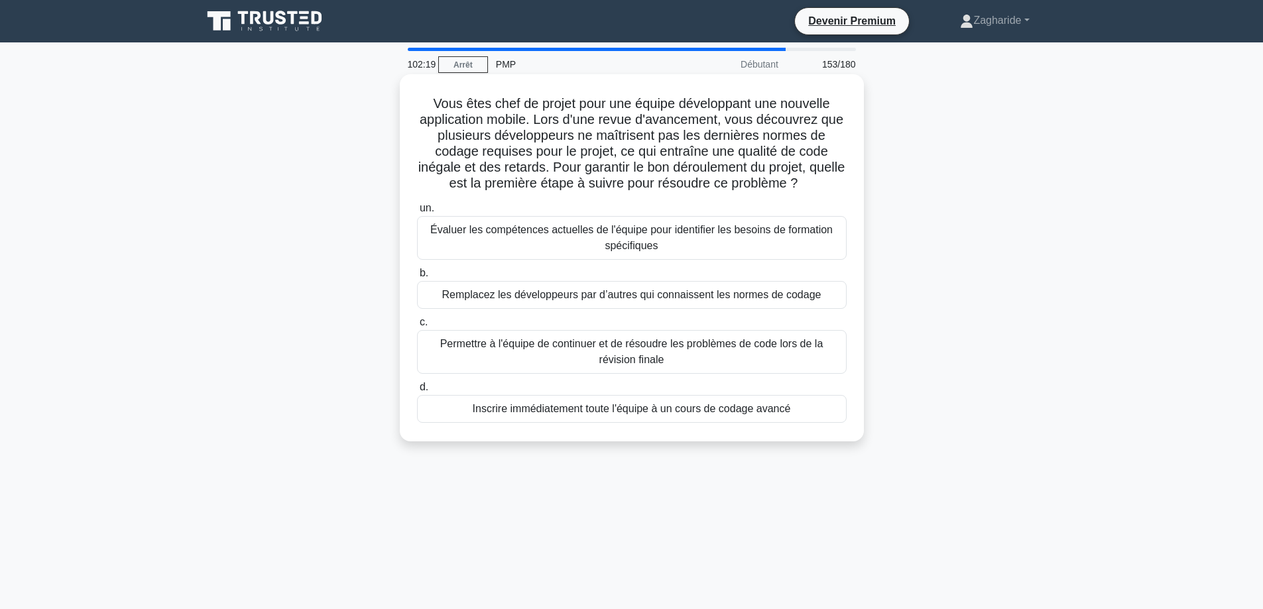
click at [807, 237] on font "Évaluer les compétences actuelles de l'équipe pour identifier les besoins de fo…" at bounding box center [631, 237] width 402 height 27
click at [417, 213] on input "un. Évaluer les compétences actuelles de l'équipe pour identifier les besoins d…" at bounding box center [417, 208] width 0 height 9
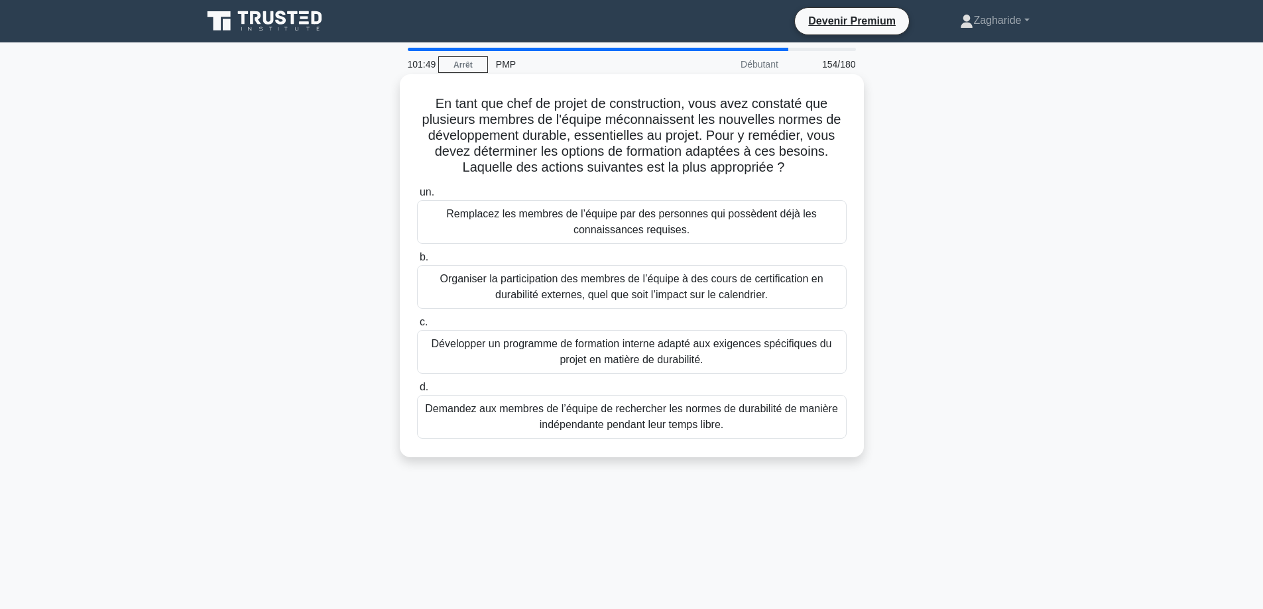
click at [695, 357] on font "Développer un programme de formation interne adapté aux exigences spécifiques d…" at bounding box center [632, 351] width 400 height 27
click at [417, 327] on input "c. Développer un programme de formation interne adapté aux exigences spécifique…" at bounding box center [417, 322] width 0 height 9
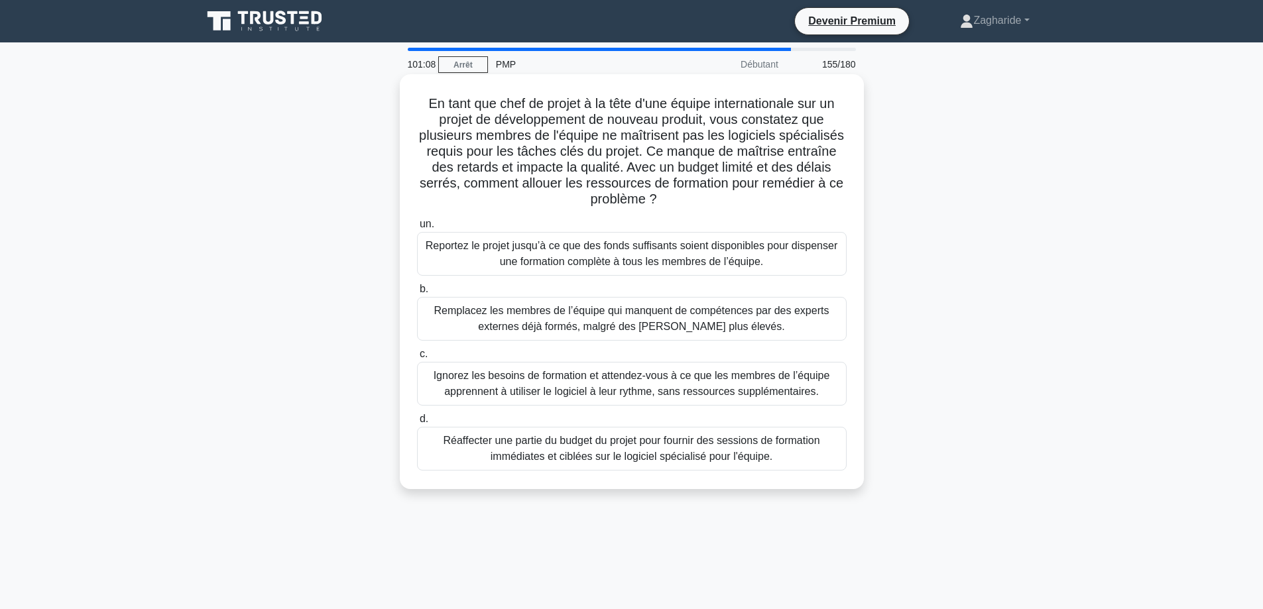
click at [720, 457] on font "Réaffecter une partie du budget du projet pour fournir des sessions de formatio…" at bounding box center [631, 448] width 377 height 27
click at [417, 424] on input "d. Réaffecter une partie du budget du projet pour fournir des sessions de forma…" at bounding box center [417, 419] width 0 height 9
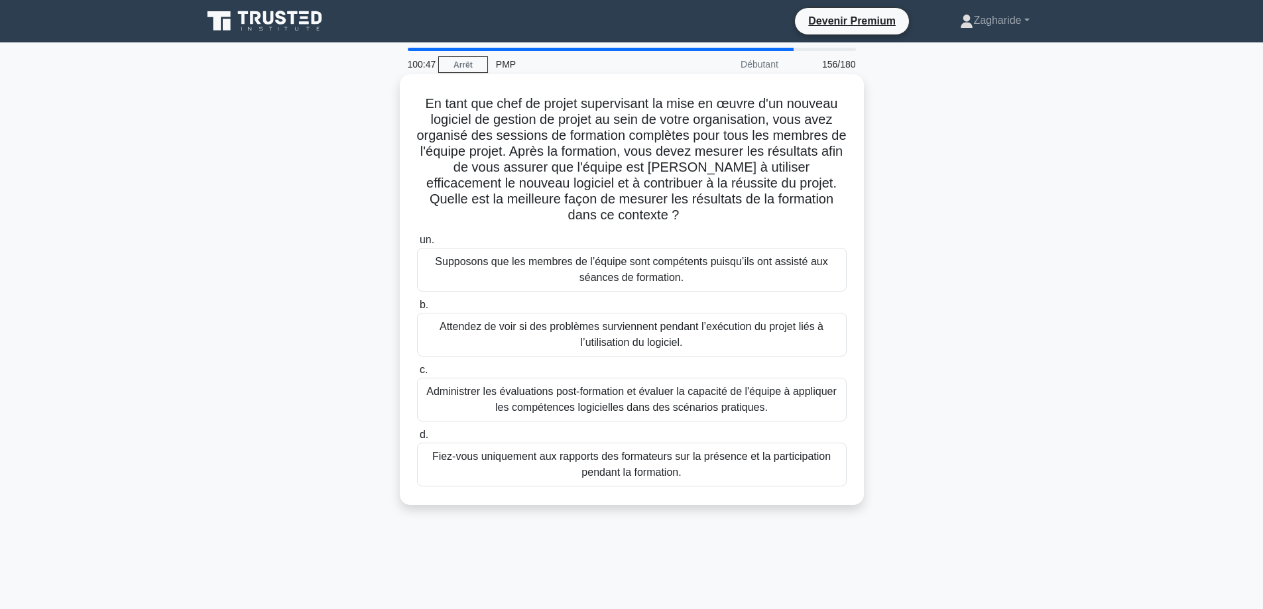
click at [621, 408] on font "Administrer les évaluations post-formation et évaluer la capacité de l'équipe à…" at bounding box center [631, 399] width 410 height 27
click at [417, 375] on input "c. Administrer les évaluations post-formation et évaluer la capacité de l'équip…" at bounding box center [417, 370] width 0 height 9
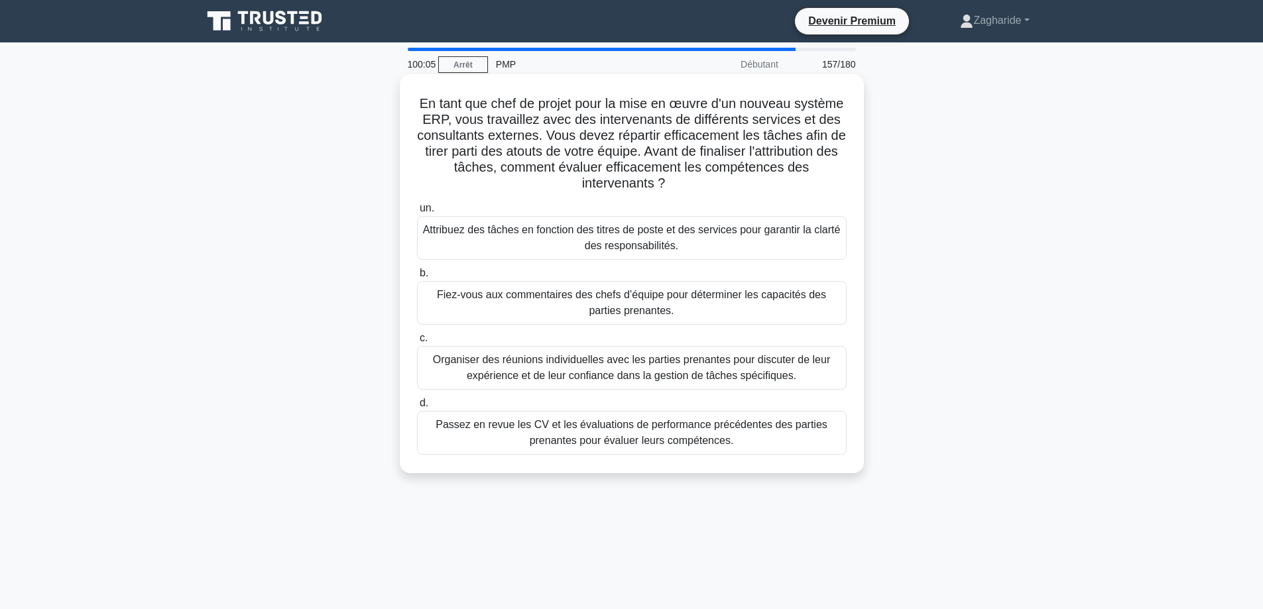
click at [588, 375] on font "Organiser des réunions individuelles avec les parties prenantes pour discuter d…" at bounding box center [631, 367] width 397 height 27
click at [417, 343] on input "c. Organiser des réunions individuelles avec les parties prenantes pour discute…" at bounding box center [417, 338] width 0 height 9
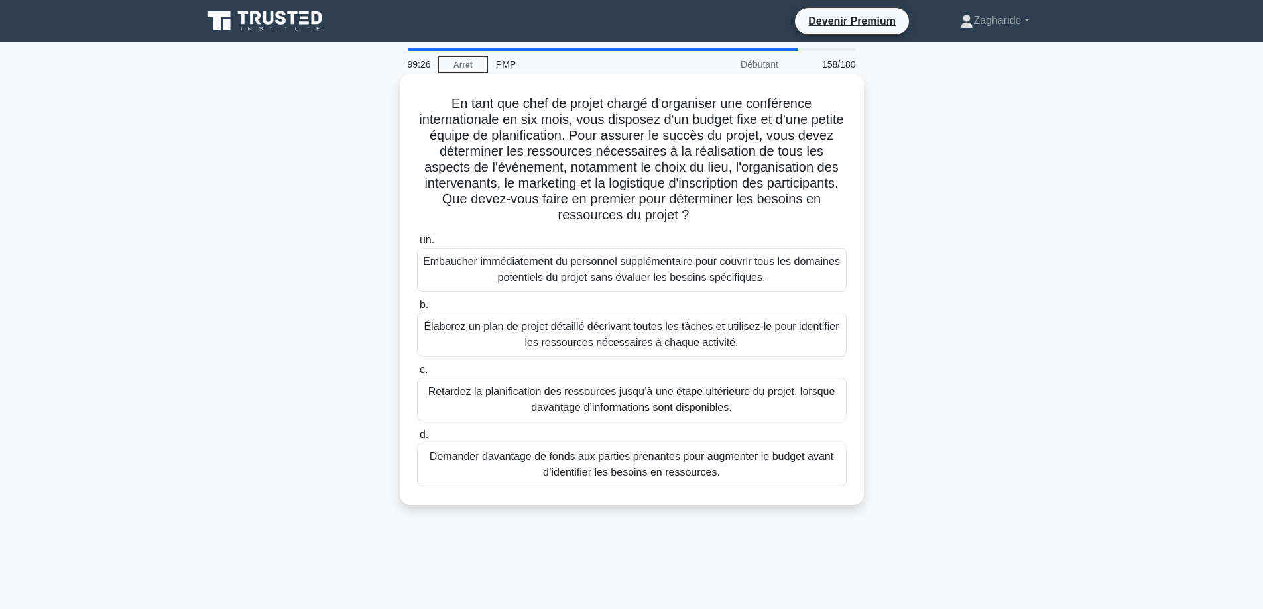
click at [576, 348] on font "Élaborez un plan de projet détaillé décrivant toutes les tâches et utilisez-le …" at bounding box center [631, 334] width 415 height 27
click at [417, 310] on input "b. Élaborez un plan de projet détaillé décrivant toutes les tâches et utilisez-…" at bounding box center [417, 305] width 0 height 9
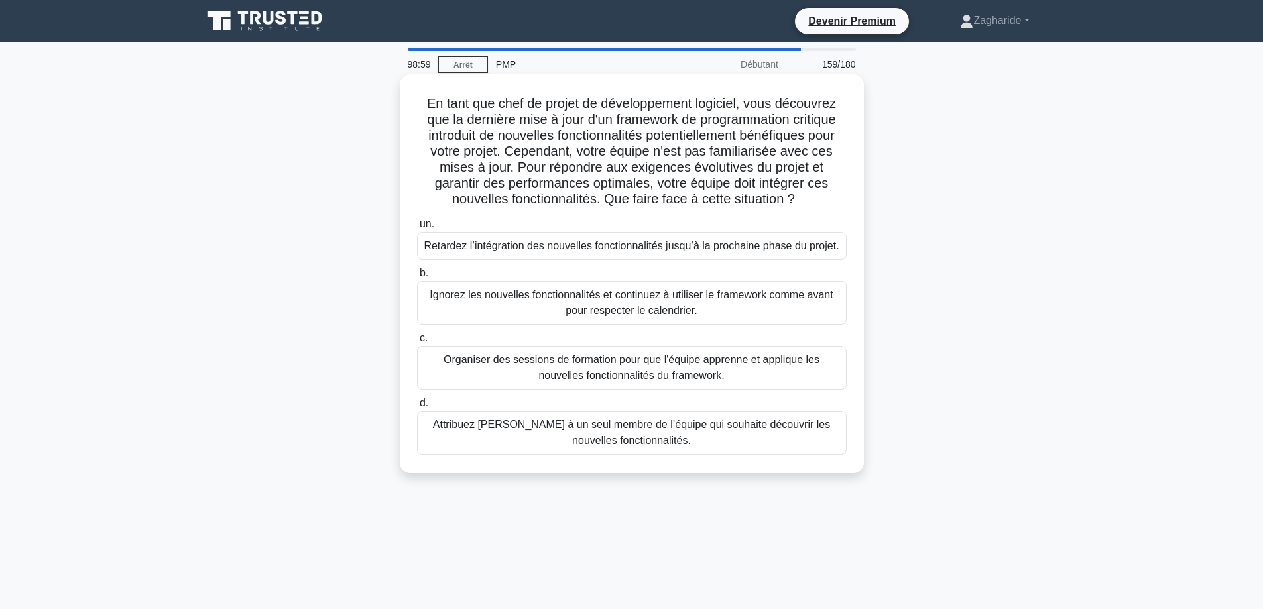
click at [650, 359] on font "Organiser des sessions de formation pour que l'équipe apprenne et applique les …" at bounding box center [631, 367] width 376 height 27
click at [417, 343] on input "c. Organiser des sessions de formation pour que l'équipe apprenne et applique l…" at bounding box center [417, 338] width 0 height 9
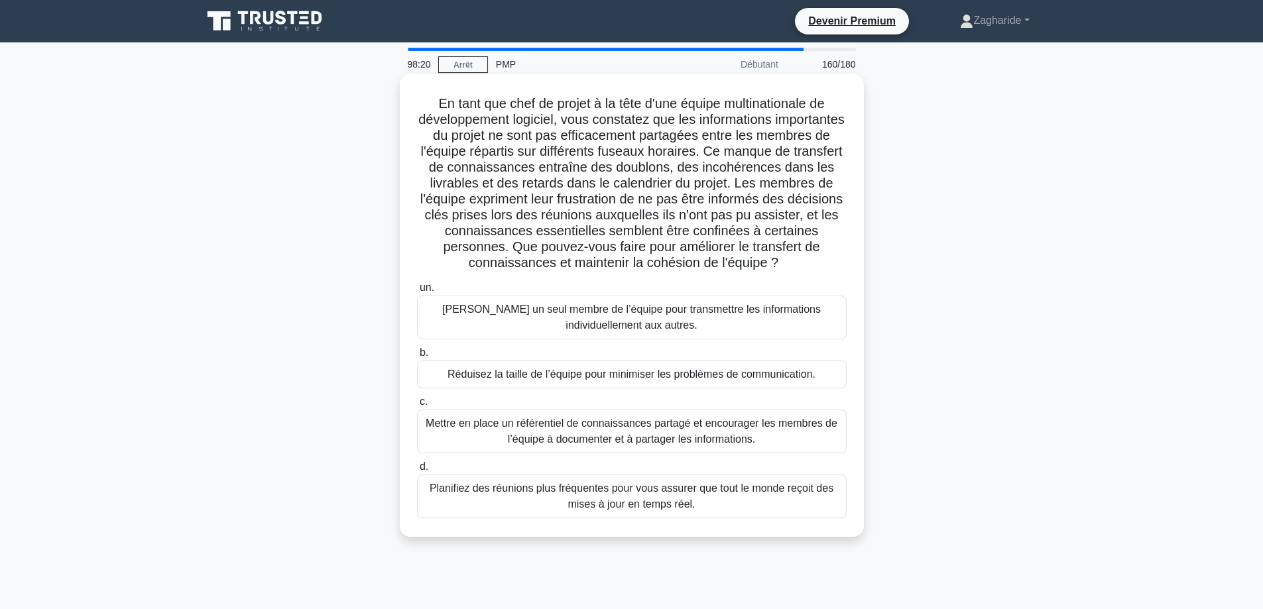
click at [731, 428] on font "Mettre en place un référentiel de connaissances partagé et encourager les membr…" at bounding box center [632, 431] width 412 height 27
click at [417, 406] on input "c. Mettre en place un référentiel de connaissances partagé et encourager les me…" at bounding box center [417, 402] width 0 height 9
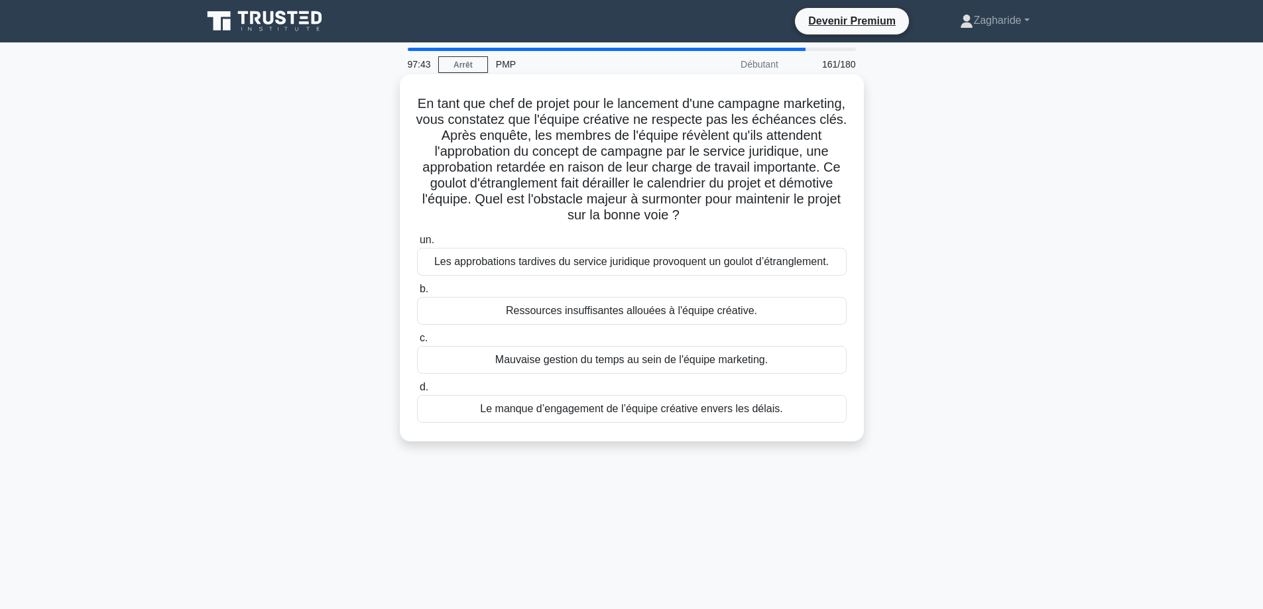
click at [753, 264] on font "Les approbations tardives du service juridique provoquent un goulot d’étranglem…" at bounding box center [631, 261] width 394 height 11
click at [417, 245] on input "un. Les approbations tardives du service juridique provoquent un goulot d’étran…" at bounding box center [417, 240] width 0 height 9
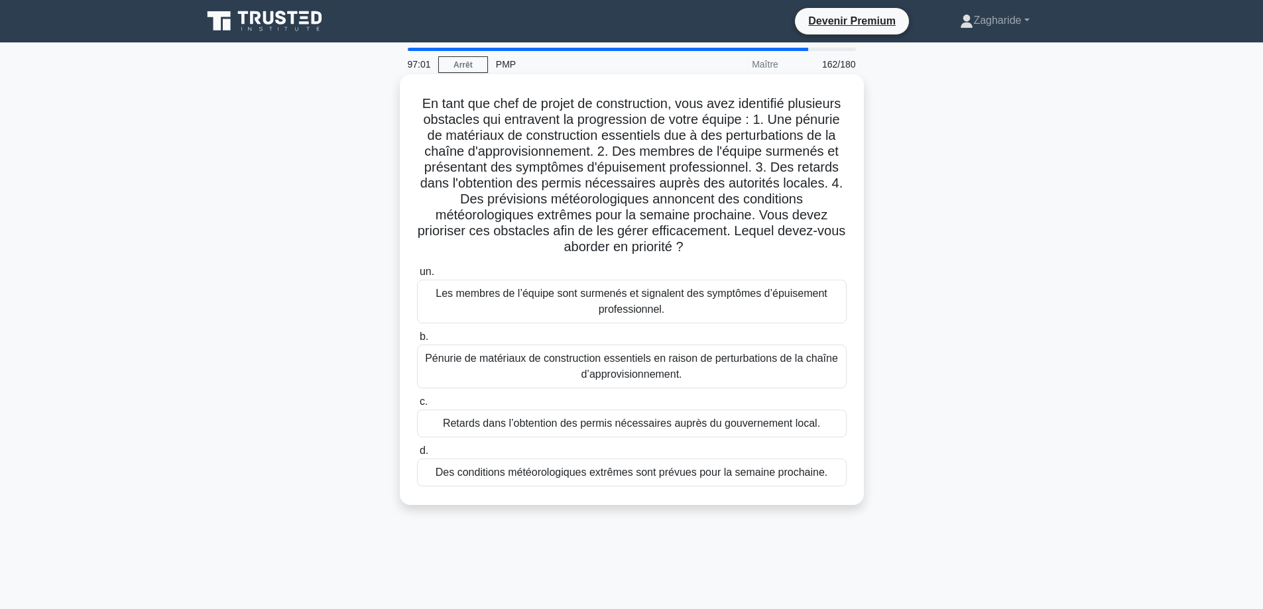
click at [577, 424] on font "Retards dans l’obtention des permis nécessaires auprès du gouvernement local." at bounding box center [631, 423] width 377 height 11
click at [417, 406] on input "c. Retards dans l’obtention des permis nécessaires auprès du gouvernement local." at bounding box center [417, 402] width 0 height 9
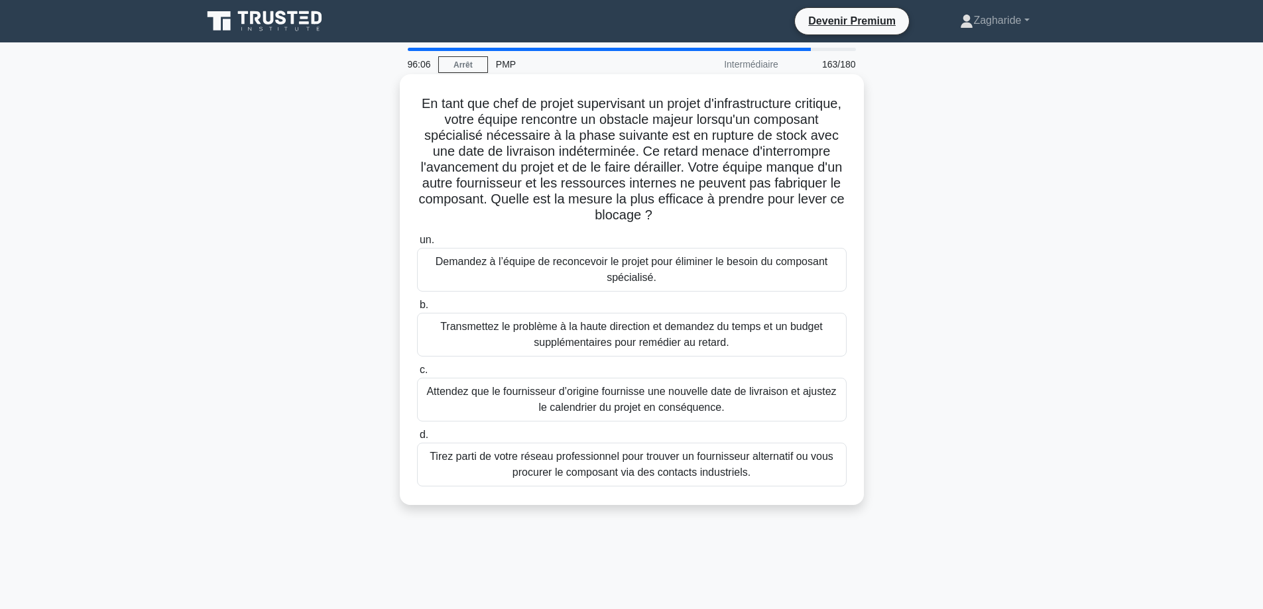
click at [684, 469] on font "Tirez parti de votre réseau professionnel pour trouver un fournisseur alternati…" at bounding box center [632, 464] width 404 height 27
click at [417, 439] on input "d. Tirez parti de votre réseau professionnel pour trouver un fournisseur altern…" at bounding box center [417, 435] width 0 height 9
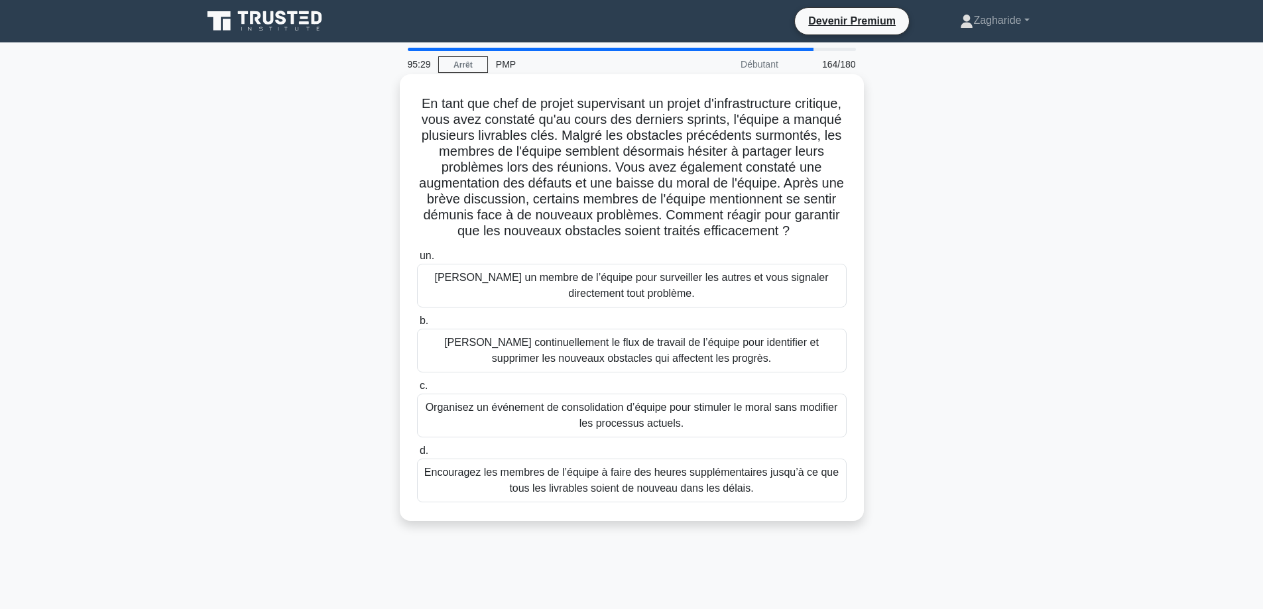
click at [717, 364] on font "Réévaluer continuellement le flux de travail de l’équipe pour identifier et sup…" at bounding box center [631, 350] width 375 height 27
click at [417, 325] on input "b. Réévaluer continuellement le flux de travail de l’équipe pour identifier et …" at bounding box center [417, 321] width 0 height 9
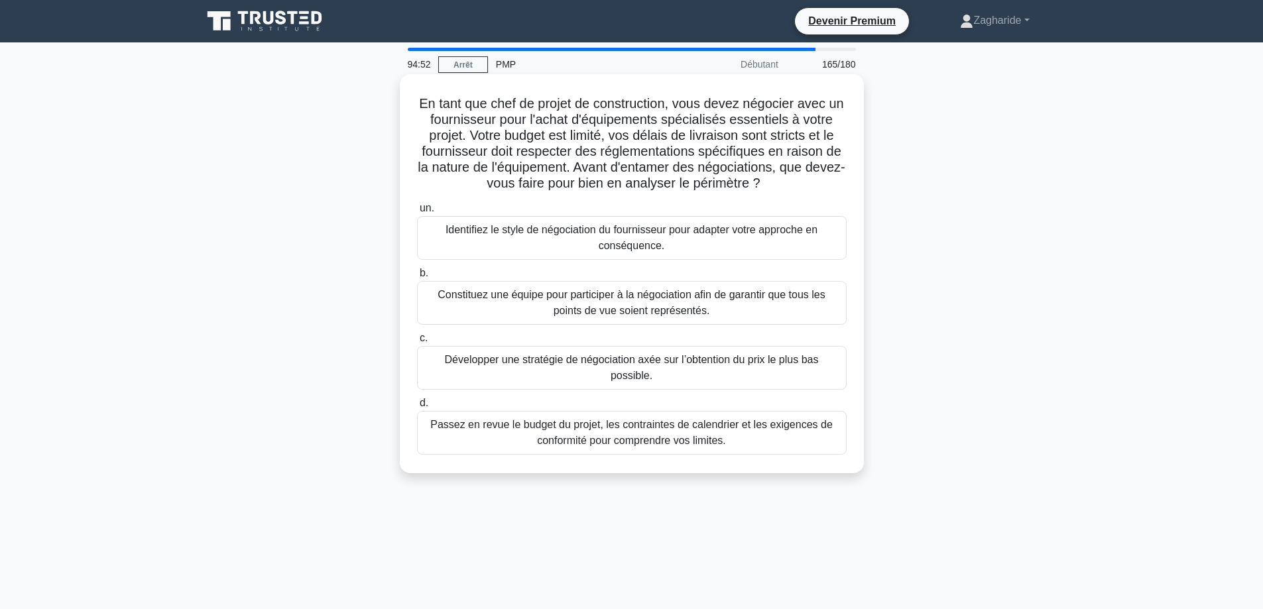
click at [680, 424] on font "Passez en revue le budget du projet, les contraintes de calendrier et les exige…" at bounding box center [631, 432] width 402 height 27
click at [417, 408] on input "d. Passez en revue le budget du projet, les contraintes de calendrier et les ex…" at bounding box center [417, 403] width 0 height 9
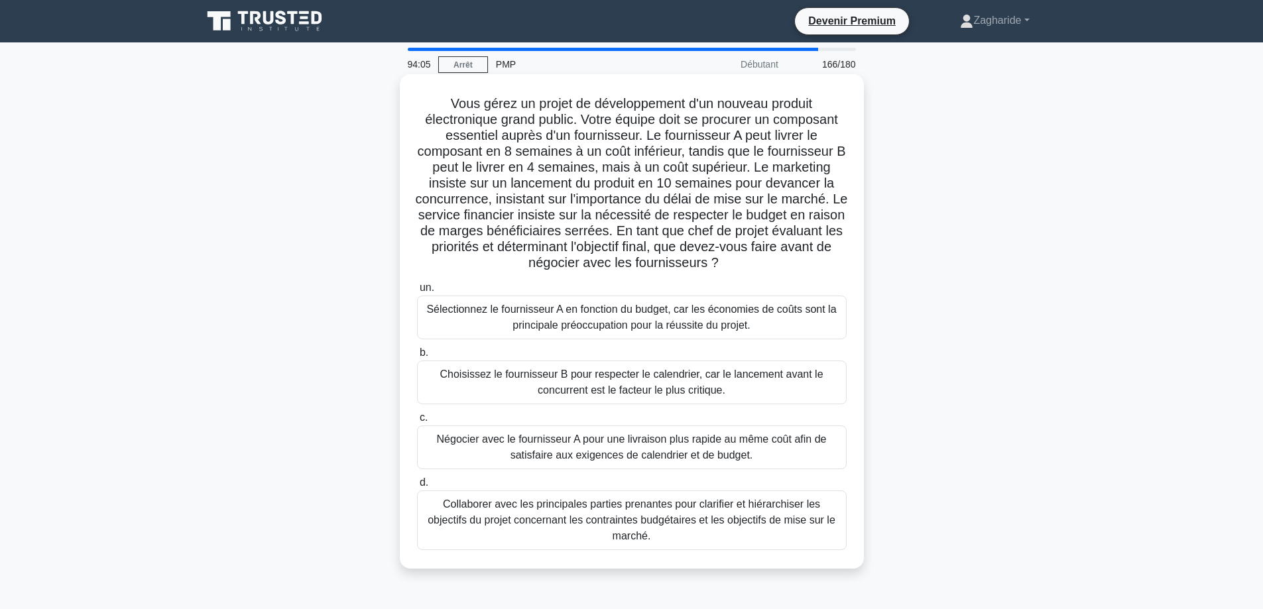
click at [630, 523] on font "Collaborer avec les principales parties prenantes pour clarifier et hiérarchise…" at bounding box center [632, 519] width 408 height 43
click at [417, 487] on input "d. Collaborer avec les principales parties prenantes pour clarifier et hiérarch…" at bounding box center [417, 483] width 0 height 9
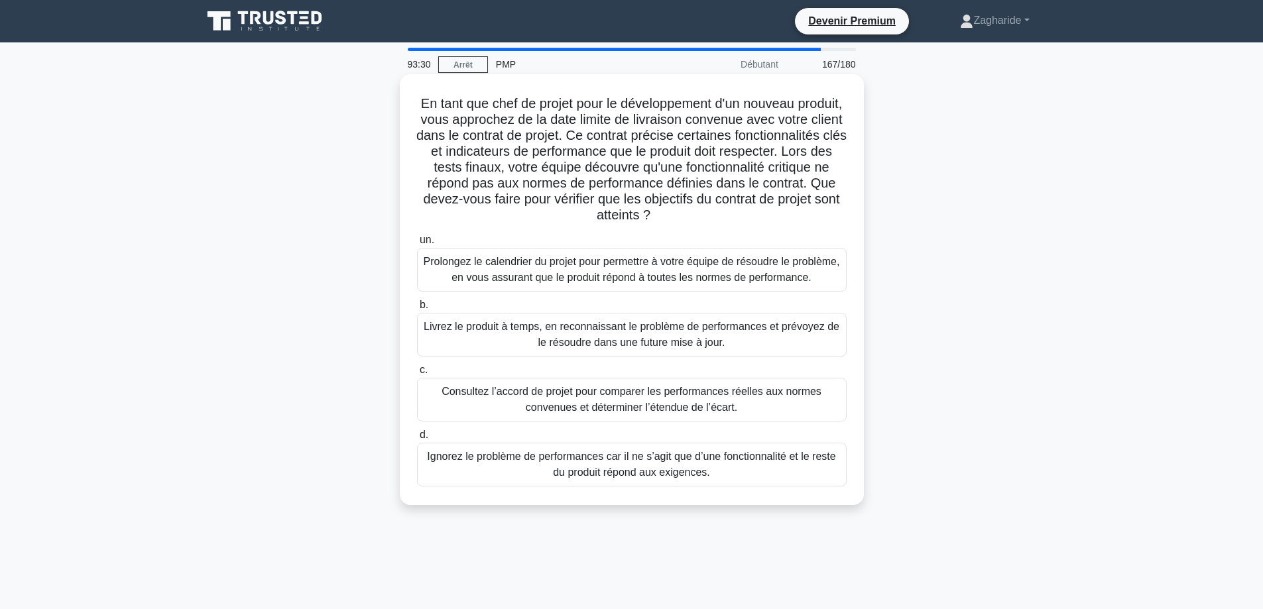
click at [631, 405] on font "Consultez l’accord de projet pour comparer les performances réelles aux normes …" at bounding box center [631, 399] width 380 height 27
click at [417, 375] on input "c. Consultez l’accord de projet pour comparer les performances réelles aux norm…" at bounding box center [417, 370] width 0 height 9
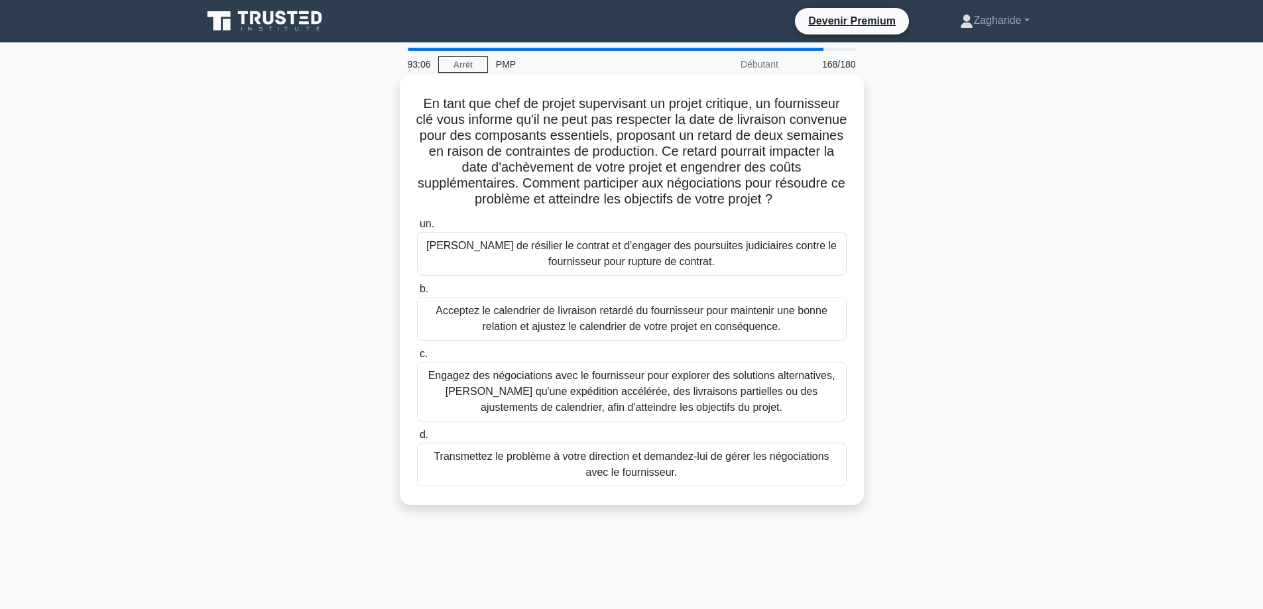
click at [685, 394] on font "Engagez des négociations avec le fournisseur pour explorer des solutions altern…" at bounding box center [631, 391] width 407 height 43
click at [417, 359] on input "c. Engagez des négociations avec le fournisseur pour explorer des solutions alt…" at bounding box center [417, 354] width 0 height 9
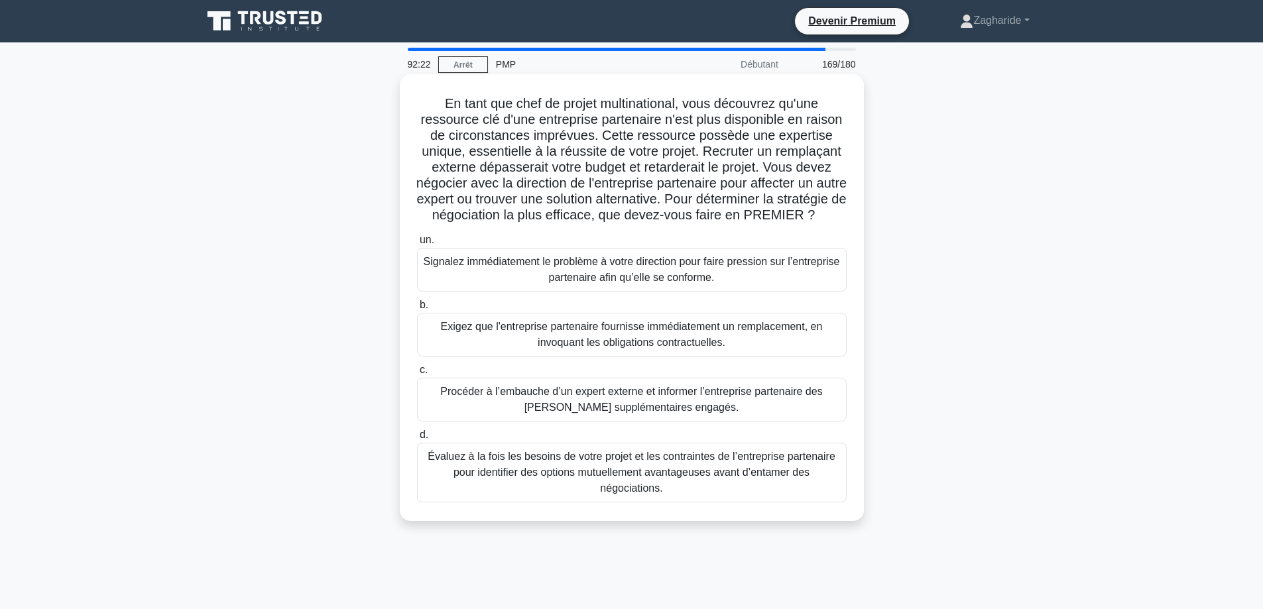
click at [688, 496] on font "Évaluez à la fois les besoins de votre projet et les contraintes de l’entrepris…" at bounding box center [632, 473] width 418 height 48
click at [417, 439] on input "d. Évaluez à la fois les besoins de votre projet et les contraintes de l’entrep…" at bounding box center [417, 435] width 0 height 9
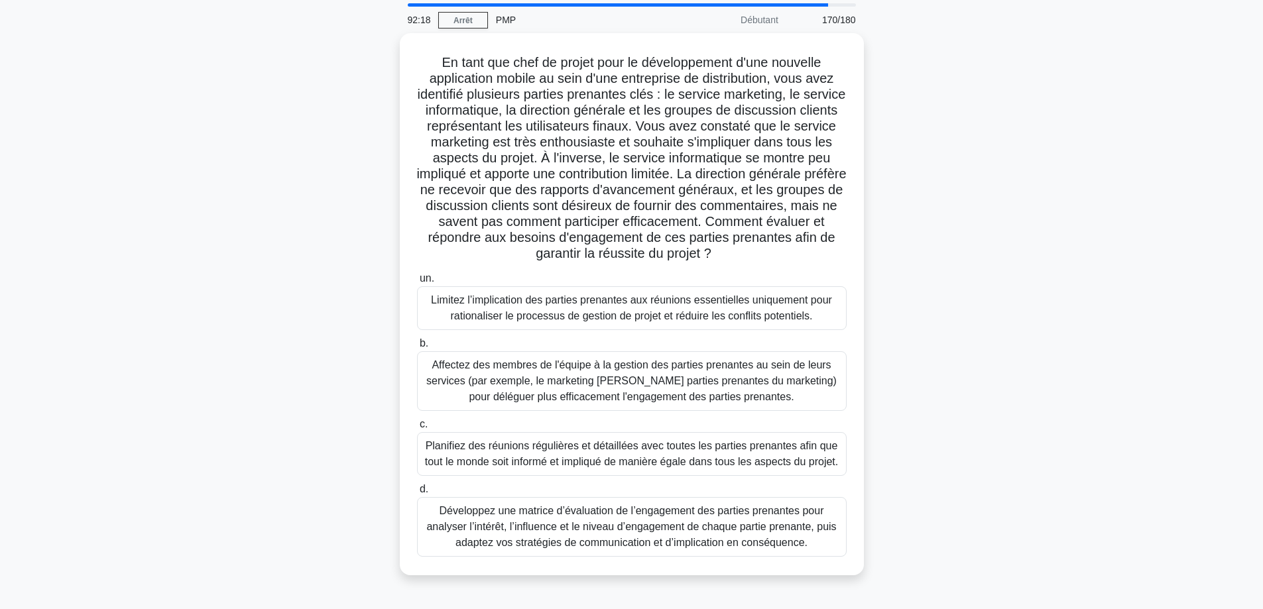
scroll to position [66, 0]
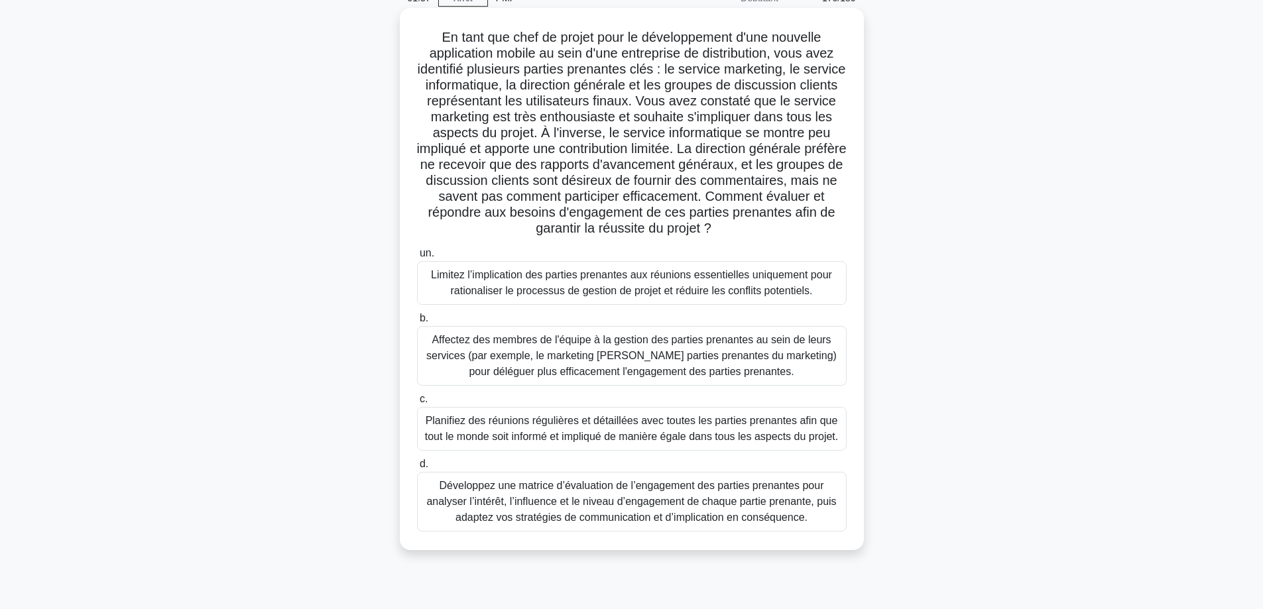
click at [735, 506] on font "Développez une matrice d’évaluation de l’engagement des parties prenantes pour …" at bounding box center [631, 501] width 410 height 43
click at [417, 469] on input "d. Développez une matrice d’évaluation de l’engagement des parties prenantes po…" at bounding box center [417, 464] width 0 height 9
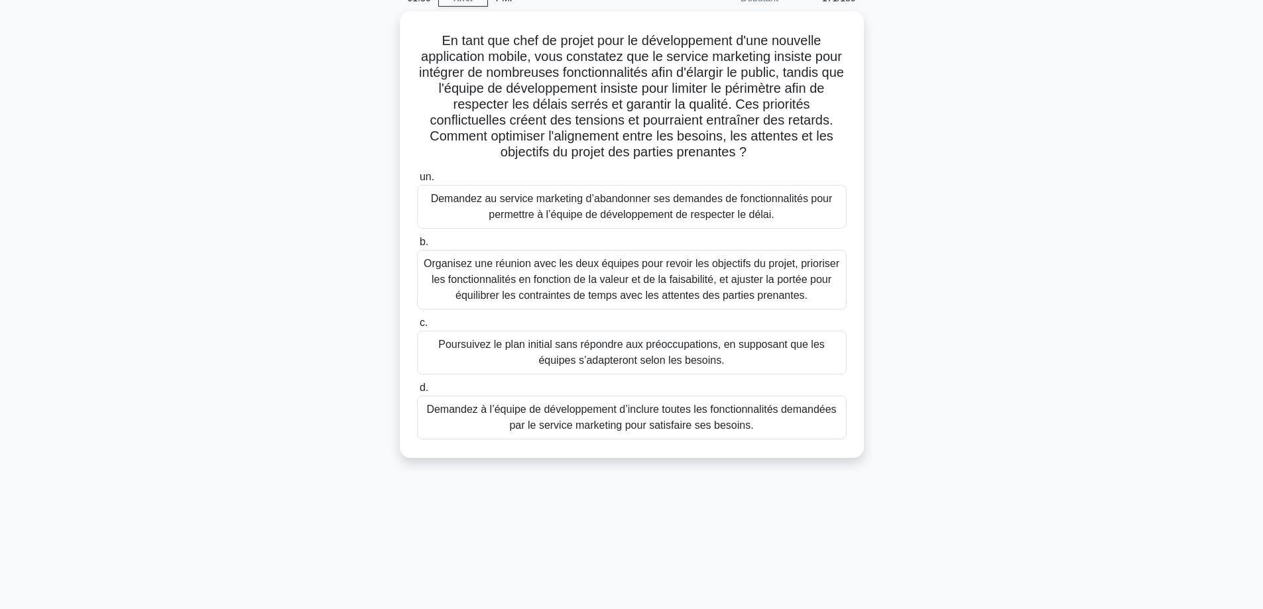
scroll to position [0, 0]
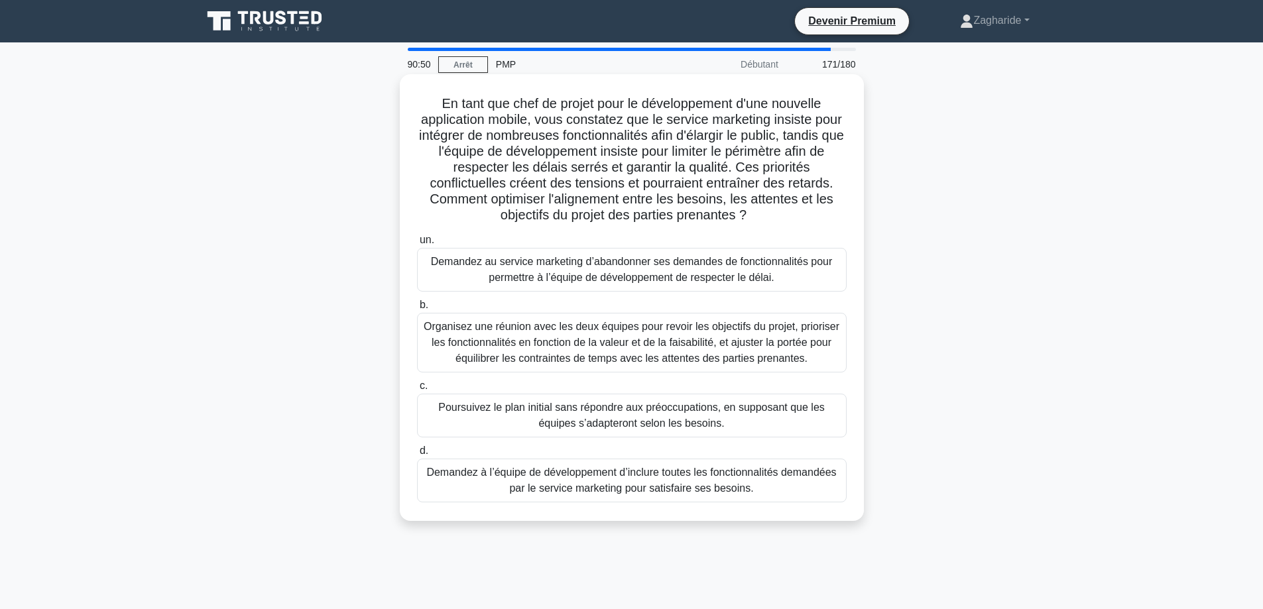
click at [590, 341] on font "Organisez une réunion avec les deux équipes pour revoir les objectifs du projet…" at bounding box center [632, 342] width 416 height 43
click at [417, 310] on input "b. Organisez une réunion avec les deux équipes pour revoir les objectifs du pro…" at bounding box center [417, 305] width 0 height 9
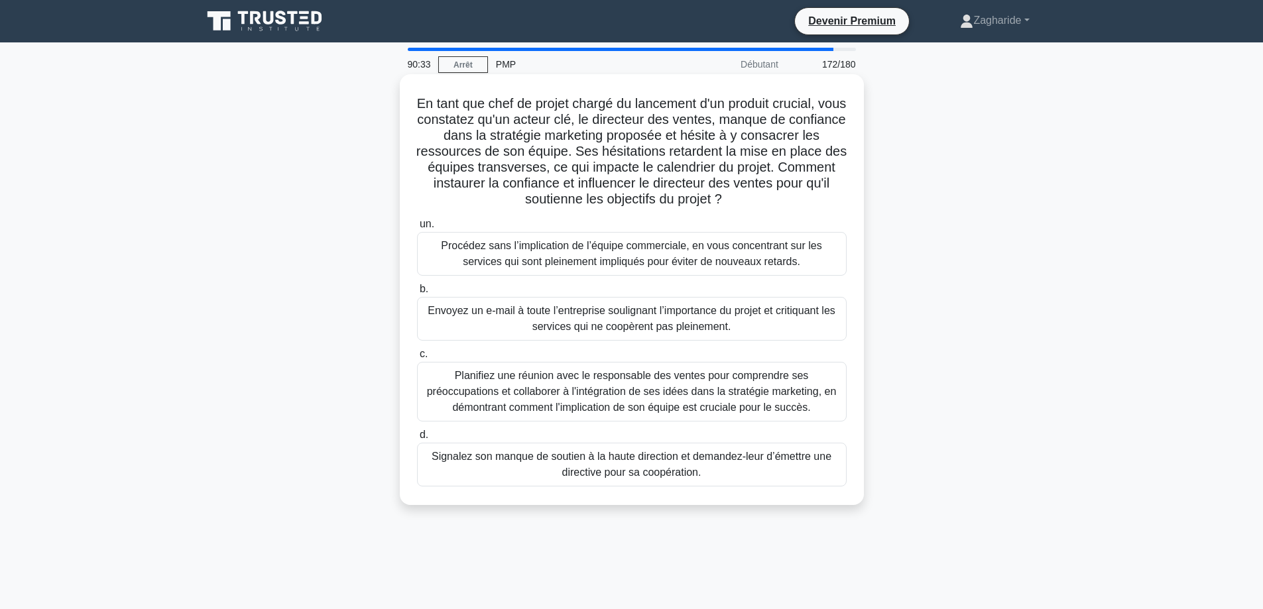
click at [788, 393] on font "Planifiez une réunion avec le responsable des ventes pour comprendre ses préocc…" at bounding box center [632, 391] width 410 height 43
click at [417, 359] on input "c. Planifiez une réunion avec le responsable des ventes pour comprendre ses pré…" at bounding box center [417, 354] width 0 height 9
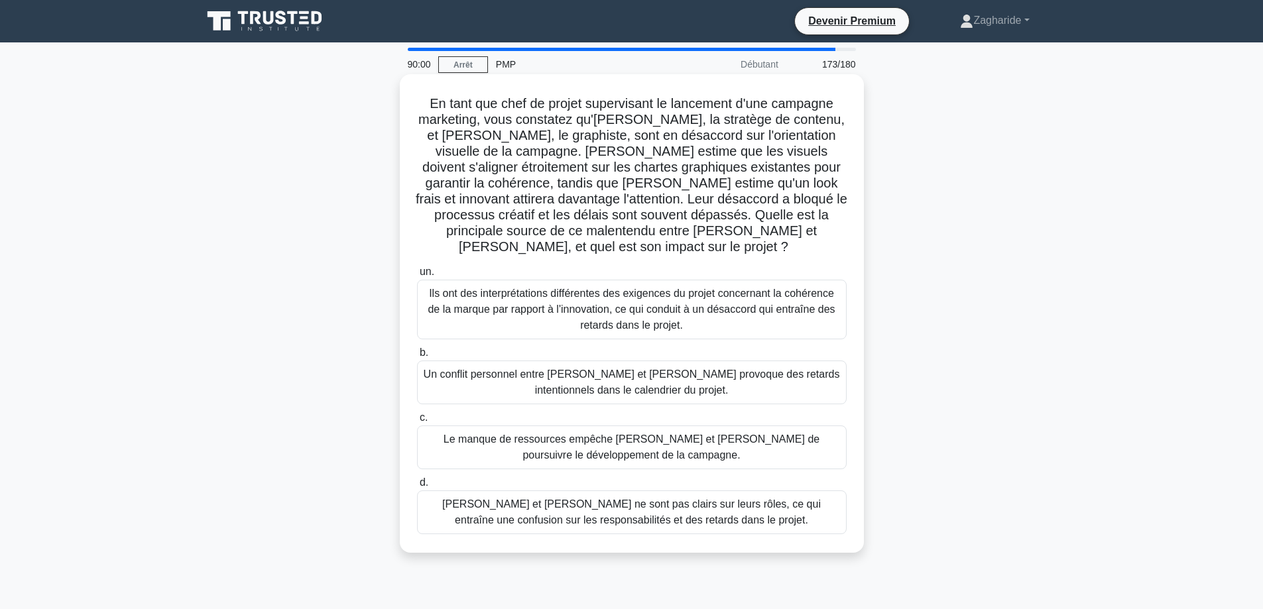
click at [589, 288] on font "Ils ont des interprétations différentes des exigences du projet concernant la c…" at bounding box center [631, 309] width 407 height 43
click at [417, 276] on input "un. Ils ont des interprétations différentes des exigences du projet concernant …" at bounding box center [417, 272] width 0 height 9
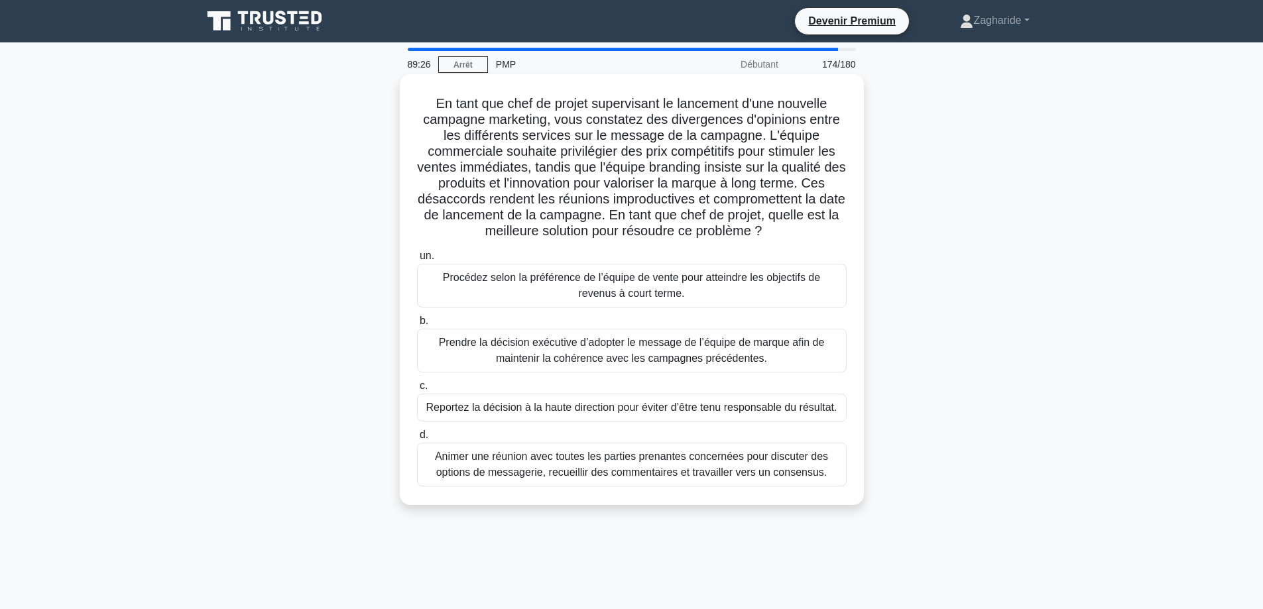
click at [633, 474] on font "Animer une réunion avec toutes les parties prenantes concernées pour discuter d…" at bounding box center [631, 464] width 393 height 27
click at [417, 439] on input "d. Animer une réunion avec toutes les parties prenantes concernées pour discute…" at bounding box center [417, 435] width 0 height 9
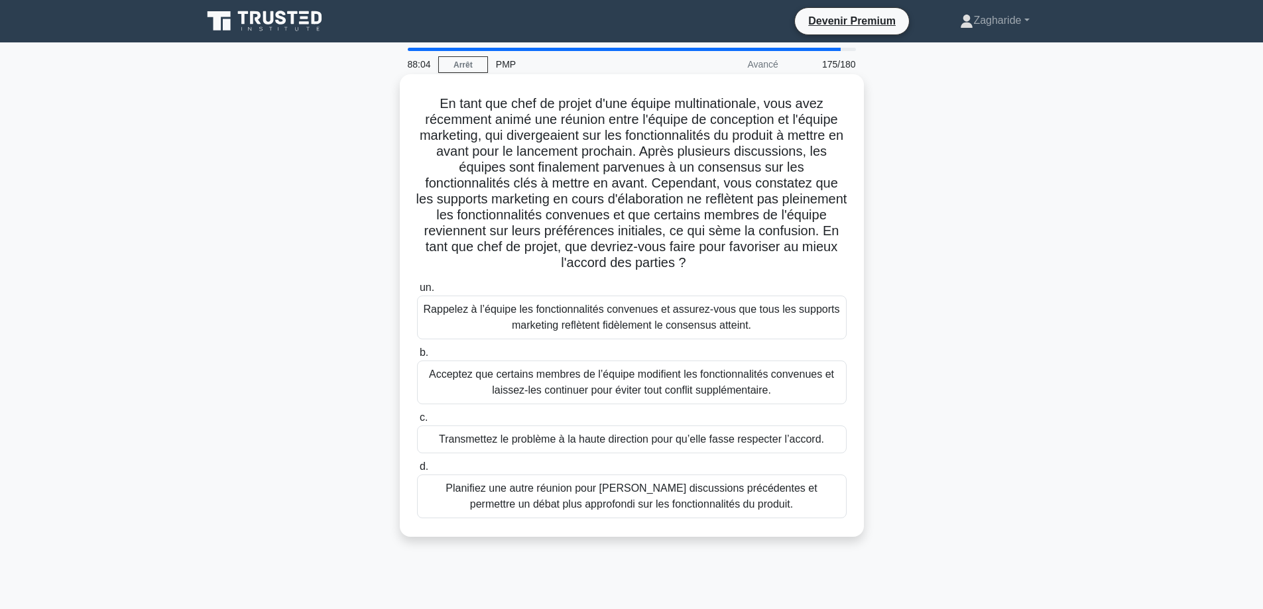
click at [644, 319] on font "Rappelez à l’équipe les fonctionnalités convenues et assurez-vous que tous les …" at bounding box center [632, 317] width 416 height 27
click at [417, 292] on input "un. Rappelez à l’équipe les fonctionnalités convenues et assurez-vous que tous …" at bounding box center [417, 288] width 0 height 9
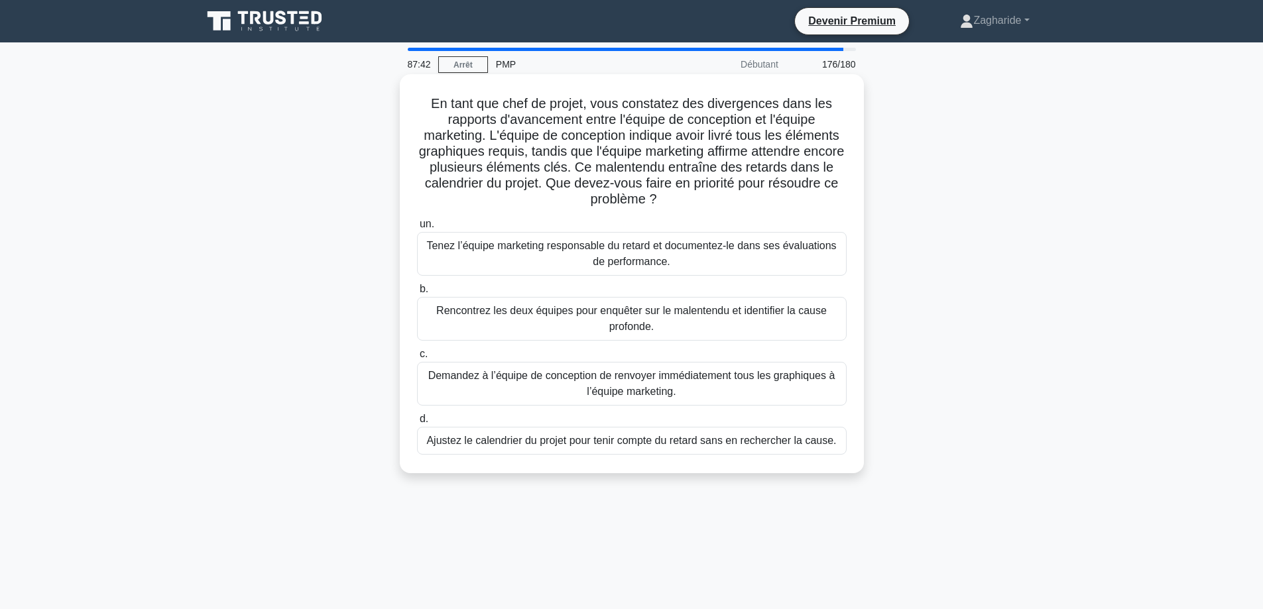
click at [717, 320] on font "Rencontrez les deux équipes pour enquêter sur le malentendu et identifier la ca…" at bounding box center [632, 319] width 418 height 32
click at [417, 294] on input "b. Rencontrez les deux équipes pour enquêter sur le malentendu et identifier la…" at bounding box center [417, 289] width 0 height 9
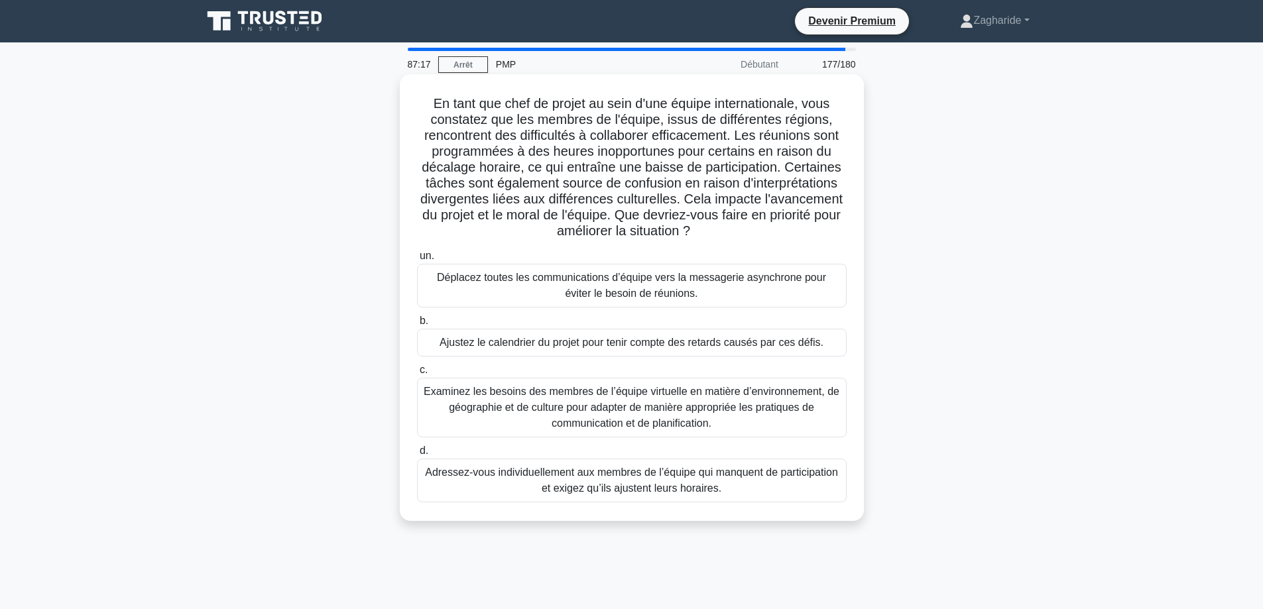
click at [747, 412] on font "Examinez les besoins des membres de l’équipe virtuelle en matière d’environneme…" at bounding box center [632, 407] width 416 height 43
click at [417, 375] on input "c. Examinez les besoins des membres de l’équipe virtuelle en matière d’environn…" at bounding box center [417, 370] width 0 height 9
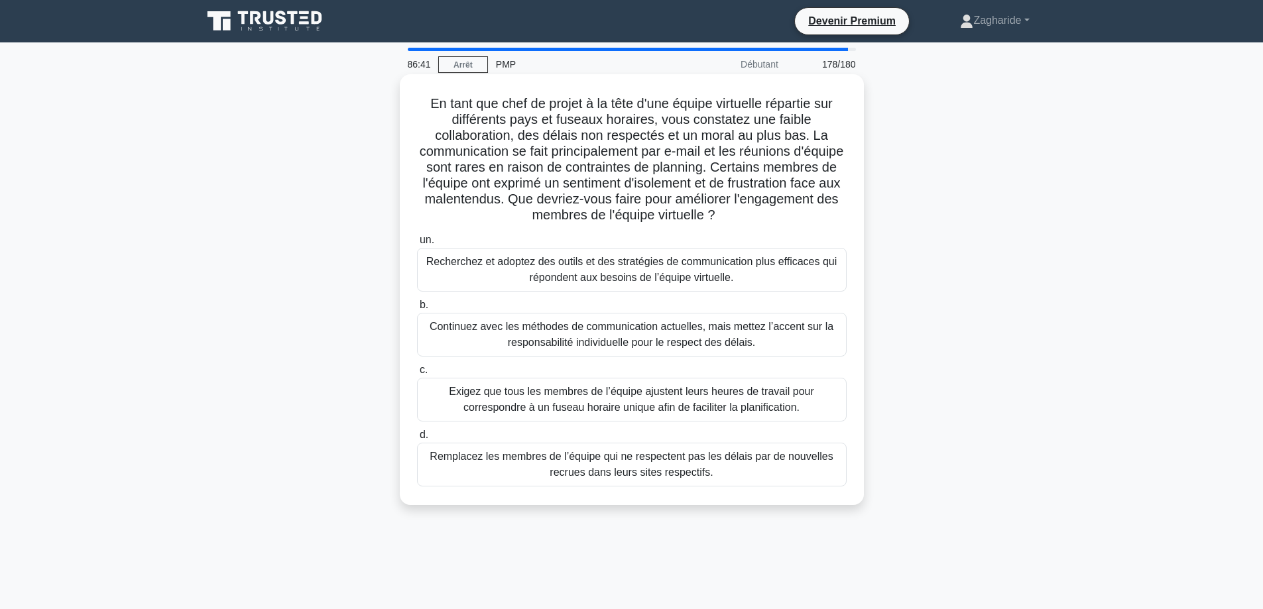
click at [526, 272] on font "Recherchez et adoptez des outils et des stratégies de communication plus effica…" at bounding box center [632, 270] width 418 height 32
click at [417, 245] on input "un. Recherchez et adoptez des outils et des stratégies de communication plus ef…" at bounding box center [417, 240] width 0 height 9
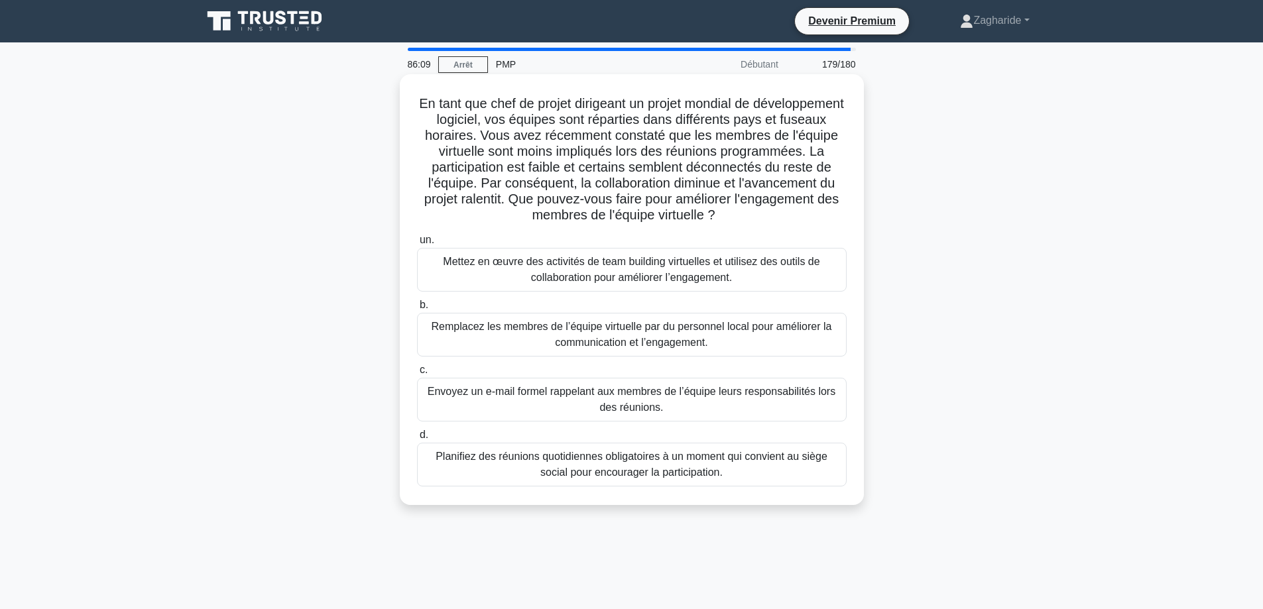
click at [527, 264] on font "Mettez en œuvre des activités de team building virtuelles et utilisez des outil…" at bounding box center [631, 269] width 377 height 27
click at [417, 245] on input "un. Mettez en œuvre des activités de team building virtuelles et utilisez des o…" at bounding box center [417, 240] width 0 height 9
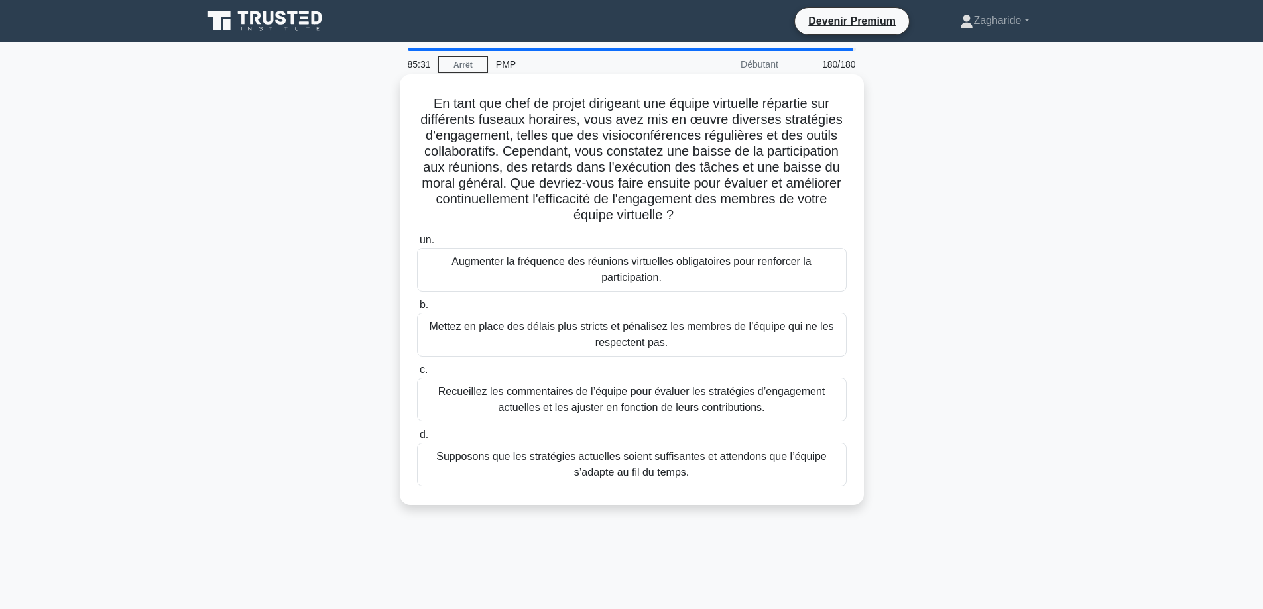
click at [675, 405] on font "Recueillez les commentaires de l’équipe pour évaluer les stratégies d’engagemen…" at bounding box center [631, 399] width 386 height 27
click at [417, 375] on input "c. Recueillez les commentaires de l’équipe pour évaluer les stratégies d’engage…" at bounding box center [417, 370] width 0 height 9
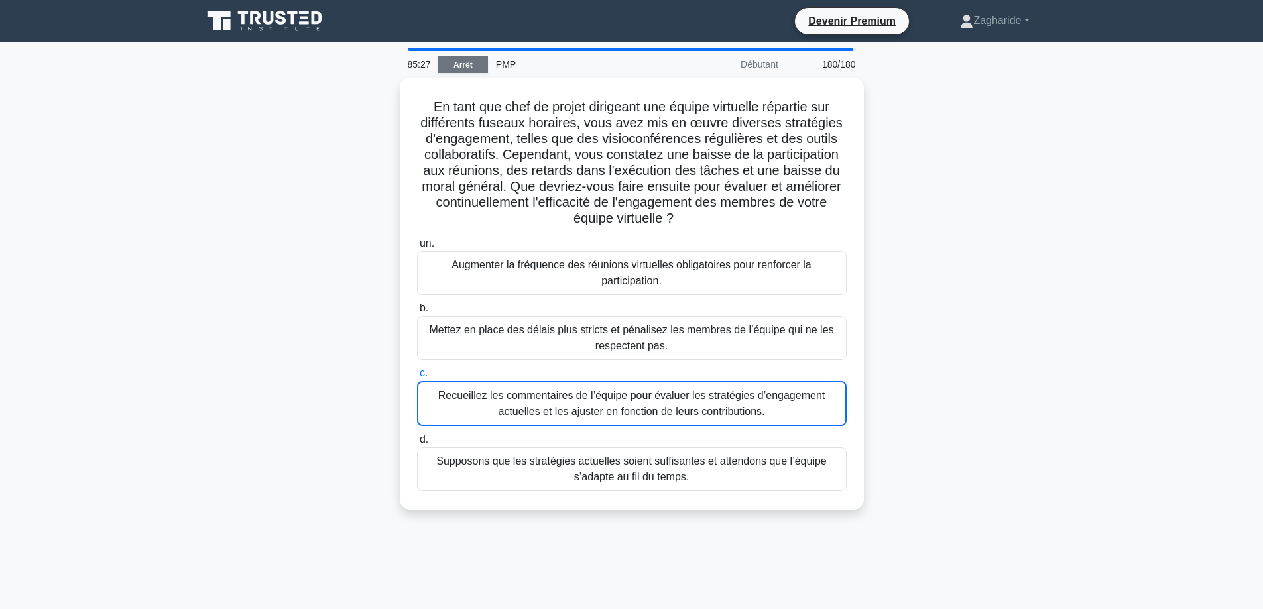
click at [467, 65] on font "Arrêt" at bounding box center [462, 64] width 19 height 9
click at [461, 64] on font "Arrêt" at bounding box center [462, 64] width 19 height 9
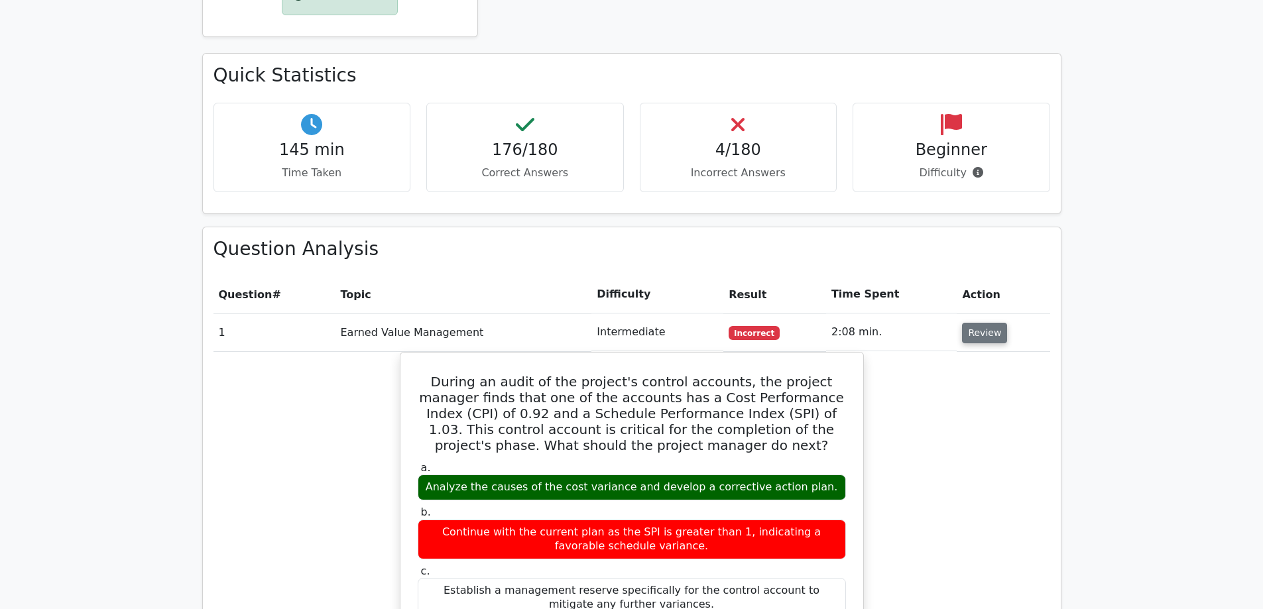
scroll to position [729, 0]
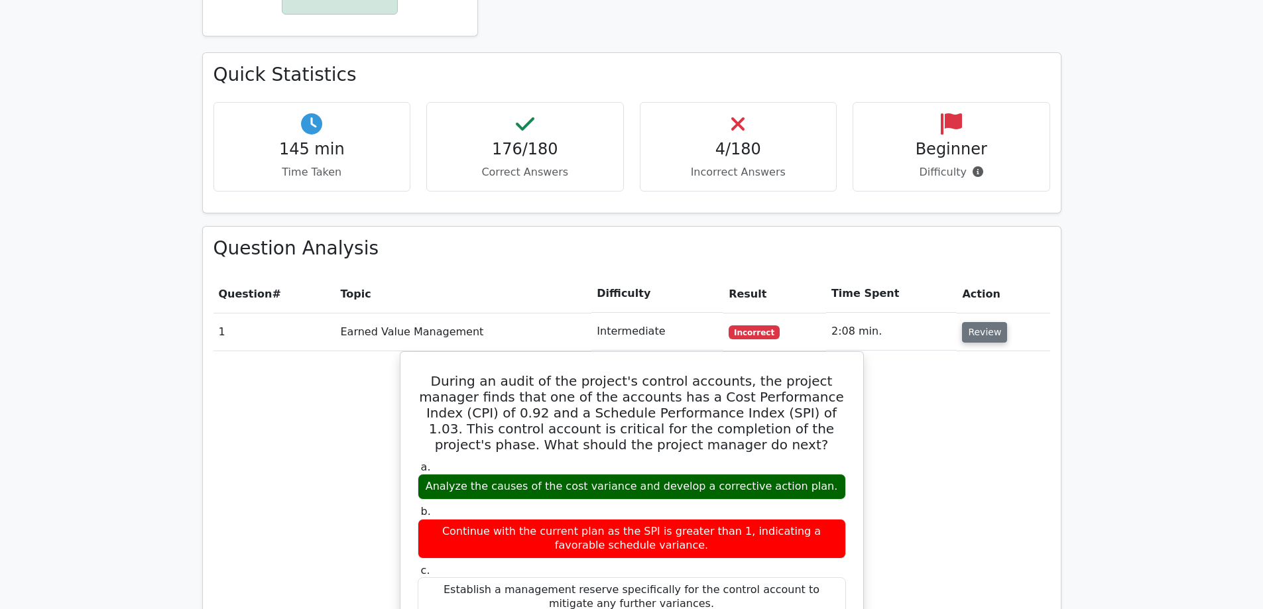
click at [978, 322] on button "Review" at bounding box center [984, 332] width 45 height 21
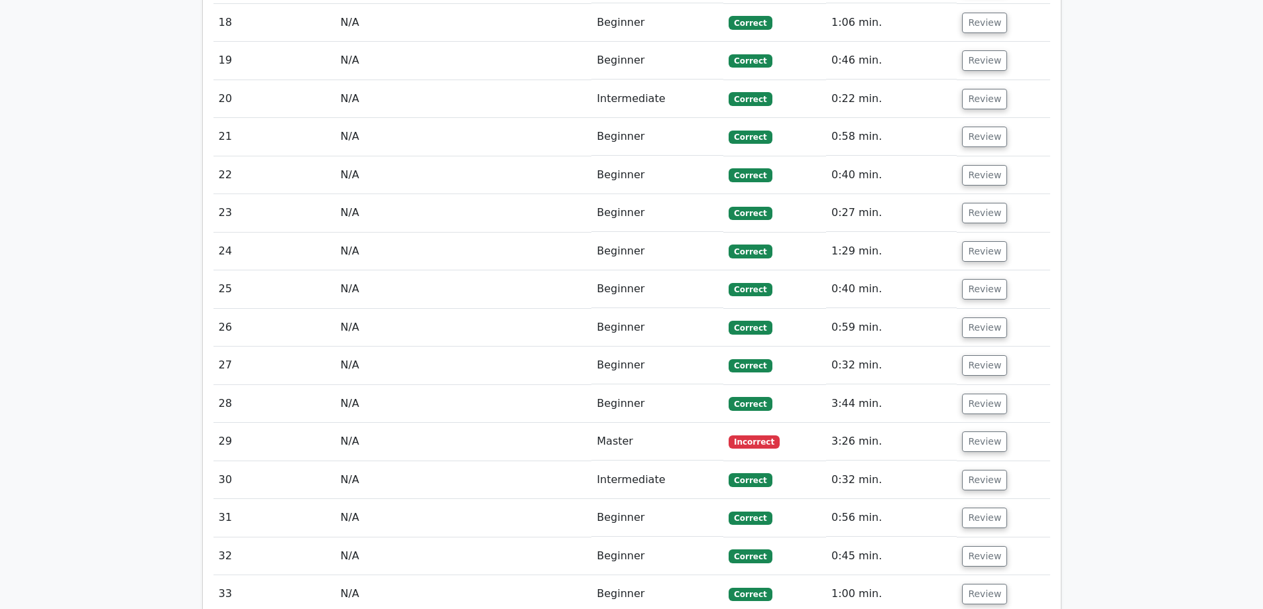
scroll to position [1790, 0]
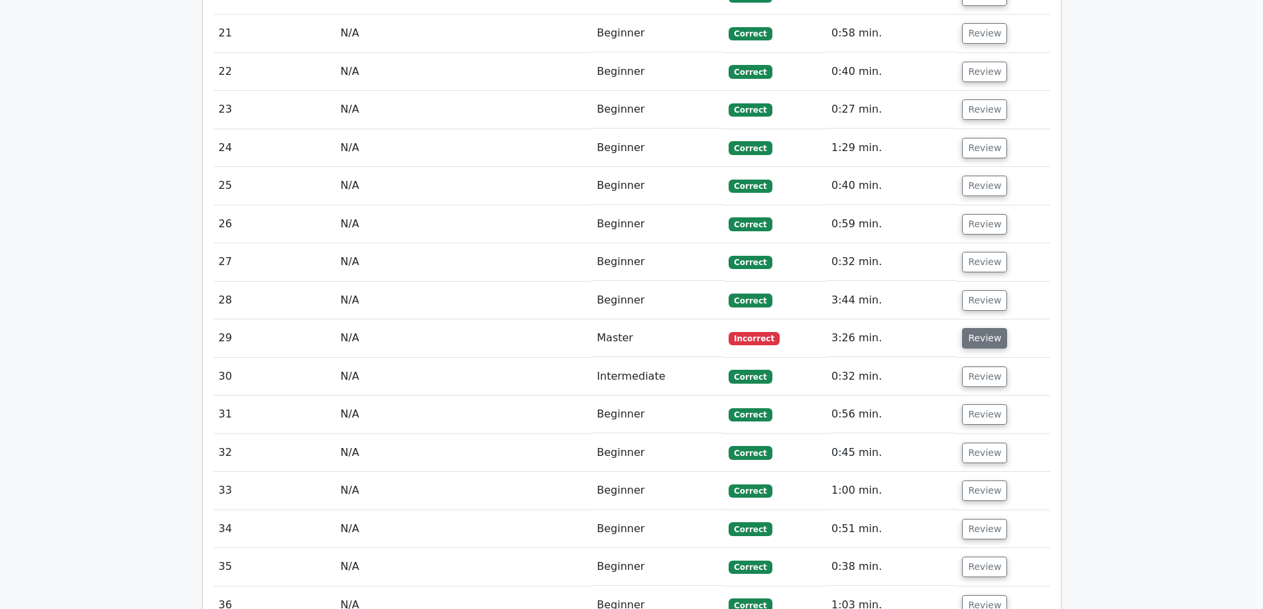
click at [986, 328] on button "Review" at bounding box center [984, 338] width 45 height 21
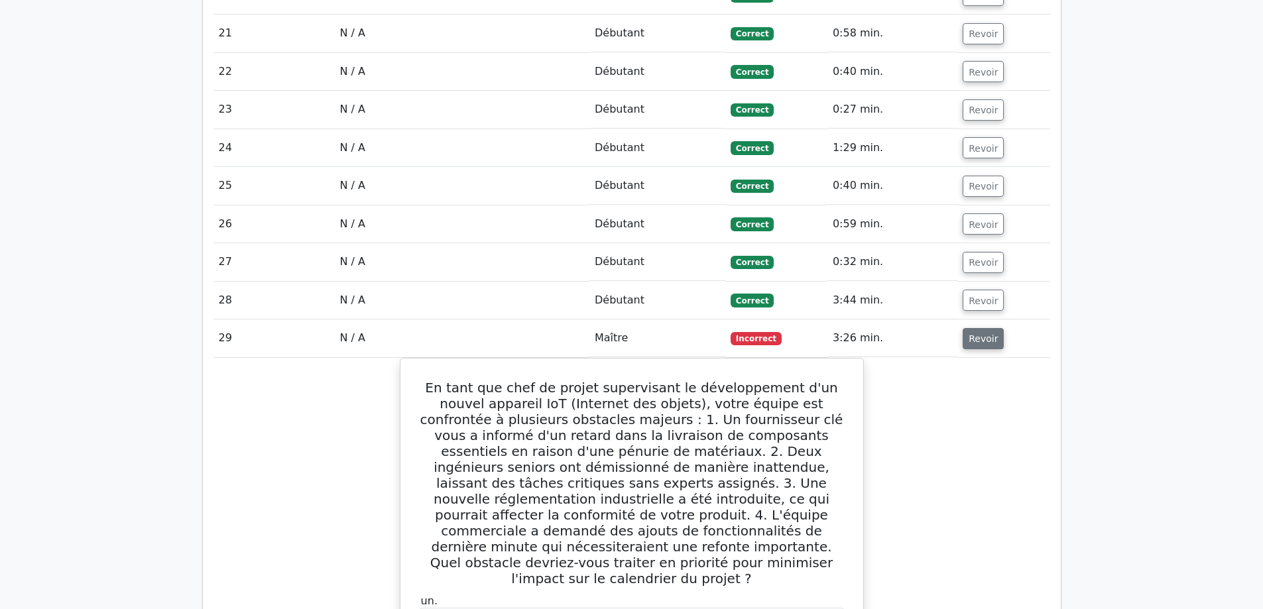
click at [993, 328] on button "Revoir" at bounding box center [982, 338] width 41 height 21
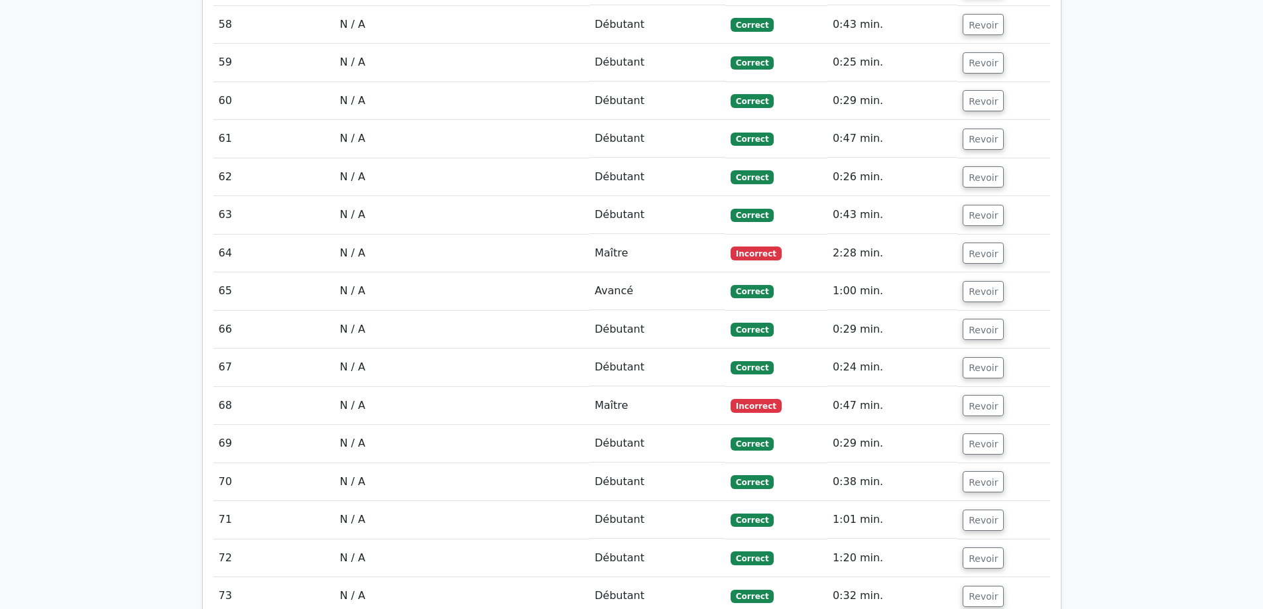
scroll to position [3182, 0]
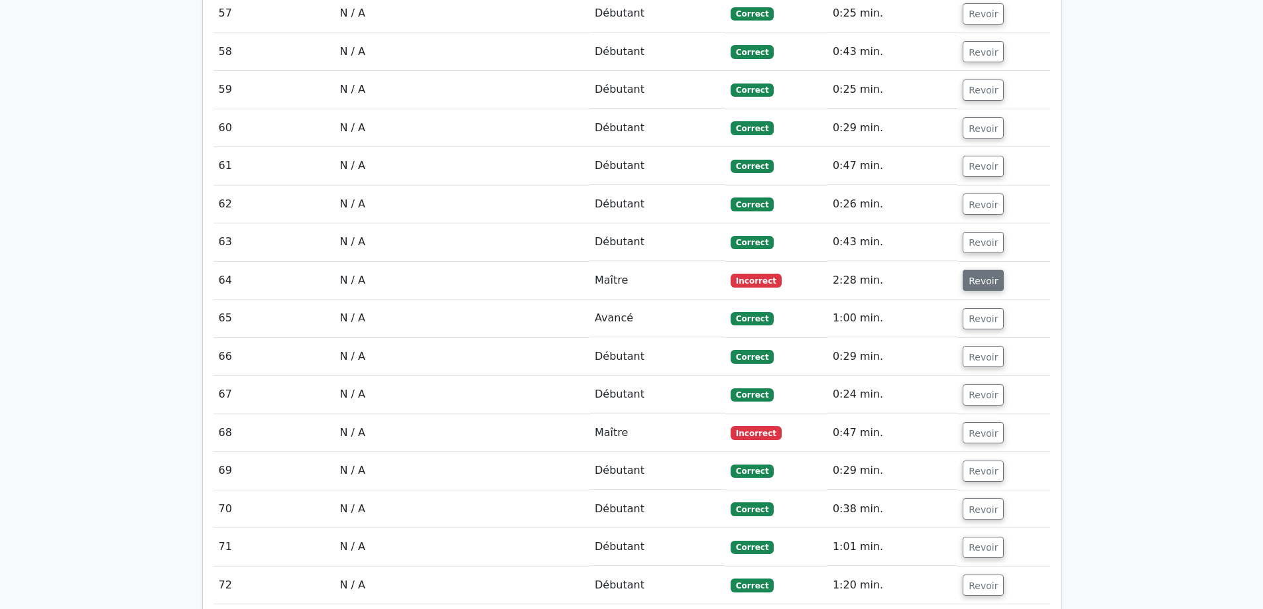
click at [974, 275] on font "Revoir" at bounding box center [982, 280] width 29 height 11
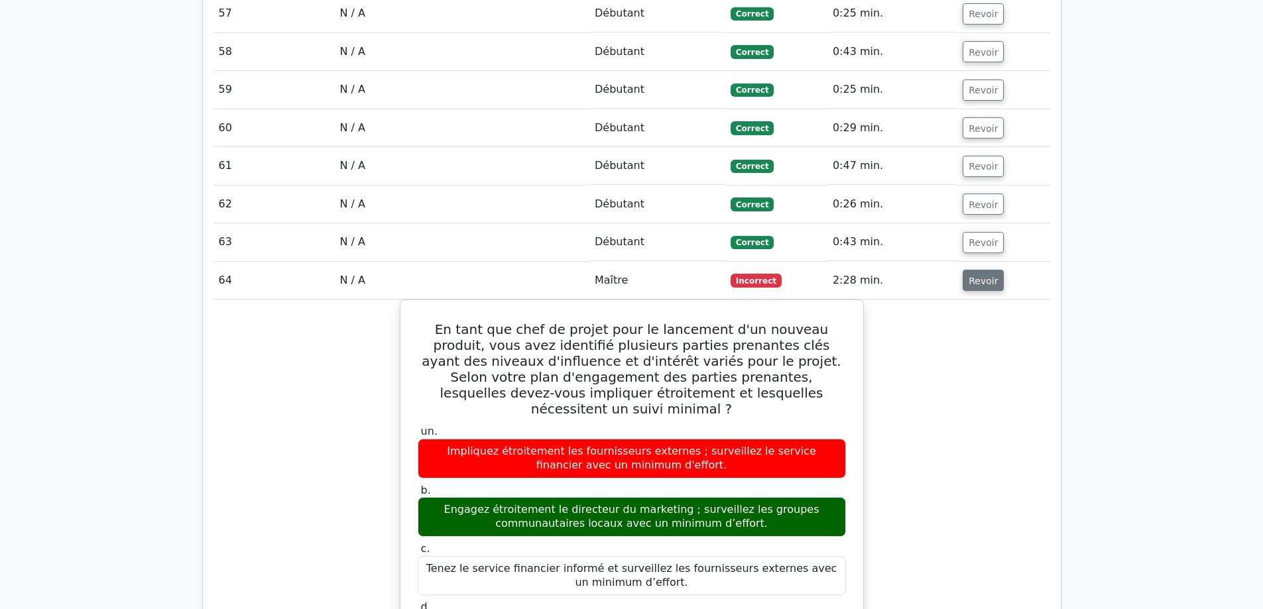
click at [979, 275] on font "Revoir" at bounding box center [982, 280] width 29 height 11
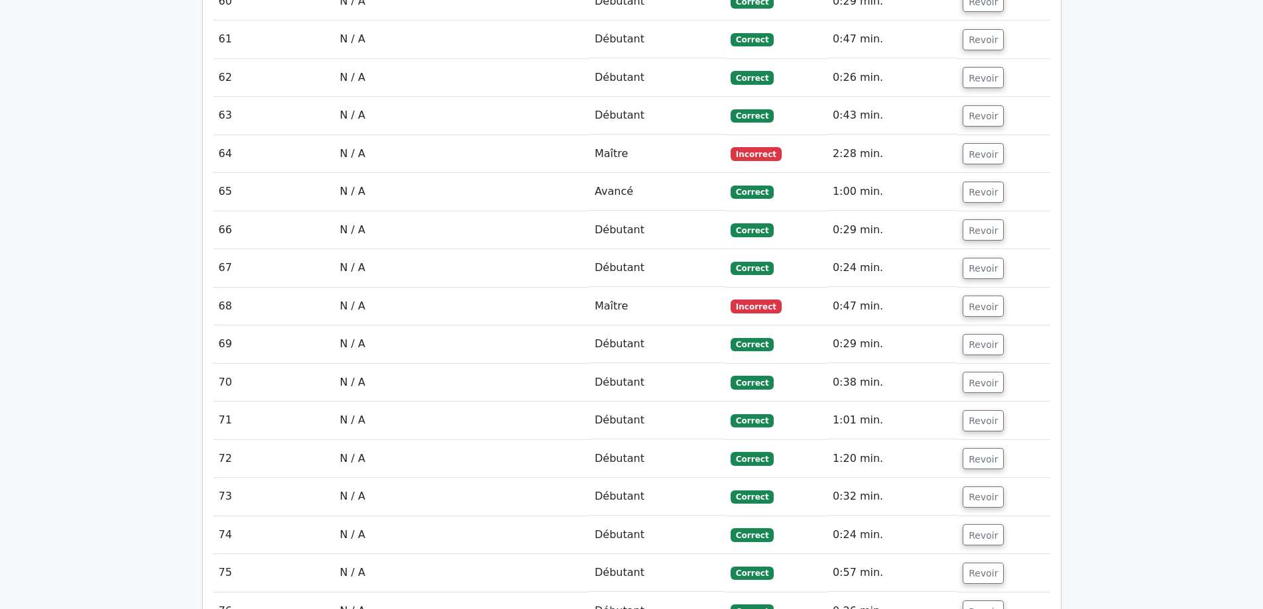
scroll to position [3314, 0]
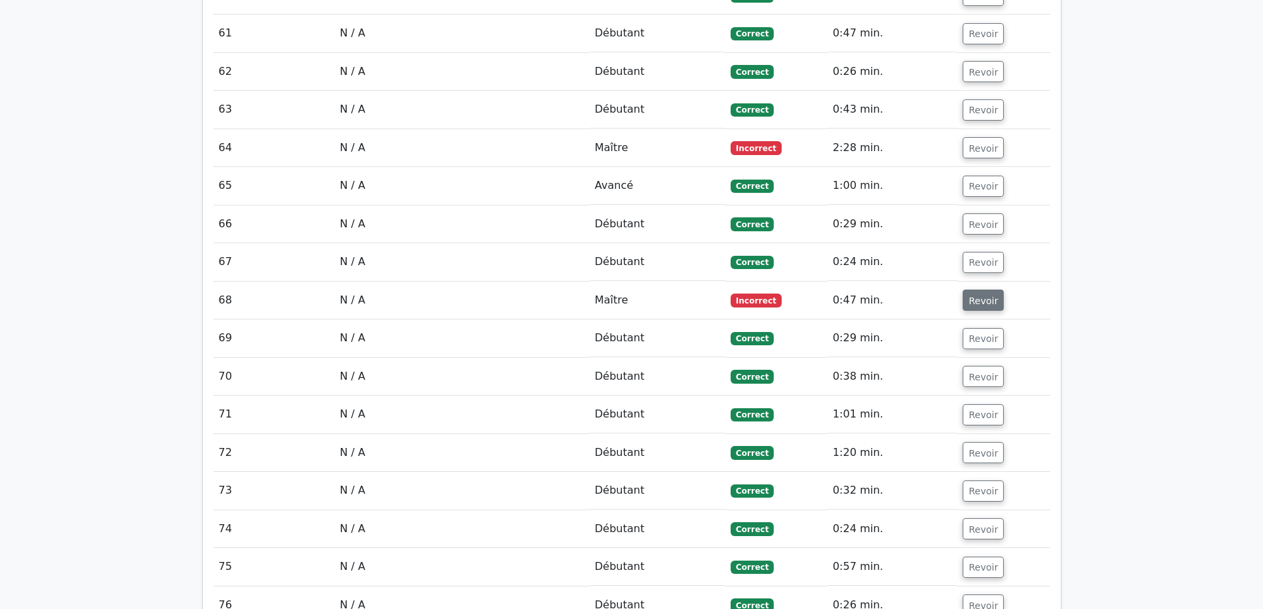
click at [982, 295] on font "Revoir" at bounding box center [982, 300] width 29 height 11
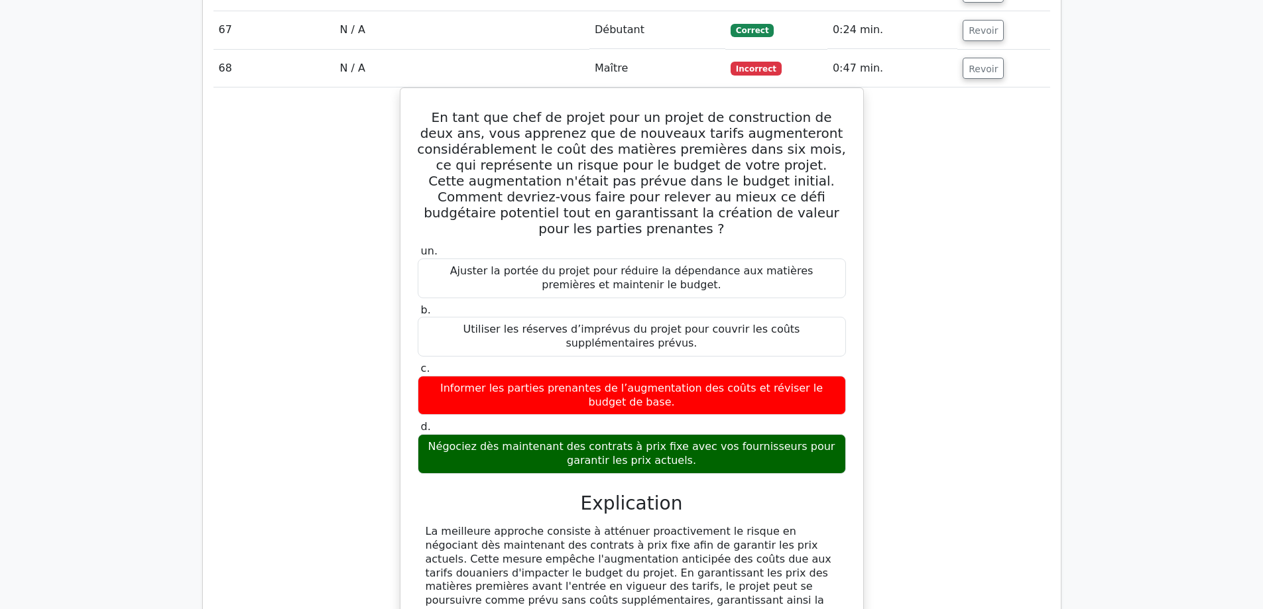
scroll to position [3513, 0]
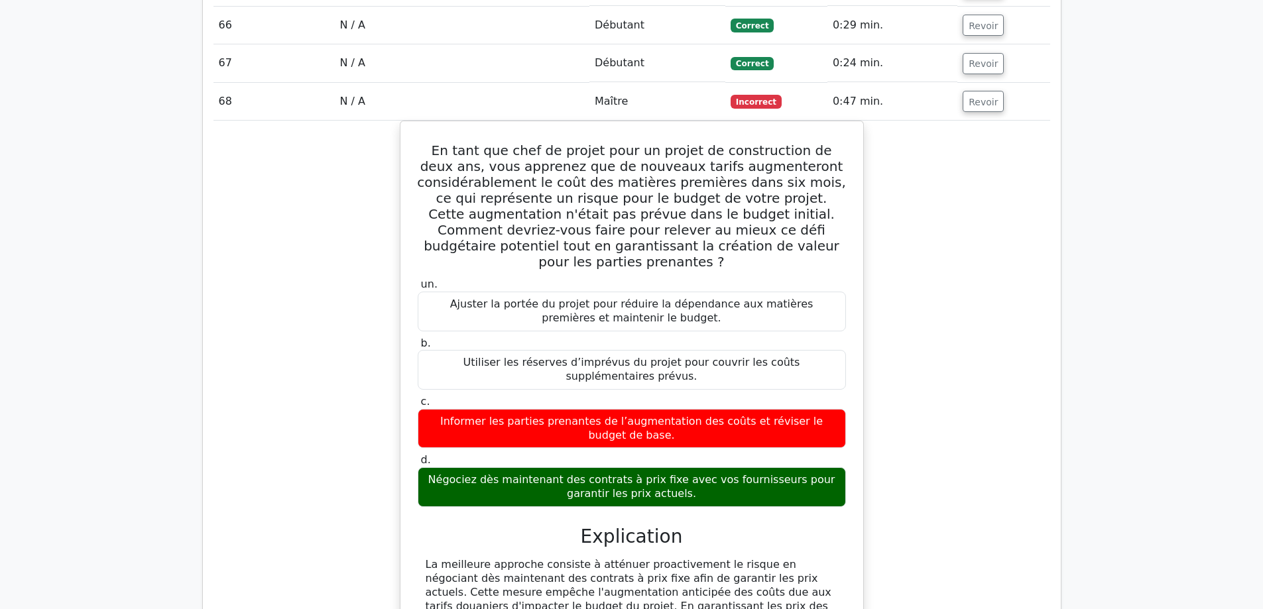
drag, startPoint x: 984, startPoint y: 58, endPoint x: 1001, endPoint y: 79, distance: 26.8
click at [984, 96] on font "Revoir" at bounding box center [982, 101] width 29 height 11
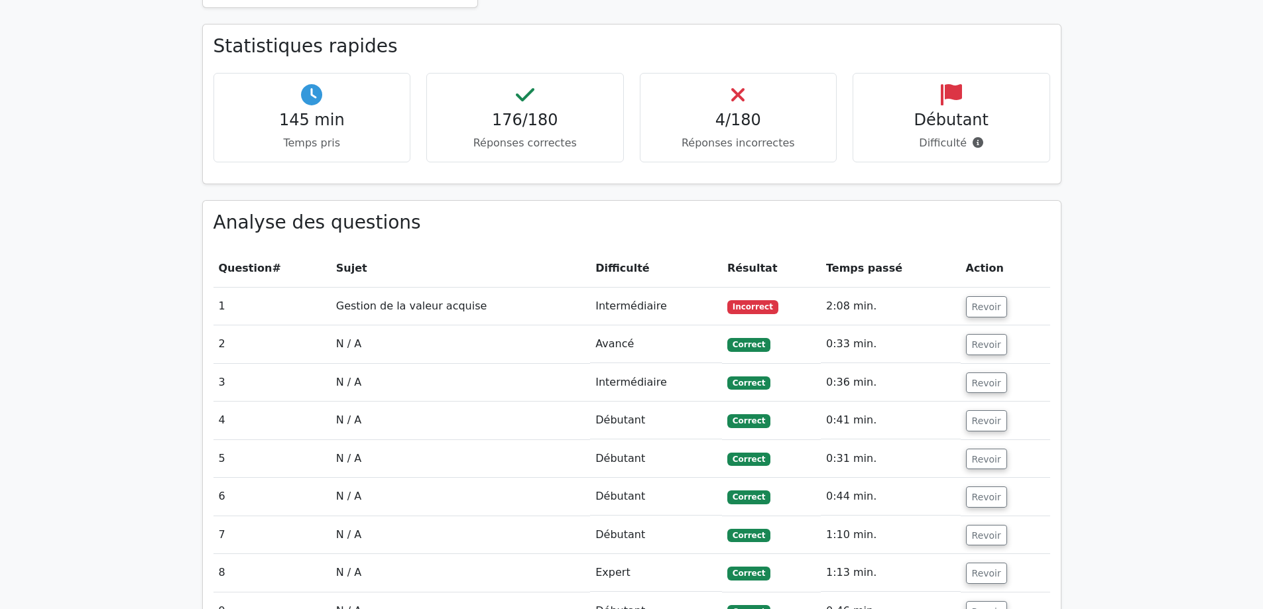
scroll to position [845, 0]
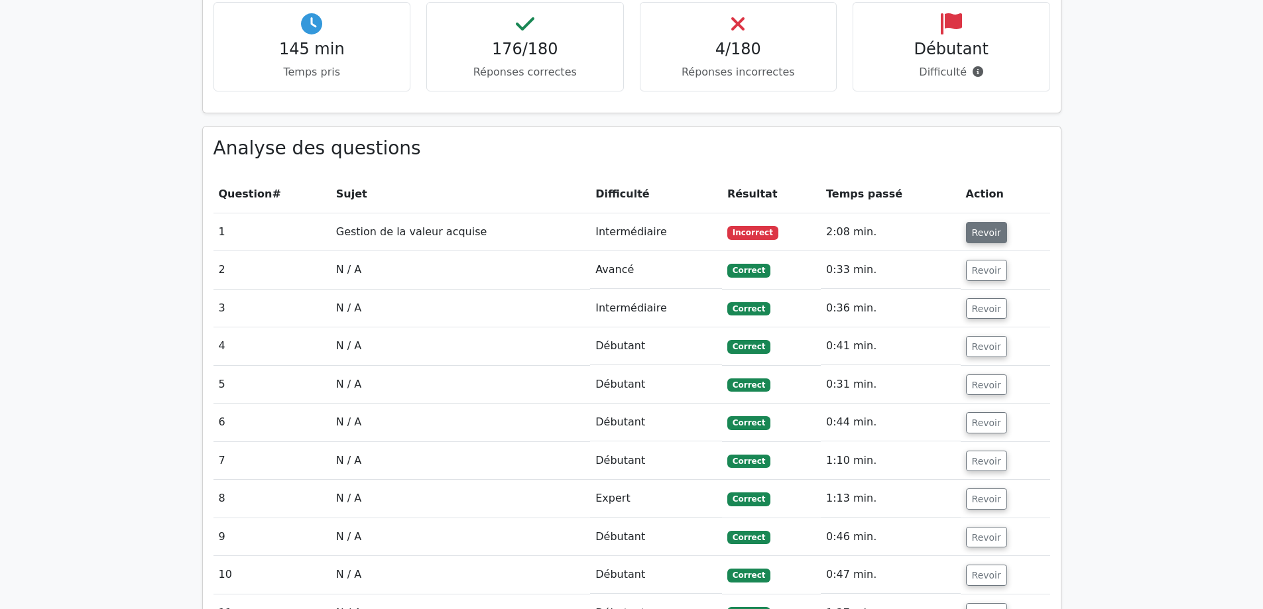
click at [986, 227] on font "Revoir" at bounding box center [986, 232] width 29 height 11
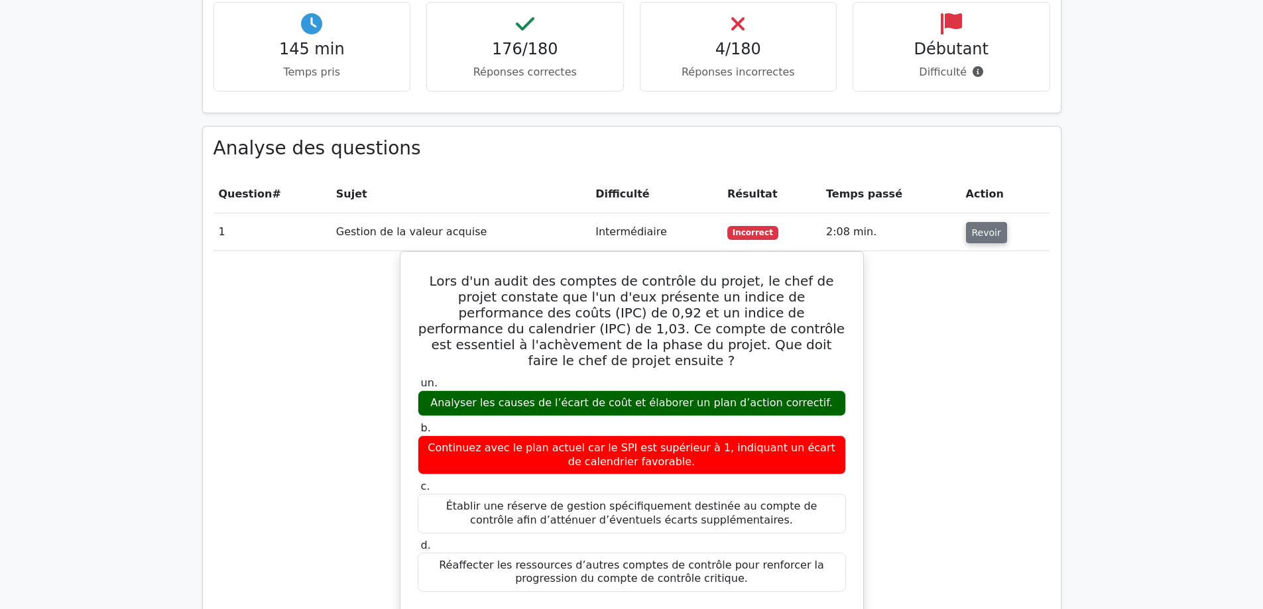
click at [990, 227] on font "Revoir" at bounding box center [986, 232] width 29 height 11
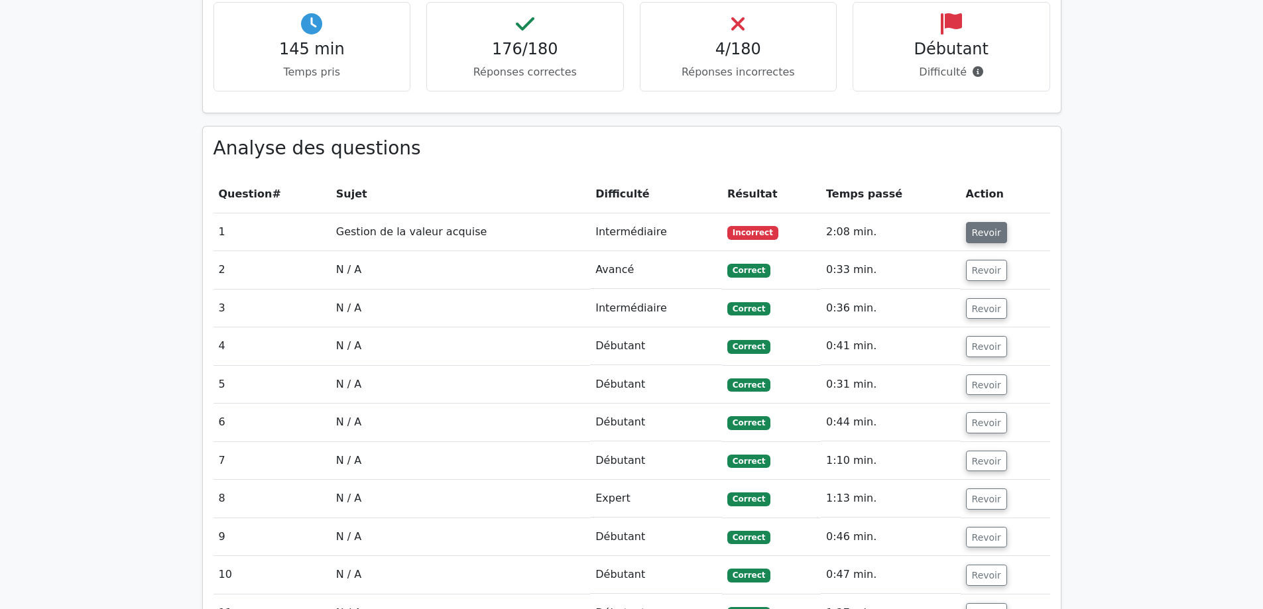
click at [984, 227] on font "Revoir" at bounding box center [986, 232] width 29 height 11
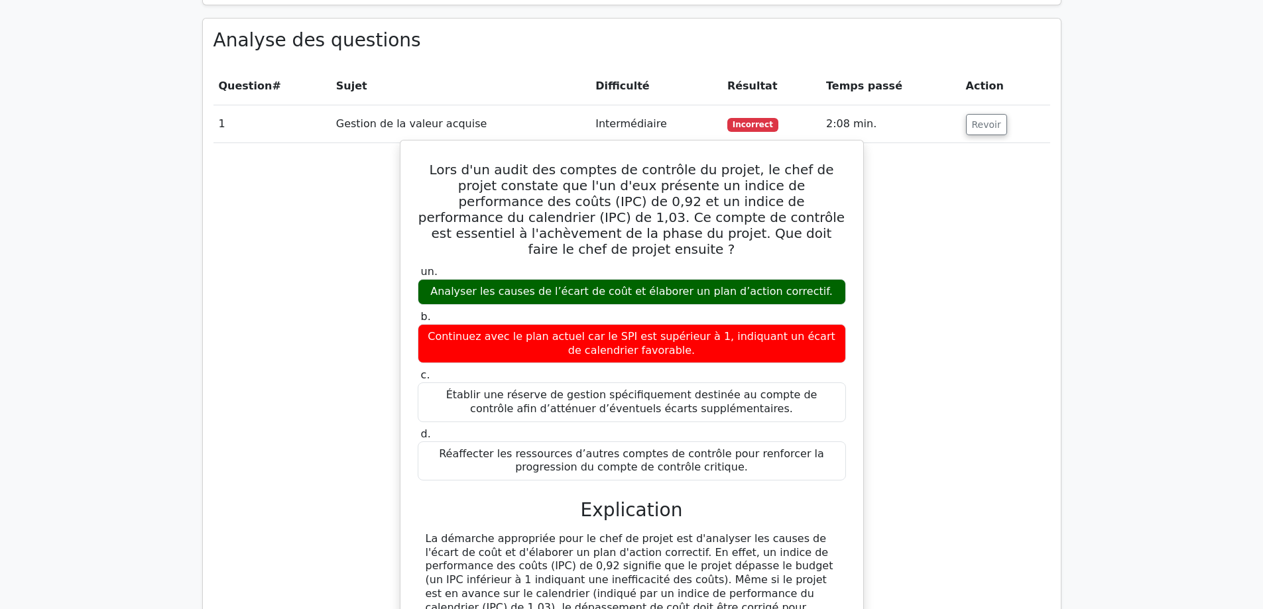
scroll to position [978, 0]
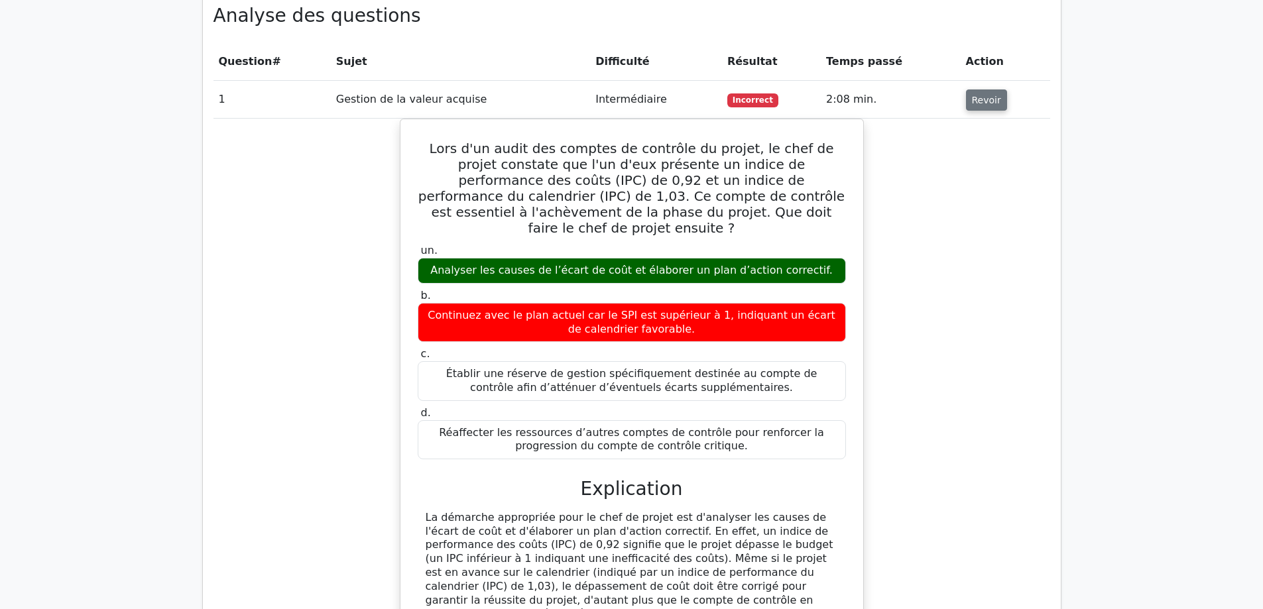
click at [985, 95] on font "Revoir" at bounding box center [986, 100] width 29 height 11
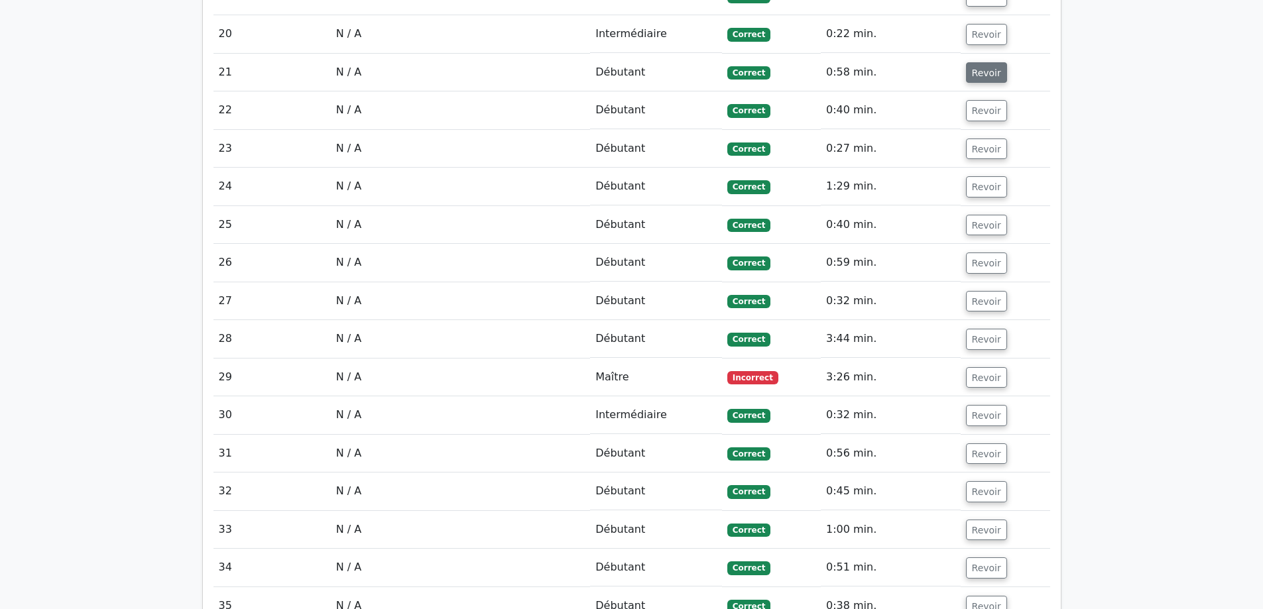
scroll to position [1773, 0]
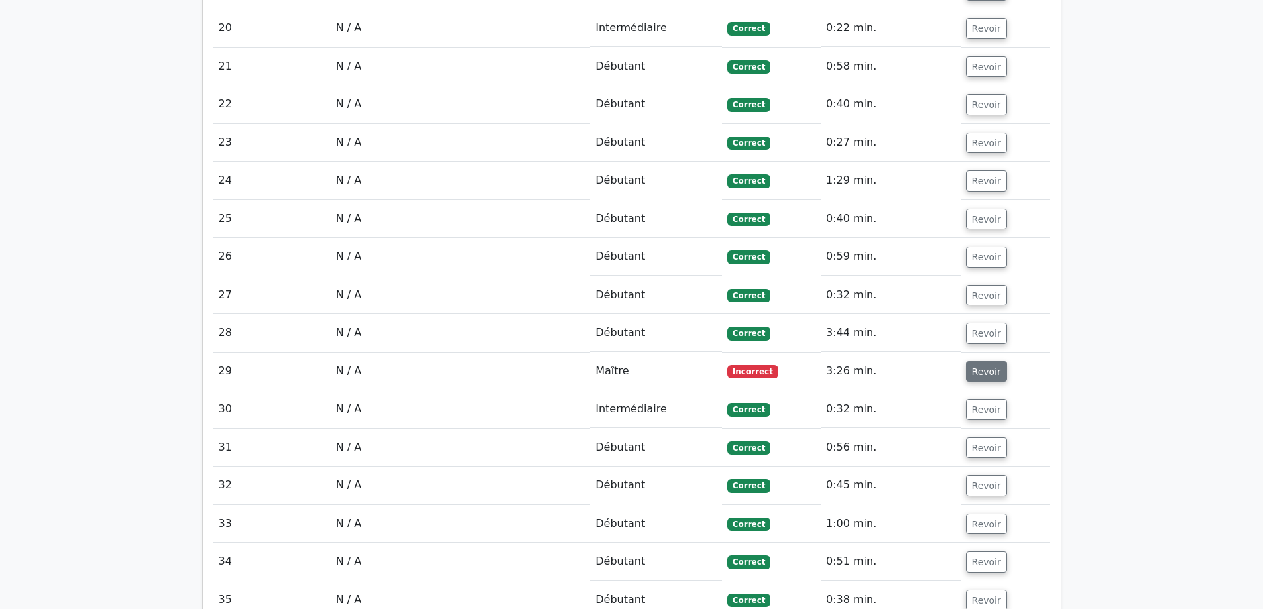
click at [986, 366] on font "Revoir" at bounding box center [986, 371] width 29 height 11
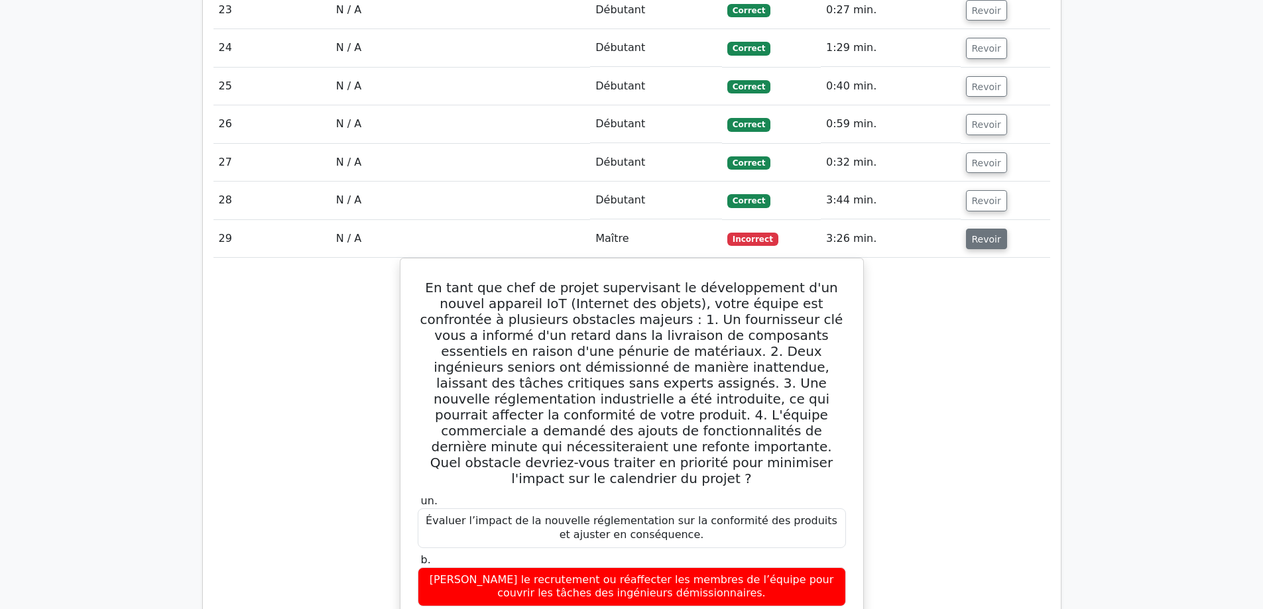
scroll to position [1972, 0]
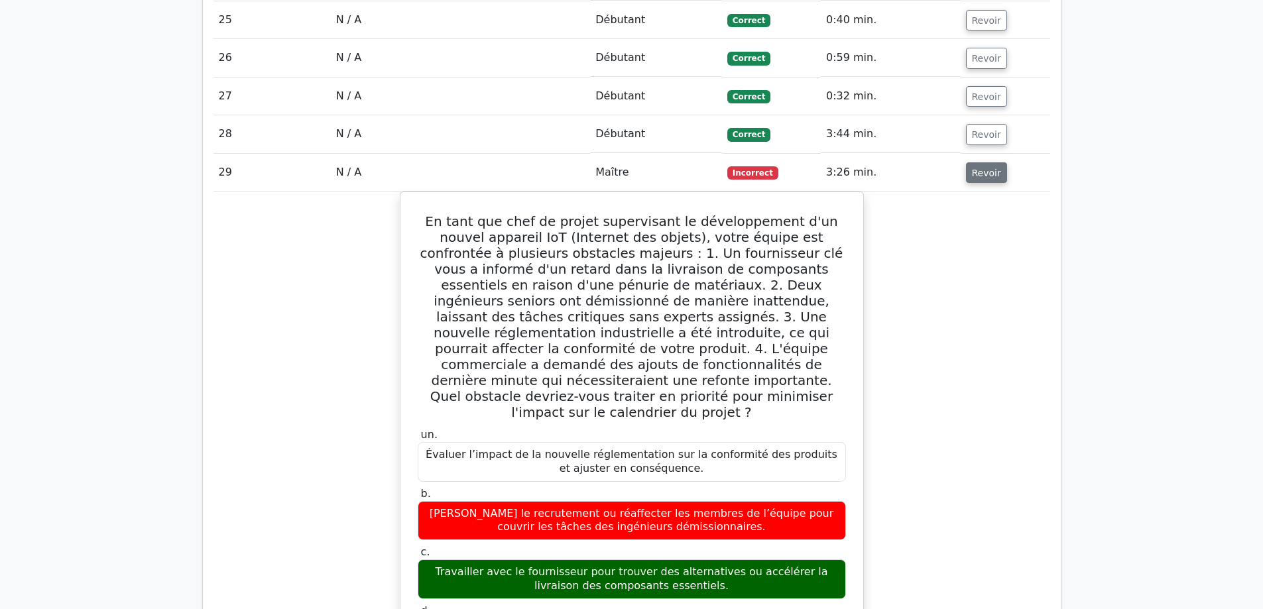
click at [994, 162] on button "Revoir" at bounding box center [986, 172] width 41 height 21
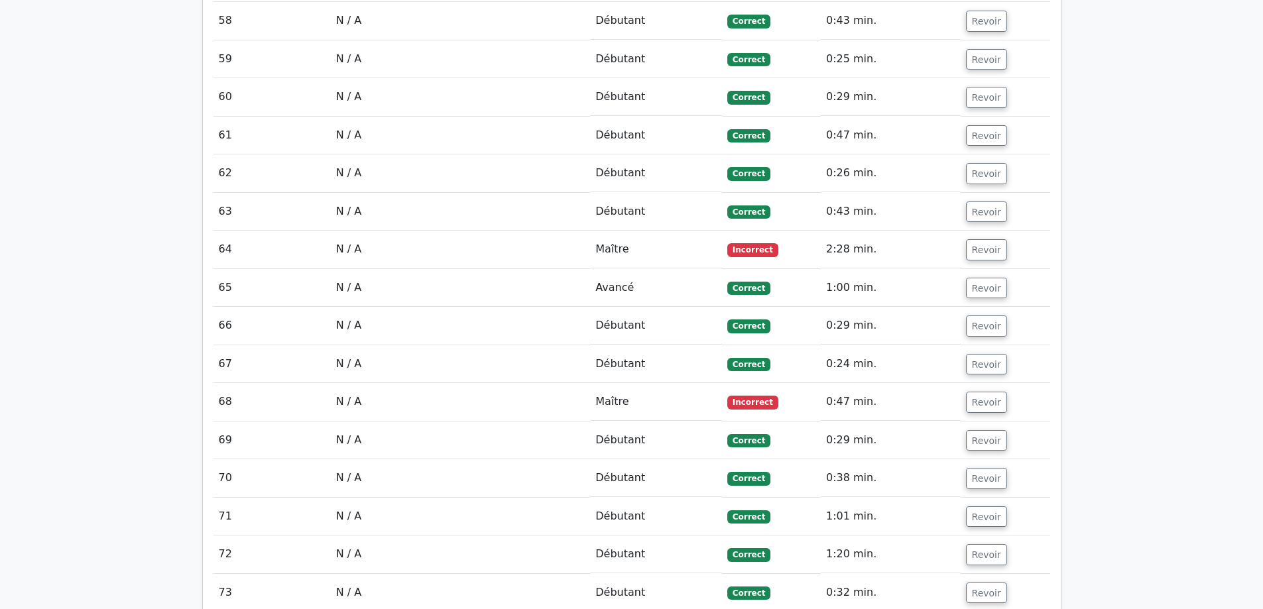
scroll to position [3232, 0]
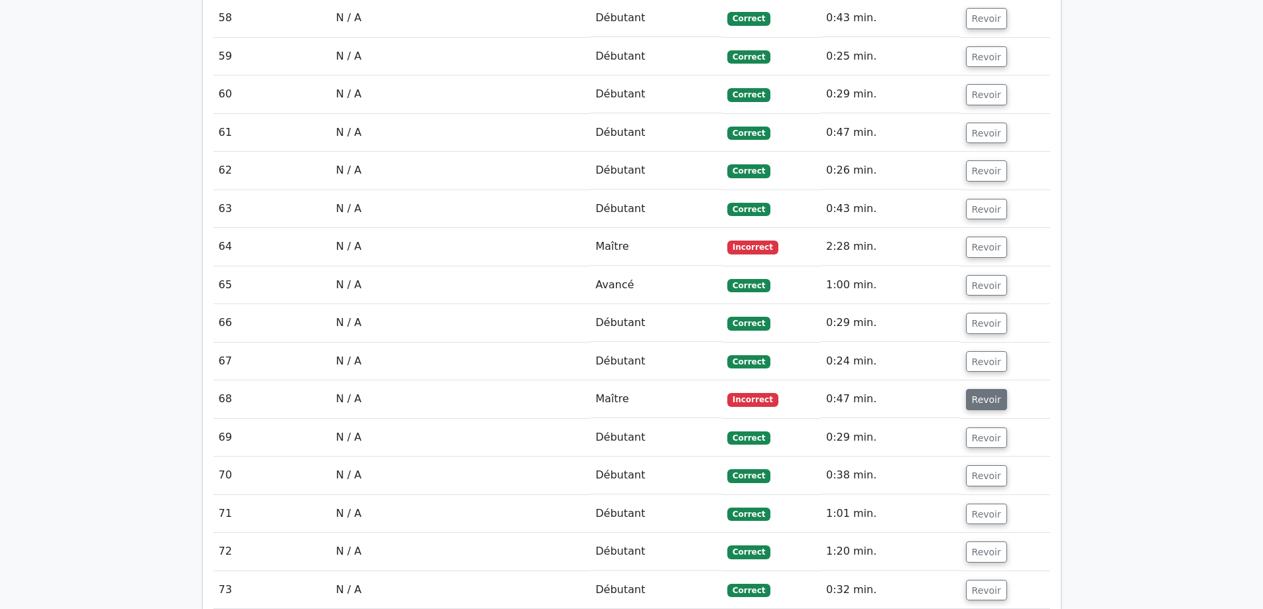
click at [988, 394] on font "Revoir" at bounding box center [986, 399] width 29 height 11
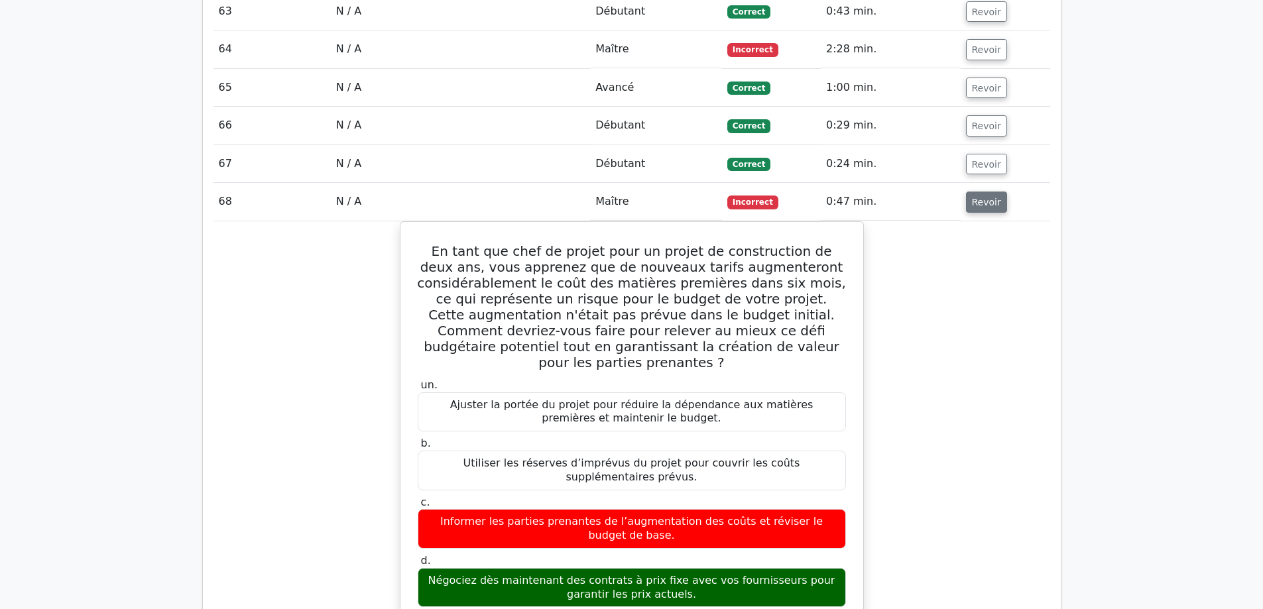
scroll to position [3430, 0]
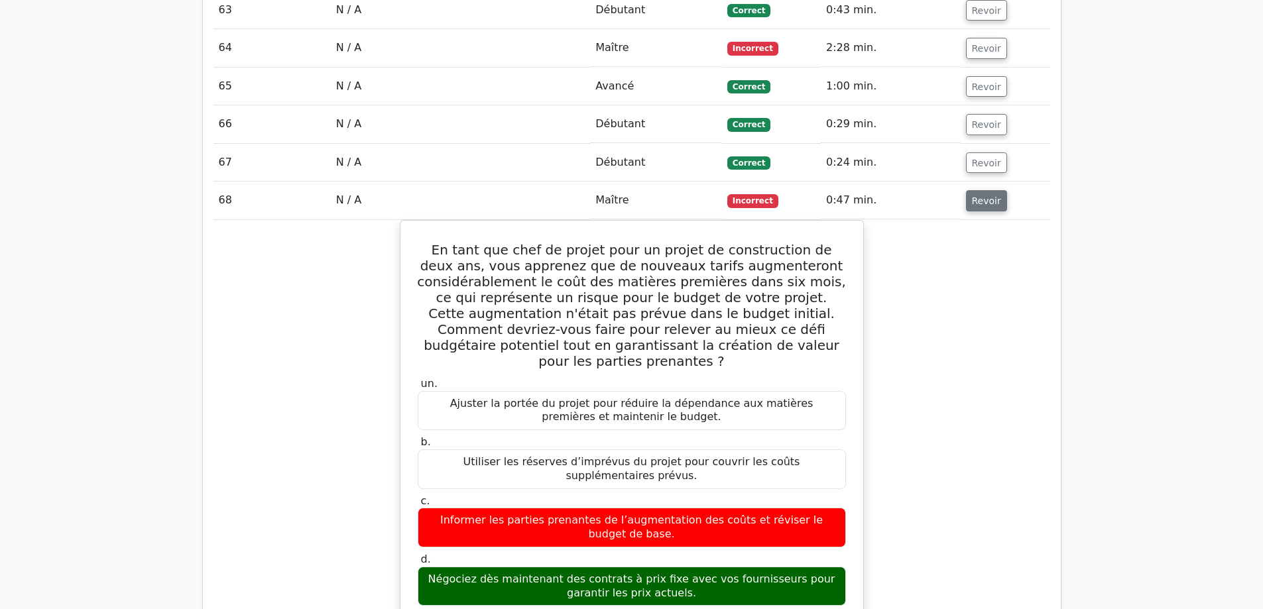
click at [977, 196] on font "Revoir" at bounding box center [986, 201] width 29 height 11
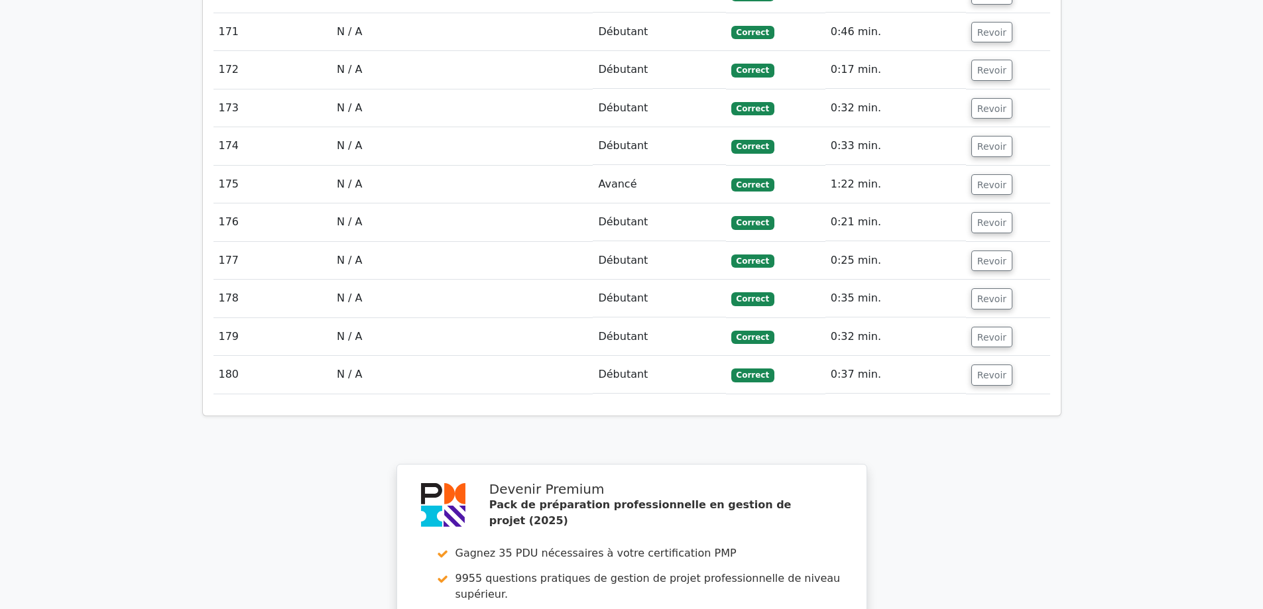
scroll to position [7805, 0]
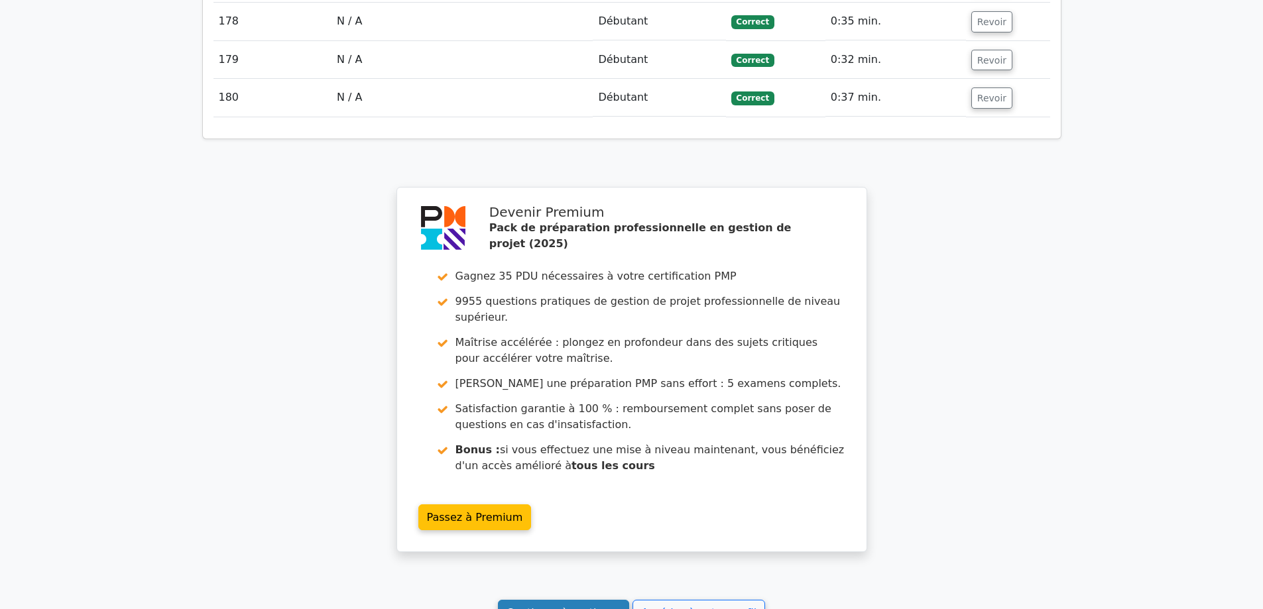
click at [546, 606] on font "Continuer à pratiquer" at bounding box center [563, 612] width 114 height 13
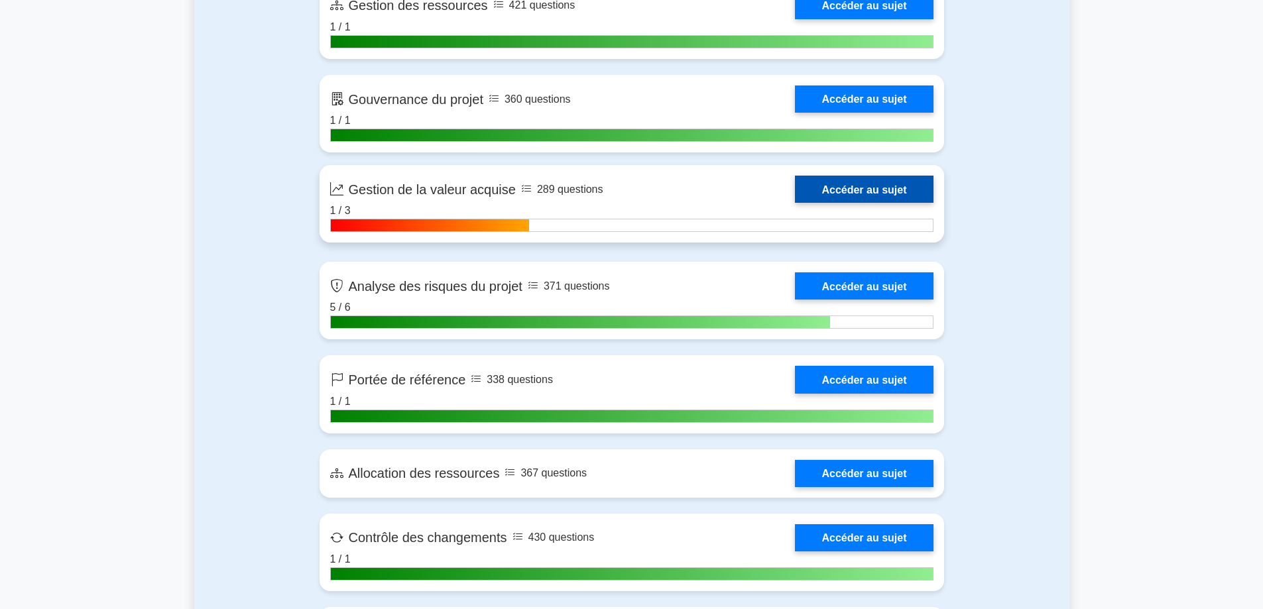
scroll to position [2453, 0]
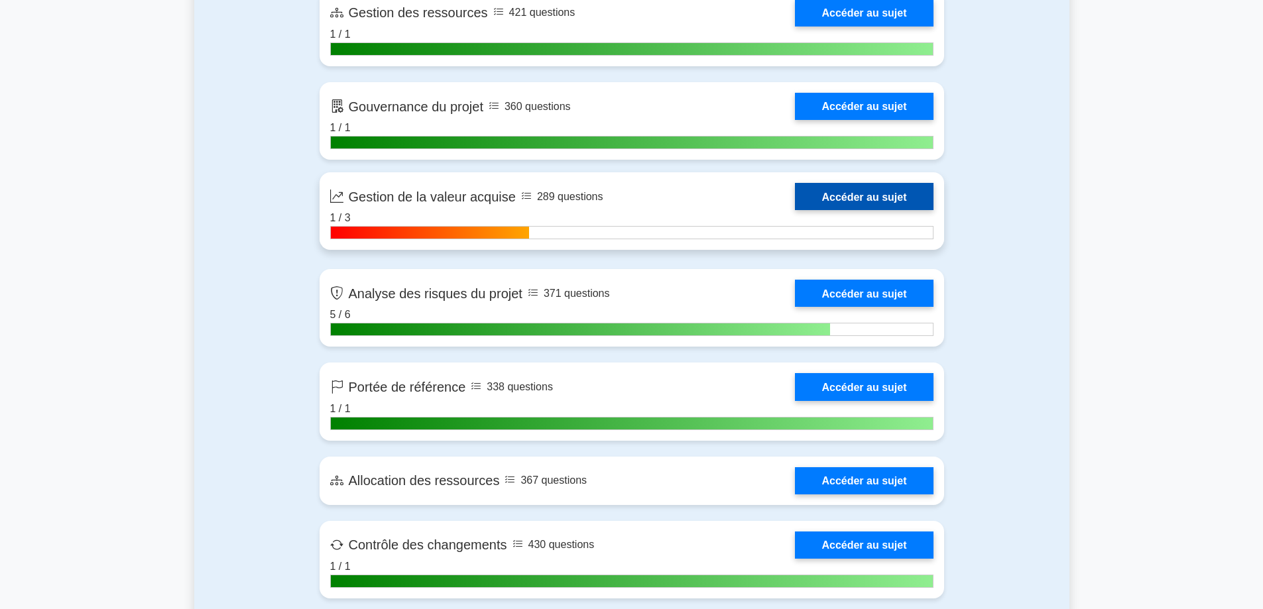
click at [860, 193] on link "Accéder au sujet" at bounding box center [864, 196] width 138 height 27
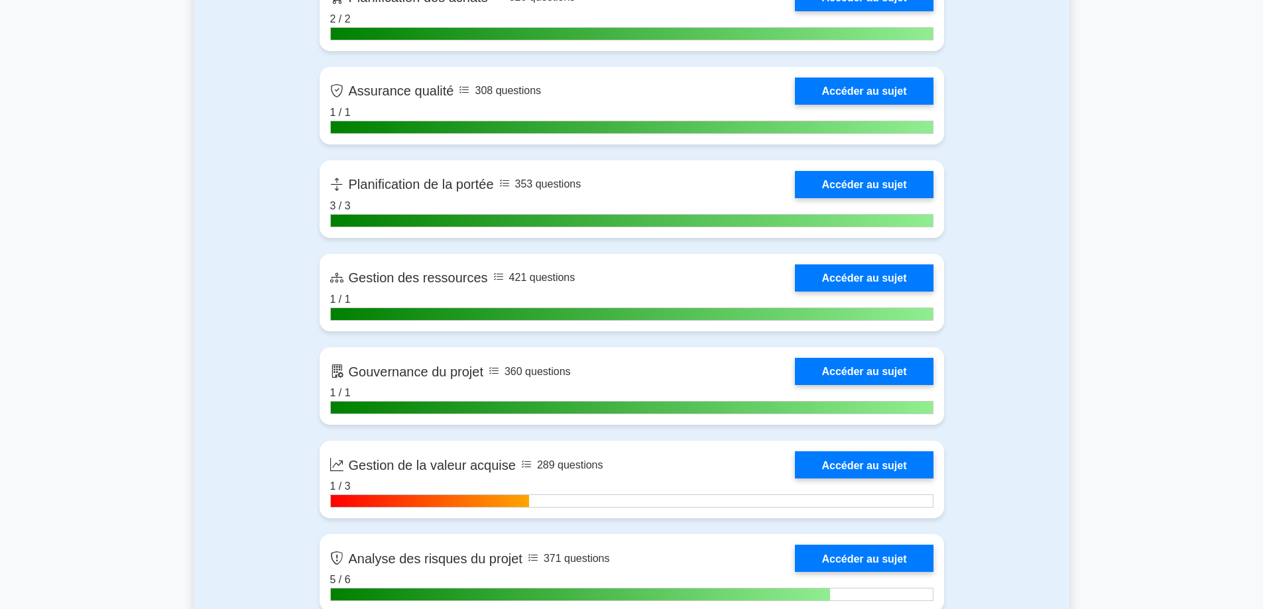
scroll to position [2121, 0]
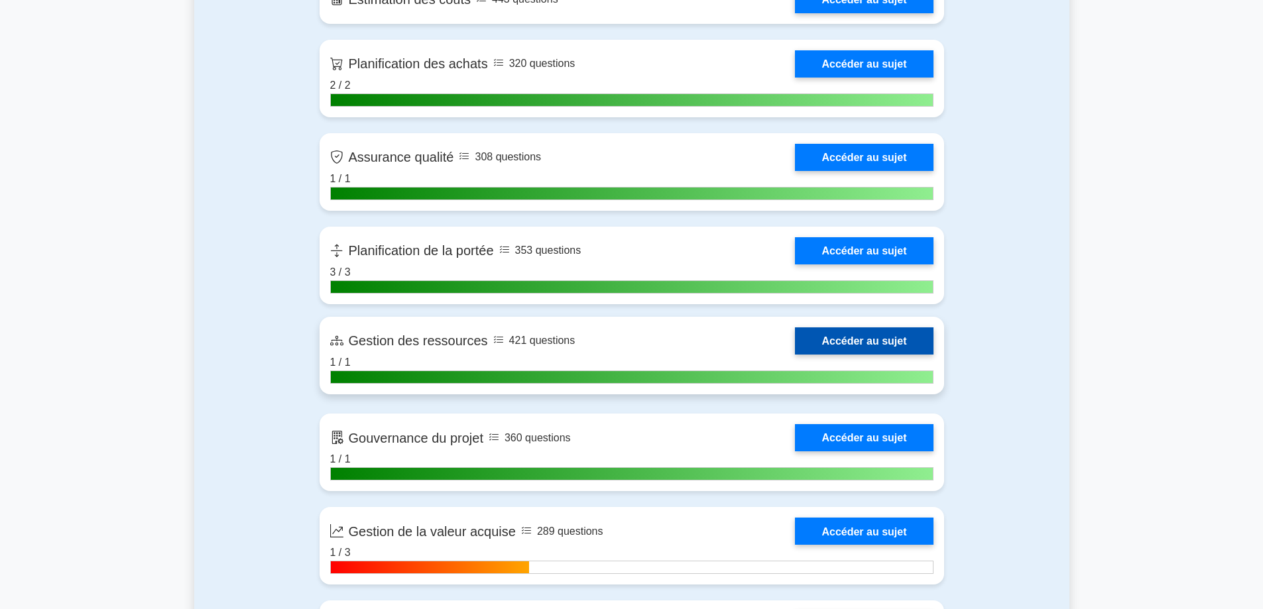
click at [852, 343] on link "Accéder au sujet" at bounding box center [864, 340] width 138 height 27
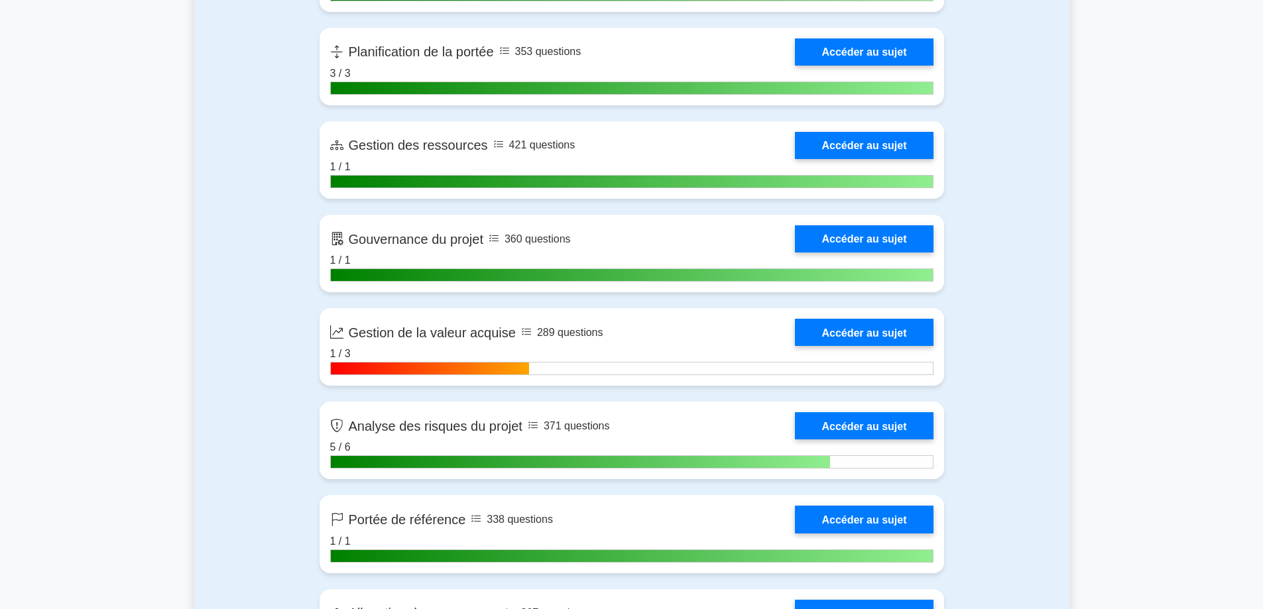
scroll to position [2254, 0]
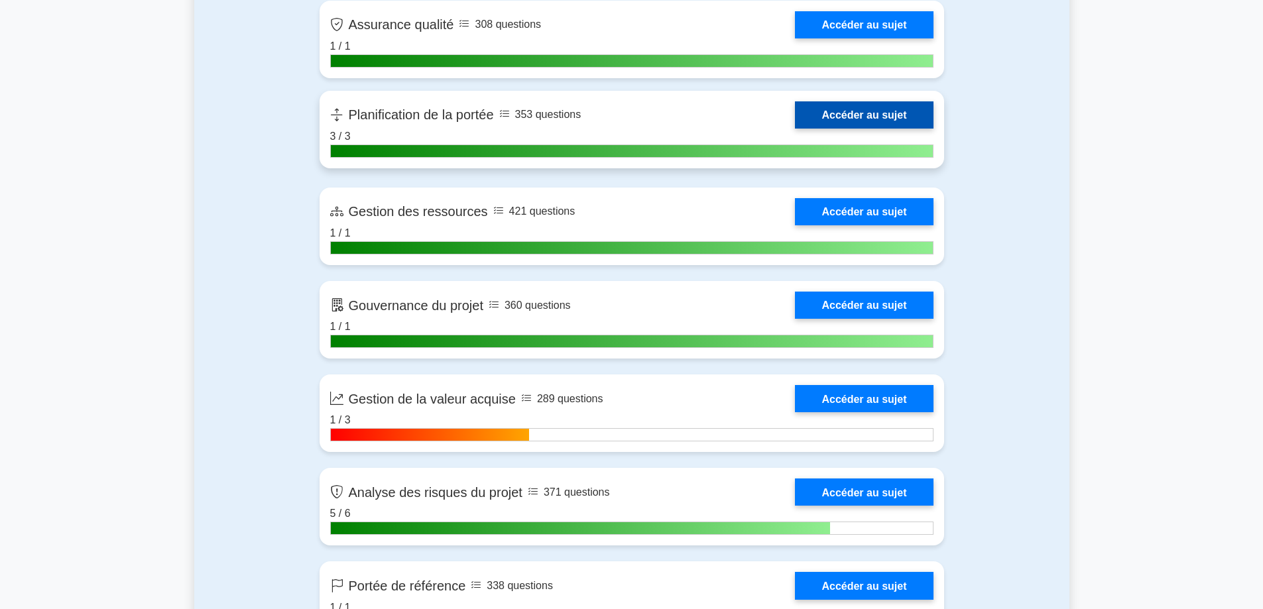
click at [874, 119] on link "Accéder au sujet" at bounding box center [864, 114] width 138 height 27
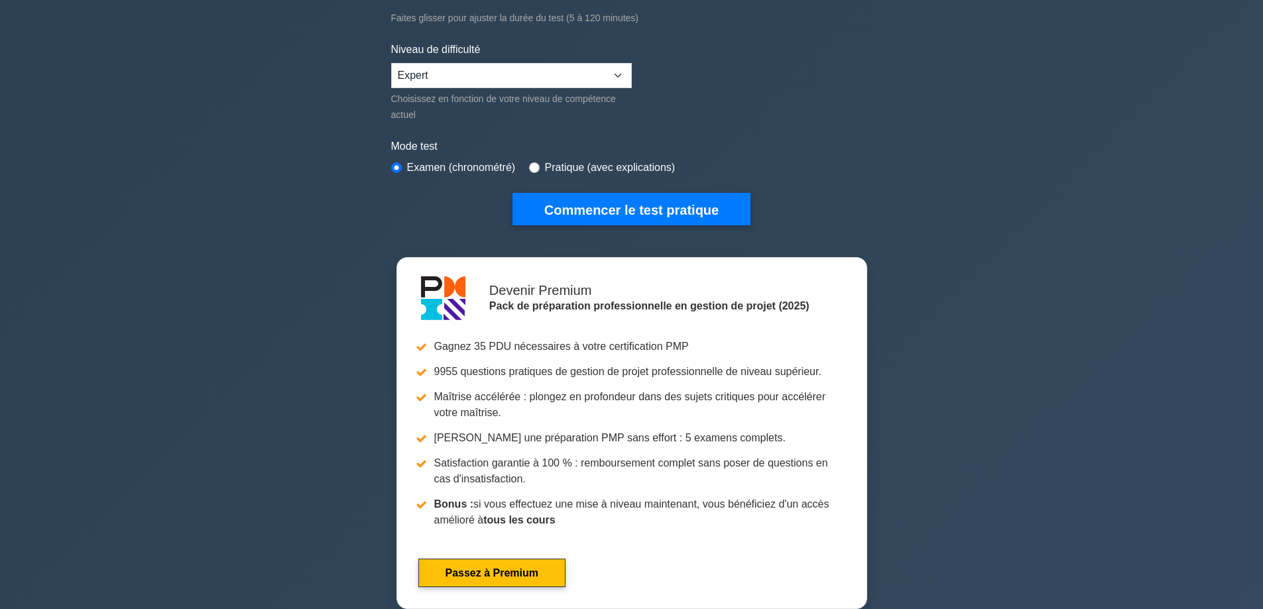
scroll to position [66, 0]
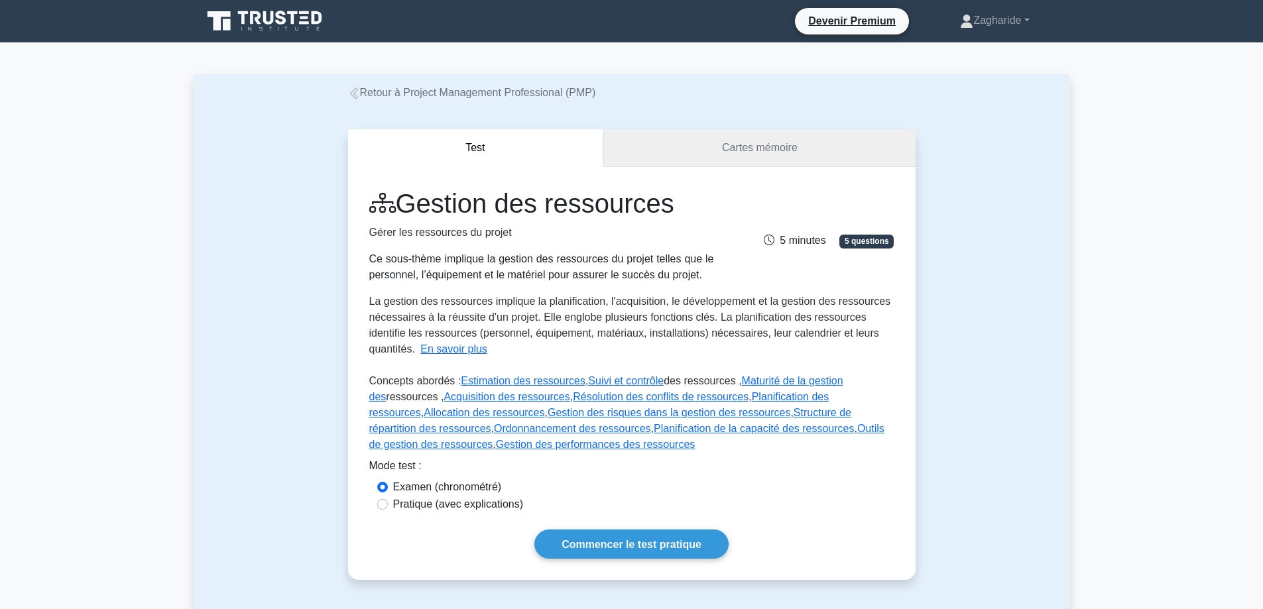
click at [782, 148] on font "Cartes mémoire" at bounding box center [760, 147] width 76 height 11
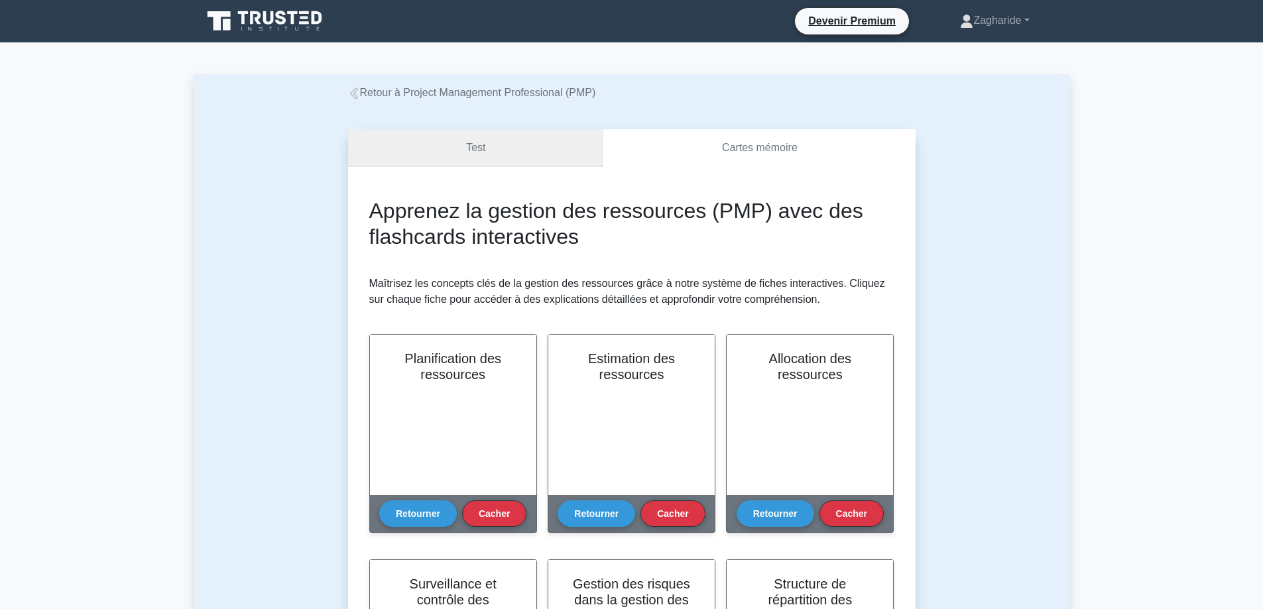
click at [468, 145] on font "Test" at bounding box center [475, 147] width 19 height 11
